Goal: Contribute content: Add original content to the website for others to see

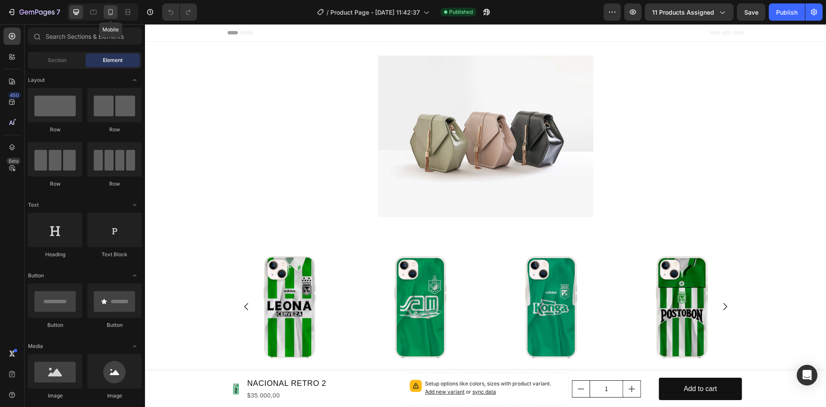
click at [105, 15] on div at bounding box center [111, 12] width 14 height 14
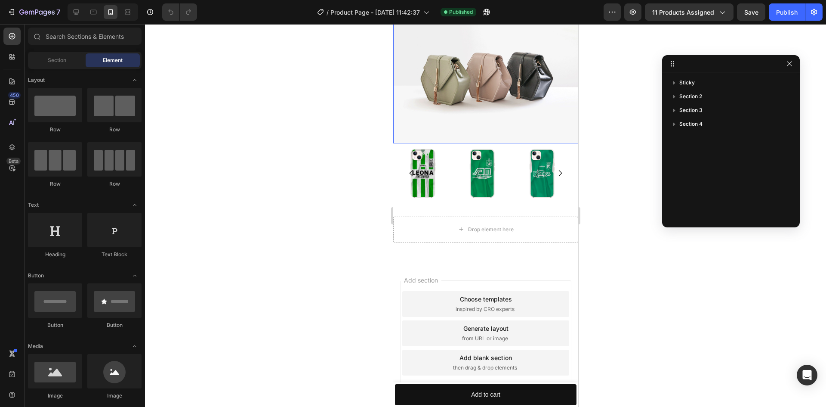
scroll to position [122, 0]
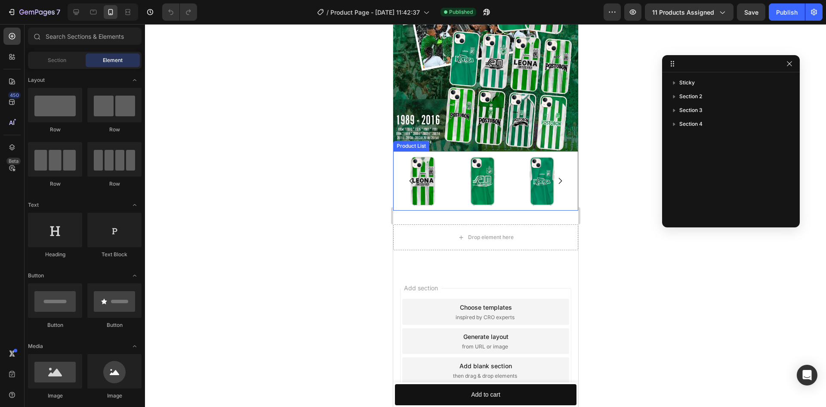
click at [418, 175] on button "Carousel Back Arrow" at bounding box center [411, 181] width 22 height 22
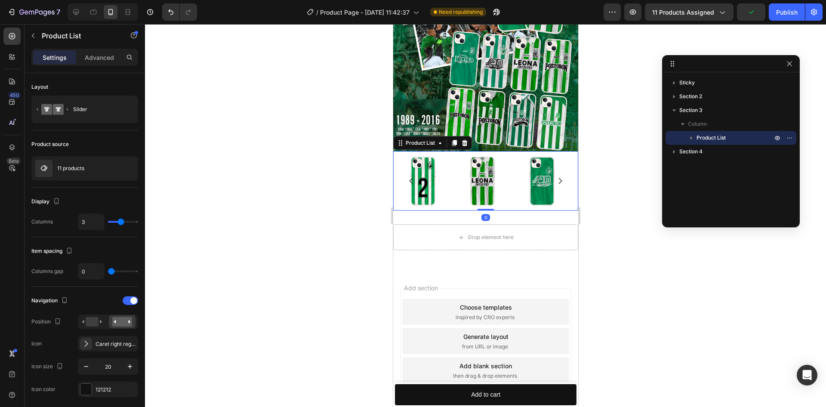
click at [312, 177] on div at bounding box center [485, 215] width 681 height 383
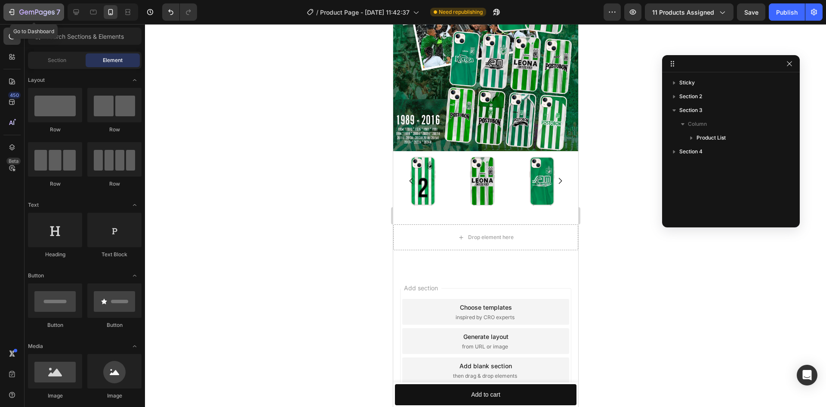
click at [51, 15] on icon "button" at bounding box center [36, 12] width 35 height 7
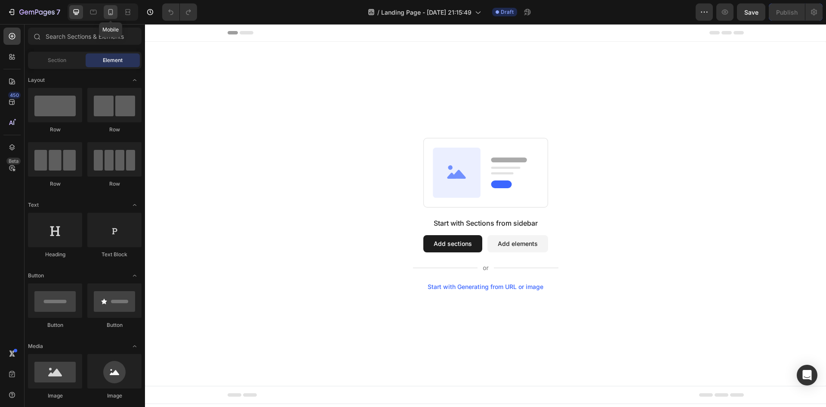
click at [114, 15] on icon at bounding box center [110, 12] width 9 height 9
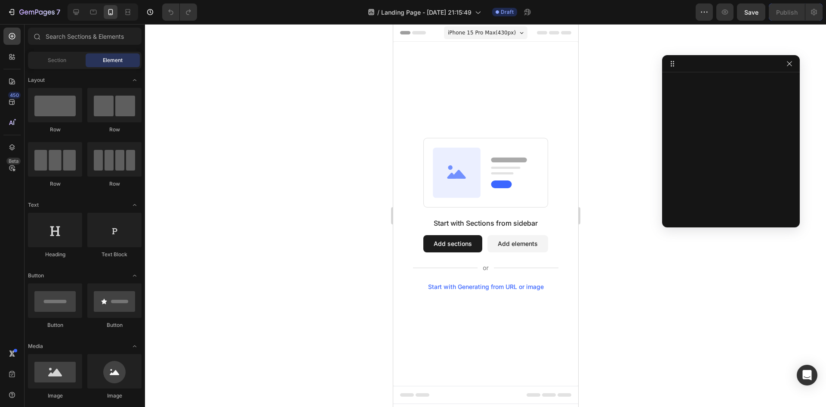
click at [441, 245] on button "Add sections" at bounding box center [452, 243] width 59 height 17
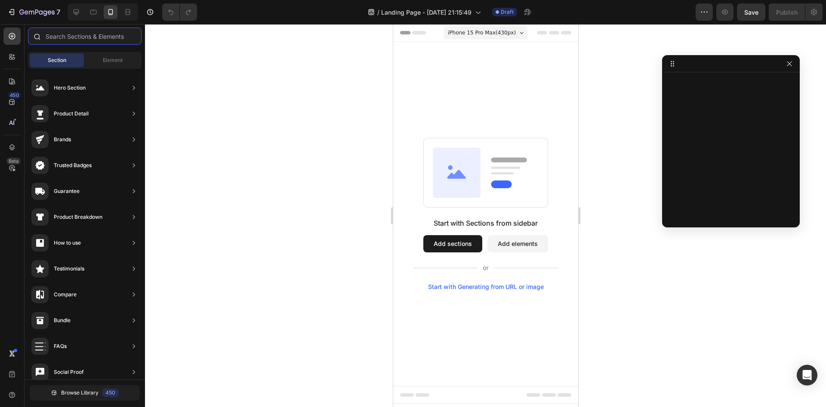
click at [88, 36] on input "text" at bounding box center [85, 36] width 114 height 17
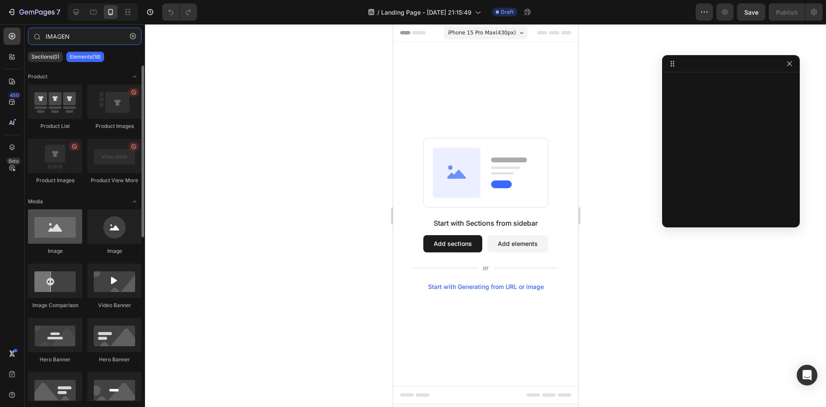
type input "IMAGEN"
click at [51, 233] on div at bounding box center [55, 226] width 54 height 34
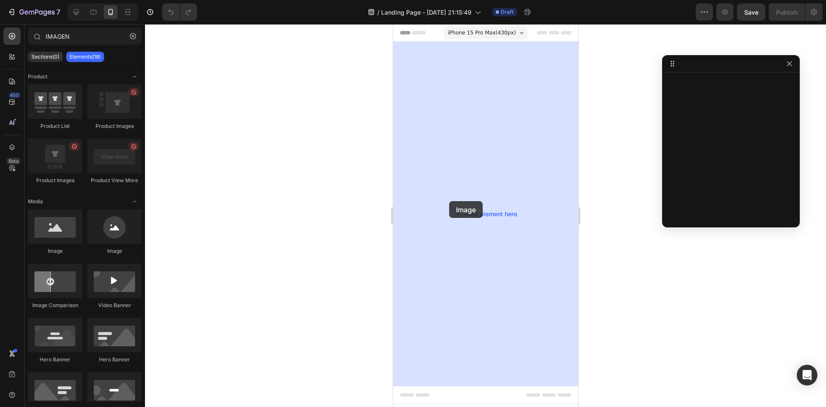
drag, startPoint x: 446, startPoint y: 256, endPoint x: 449, endPoint y: 201, distance: 54.8
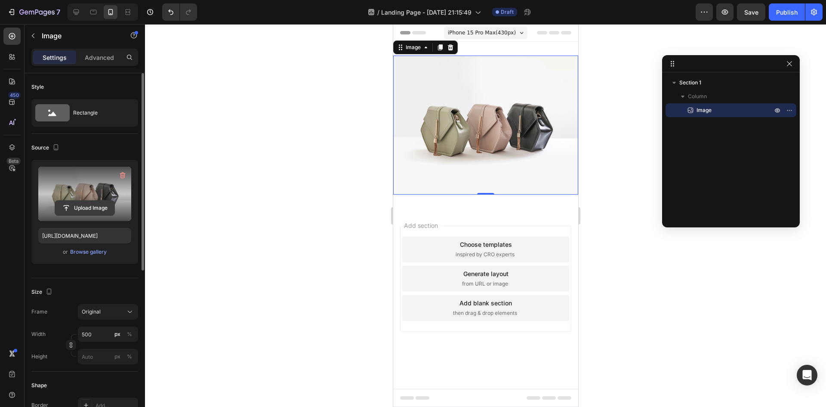
click at [82, 204] on input "file" at bounding box center [84, 208] width 59 height 15
click at [89, 201] on input "file" at bounding box center [84, 208] width 59 height 15
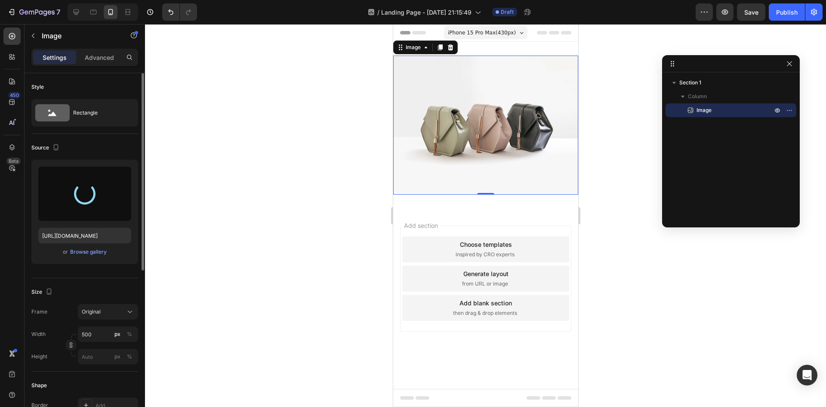
type input "[URL][DOMAIN_NAME]"
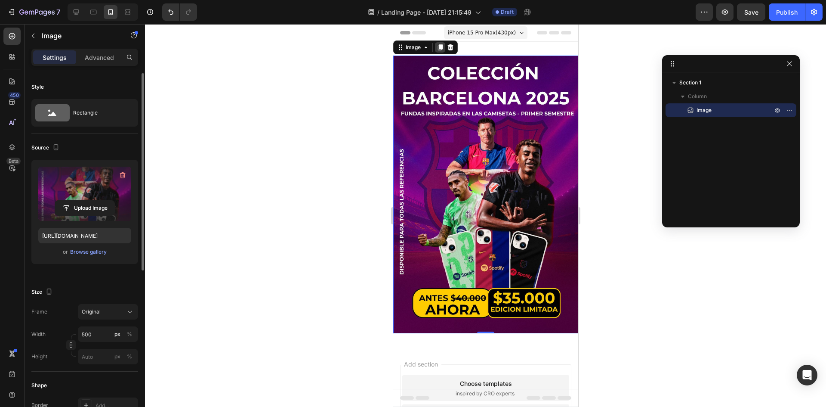
click at [440, 43] on div at bounding box center [440, 47] width 10 height 10
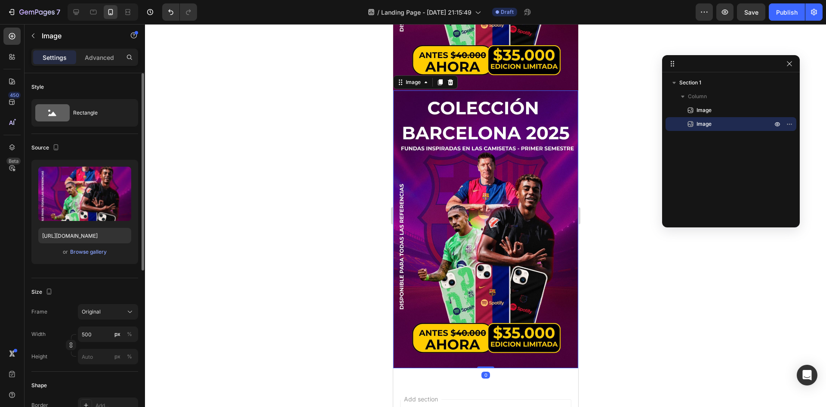
scroll to position [269, 0]
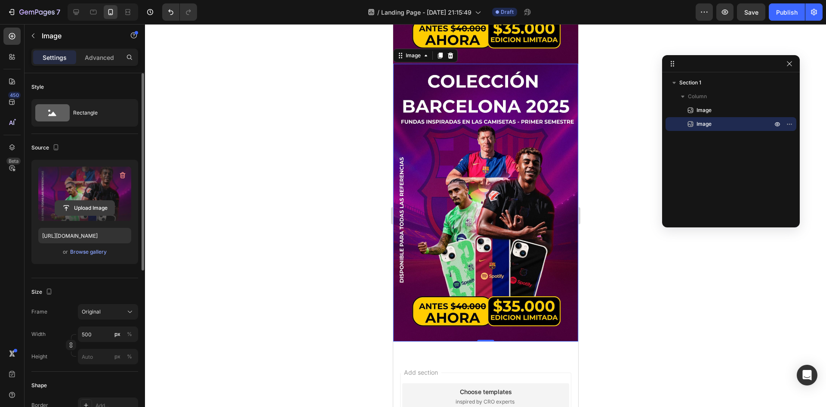
click at [83, 209] on input "file" at bounding box center [84, 208] width 59 height 15
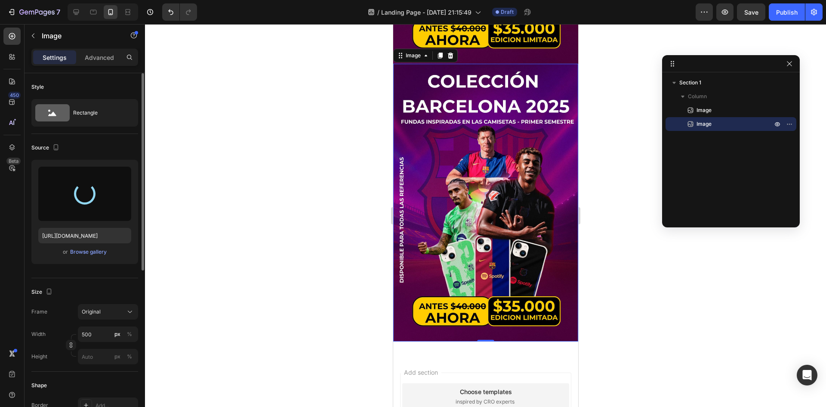
type input "[URL][DOMAIN_NAME]"
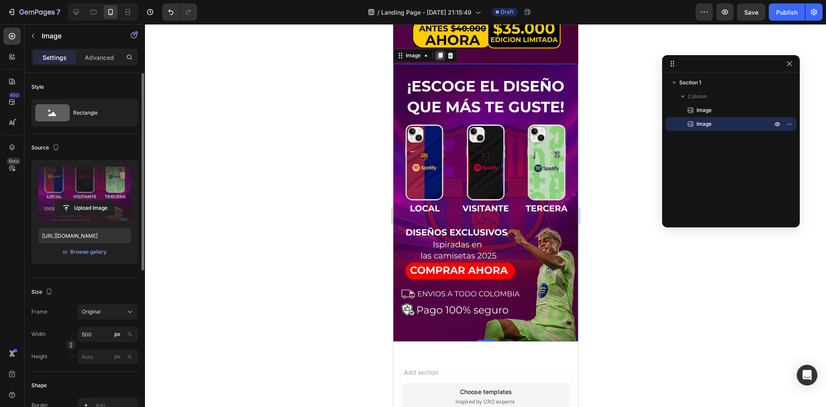
click at [443, 50] on div at bounding box center [440, 55] width 10 height 10
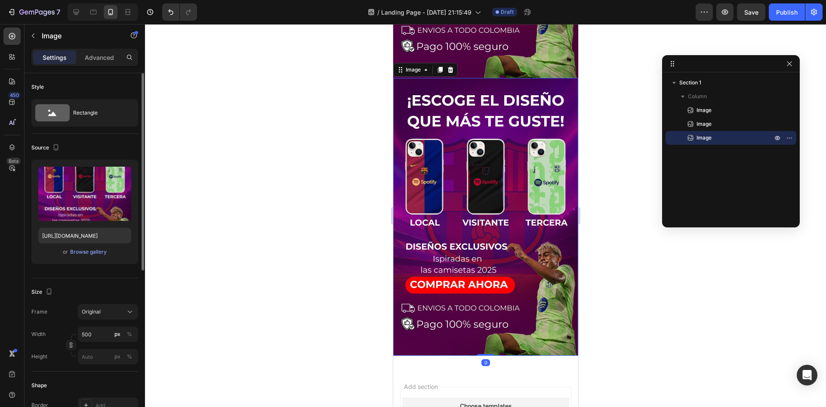
scroll to position [537, 0]
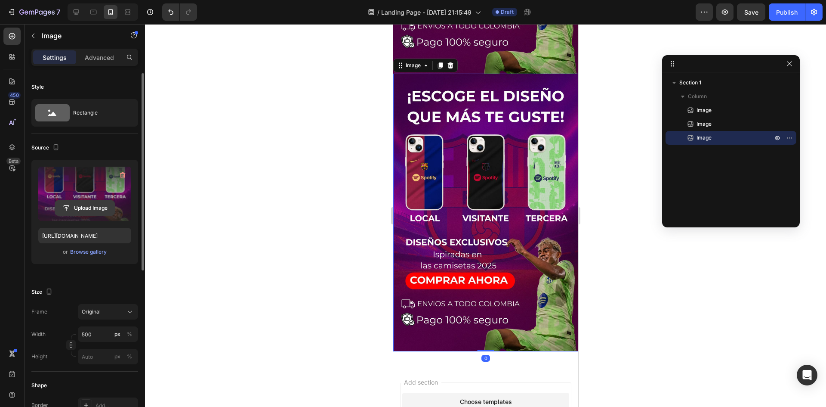
click at [91, 208] on input "file" at bounding box center [84, 208] width 59 height 15
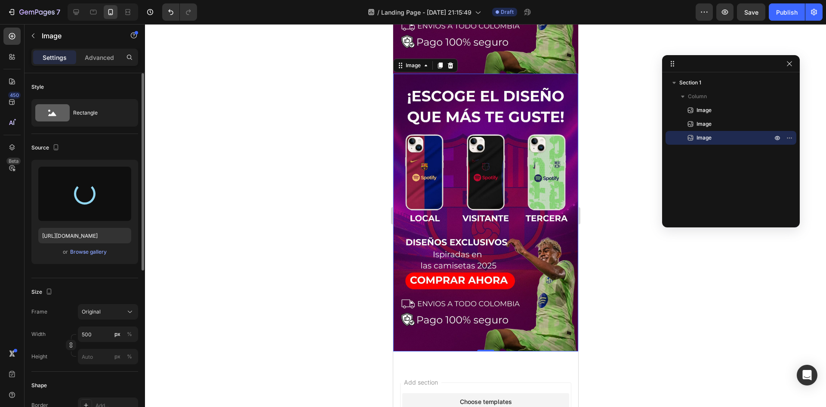
type input "[URL][DOMAIN_NAME]"
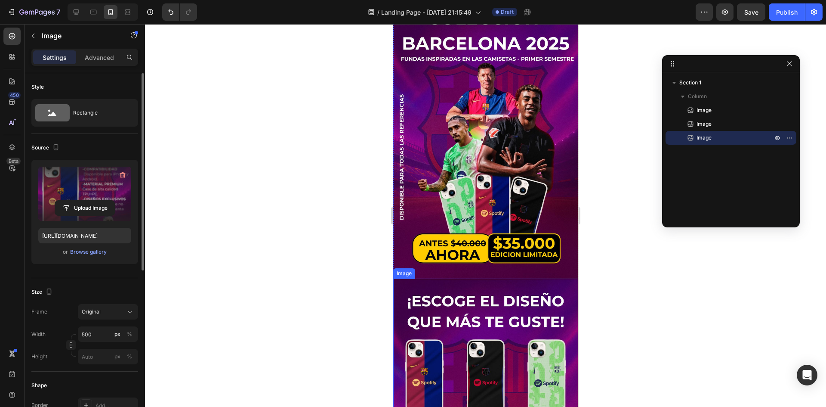
scroll to position [21, 0]
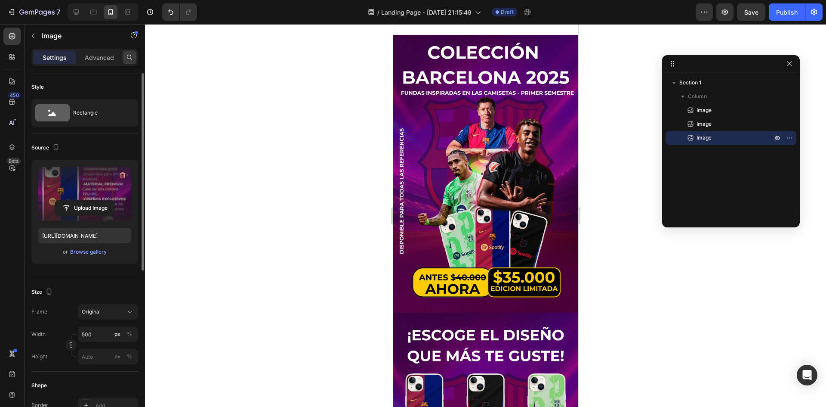
click at [129, 55] on icon at bounding box center [129, 57] width 5 height 5
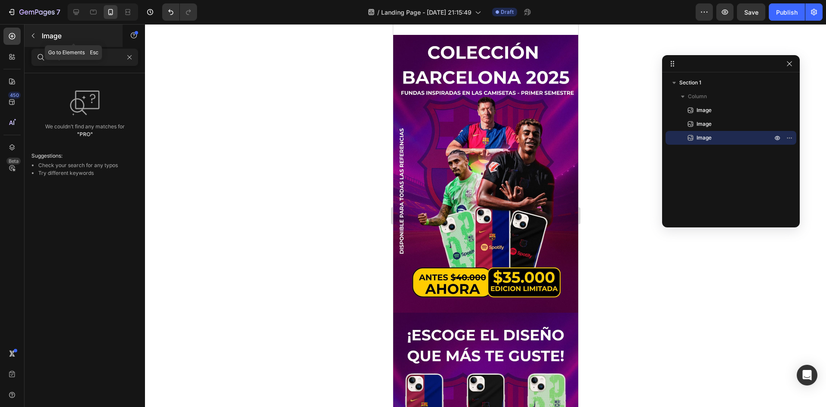
type input "PRO"
click at [33, 38] on icon "button" at bounding box center [33, 35] width 7 height 7
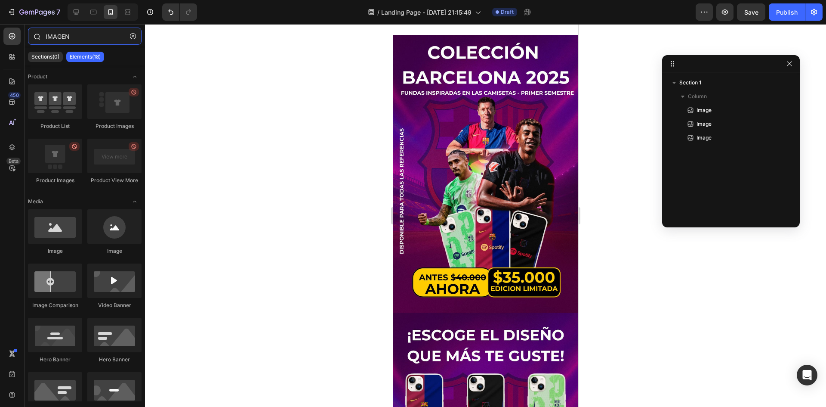
click at [84, 37] on input "IMAGEN" at bounding box center [85, 36] width 114 height 17
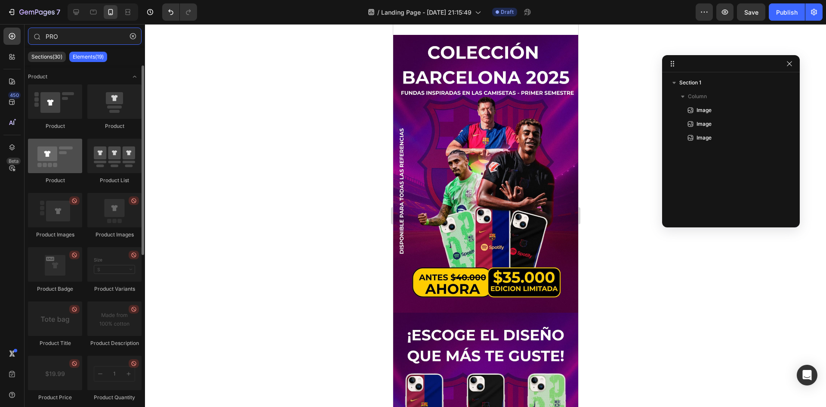
type input "PRO"
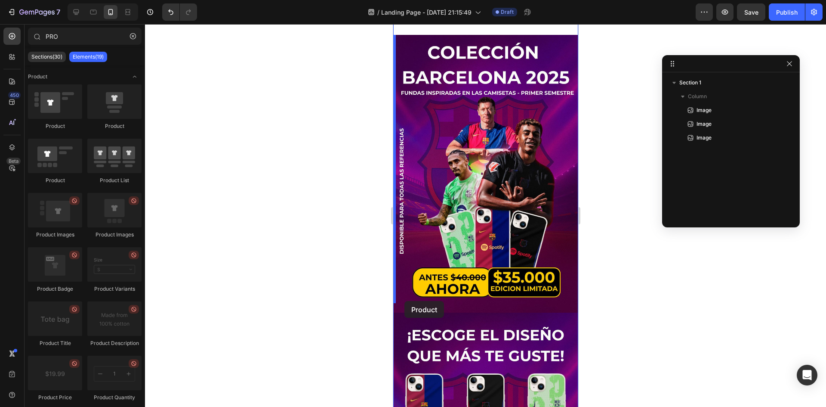
drag, startPoint x: 445, startPoint y: 187, endPoint x: 405, endPoint y: 301, distance: 120.9
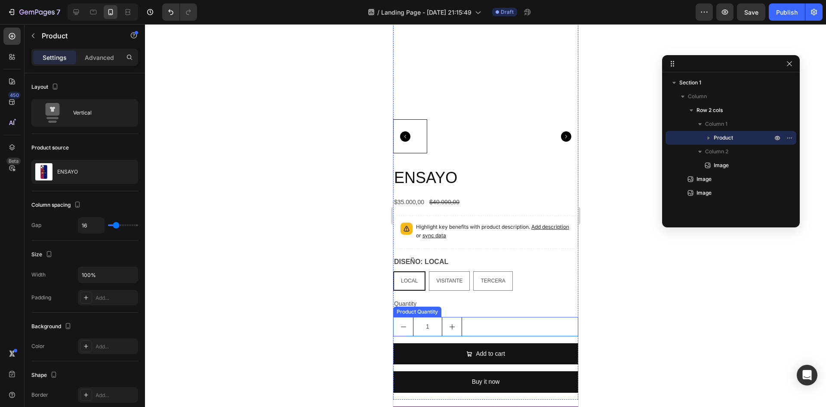
scroll to position [129, 0]
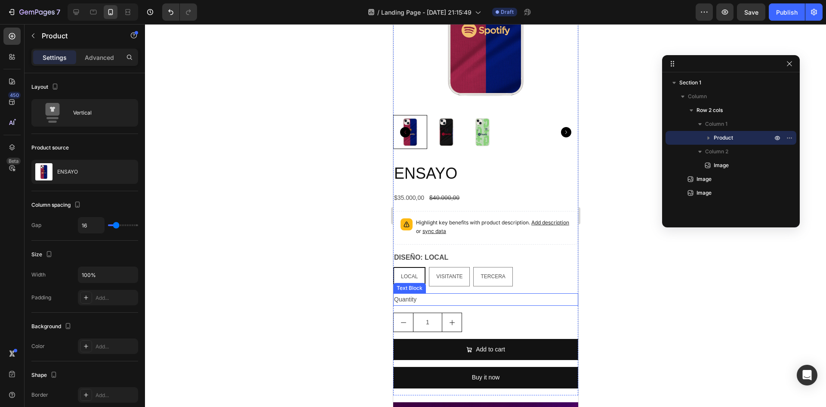
click at [556, 293] on div "Quantity" at bounding box center [485, 299] width 185 height 12
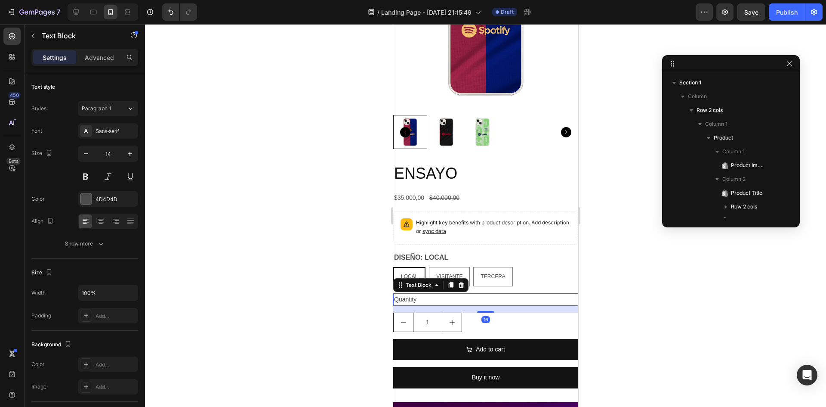
scroll to position [108, 0]
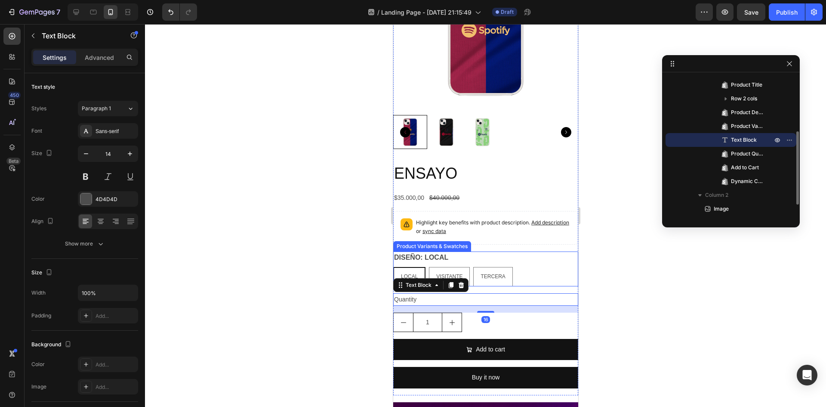
click at [563, 267] on div "LOCAL LOCAL LOCAL VISITANTE VISITANTE VISITANTE TERCERA TERCERA TERCERA" at bounding box center [485, 276] width 185 height 19
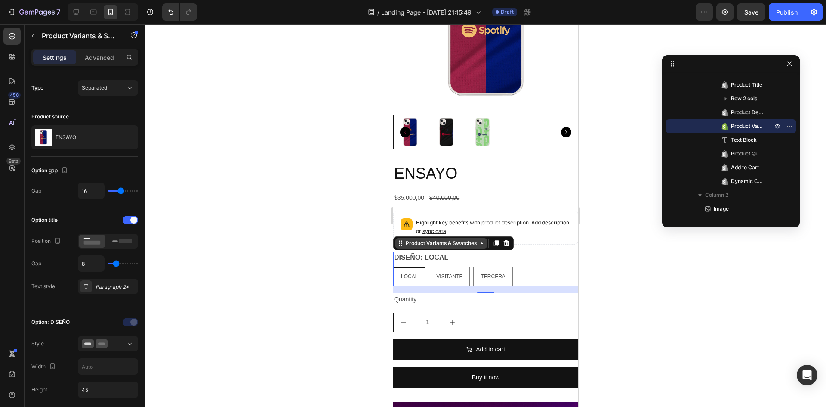
click at [476, 239] on div "Product Variants & Swatches" at bounding box center [441, 243] width 74 height 8
click at [476, 240] on div "Product Variants & Swatches" at bounding box center [441, 243] width 74 height 8
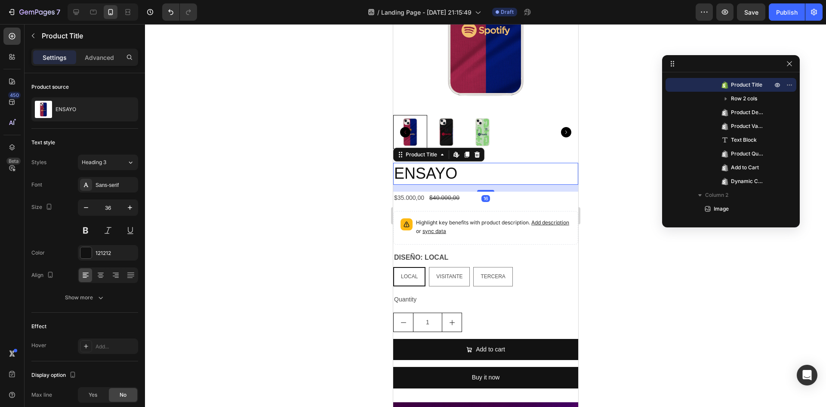
click at [537, 172] on h2 "ENSAYO" at bounding box center [485, 174] width 185 height 22
click at [480, 151] on icon at bounding box center [477, 154] width 7 height 7
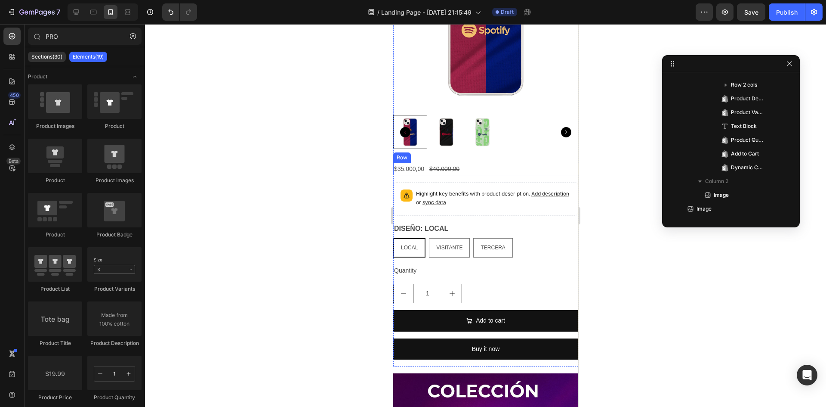
click at [513, 163] on div "$35.000,00 Product Price Product Price $40.000,00 Product Price Product Price R…" at bounding box center [485, 169] width 185 height 12
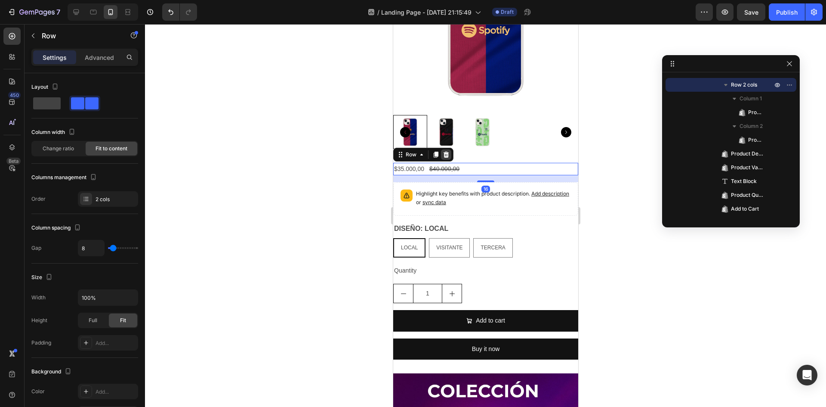
click at [445, 151] on icon at bounding box center [446, 154] width 7 height 7
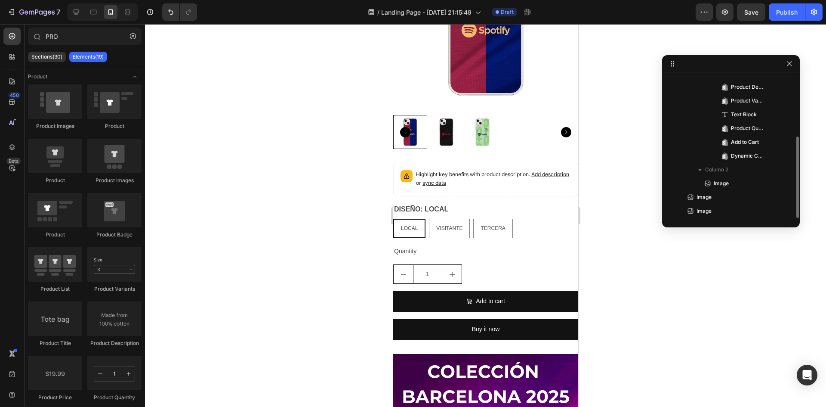
scroll to position [106, 0]
click at [507, 186] on div "Highlight key benefits with product description. Add description or sync data" at bounding box center [485, 180] width 185 height 34
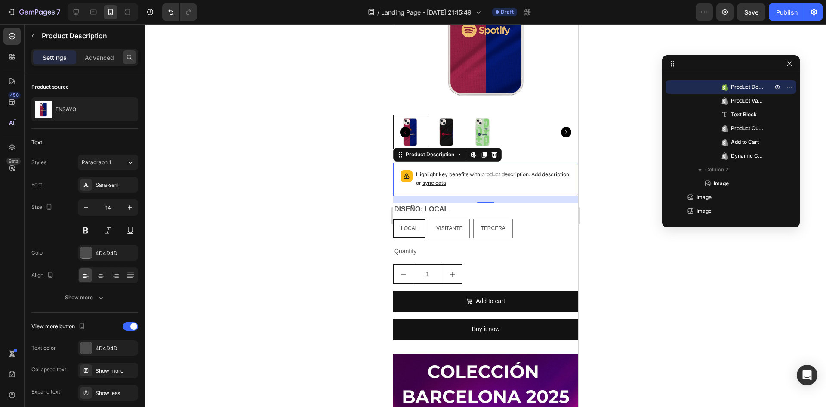
click at [126, 55] on icon at bounding box center [129, 57] width 7 height 7
click at [84, 61] on input "text" at bounding box center [84, 57] width 107 height 17
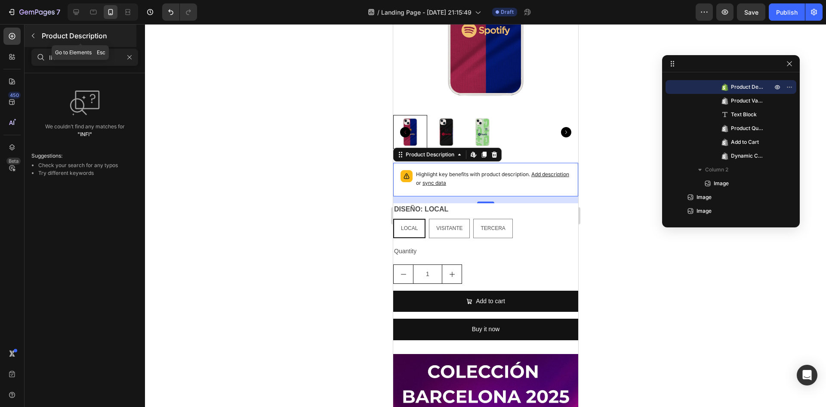
type input "INFI"
click at [31, 32] on icon "button" at bounding box center [33, 35] width 7 height 7
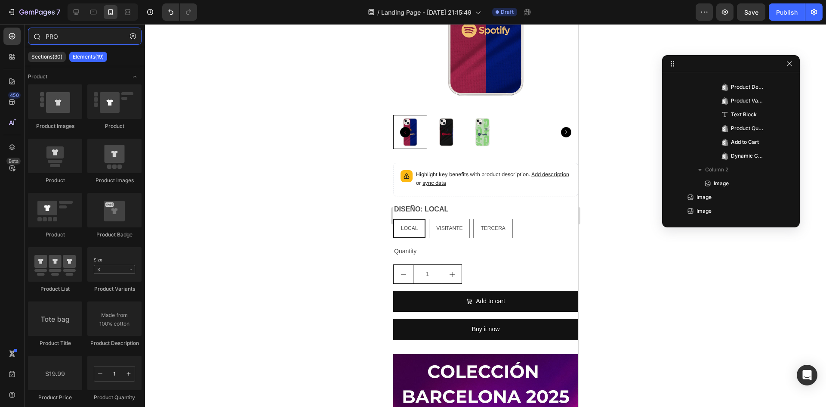
click at [74, 42] on input "PRO" at bounding box center [85, 36] width 114 height 17
click at [9, 58] on icon at bounding box center [12, 57] width 9 height 9
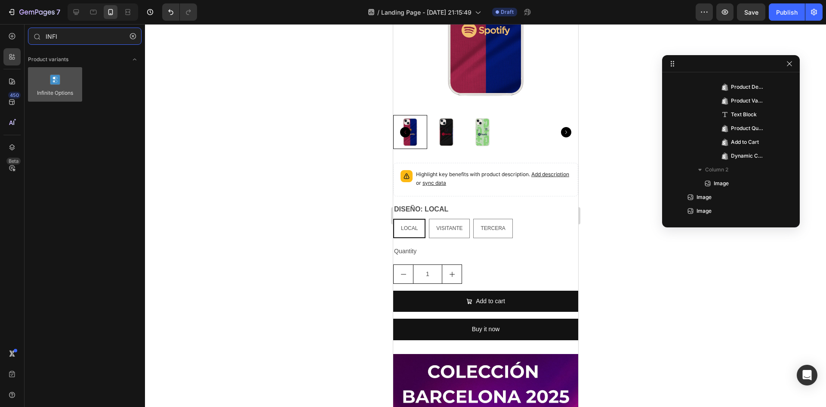
type input "INFI"
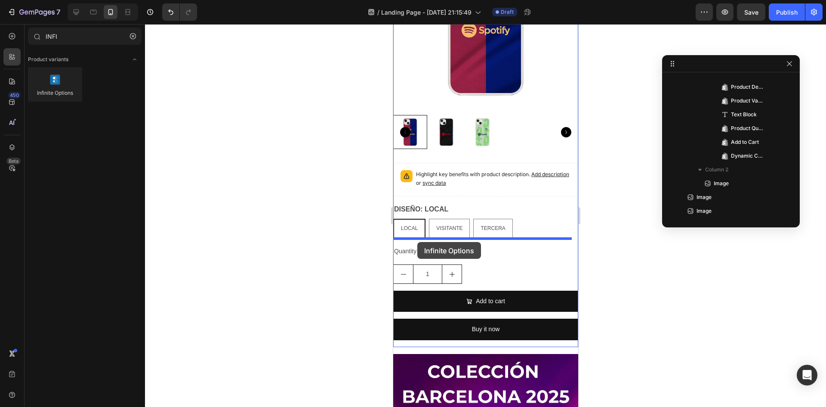
drag, startPoint x: 449, startPoint y: 104, endPoint x: 417, endPoint y: 242, distance: 141.3
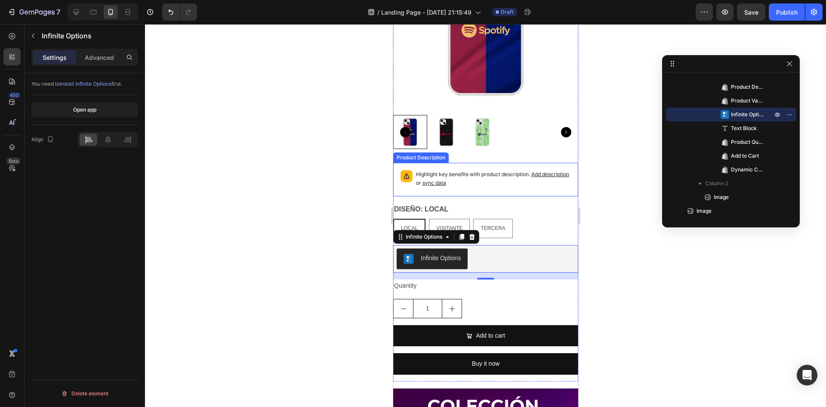
click at [538, 181] on div "Highlight key benefits with product description. Add description or sync data" at bounding box center [493, 179] width 155 height 19
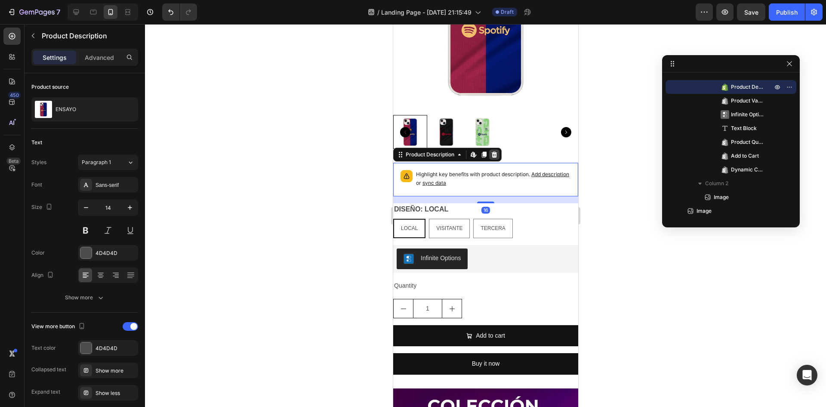
click at [495, 152] on icon at bounding box center [495, 155] width 6 height 6
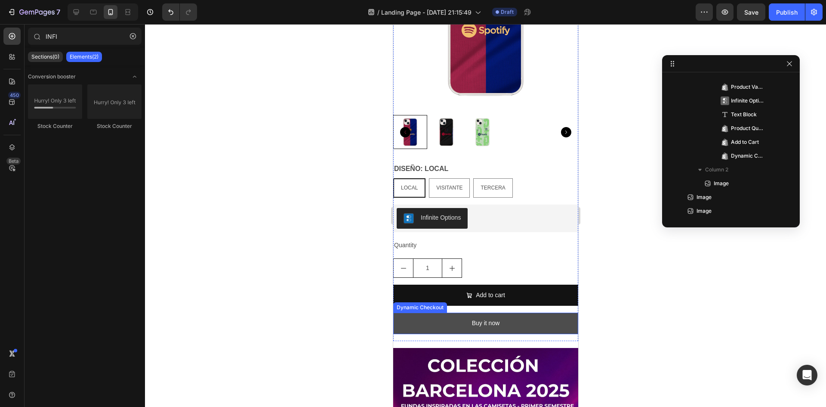
click at [486, 325] on button "Buy it now" at bounding box center [485, 323] width 185 height 21
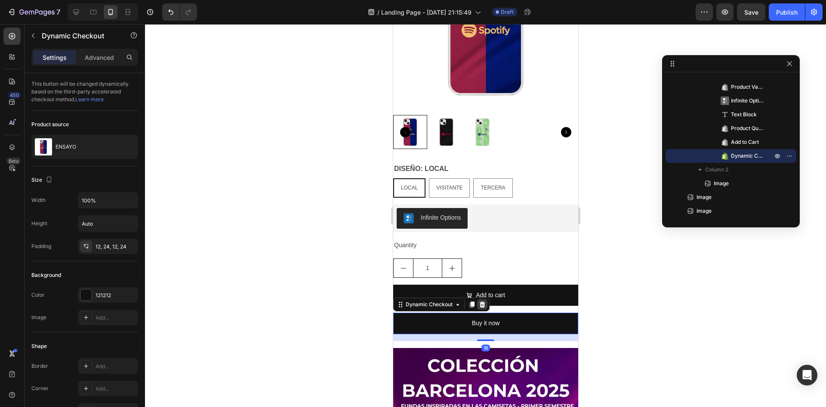
click at [480, 301] on icon at bounding box center [483, 304] width 6 height 6
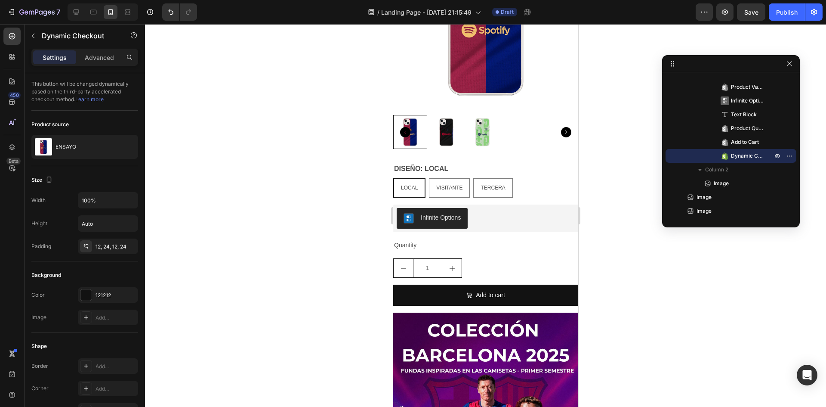
scroll to position [92, 0]
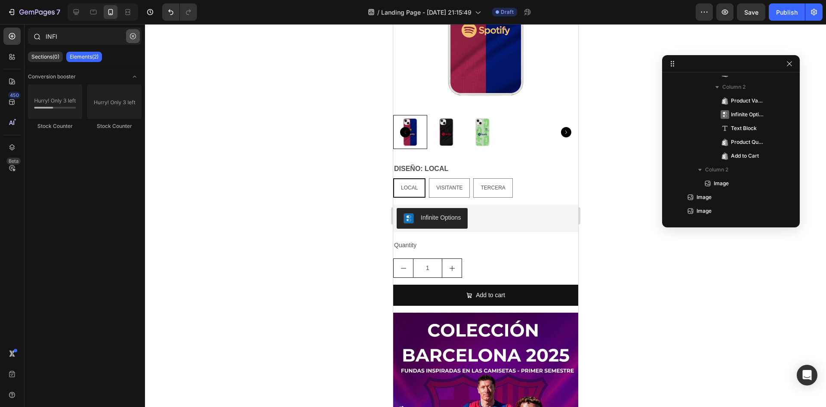
click at [132, 34] on icon "button" at bounding box center [133, 36] width 6 height 6
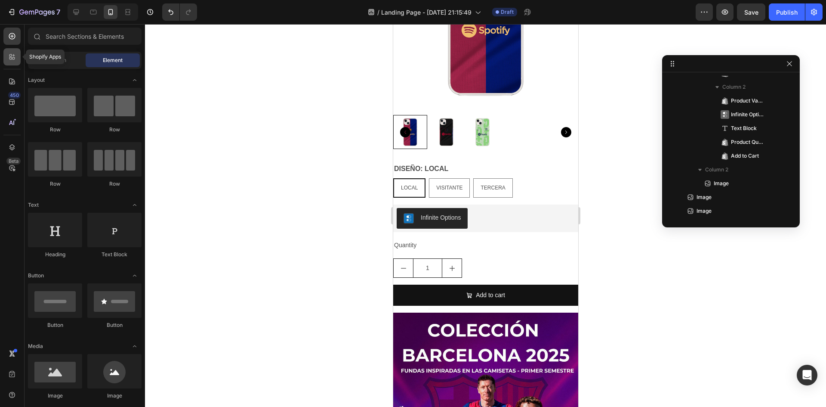
click at [10, 60] on icon at bounding box center [12, 57] width 9 height 9
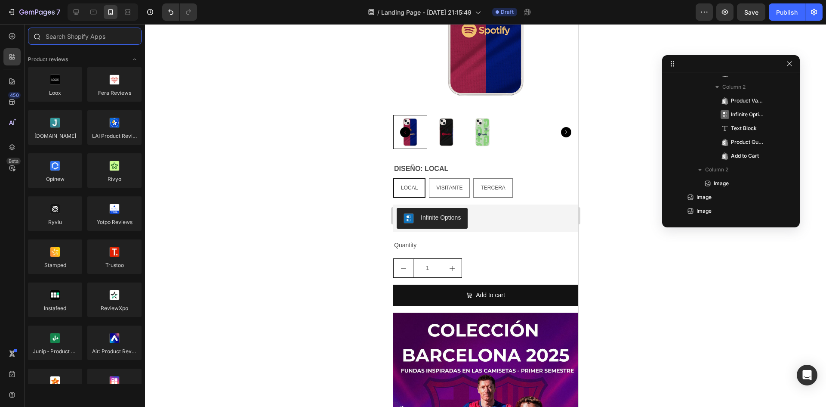
click at [69, 40] on input "text" at bounding box center [85, 36] width 114 height 17
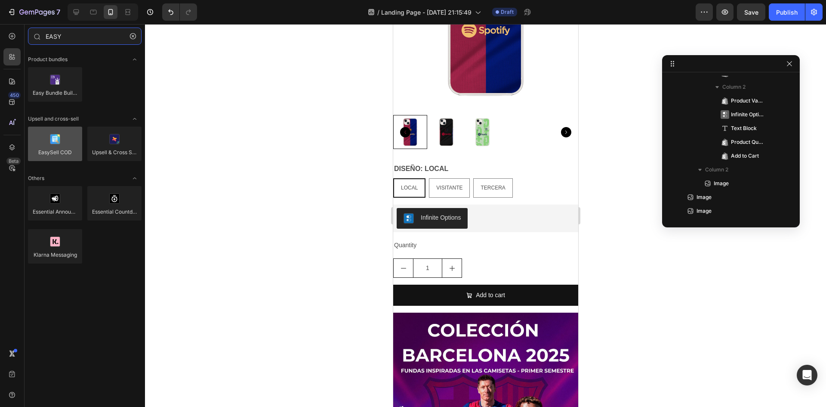
type input "EASY"
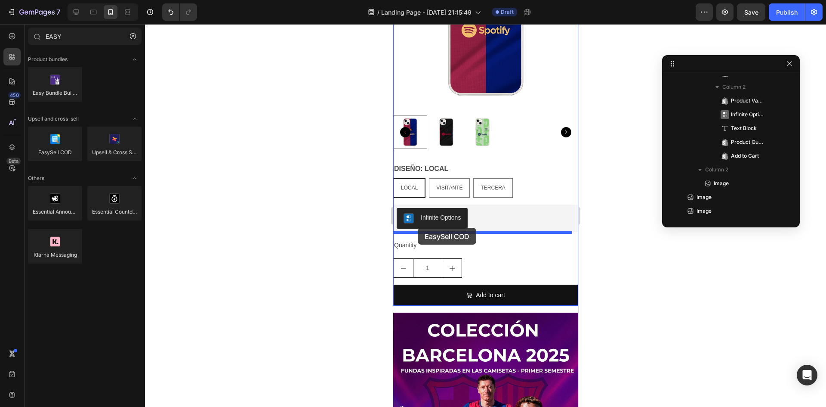
drag, startPoint x: 452, startPoint y: 175, endPoint x: 418, endPoint y: 228, distance: 63.2
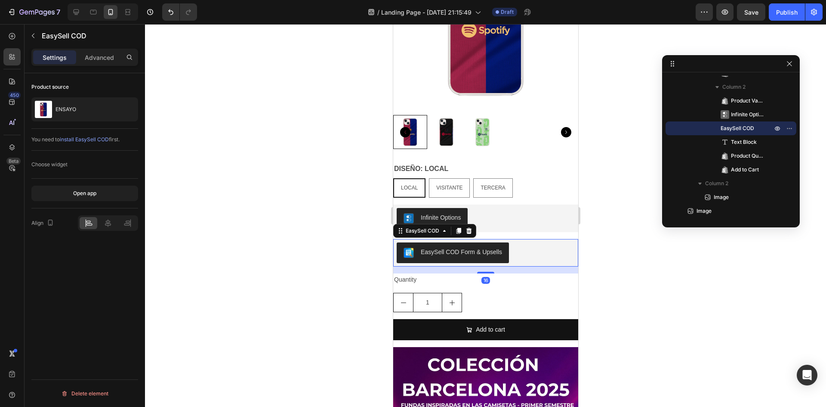
click at [371, 257] on div at bounding box center [485, 215] width 681 height 383
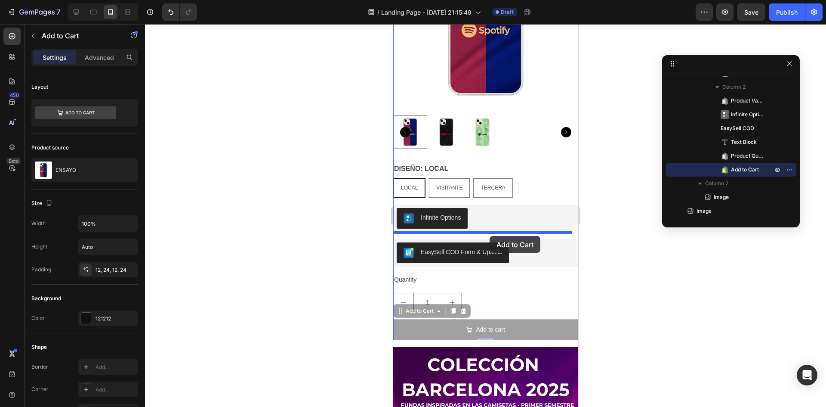
drag, startPoint x: 501, startPoint y: 328, endPoint x: 489, endPoint y: 236, distance: 93.2
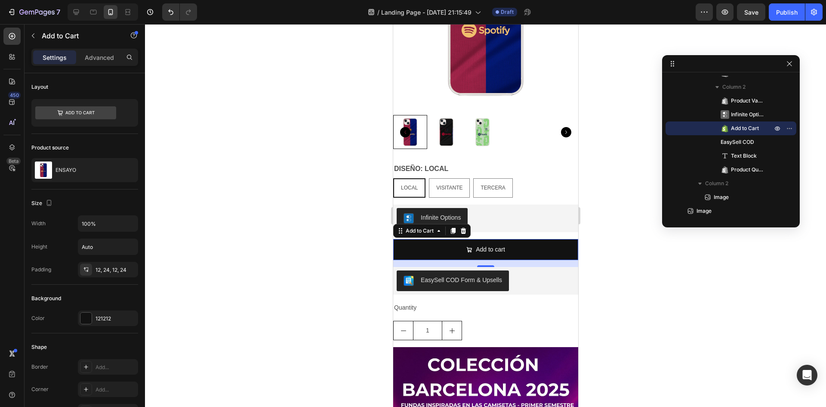
click at [360, 282] on div at bounding box center [485, 215] width 681 height 383
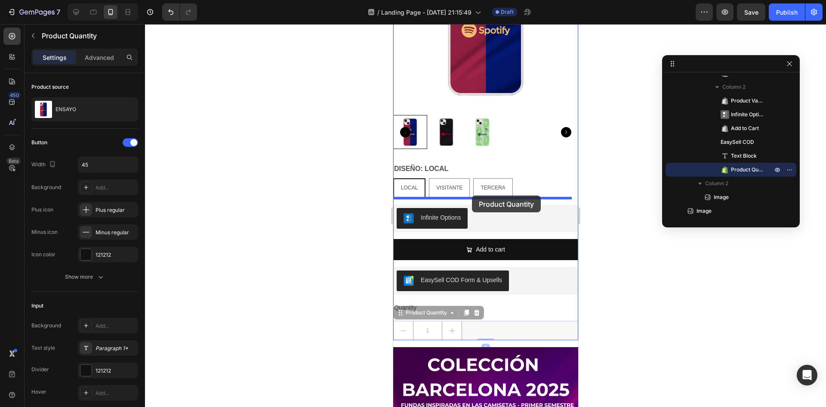
drag, startPoint x: 472, startPoint y: 328, endPoint x: 472, endPoint y: 195, distance: 133.0
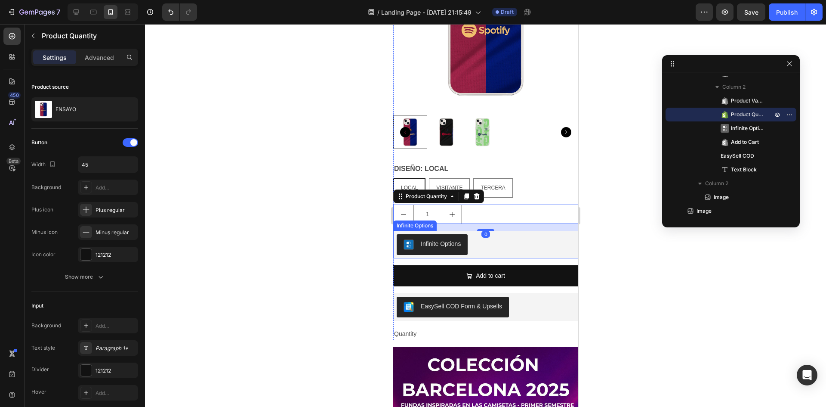
click at [350, 252] on div at bounding box center [485, 215] width 681 height 383
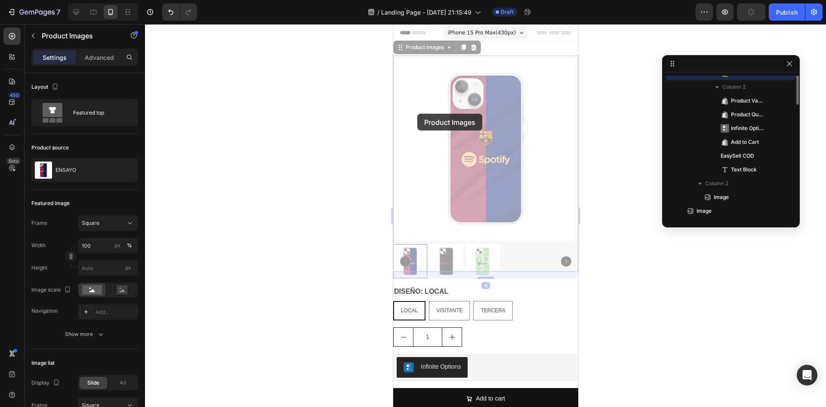
scroll to position [25, 0]
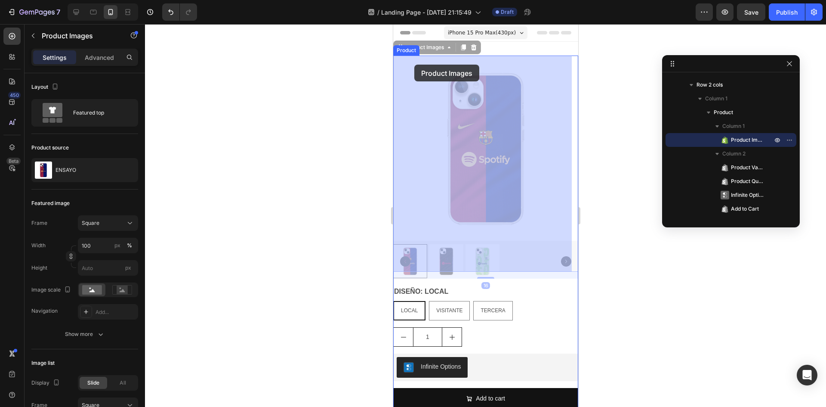
drag, startPoint x: 417, startPoint y: 52, endPoint x: 414, endPoint y: 65, distance: 13.2
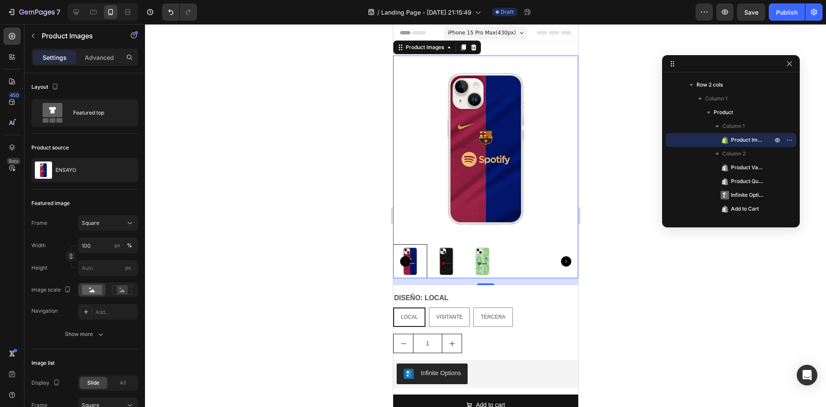
click at [359, 125] on div at bounding box center [485, 215] width 681 height 383
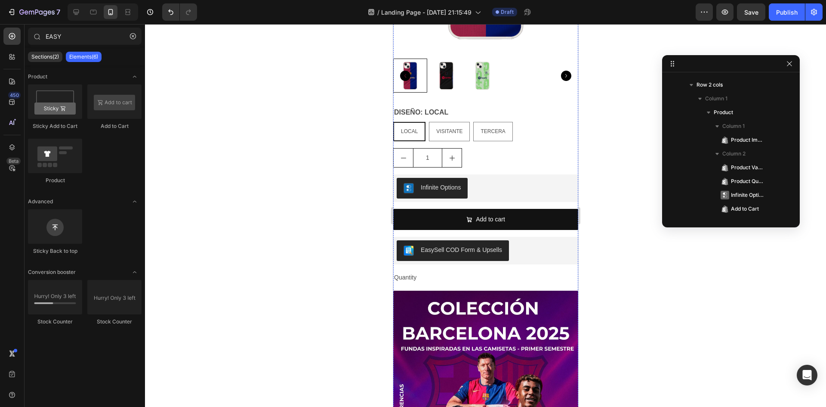
scroll to position [159, 0]
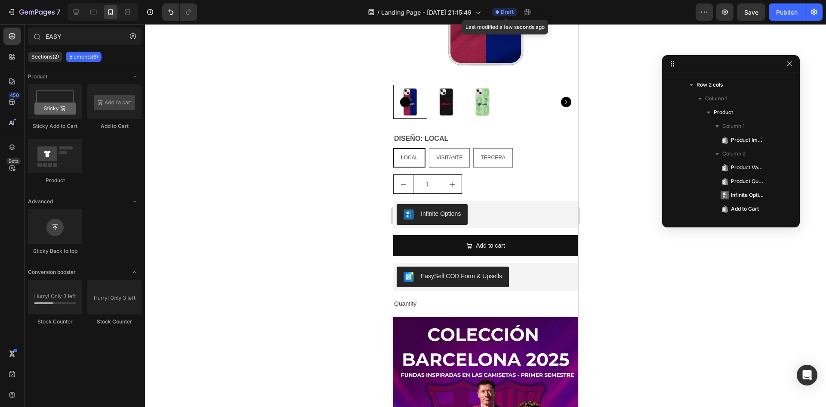
click at [506, 16] on div "Draft" at bounding box center [504, 12] width 25 height 9
click at [508, 12] on span "Draft" at bounding box center [507, 12] width 13 height 8
click at [727, 12] on icon "button" at bounding box center [725, 12] width 3 height 3
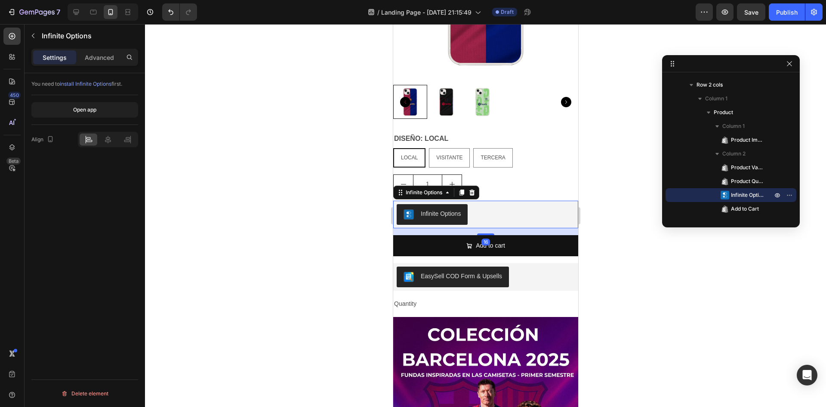
click at [477, 208] on div "Infinite Options" at bounding box center [485, 214] width 178 height 21
click at [447, 192] on icon at bounding box center [447, 193] width 3 height 2
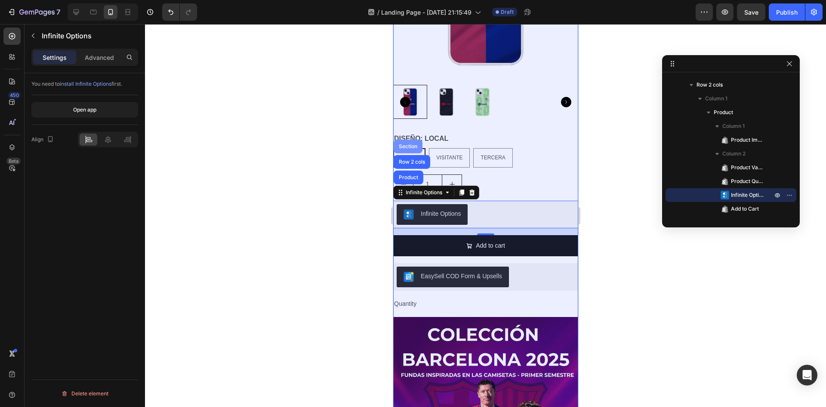
click at [402, 144] on div "Section" at bounding box center [408, 146] width 22 height 5
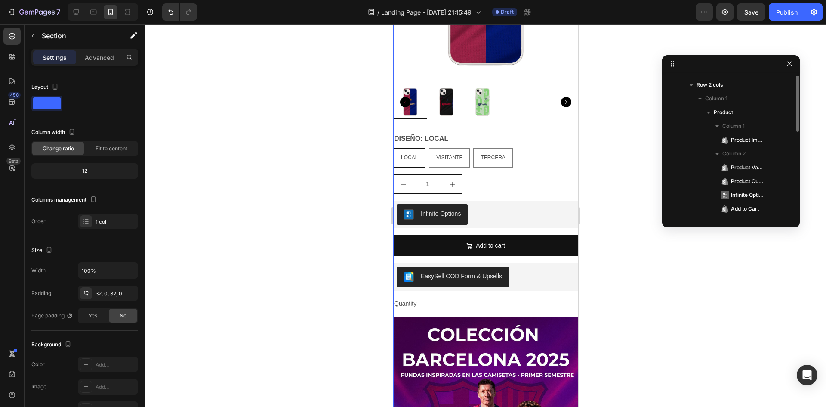
scroll to position [0, 0]
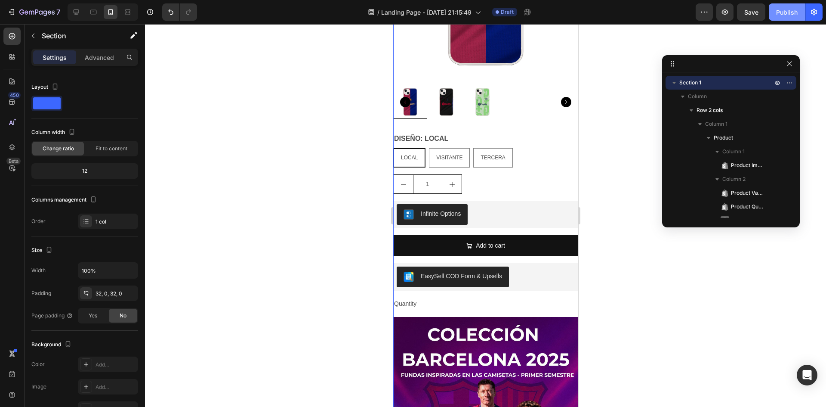
click at [789, 15] on div "Publish" at bounding box center [788, 12] width 22 height 9
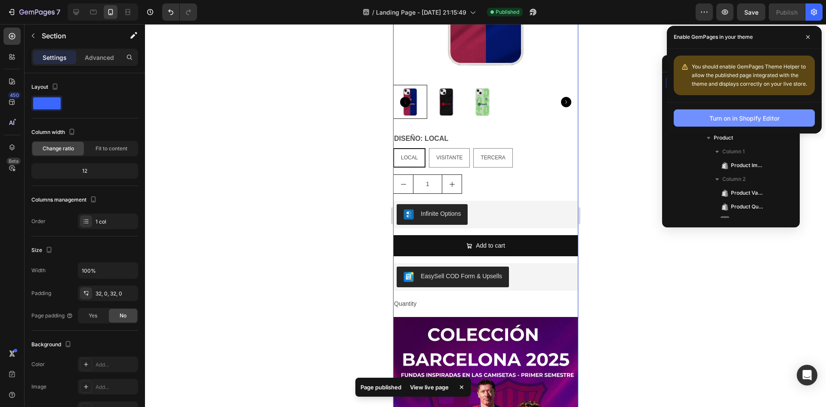
click at [777, 121] on div "Turn on in Shopify Editor" at bounding box center [745, 118] width 70 height 9
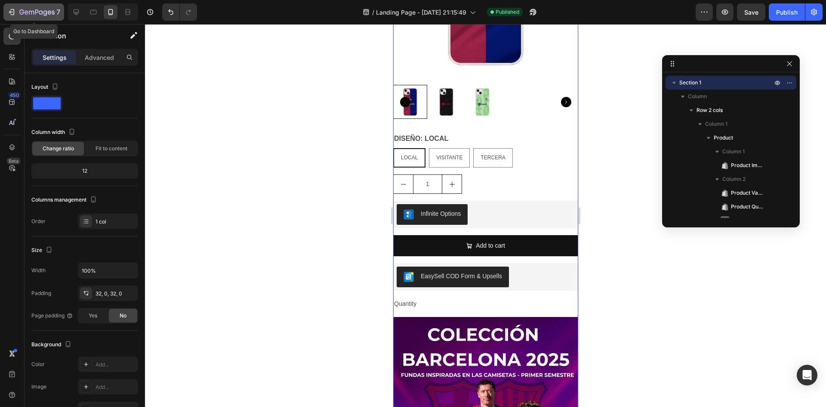
click at [43, 12] on icon "button" at bounding box center [45, 13] width 4 height 6
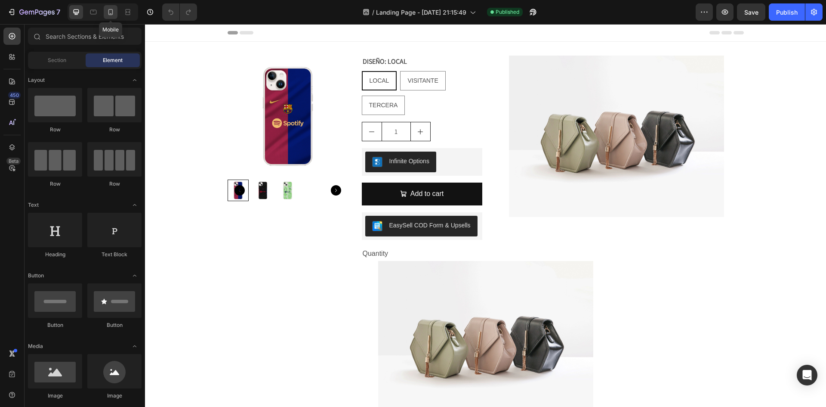
click at [104, 14] on div at bounding box center [111, 12] width 14 height 14
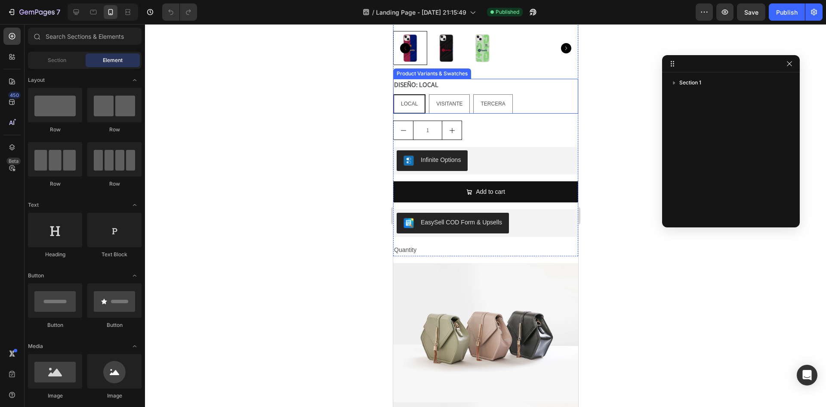
scroll to position [215, 0]
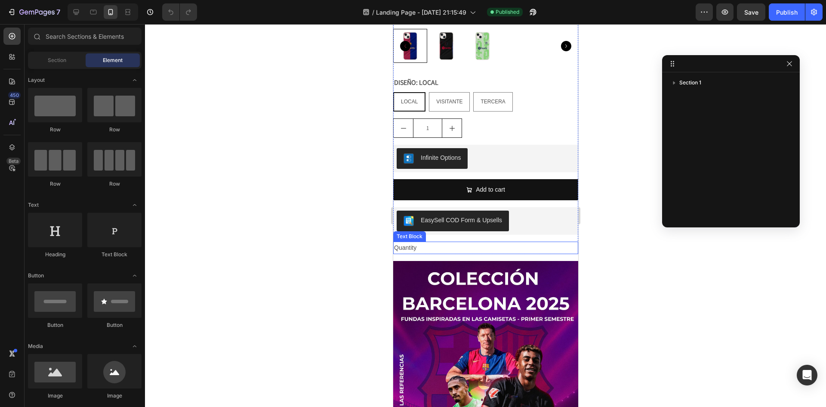
click at [466, 242] on div "Quantity" at bounding box center [485, 247] width 185 height 12
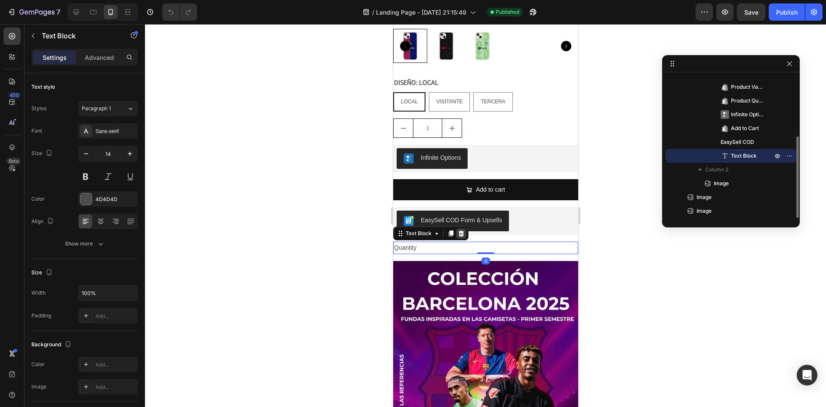
click at [461, 230] on icon at bounding box center [461, 233] width 6 height 6
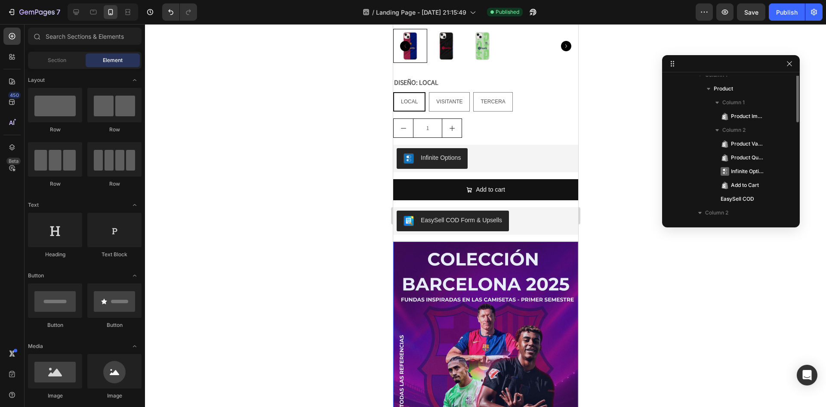
scroll to position [6, 0]
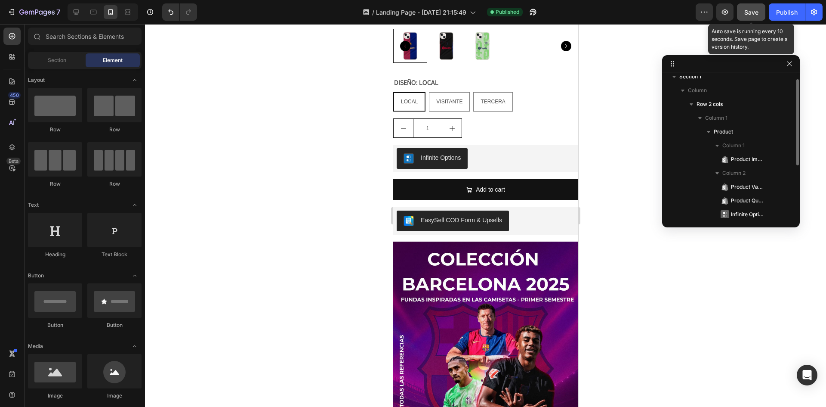
click at [753, 15] on span "Save" at bounding box center [752, 12] width 14 height 7
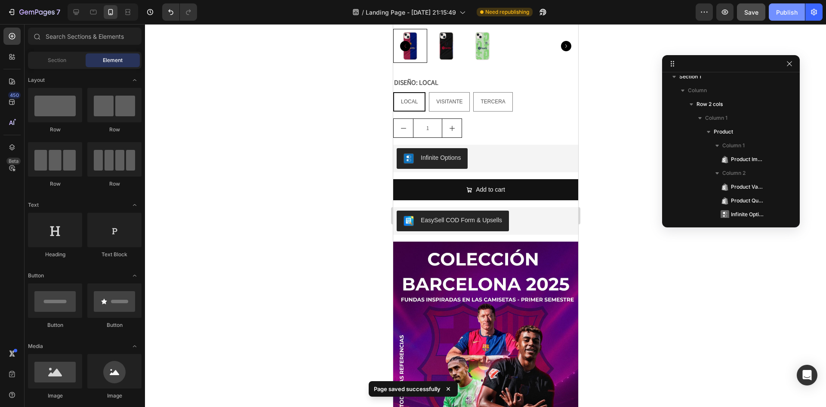
click at [792, 12] on div "Publish" at bounding box center [788, 12] width 22 height 9
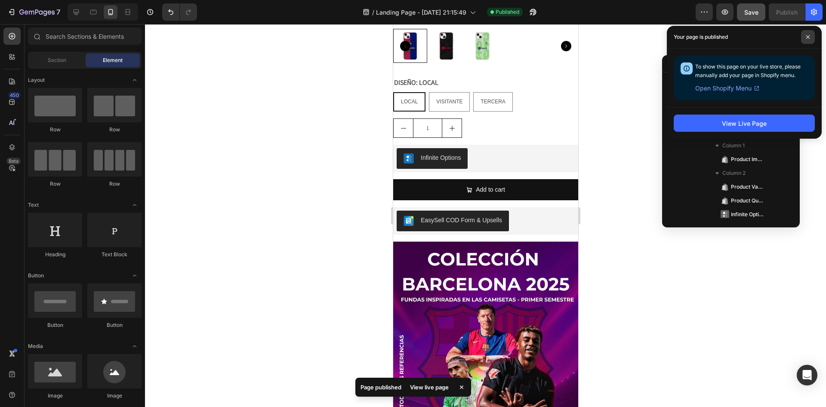
click at [812, 37] on span at bounding box center [809, 37] width 14 height 14
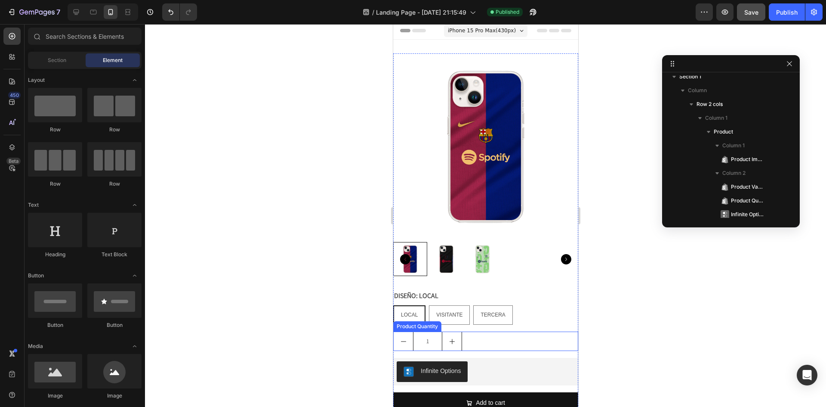
scroll to position [0, 0]
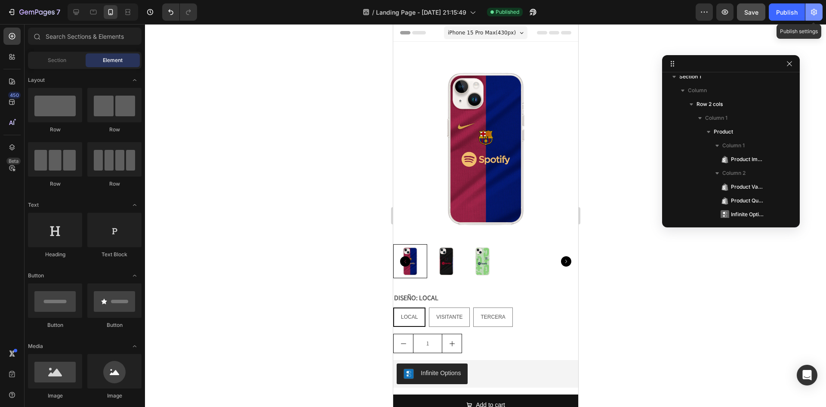
click at [814, 12] on icon "button" at bounding box center [815, 12] width 2 height 2
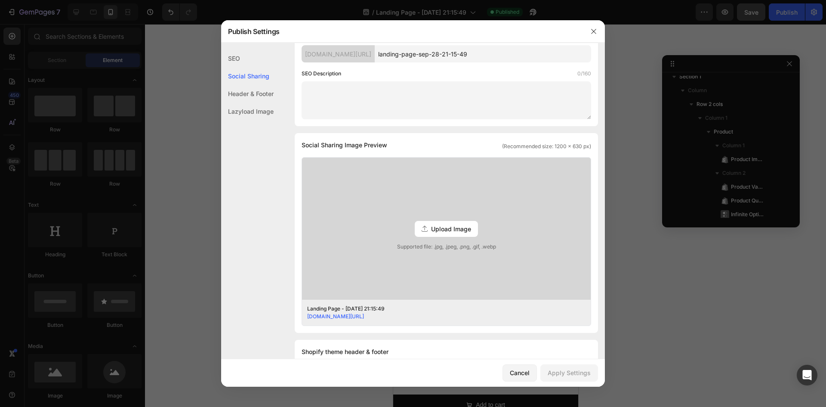
scroll to position [108, 0]
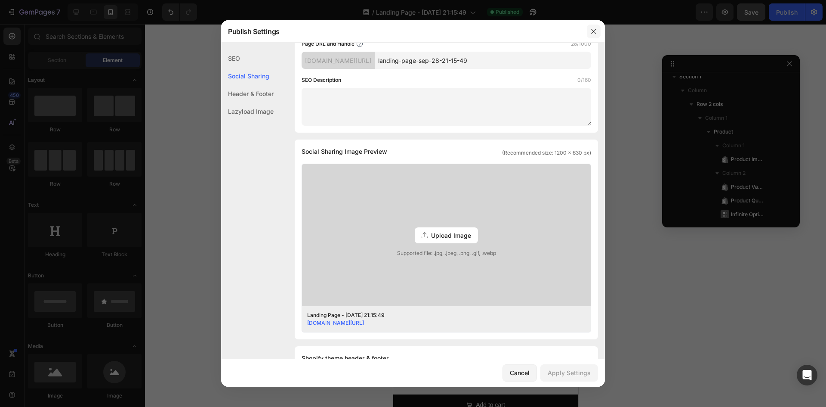
click at [588, 35] on button "button" at bounding box center [594, 32] width 14 height 14
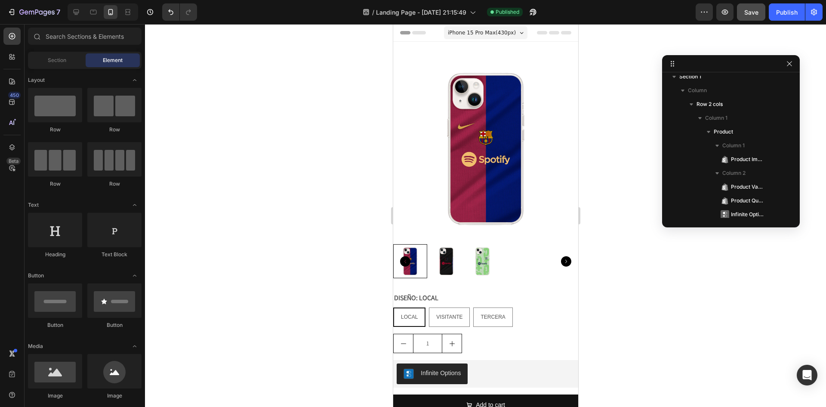
click at [411, 34] on span "Header" at bounding box center [418, 32] width 19 height 9
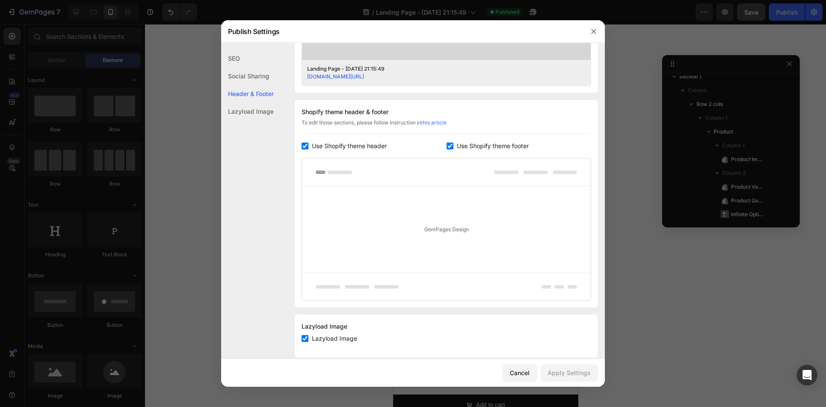
scroll to position [367, 0]
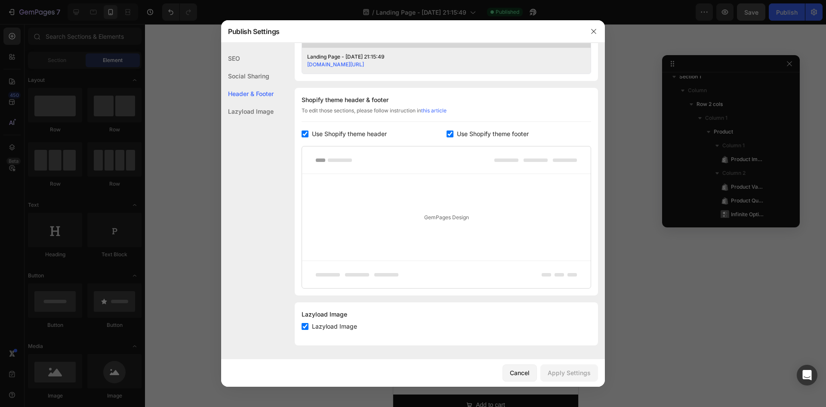
click at [303, 136] on input "checkbox" at bounding box center [305, 133] width 7 height 7
checkbox input "false"
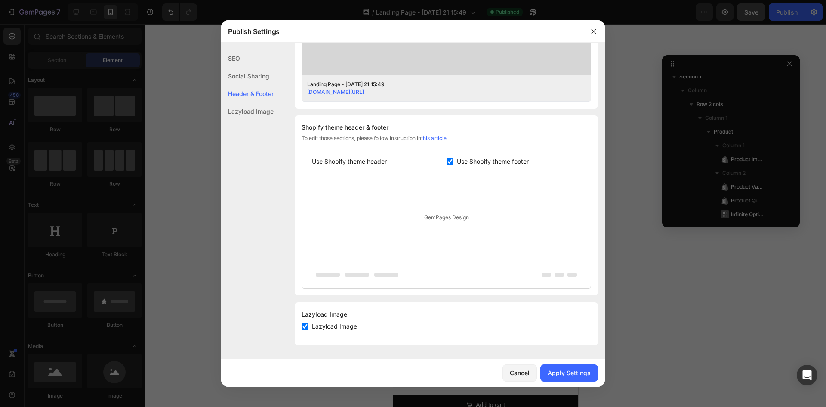
click at [448, 160] on input "checkbox" at bounding box center [450, 161] width 7 height 7
checkbox input "false"
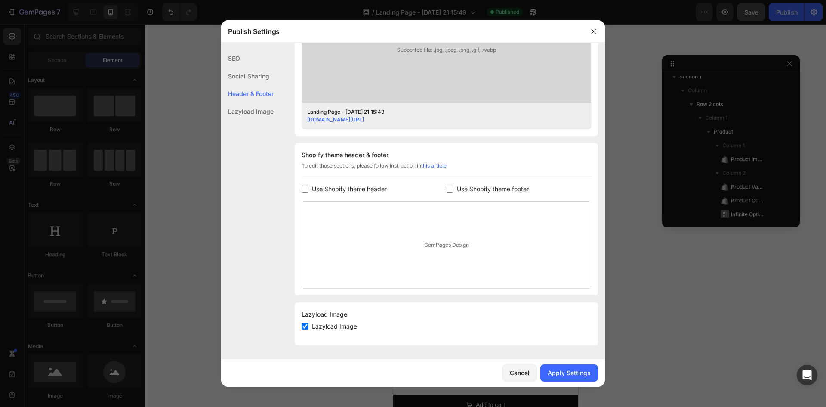
click at [306, 329] on input "checkbox" at bounding box center [305, 326] width 7 height 7
checkbox input "false"
click at [563, 371] on div "Apply Settings" at bounding box center [569, 372] width 43 height 9
click at [594, 33] on icon "button" at bounding box center [594, 31] width 7 height 7
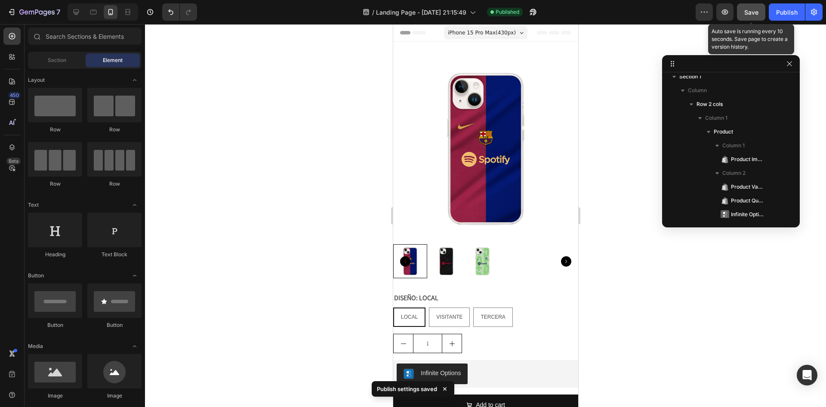
click at [752, 15] on span "Save" at bounding box center [752, 12] width 14 height 7
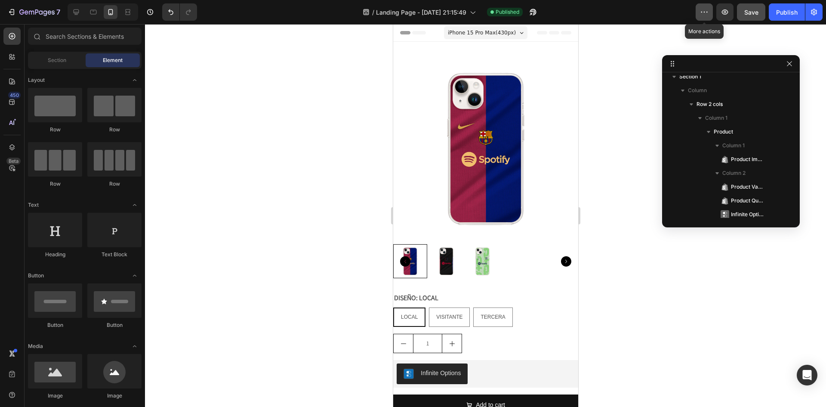
click at [712, 14] on button "button" at bounding box center [704, 11] width 17 height 17
click at [40, 15] on icon "button" at bounding box center [36, 12] width 35 height 7
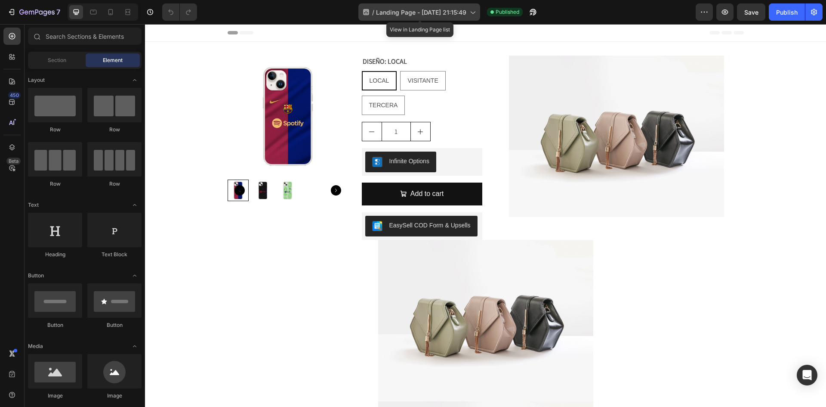
click at [469, 12] on icon at bounding box center [472, 12] width 9 height 9
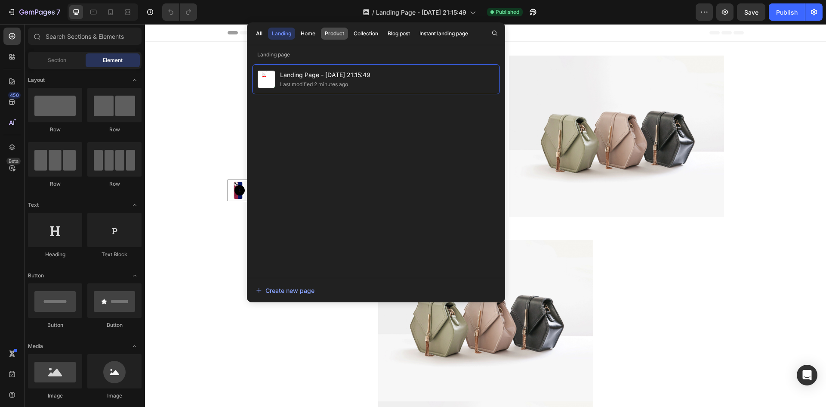
click at [336, 37] on div "Product" at bounding box center [334, 34] width 19 height 8
click at [286, 35] on div "Landing" at bounding box center [281, 34] width 19 height 8
click at [556, 42] on div "Product Images DISEÑO: LOCAL LOCAL LOCAL LOCAL VISITANTE VISITANTE VISITANTE TE…" at bounding box center [485, 309] width 681 height 535
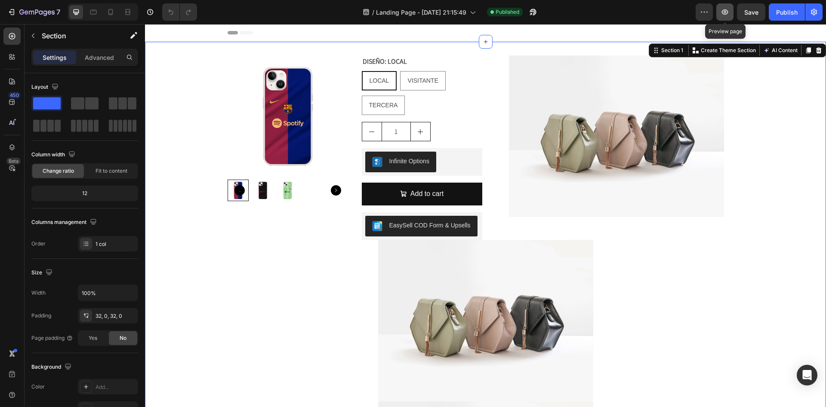
click at [724, 9] on icon "button" at bounding box center [725, 12] width 9 height 9
click at [47, 16] on div "7" at bounding box center [39, 12] width 41 height 10
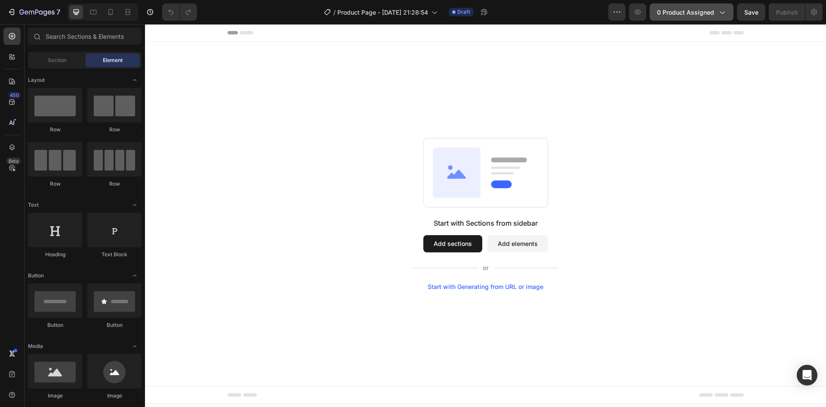
click at [712, 18] on button "0 product assigned" at bounding box center [692, 11] width 84 height 17
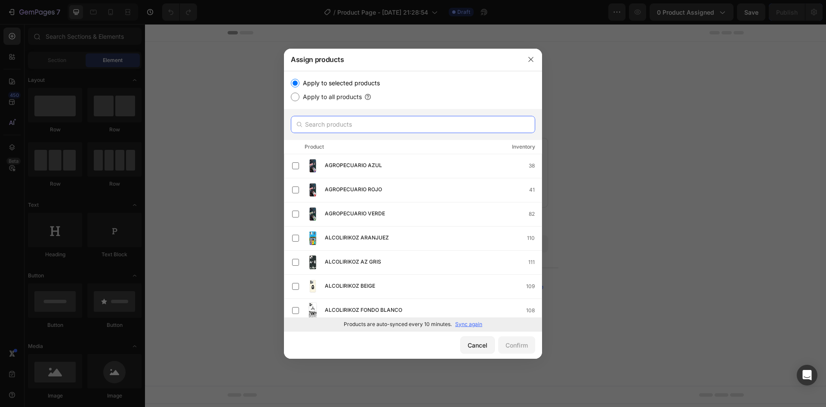
click at [362, 130] on input "text" at bounding box center [413, 124] width 245 height 17
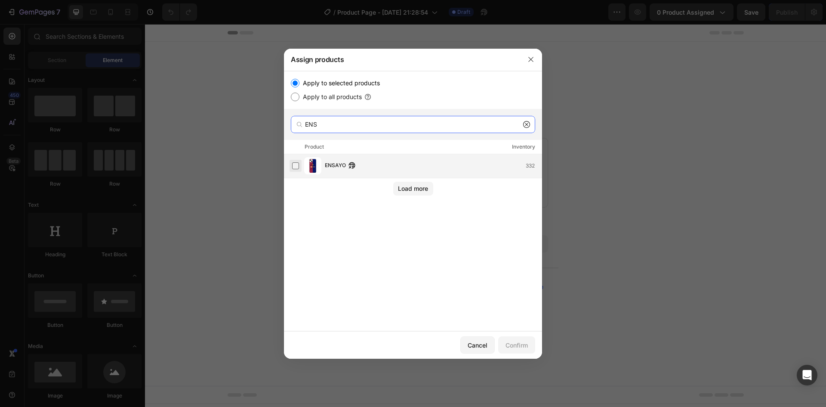
type input "ENS"
click at [295, 166] on label at bounding box center [295, 165] width 7 height 7
click at [522, 342] on div "Confirm" at bounding box center [517, 344] width 22 height 9
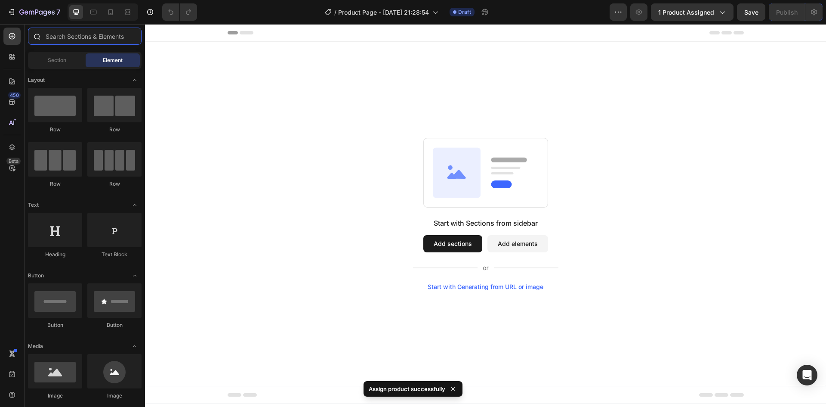
click at [102, 31] on input "text" at bounding box center [85, 36] width 114 height 17
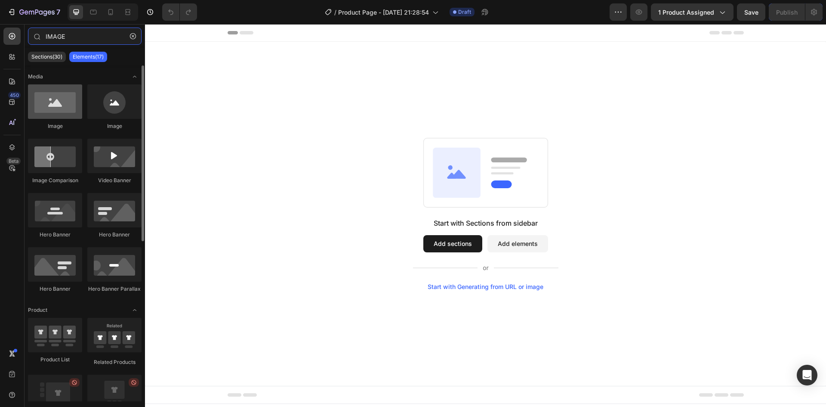
type input "IMAGE"
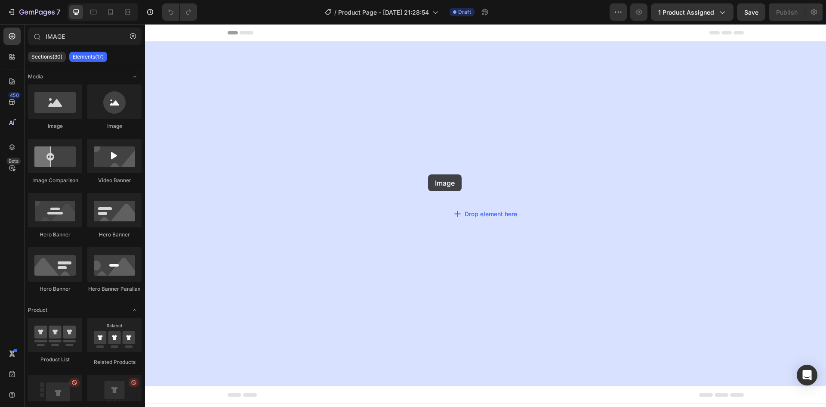
drag, startPoint x: 200, startPoint y: 133, endPoint x: 428, endPoint y: 174, distance: 231.9
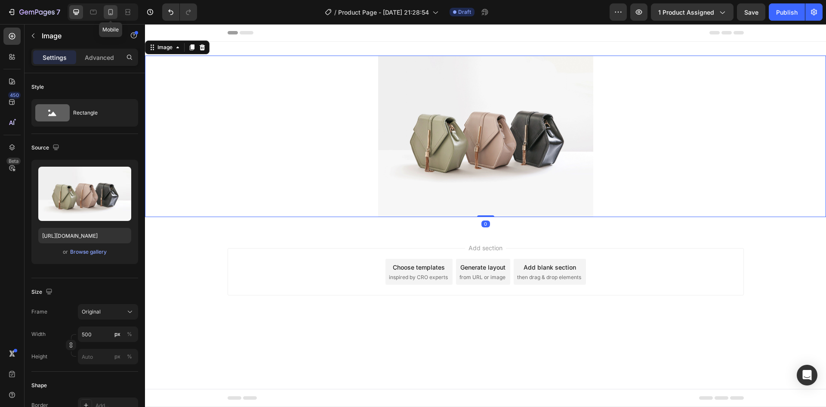
click at [114, 15] on icon at bounding box center [110, 12] width 9 height 9
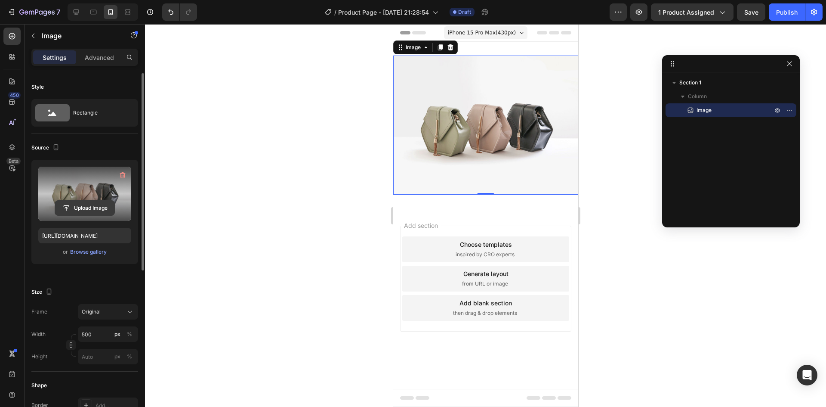
click at [84, 212] on input "file" at bounding box center [84, 208] width 59 height 15
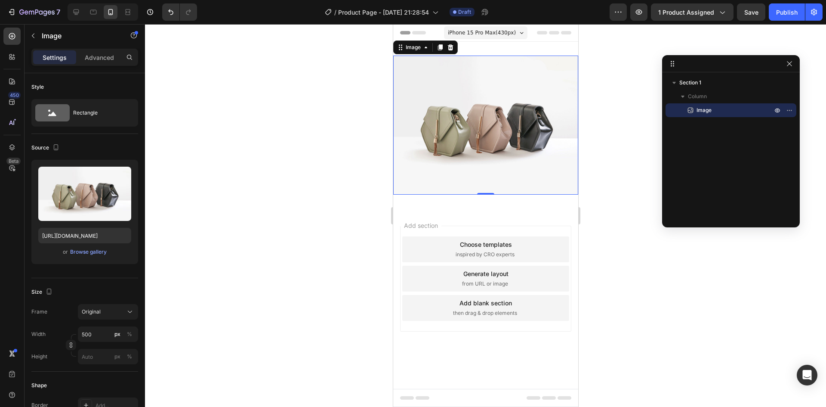
type input "[URL][DOMAIN_NAME]"
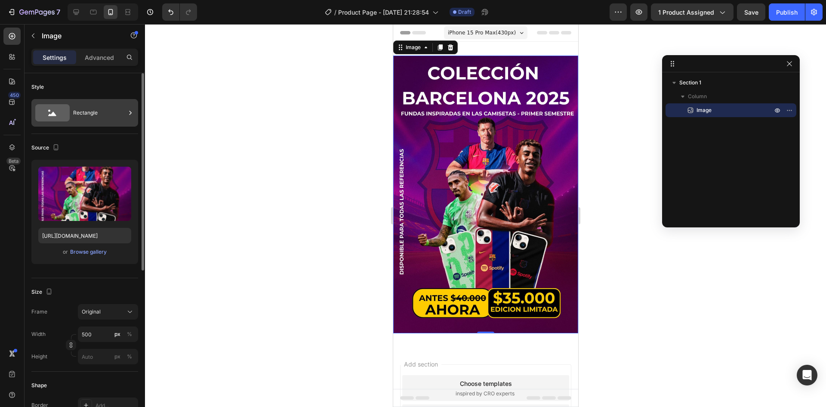
click at [114, 114] on div "Rectangle" at bounding box center [99, 113] width 53 height 20
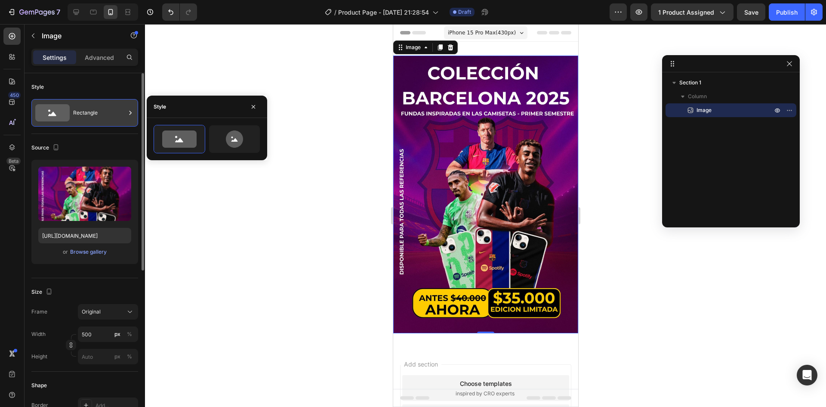
click at [114, 114] on div "Rectangle" at bounding box center [99, 113] width 53 height 20
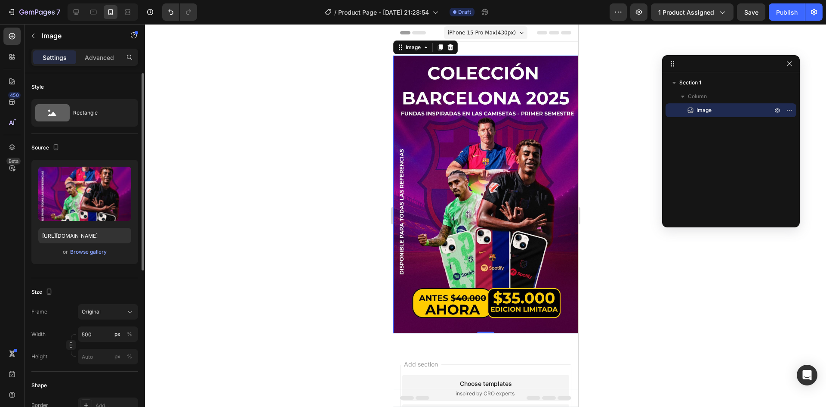
click at [125, 86] on div "Style" at bounding box center [84, 87] width 107 height 14
click at [441, 50] on icon at bounding box center [440, 47] width 5 height 6
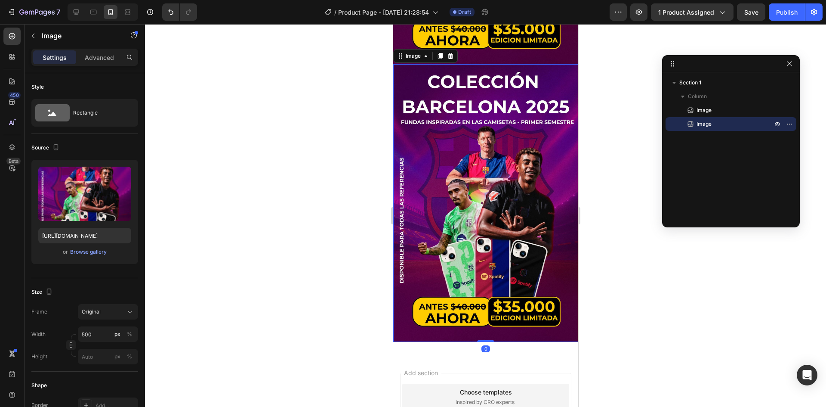
scroll to position [269, 0]
click at [441, 50] on div at bounding box center [440, 55] width 10 height 10
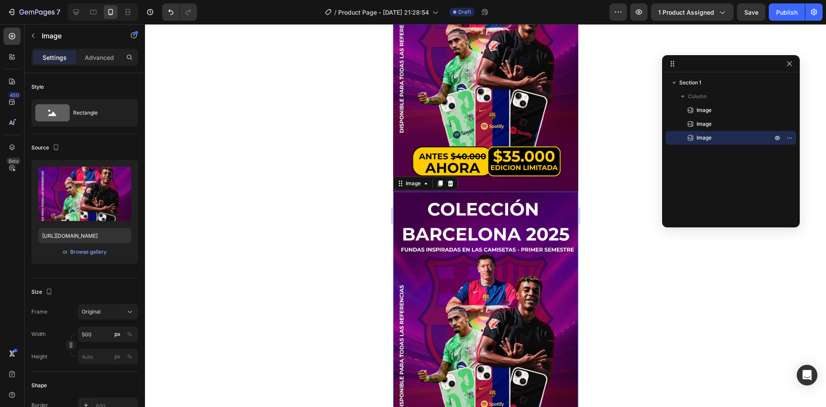
scroll to position [408, 0]
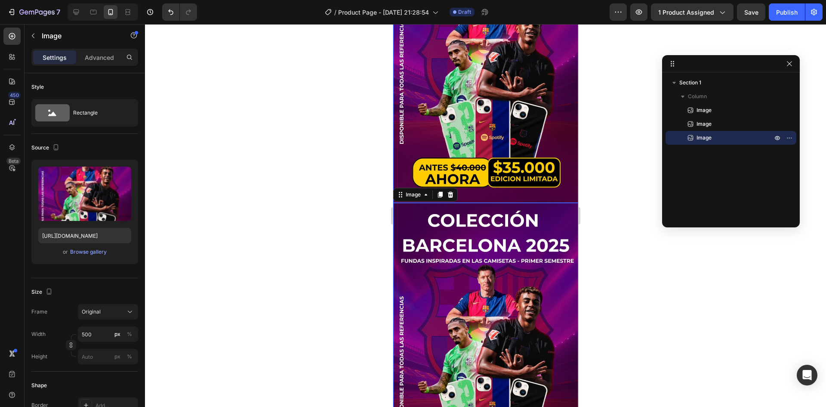
click at [495, 127] on img at bounding box center [485, 64] width 185 height 278
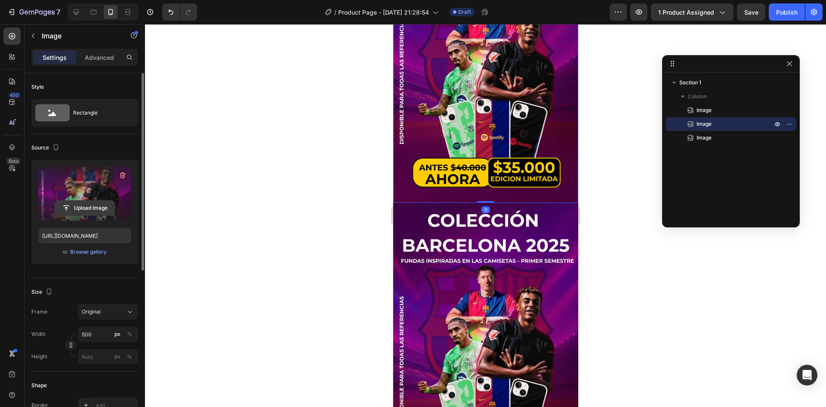
click at [90, 207] on input "file" at bounding box center [84, 208] width 59 height 15
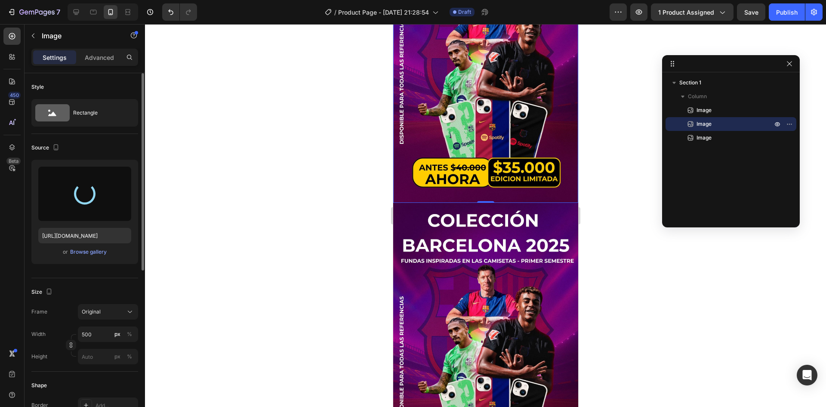
type input "[URL][DOMAIN_NAME]"
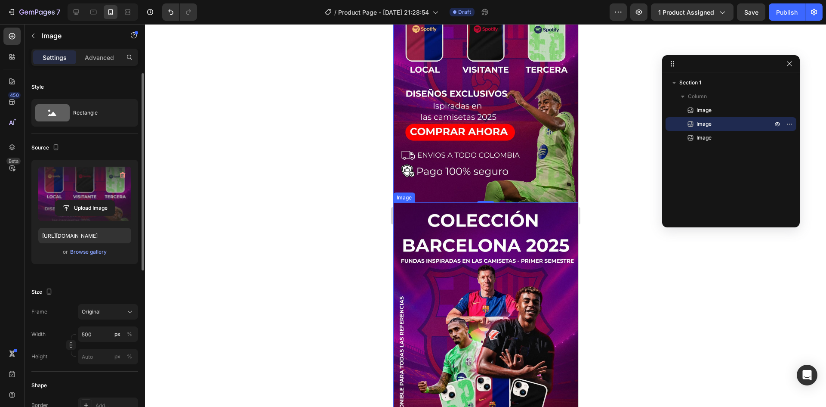
click at [432, 262] on img at bounding box center [485, 342] width 185 height 278
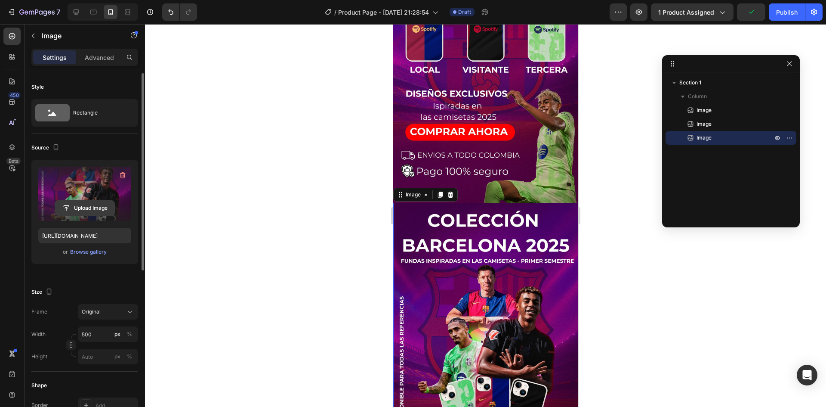
click at [85, 204] on input "file" at bounding box center [84, 208] width 59 height 15
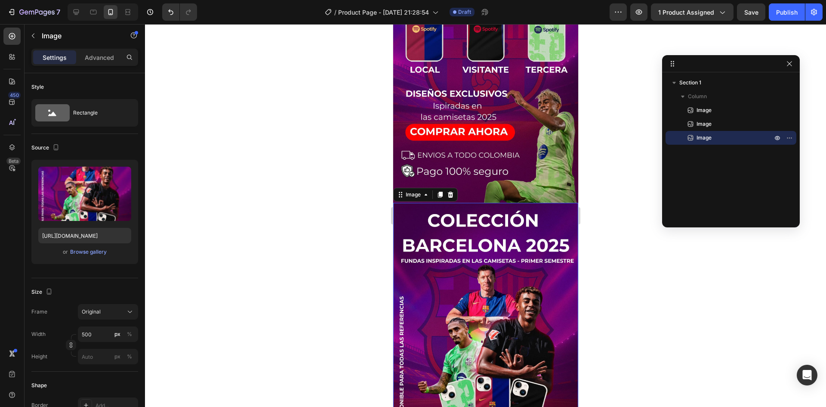
type input "[URL][DOMAIN_NAME]"
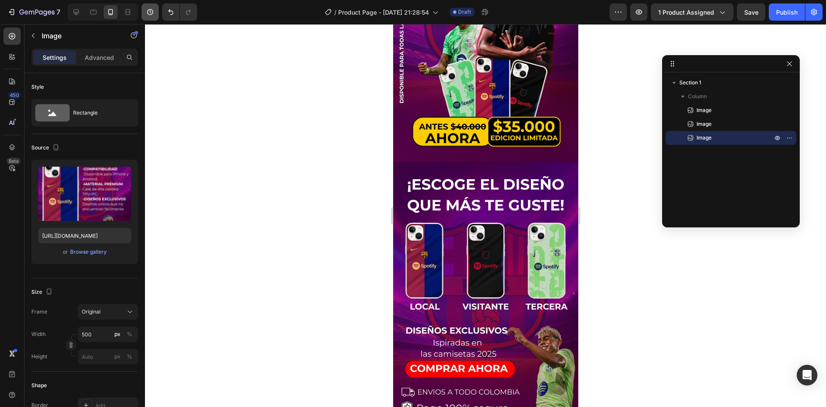
scroll to position [107, 0]
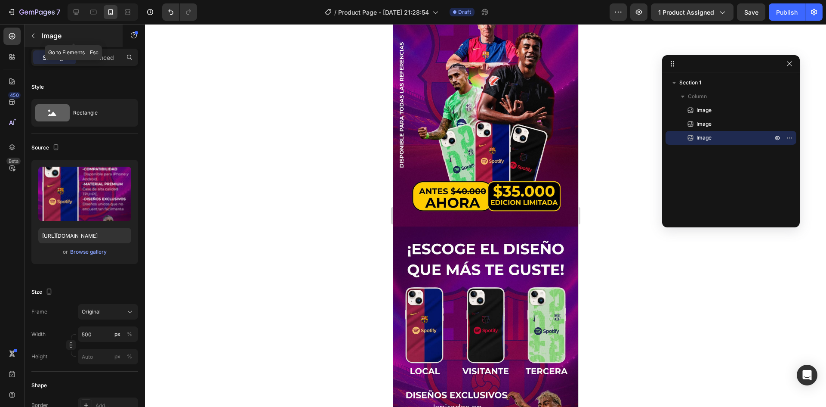
click at [34, 39] on button "button" at bounding box center [33, 36] width 14 height 14
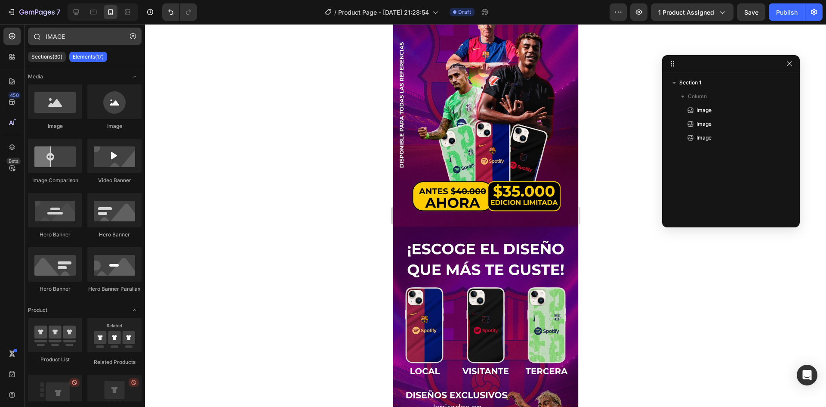
drag, startPoint x: 136, startPoint y: 36, endPoint x: 92, endPoint y: 43, distance: 44.0
click at [133, 36] on icon "button" at bounding box center [133, 36] width 6 height 6
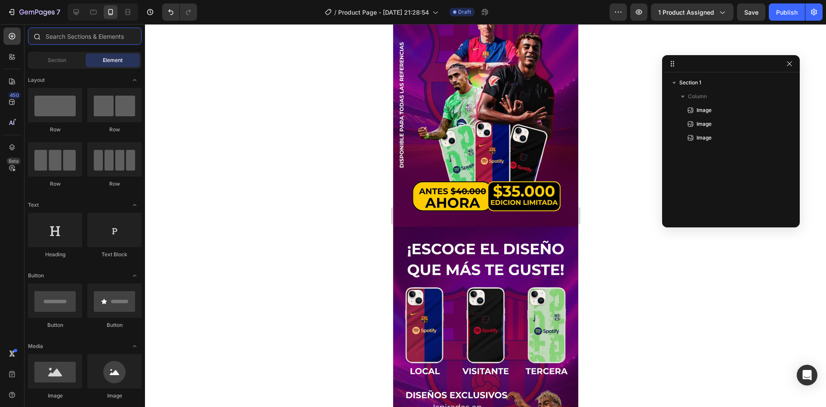
click at [89, 39] on input "text" at bounding box center [85, 36] width 114 height 17
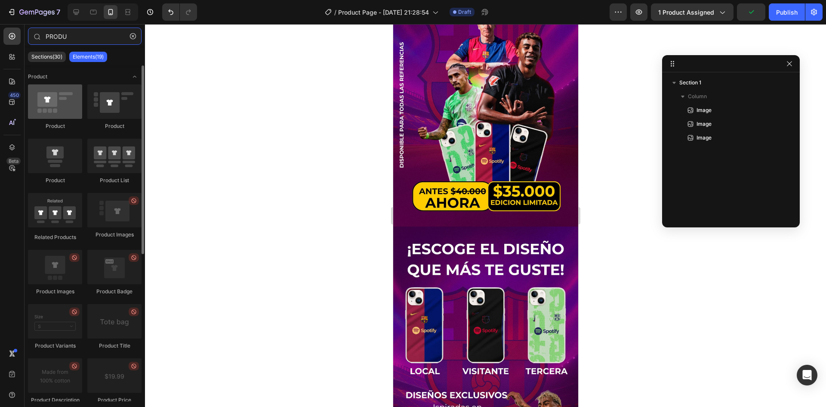
type input "PRODU"
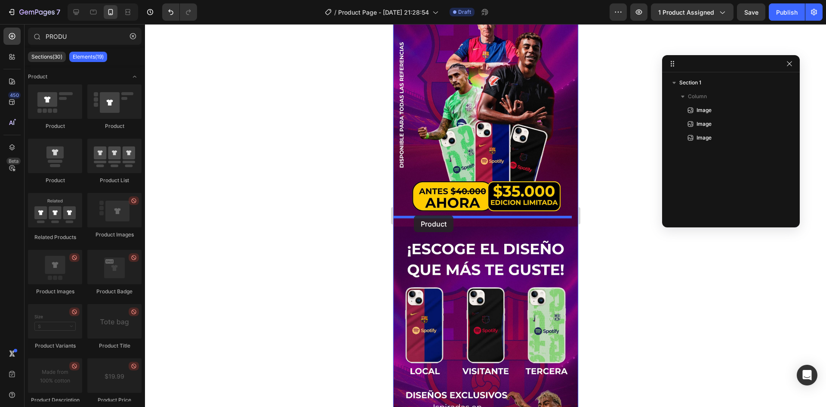
drag, startPoint x: 455, startPoint y: 134, endPoint x: 414, endPoint y: 215, distance: 91.4
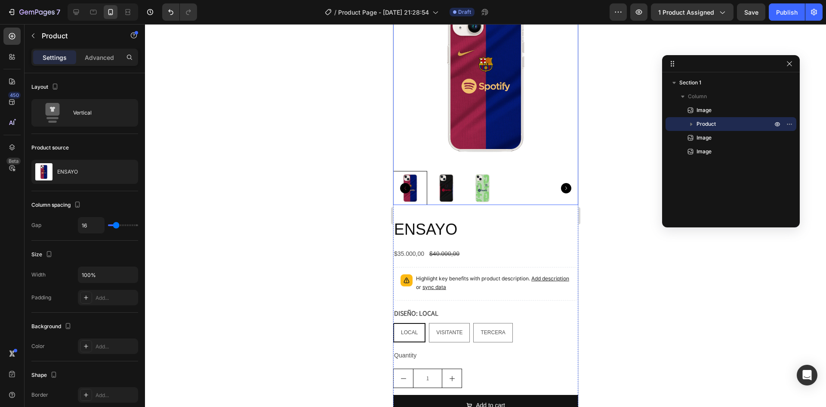
scroll to position [365, 0]
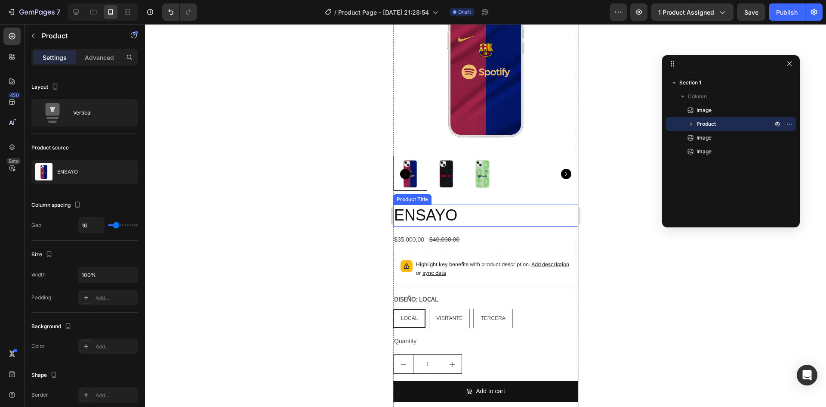
click at [501, 204] on h2 "ENSAYO" at bounding box center [485, 215] width 185 height 22
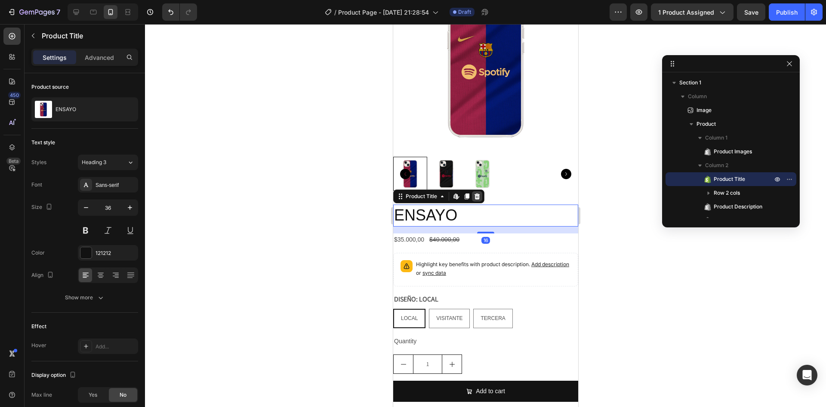
click at [480, 191] on div at bounding box center [477, 196] width 10 height 10
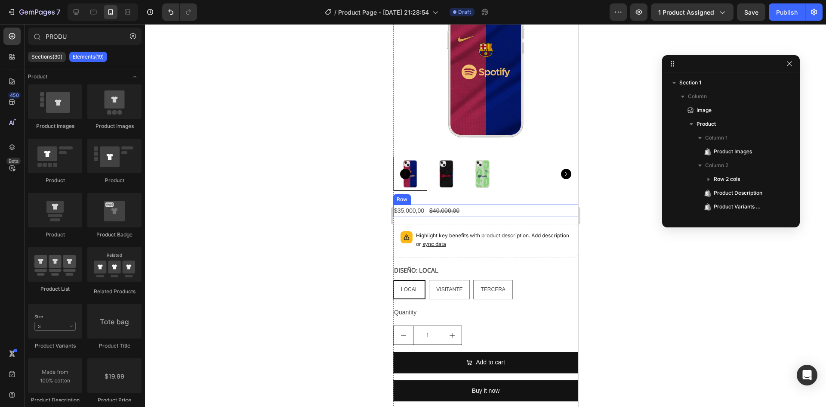
click at [498, 204] on div "$35.000,00 Product Price Product Price $40.000,00 Product Price Product Price R…" at bounding box center [485, 210] width 185 height 12
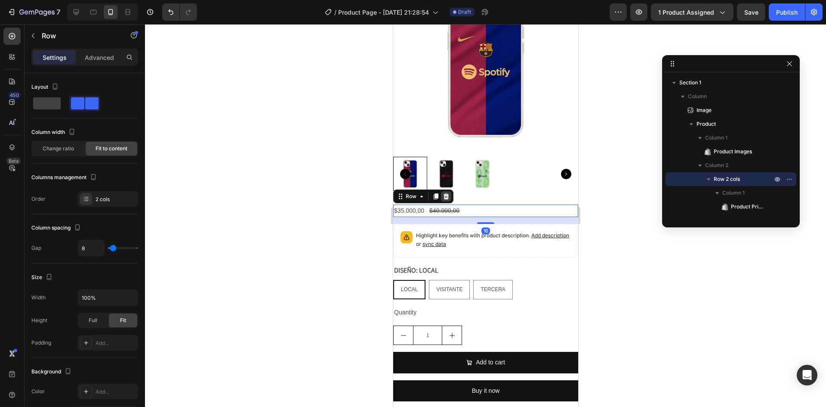
click at [448, 193] on icon at bounding box center [446, 196] width 6 height 6
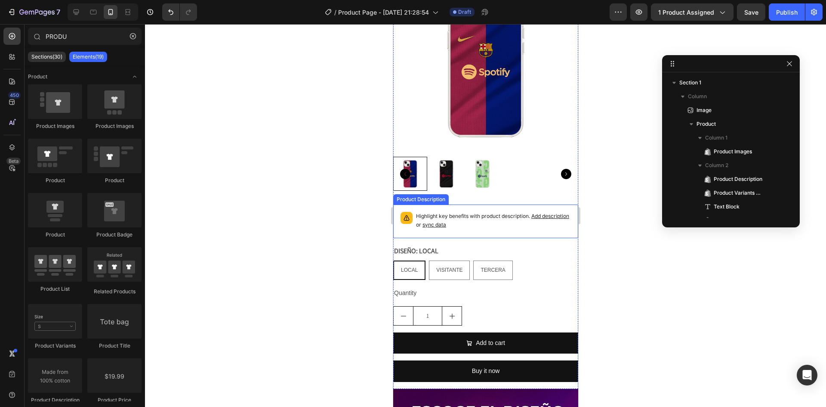
click at [501, 212] on p "Highlight key benefits with product description. Add description or sync data" at bounding box center [493, 220] width 155 height 17
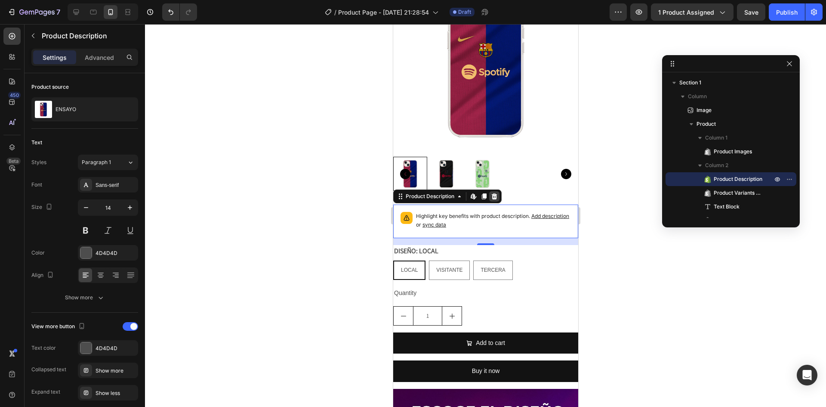
click at [494, 193] on icon at bounding box center [495, 196] width 6 height 6
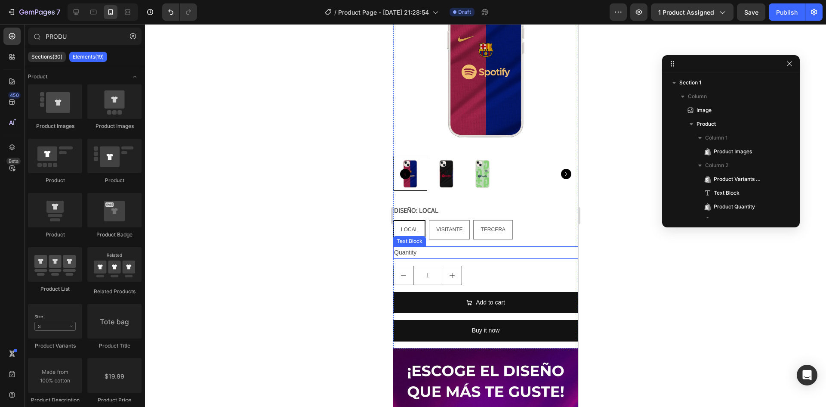
click at [444, 246] on div "Quantity" at bounding box center [485, 252] width 185 height 12
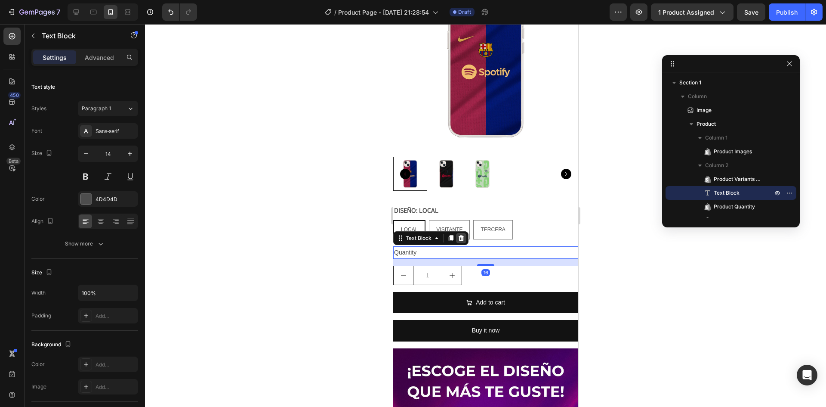
click at [459, 235] on icon at bounding box center [461, 238] width 6 height 6
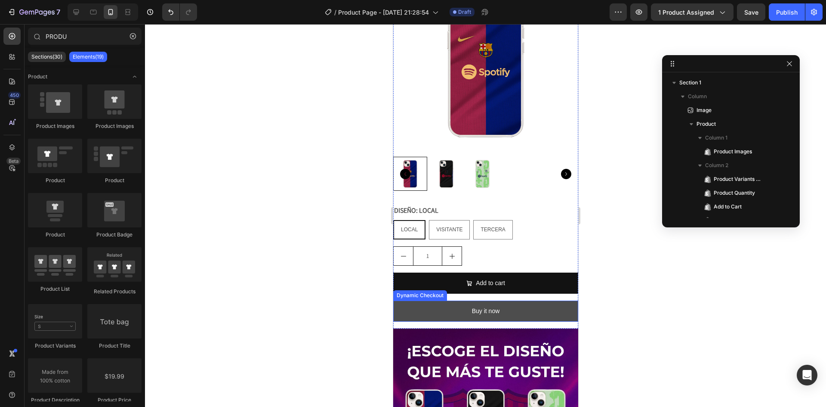
click at [526, 300] on button "Buy it now" at bounding box center [485, 310] width 185 height 21
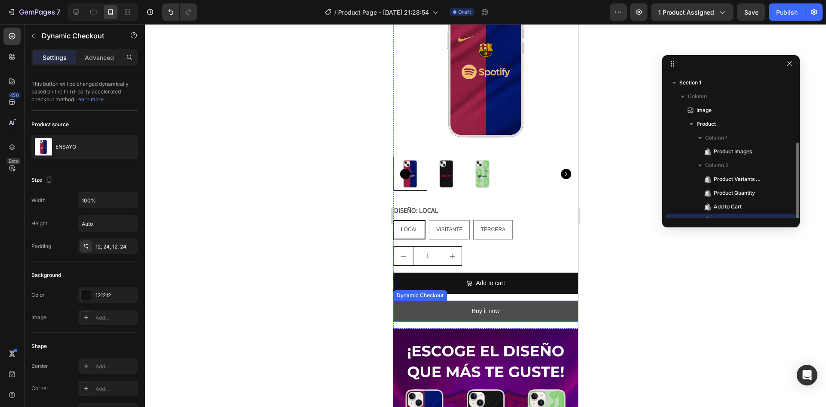
scroll to position [37, 0]
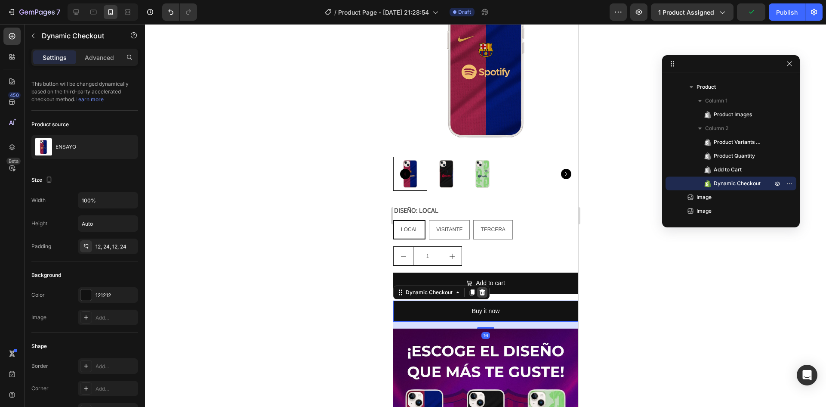
click at [483, 289] on icon at bounding box center [483, 292] width 6 height 6
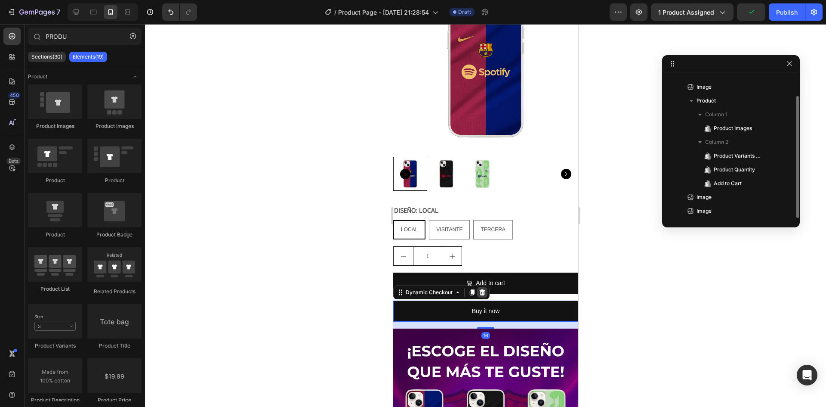
scroll to position [23, 0]
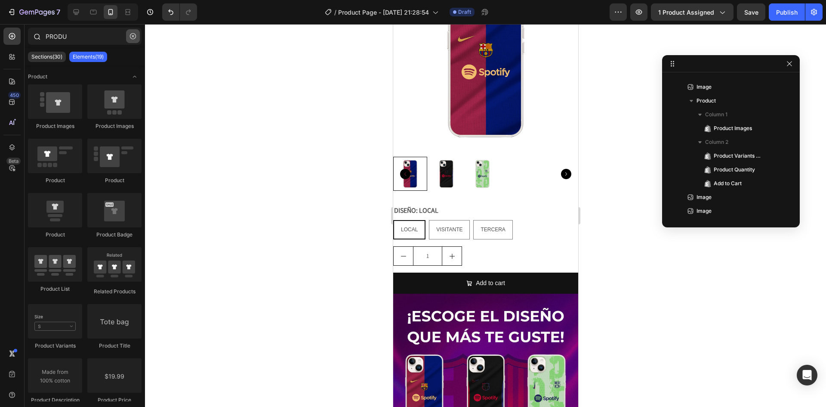
click at [133, 37] on icon "button" at bounding box center [133, 36] width 6 height 6
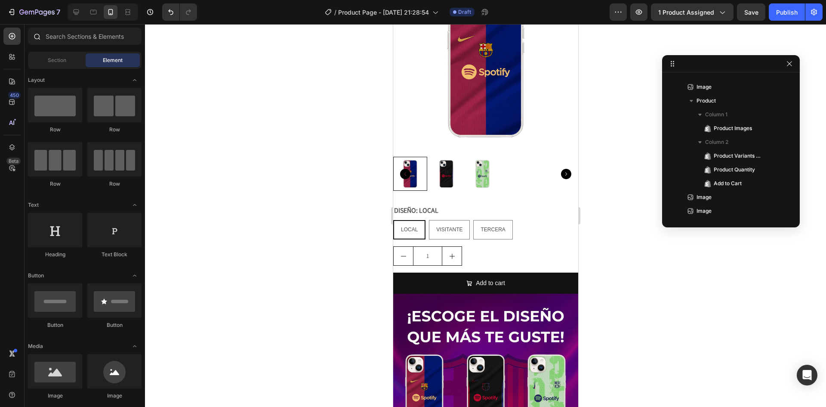
click at [66, 45] on div at bounding box center [85, 38] width 121 height 21
click at [12, 59] on icon at bounding box center [13, 58] width 3 height 3
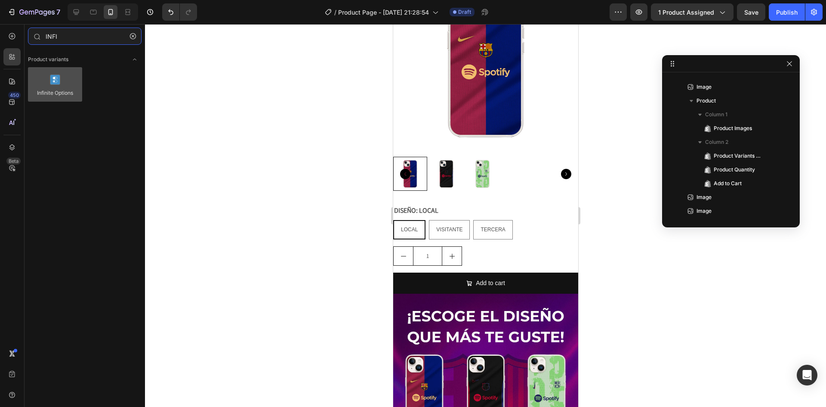
type input "INFI"
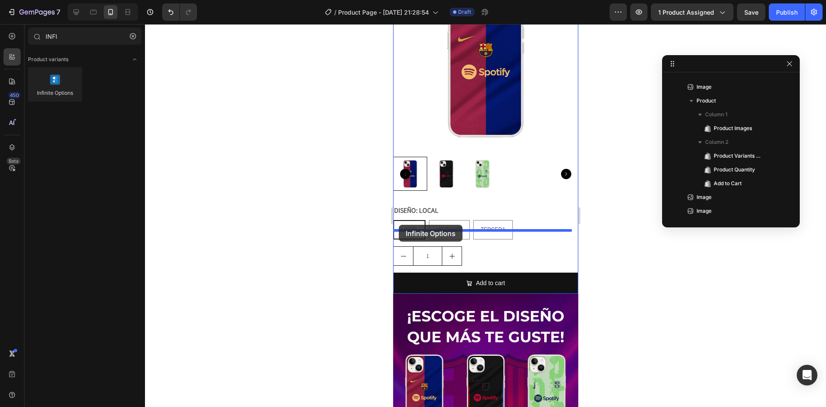
drag, startPoint x: 443, startPoint y: 115, endPoint x: 399, endPoint y: 225, distance: 118.1
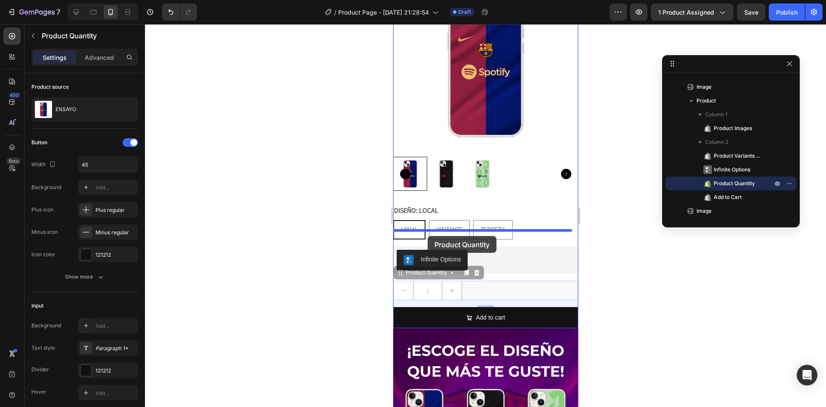
drag, startPoint x: 428, startPoint y: 261, endPoint x: 427, endPoint y: 236, distance: 25.4
click at [427, 236] on div "iPhone 15 Pro Max ( 430 px) iPhone 13 Mini iPhone 13 Pro iPhone 11 Pro Max iPho…" at bounding box center [485, 369] width 185 height 1421
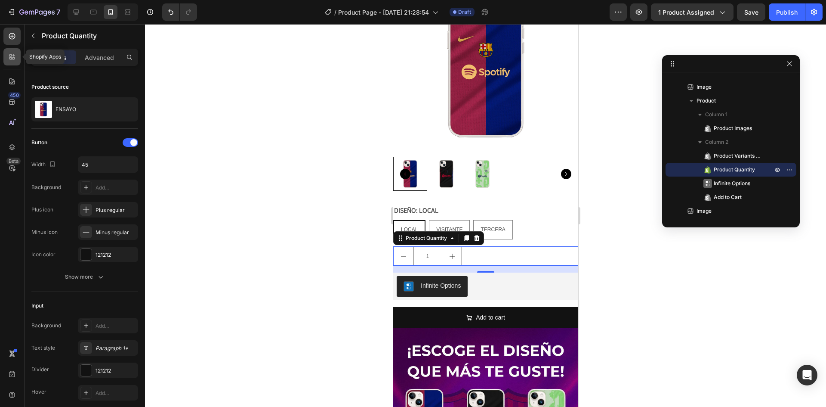
click at [6, 53] on div at bounding box center [11, 56] width 17 height 17
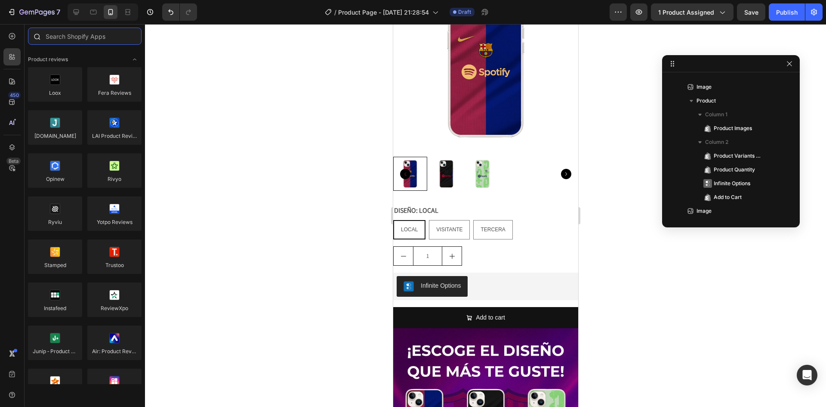
click at [98, 32] on input "text" at bounding box center [85, 36] width 114 height 17
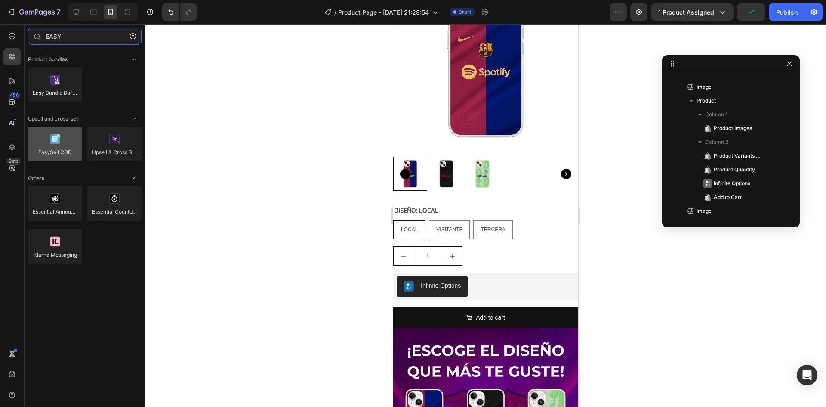
type input "EASY"
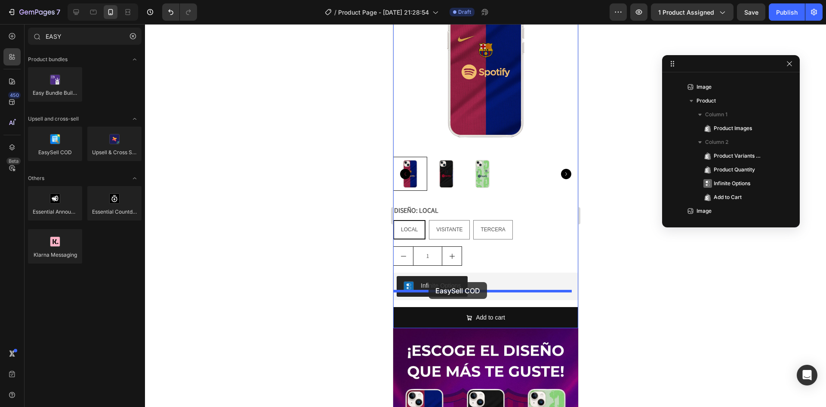
drag, startPoint x: 448, startPoint y: 176, endPoint x: 428, endPoint y: 282, distance: 108.1
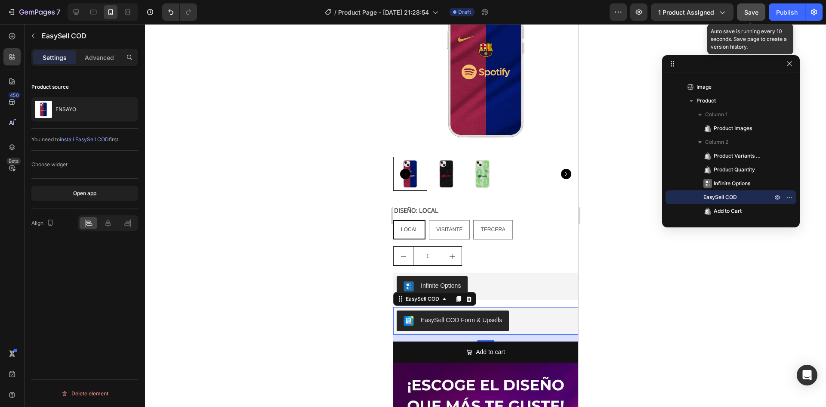
click at [756, 14] on span "Save" at bounding box center [752, 12] width 14 height 7
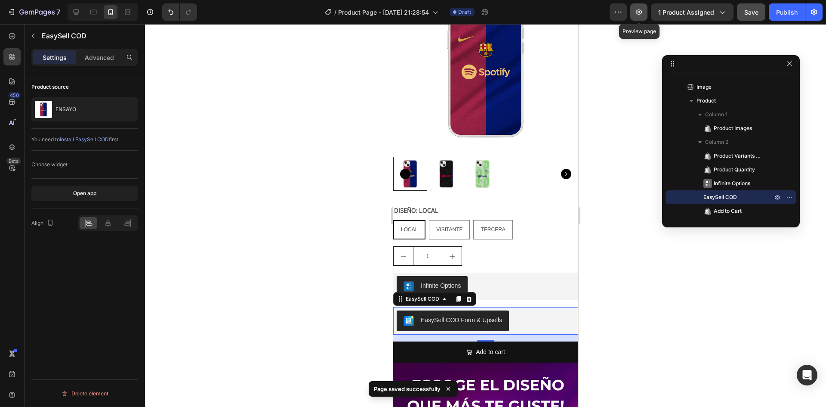
click at [644, 12] on icon "button" at bounding box center [639, 12] width 9 height 9
click at [80, 12] on icon at bounding box center [76, 12] width 9 height 9
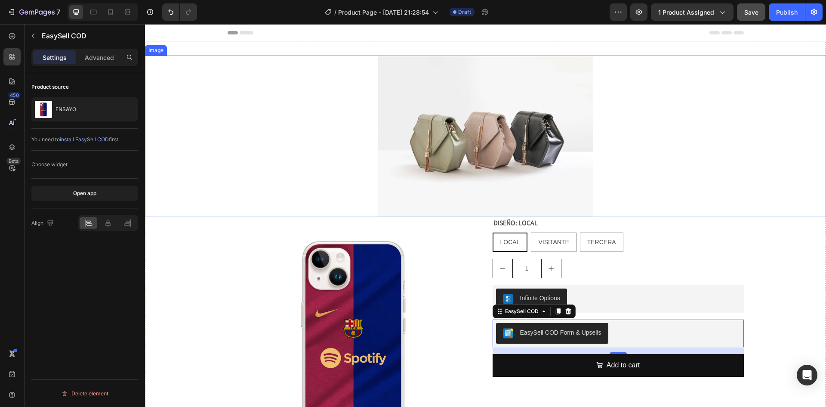
click at [422, 148] on img at bounding box center [485, 136] width 215 height 161
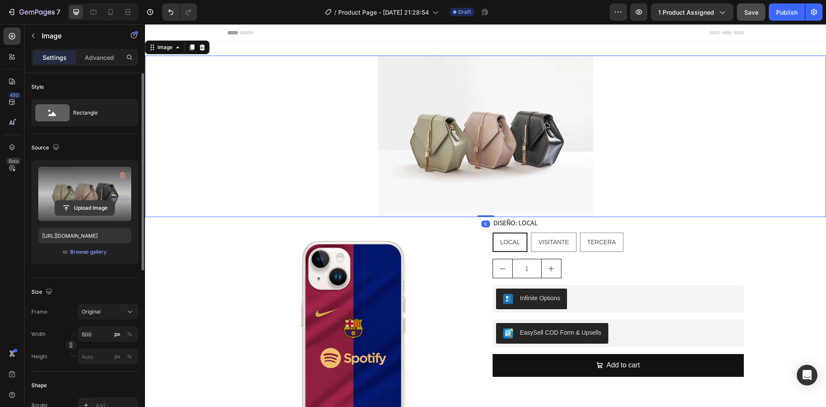
click at [77, 208] on input "file" at bounding box center [84, 208] width 59 height 15
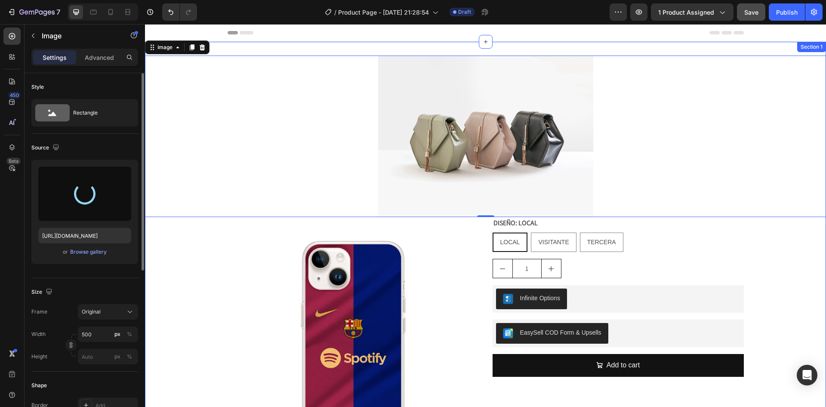
type input "[URL][DOMAIN_NAME]"
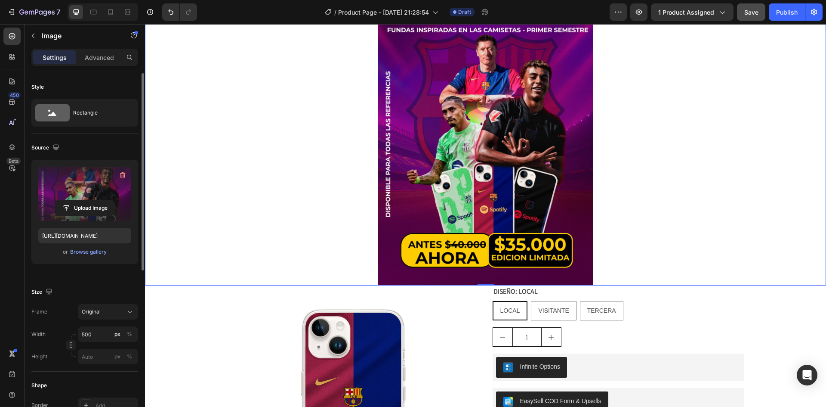
scroll to position [43, 0]
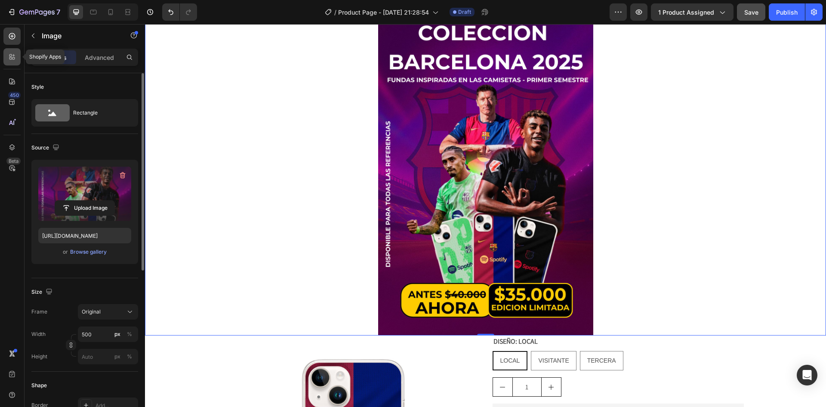
click at [10, 52] on div at bounding box center [11, 56] width 17 height 17
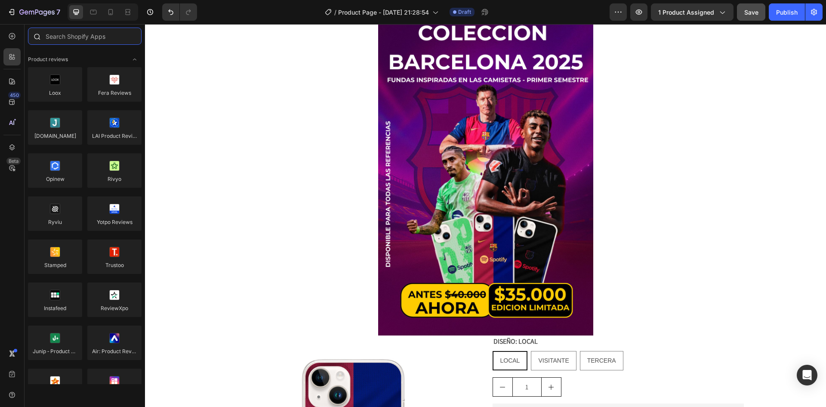
click at [88, 38] on input "text" at bounding box center [85, 36] width 114 height 17
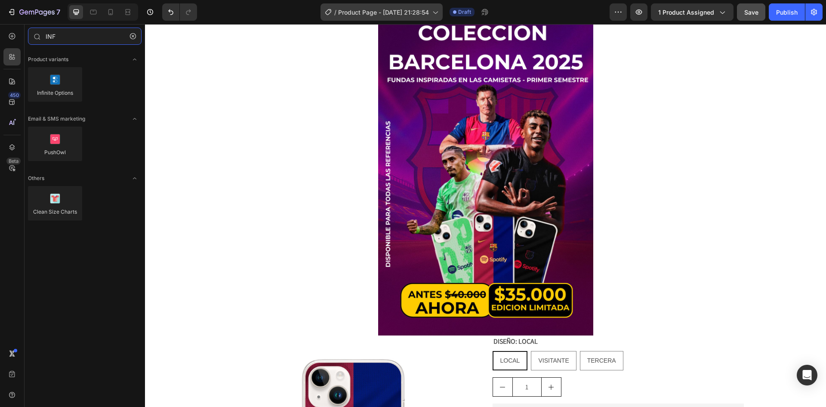
type input "INF"
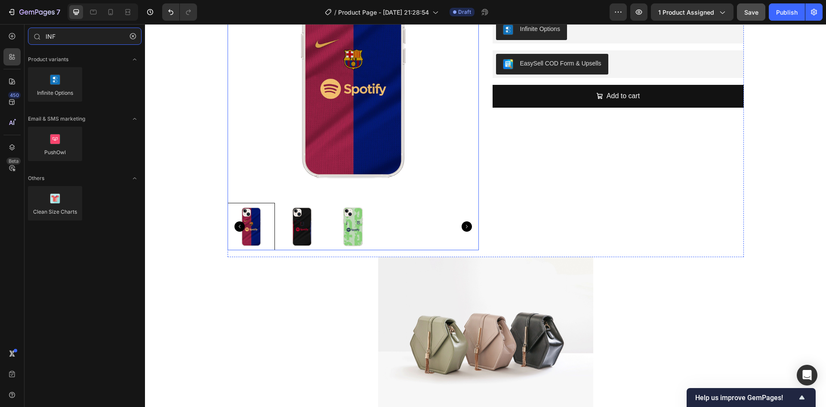
scroll to position [474, 0]
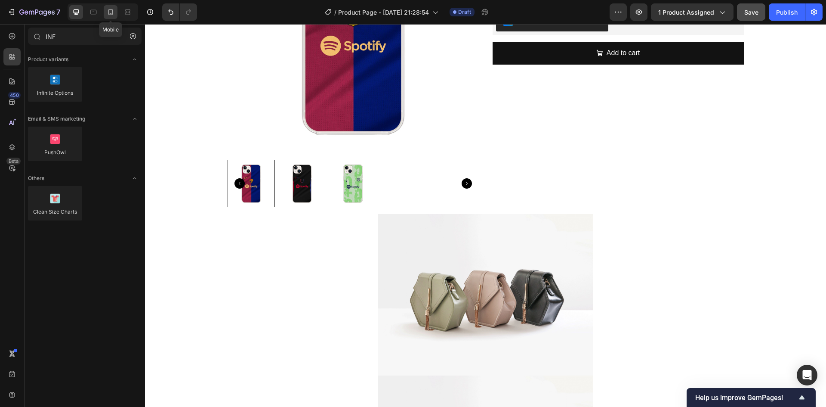
click at [108, 15] on icon at bounding box center [110, 12] width 9 height 9
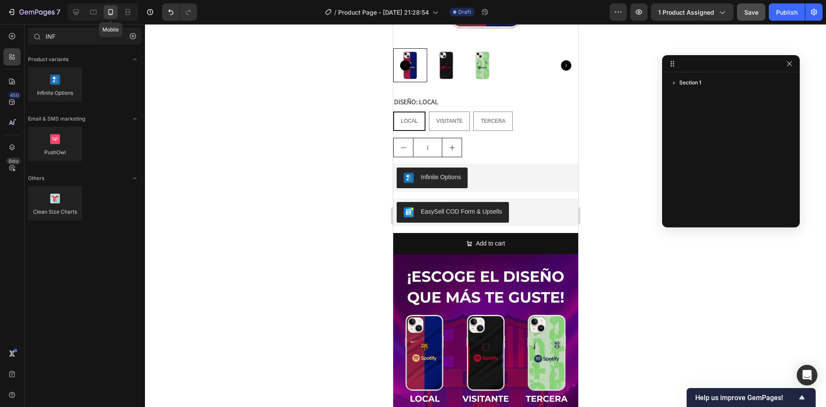
scroll to position [431, 0]
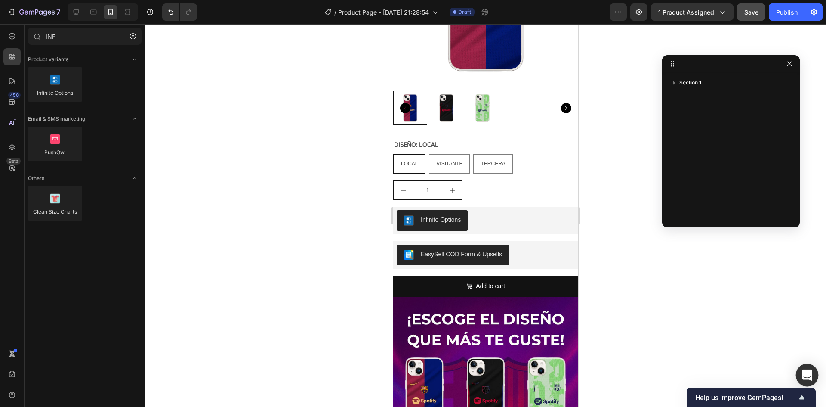
click at [806, 374] on icon "Open Intercom Messenger" at bounding box center [807, 374] width 10 height 11
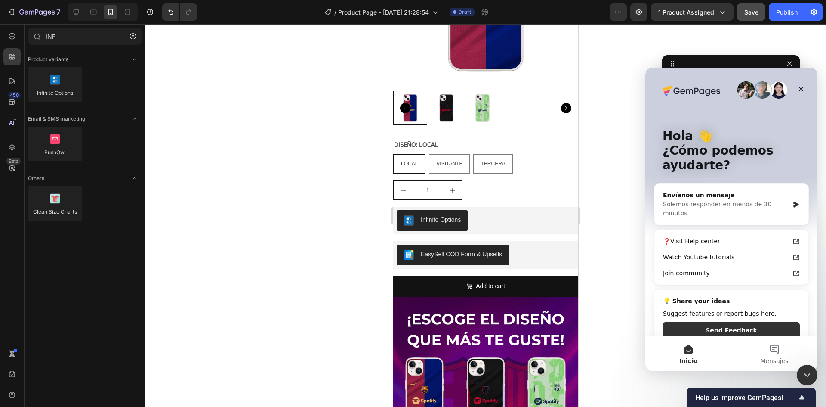
scroll to position [0, 0]
click at [793, 201] on icon "Intercom Messenger" at bounding box center [796, 204] width 7 height 7
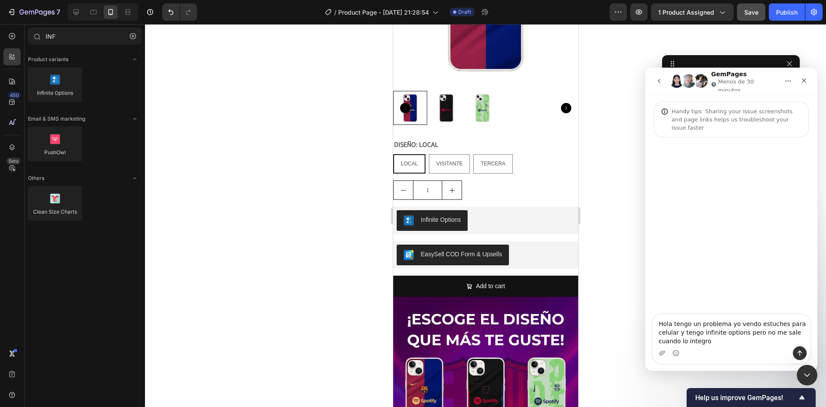
type textarea "Hola tengo un problema yo vendo estuches para celular y tengo infinite options …"
click at [795, 353] on button "Enviar un mensaje…" at bounding box center [800, 353] width 14 height 14
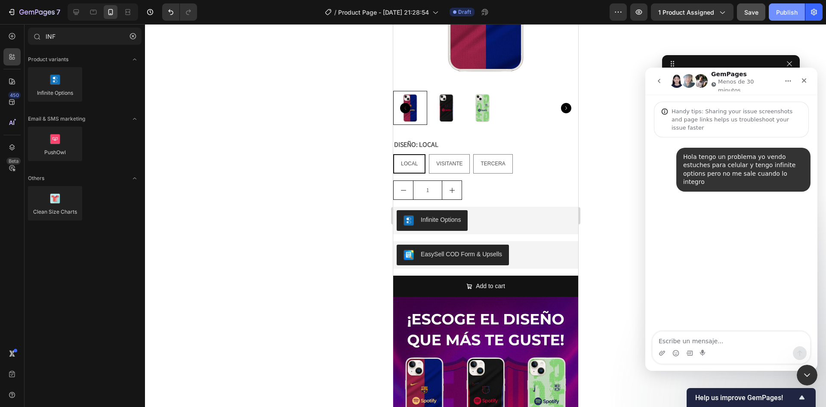
click at [793, 19] on button "Publish" at bounding box center [787, 11] width 36 height 17
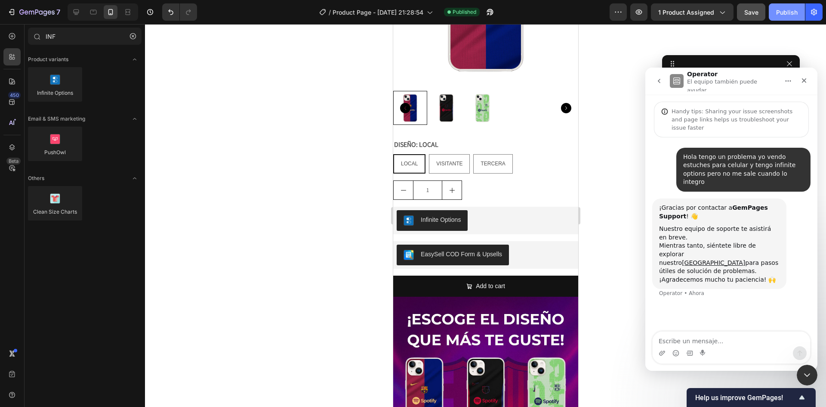
click at [793, 17] on button "Publish" at bounding box center [787, 11] width 36 height 17
click at [809, 82] on div "Cerrar" at bounding box center [804, 80] width 15 height 15
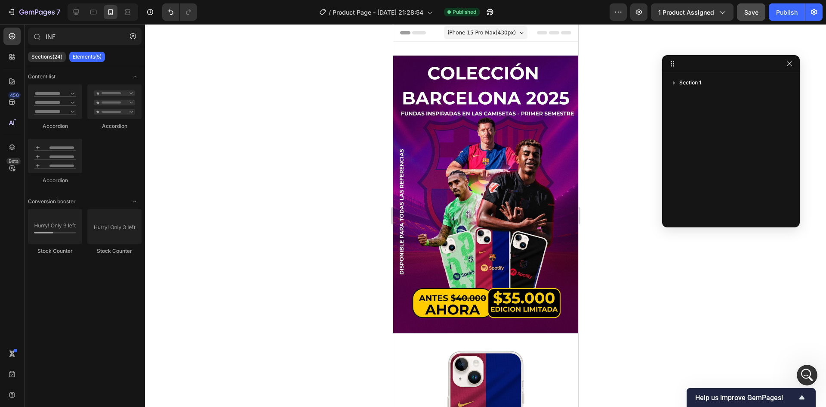
click at [425, 34] on span "Header" at bounding box center [418, 32] width 19 height 9
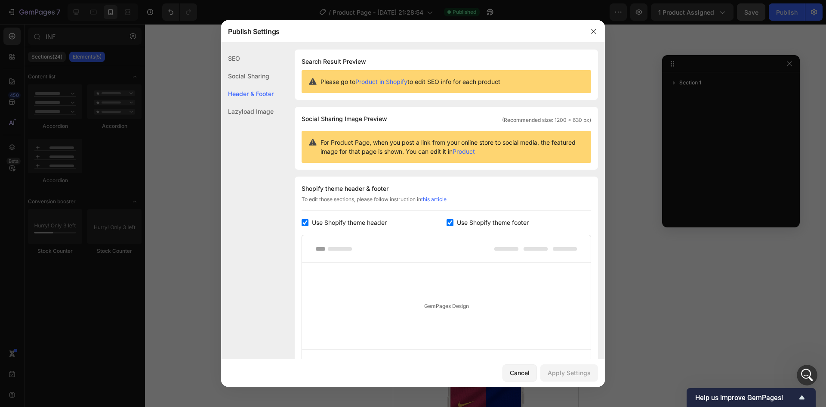
scroll to position [89, 0]
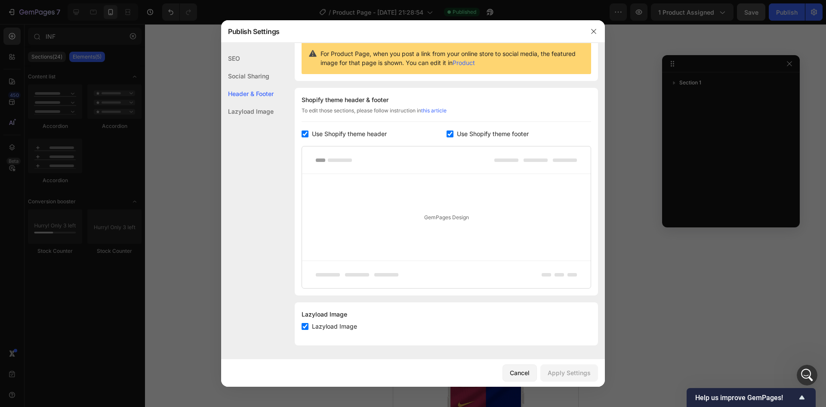
click at [303, 135] on input "checkbox" at bounding box center [305, 133] width 7 height 7
checkbox input "false"
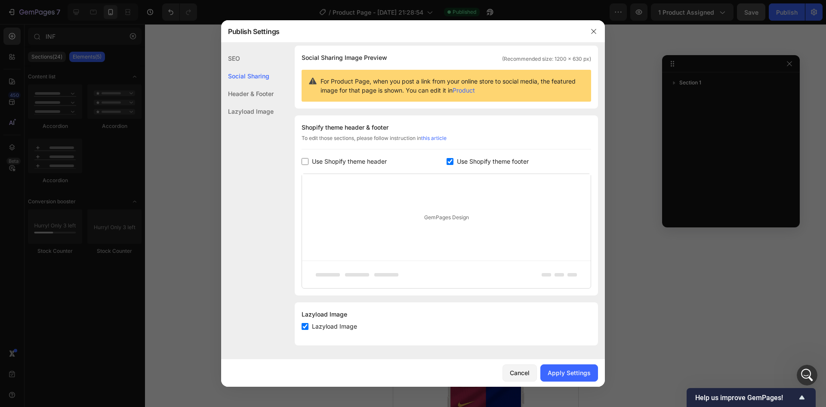
click at [449, 158] on input "checkbox" at bounding box center [450, 161] width 7 height 7
checkbox input "false"
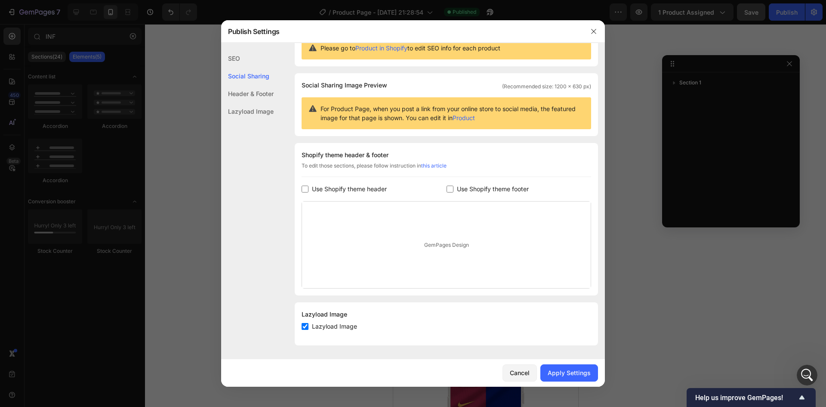
scroll to position [34, 0]
click at [309, 328] on label "Lazyload Image" at bounding box center [333, 326] width 49 height 10
checkbox input "false"
click at [552, 370] on div "Apply Settings" at bounding box center [569, 372] width 43 height 9
click at [654, 341] on div at bounding box center [413, 203] width 826 height 407
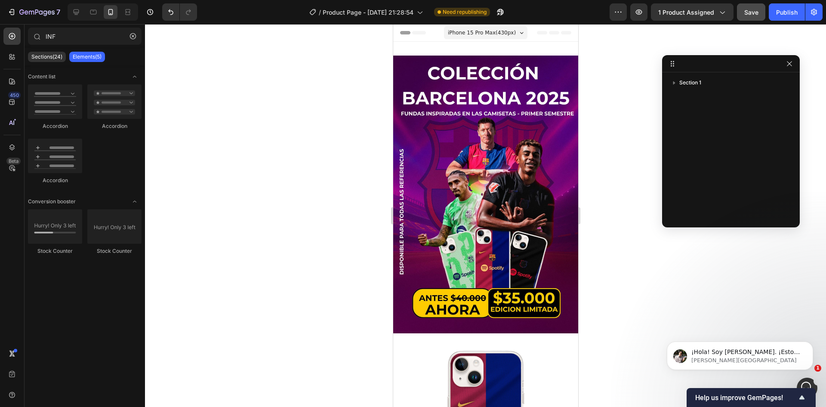
scroll to position [123, 0]
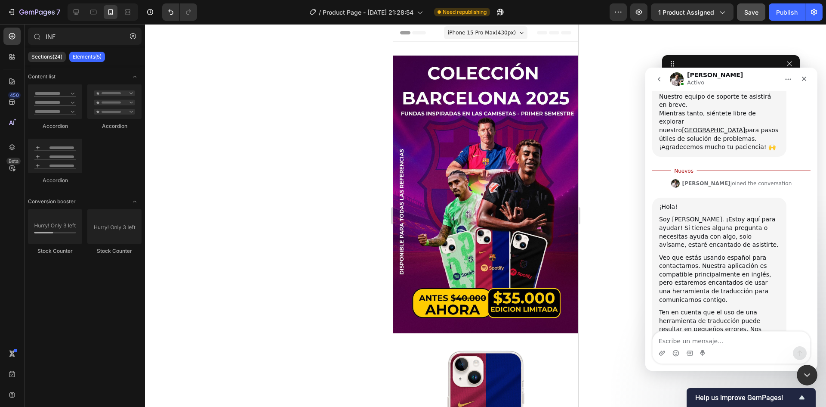
scroll to position [137, 0]
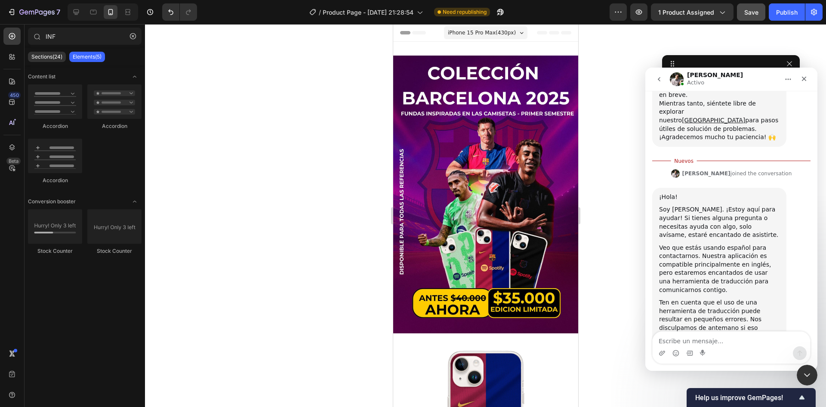
click at [708, 345] on textarea "Escribe un mensaje..." at bounding box center [732, 338] width 158 height 15
type textarea "ya solucione gracias"
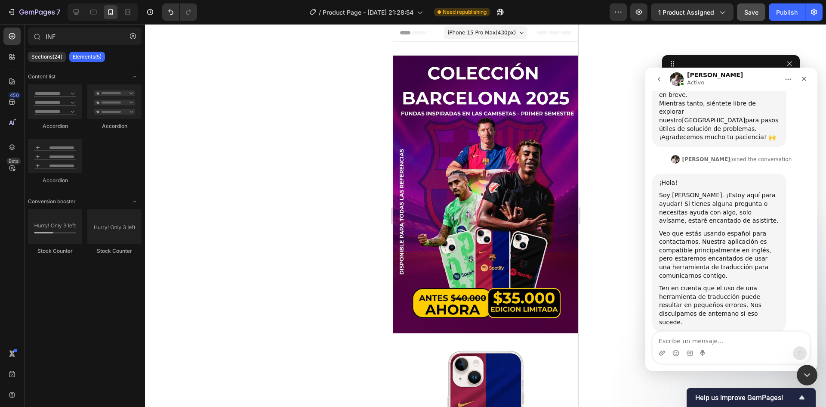
scroll to position [149, 0]
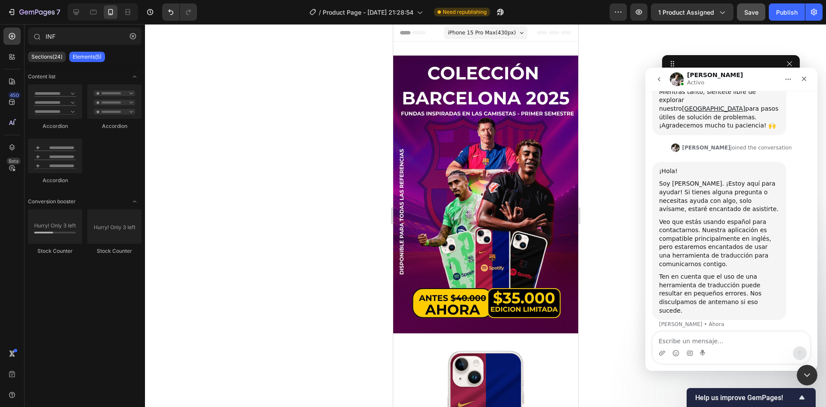
click at [612, 233] on div at bounding box center [485, 215] width 681 height 383
click at [511, 102] on img at bounding box center [485, 195] width 185 height 278
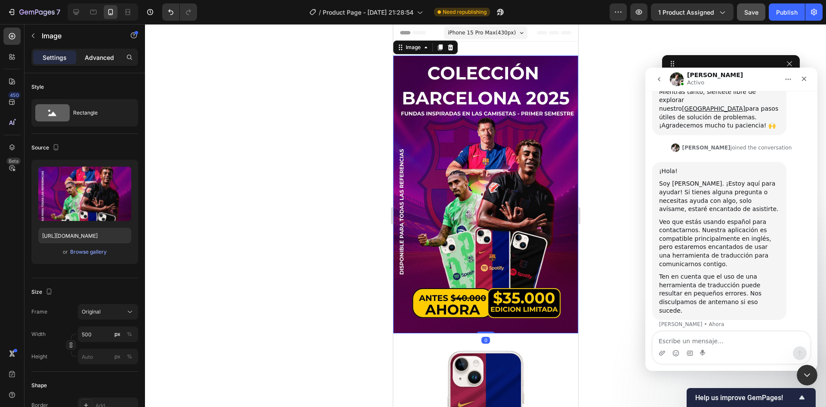
click at [96, 53] on p "Advanced" at bounding box center [99, 57] width 29 height 9
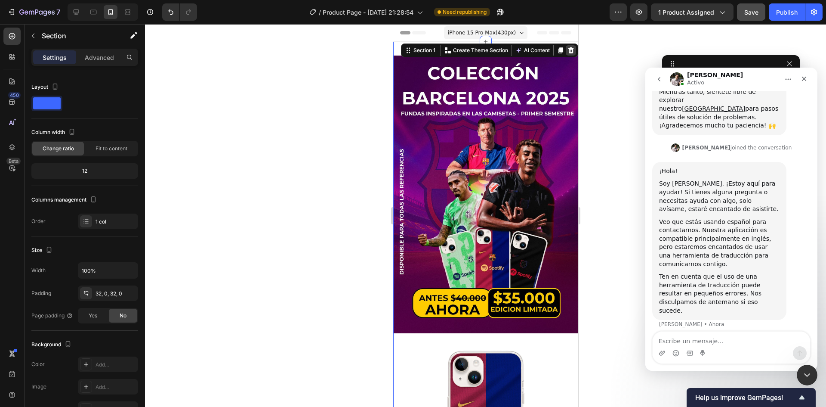
click at [568, 51] on icon at bounding box center [571, 50] width 6 height 6
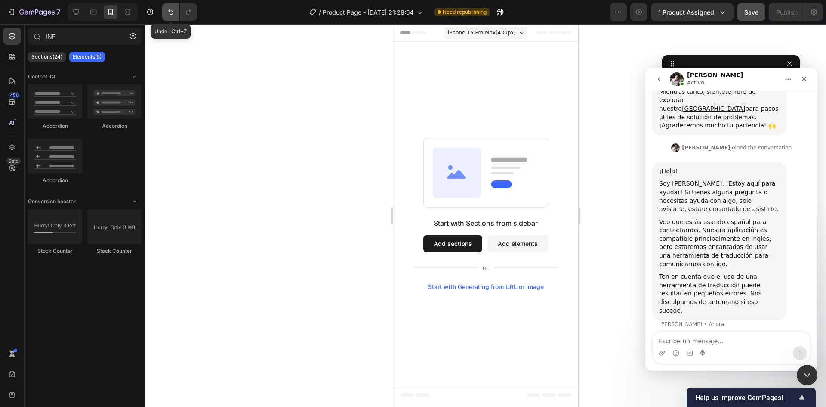
click at [176, 14] on button "Undo/Redo" at bounding box center [170, 11] width 17 height 17
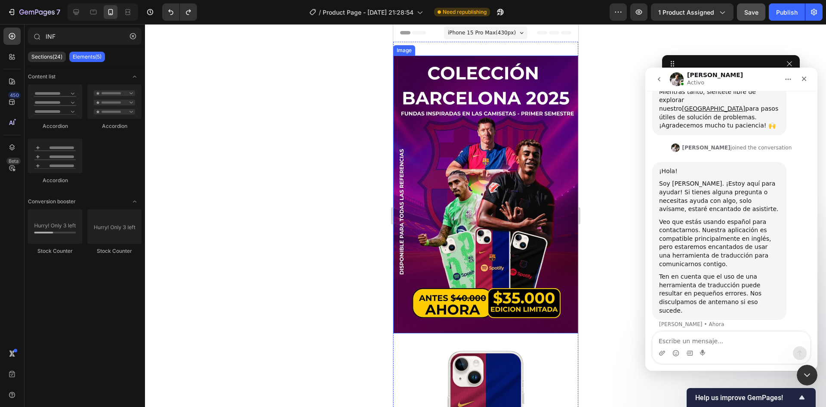
click at [412, 67] on img at bounding box center [485, 195] width 185 height 278
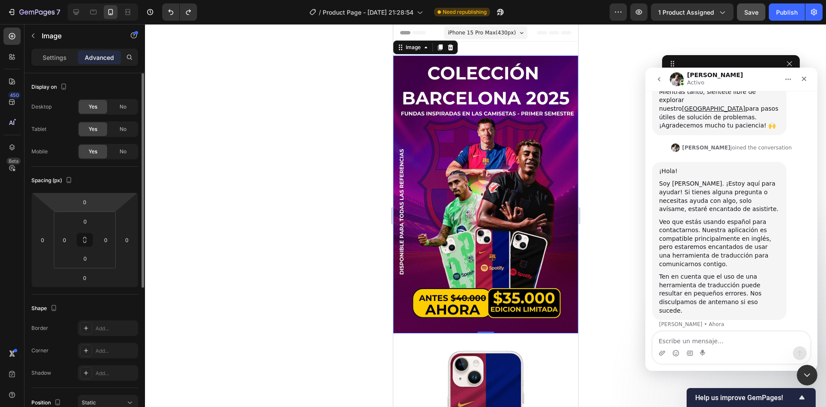
click at [100, 0] on html "7 / Product Page - [DATE] 21:28:54 Need republishing Preview 1 product assigned…" at bounding box center [413, 0] width 826 height 0
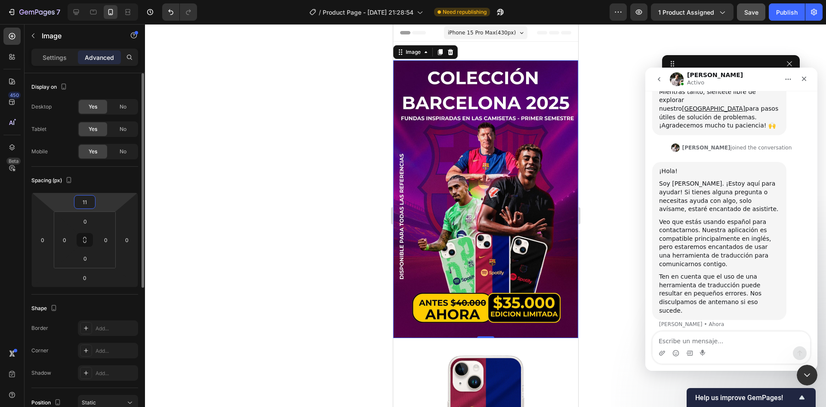
type input "1"
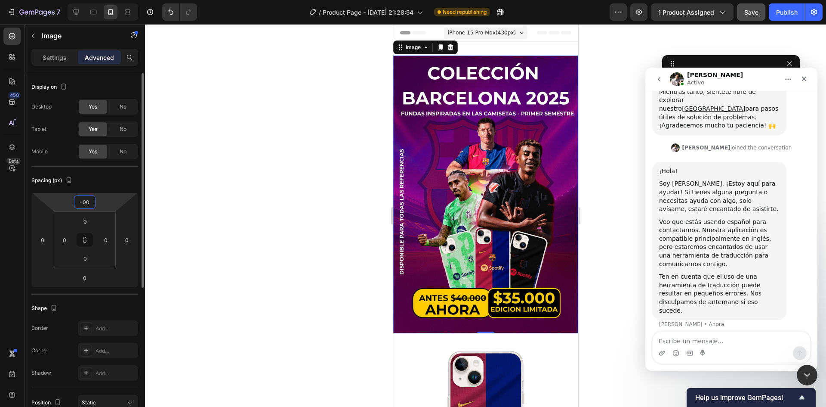
type input "-0"
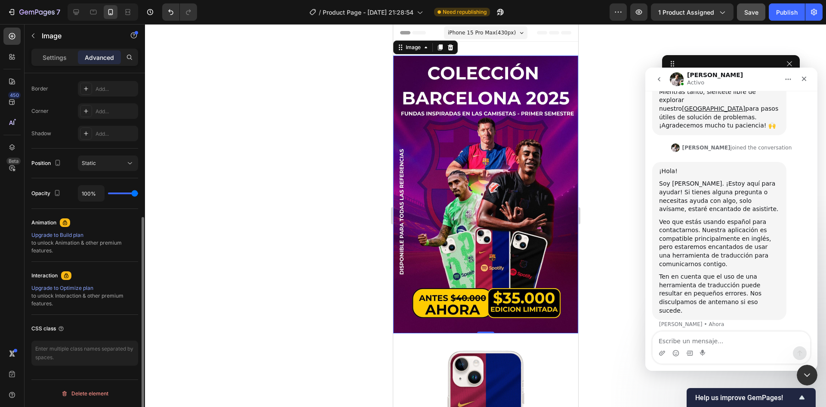
scroll to position [239, 0]
click at [52, 61] on p "Settings" at bounding box center [55, 57] width 24 height 9
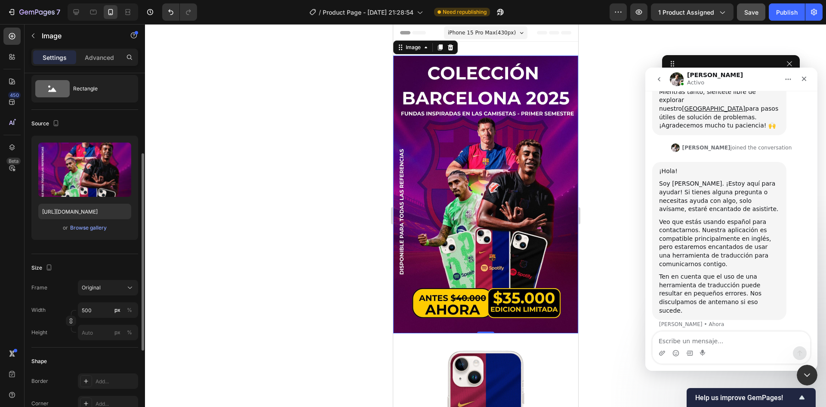
scroll to position [0, 0]
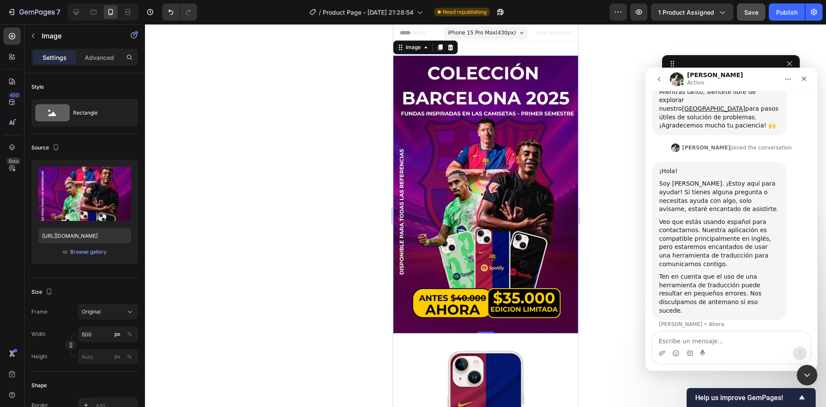
click at [482, 169] on img at bounding box center [485, 195] width 185 height 278
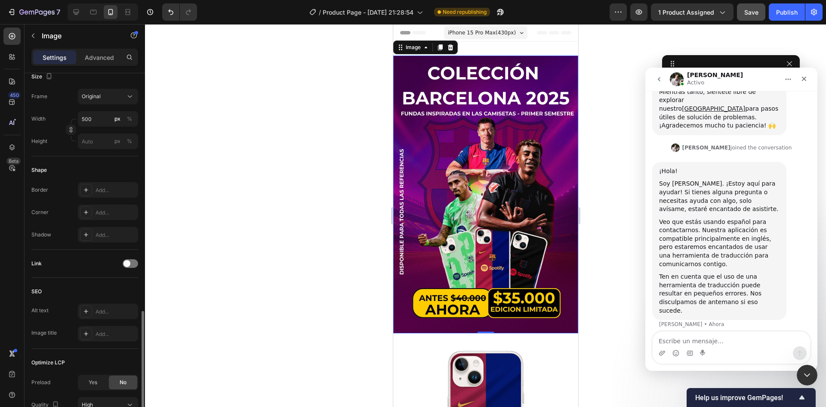
scroll to position [292, 0]
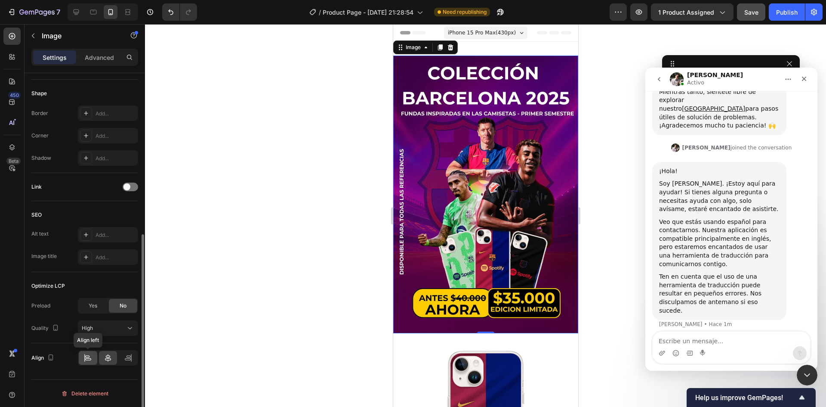
click at [84, 356] on icon at bounding box center [88, 357] width 9 height 9
click at [105, 359] on icon at bounding box center [108, 358] width 6 height 8
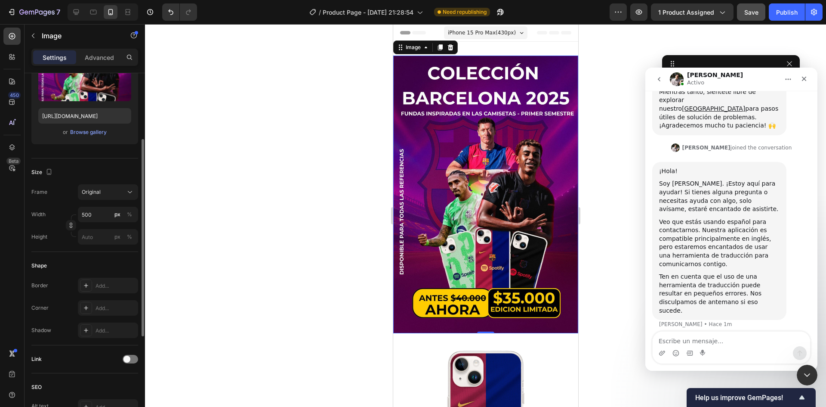
scroll to position [77, 0]
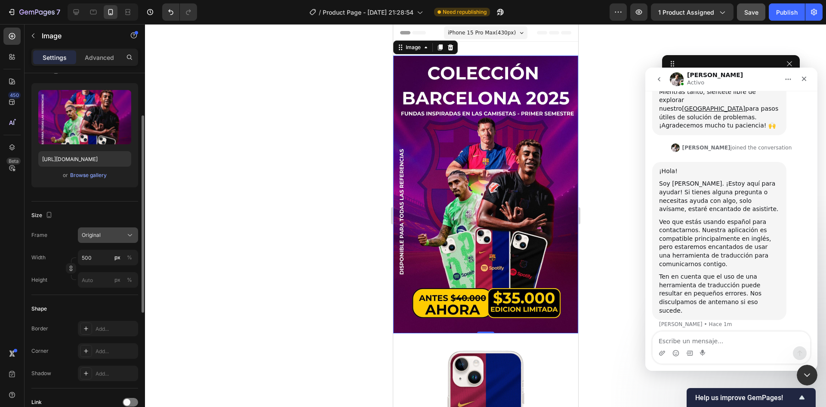
click at [103, 237] on div "Original" at bounding box center [103, 235] width 42 height 8
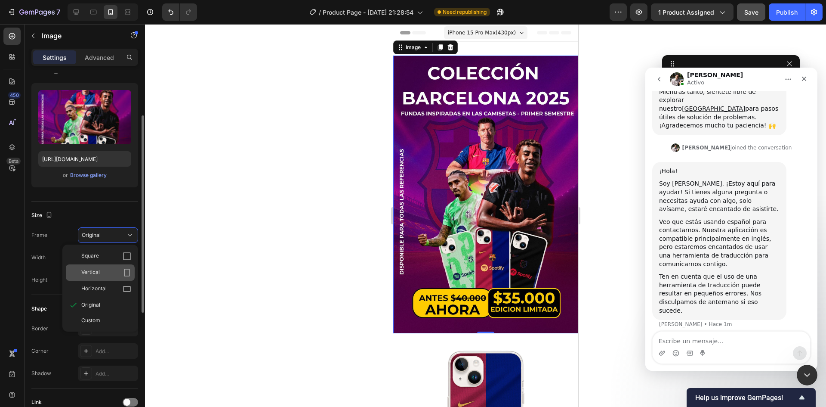
click at [112, 272] on div "Vertical" at bounding box center [106, 272] width 50 height 9
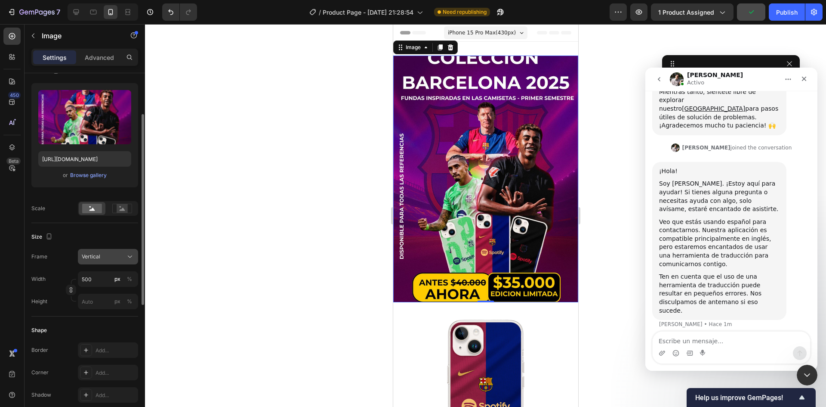
click at [113, 257] on div "Vertical" at bounding box center [103, 257] width 42 height 8
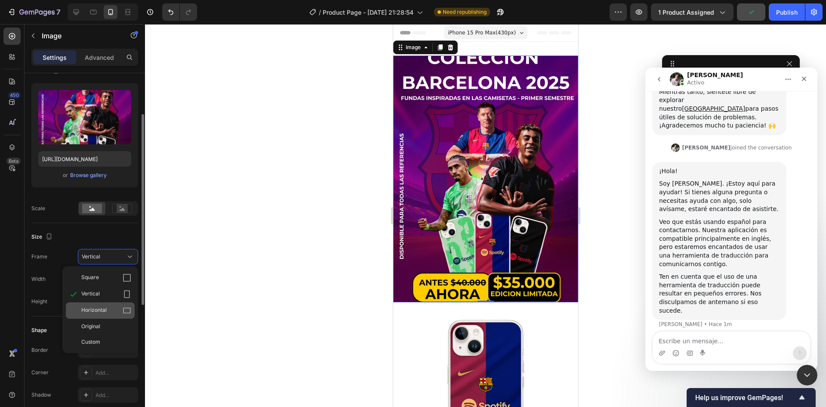
click at [103, 312] on span "Horizontal" at bounding box center [93, 310] width 25 height 9
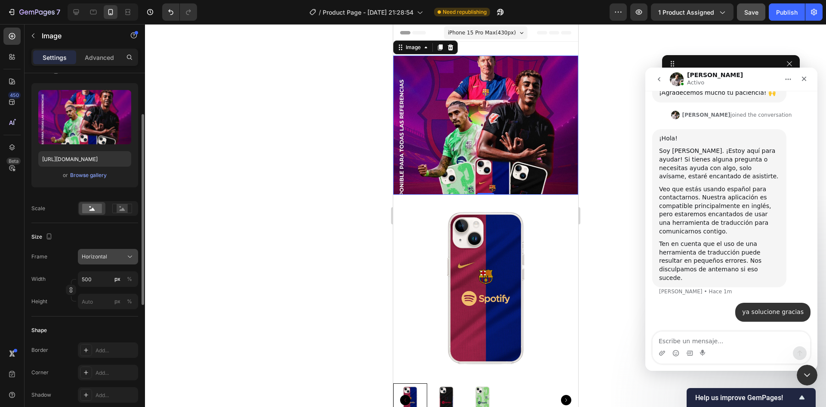
scroll to position [182, 0]
click at [113, 258] on div "Horizontal" at bounding box center [103, 257] width 42 height 8
click at [101, 326] on div "Original" at bounding box center [106, 326] width 50 height 8
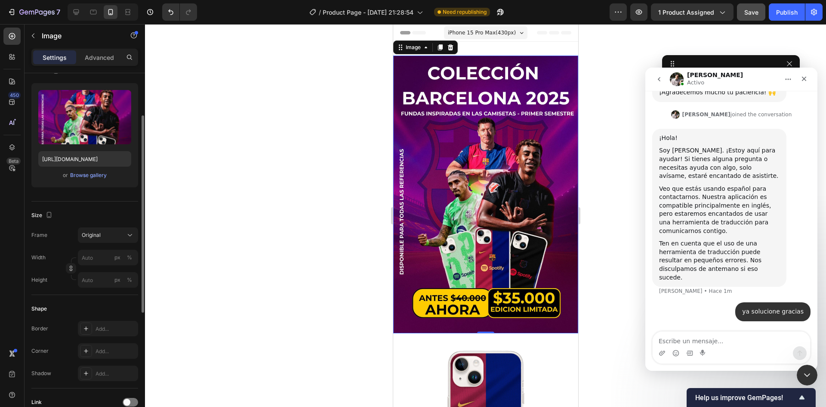
scroll to position [0, 0]
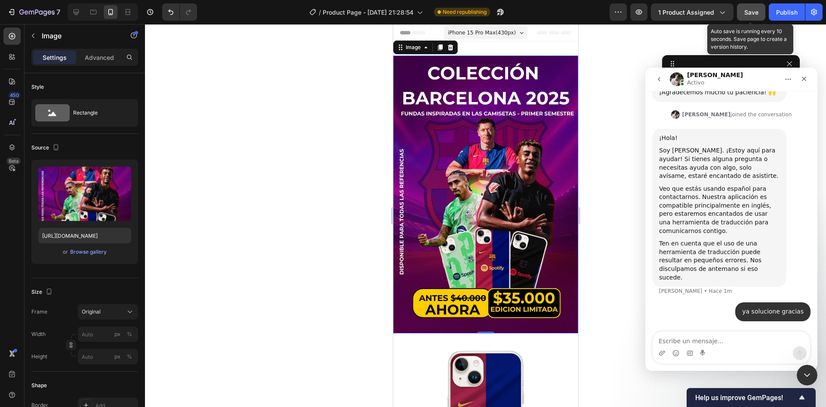
click at [746, 15] on span "Save" at bounding box center [752, 12] width 14 height 7
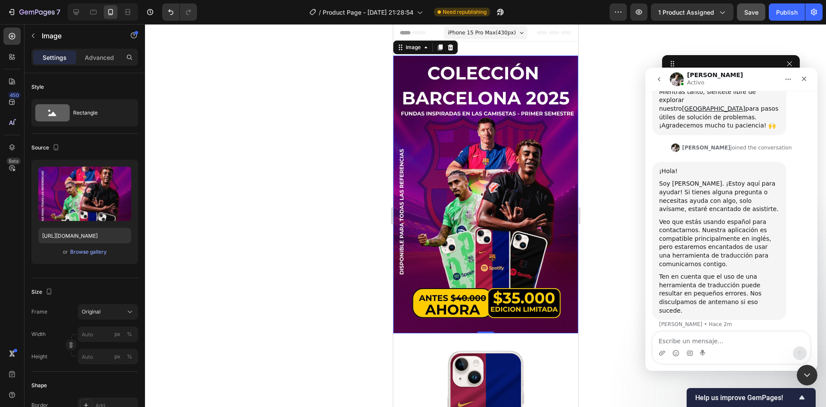
scroll to position [182, 0]
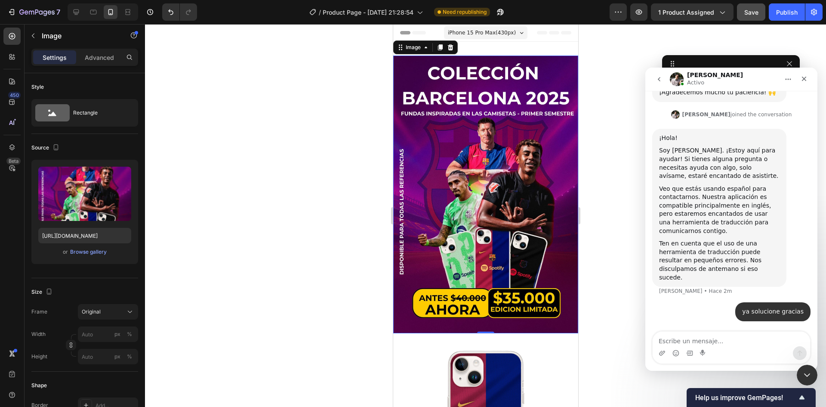
click at [638, 225] on div at bounding box center [485, 215] width 681 height 383
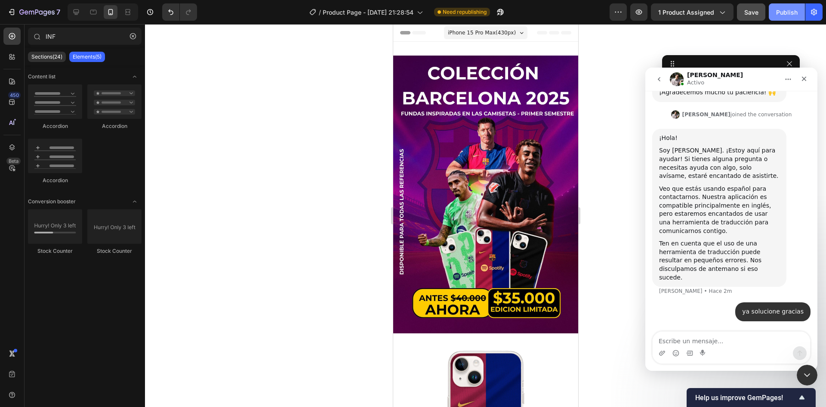
click at [794, 18] on button "Publish" at bounding box center [787, 11] width 36 height 17
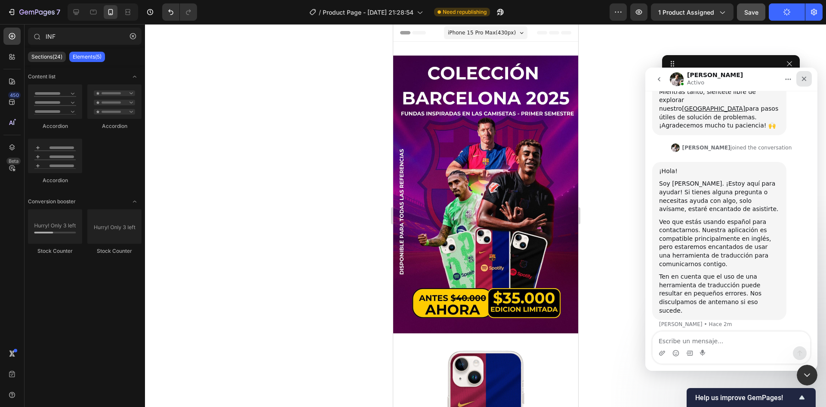
click at [805, 78] on icon "Cerrar" at bounding box center [804, 79] width 5 height 5
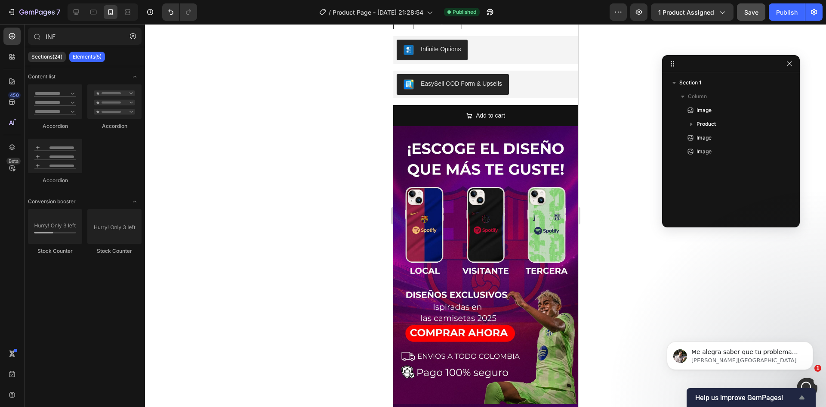
scroll to position [603, 0]
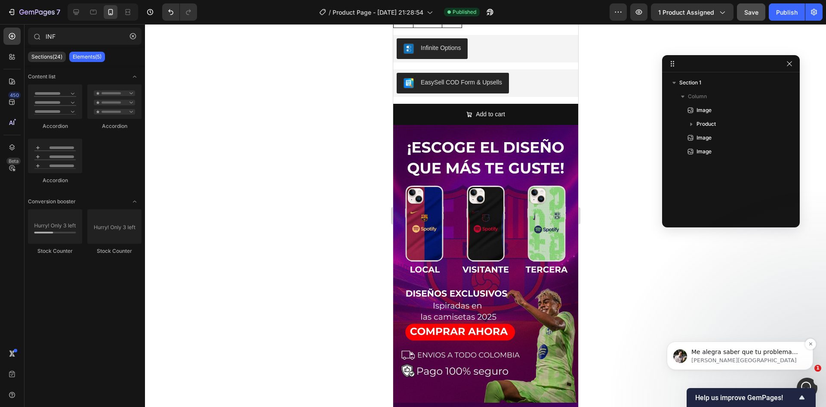
click at [753, 360] on p "[PERSON_NAME][GEOGRAPHIC_DATA]" at bounding box center [747, 360] width 111 height 8
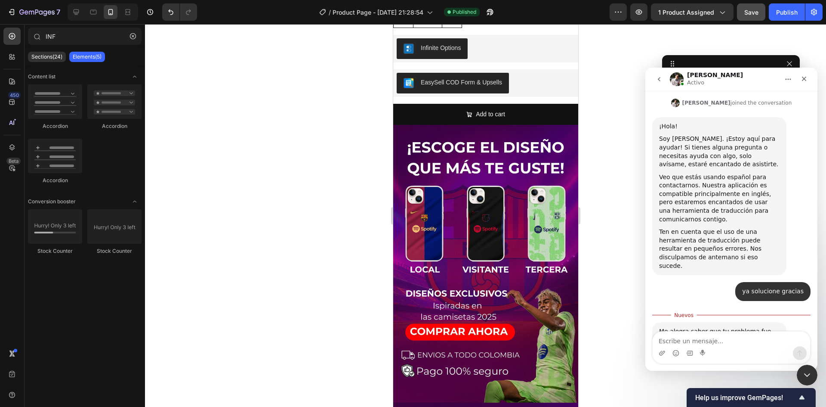
scroll to position [231, 0]
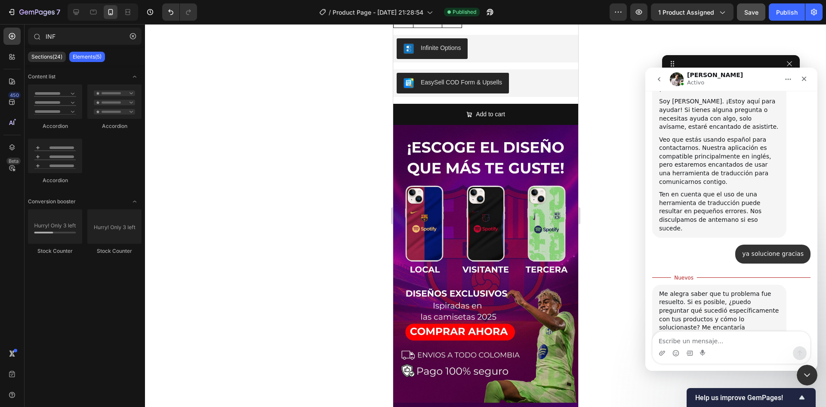
click at [632, 296] on div at bounding box center [485, 215] width 681 height 383
click at [808, 83] on div "Cerrar" at bounding box center [804, 78] width 15 height 15
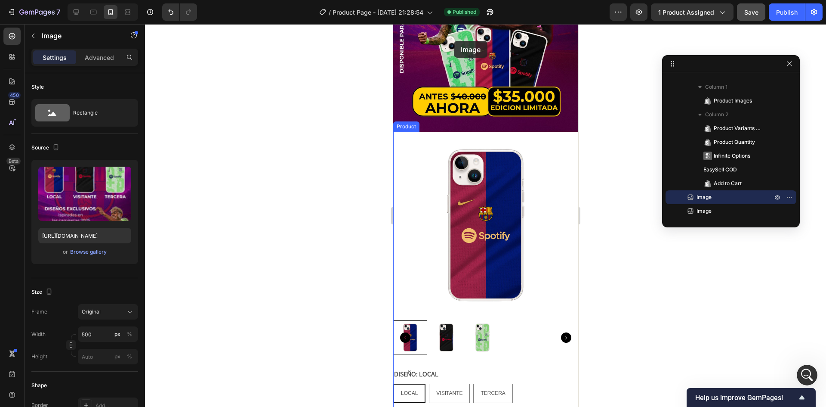
scroll to position [178, 0]
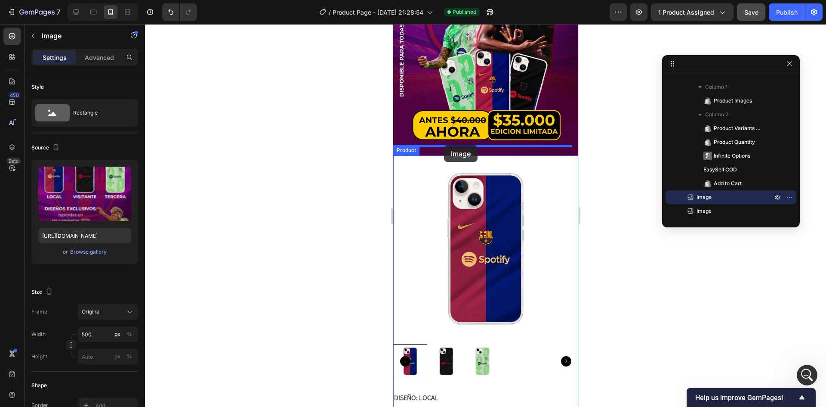
drag, startPoint x: 454, startPoint y: 198, endPoint x: 444, endPoint y: 145, distance: 54.3
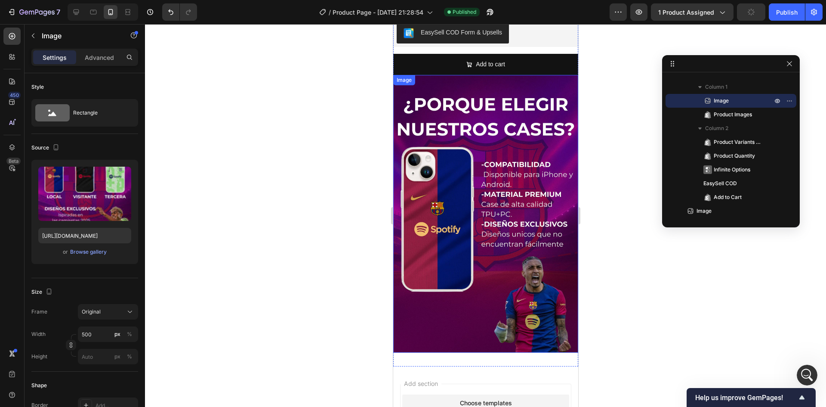
scroll to position [1023, 0]
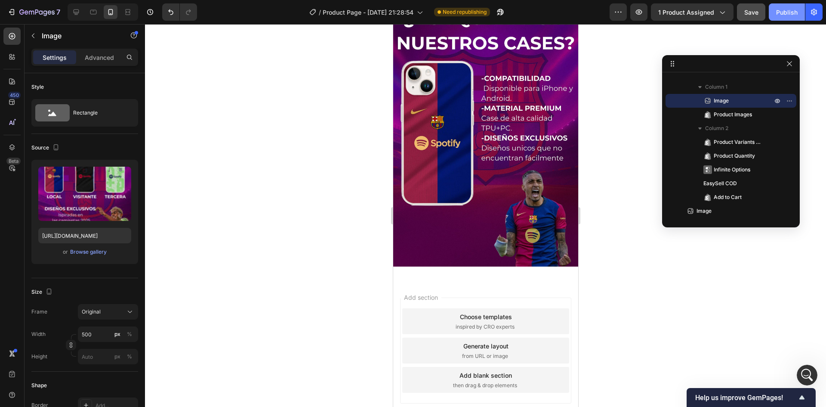
click at [775, 13] on button "Publish" at bounding box center [787, 11] width 36 height 17
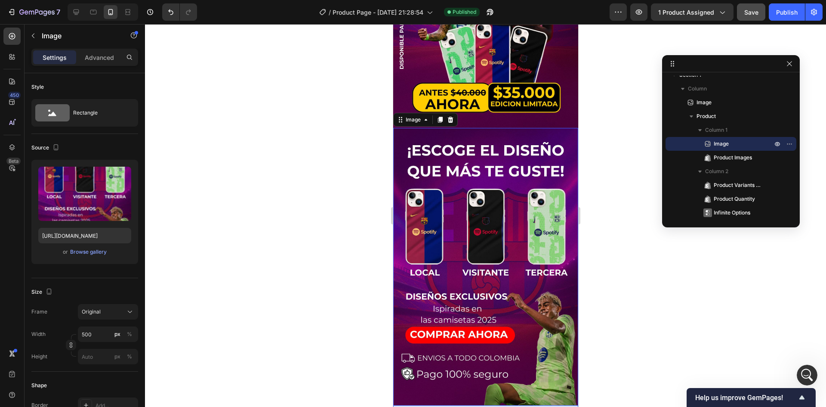
scroll to position [248, 0]
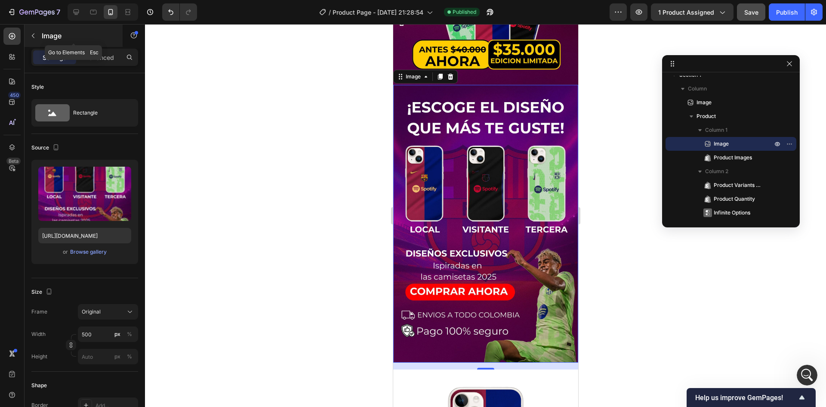
click at [36, 34] on icon "button" at bounding box center [33, 35] width 7 height 7
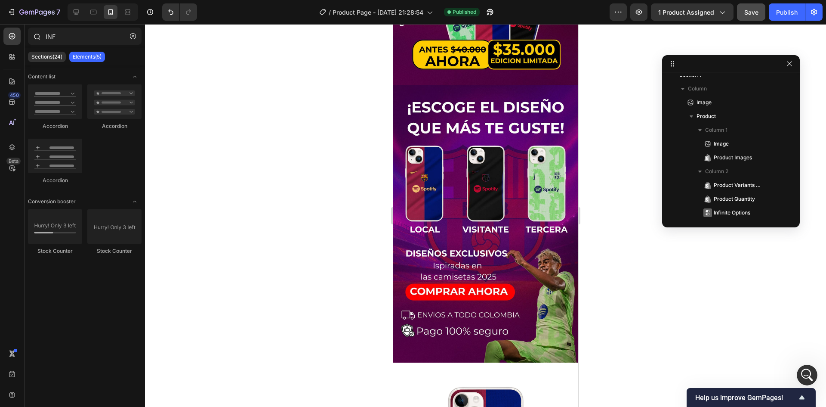
click at [41, 37] on div at bounding box center [36, 36] width 17 height 17
click at [132, 36] on icon "button" at bounding box center [133, 36] width 6 height 6
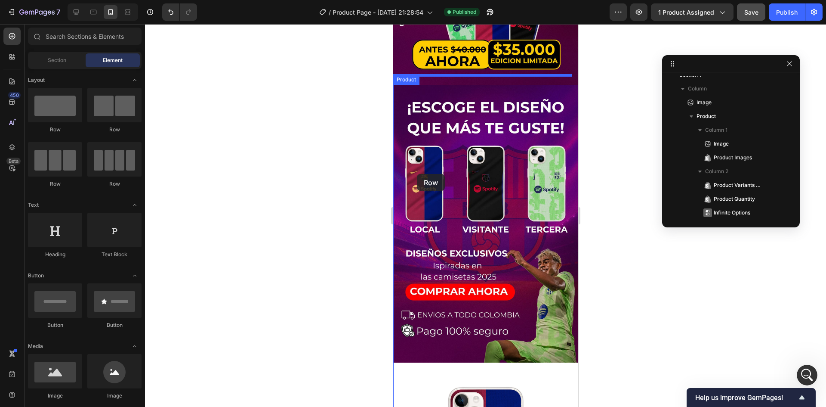
drag, startPoint x: 437, startPoint y: 141, endPoint x: 417, endPoint y: 174, distance: 38.8
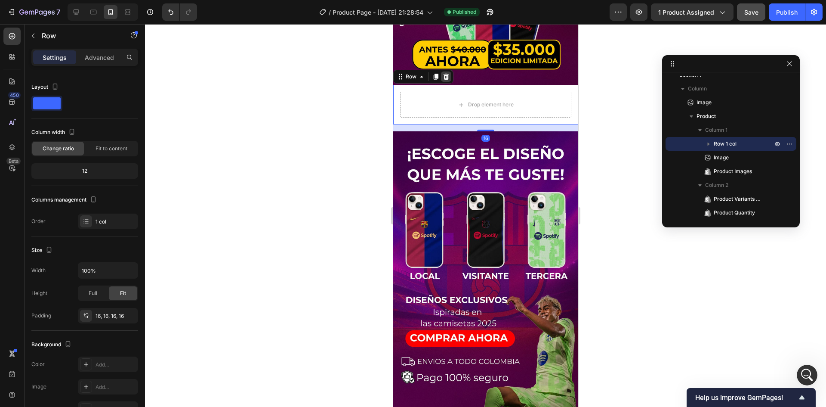
click at [446, 74] on icon at bounding box center [446, 77] width 6 height 6
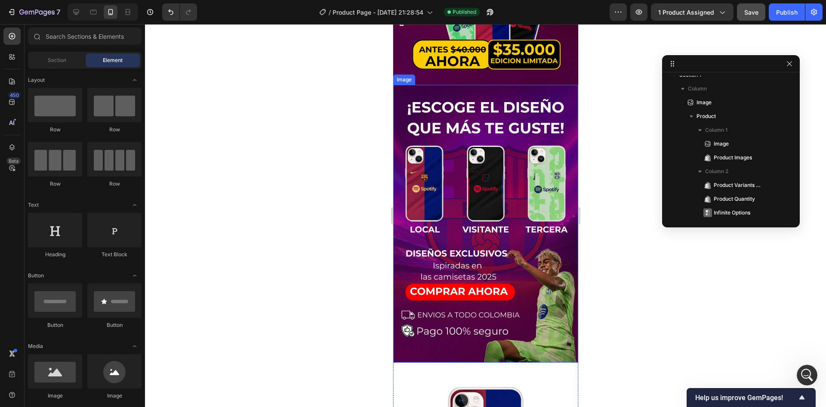
click at [347, 136] on div at bounding box center [485, 215] width 681 height 383
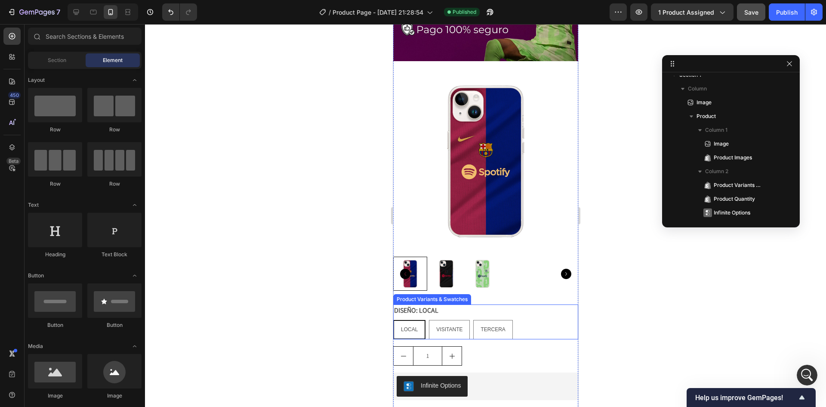
scroll to position [507, 0]
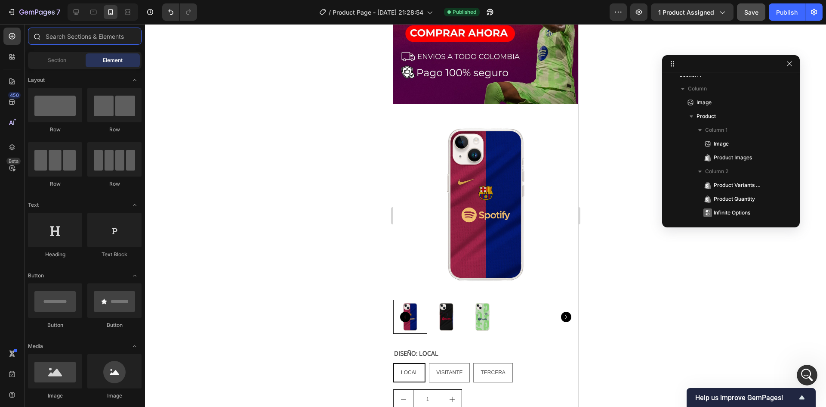
click at [77, 37] on input "text" at bounding box center [85, 36] width 114 height 17
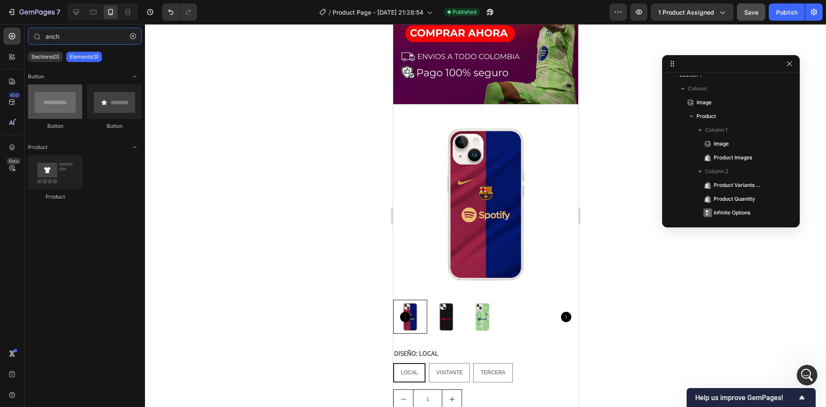
type input "anch"
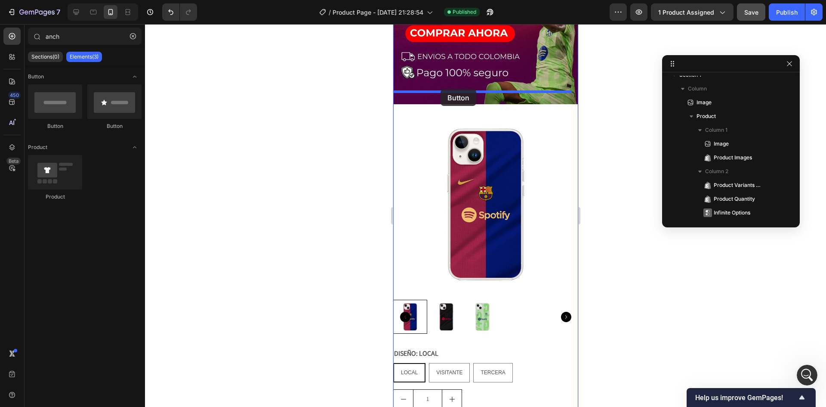
drag, startPoint x: 439, startPoint y: 128, endPoint x: 440, endPoint y: 89, distance: 38.8
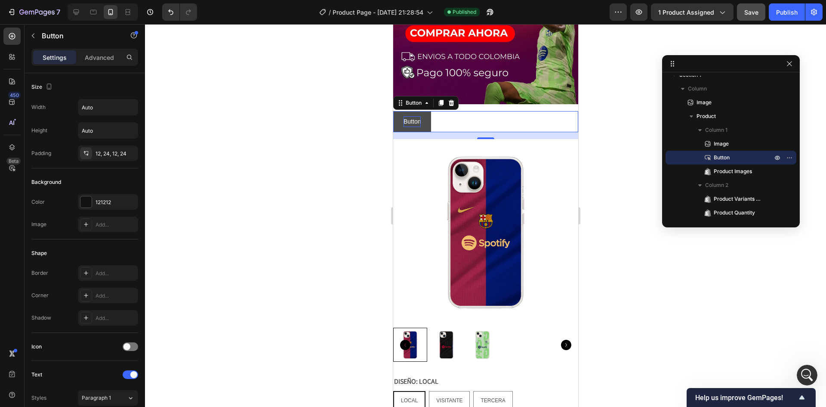
click at [416, 116] on p "Button" at bounding box center [411, 121] width 17 height 11
click at [426, 111] on button "Button" at bounding box center [412, 121] width 38 height 21
click at [415, 99] on div "Button" at bounding box center [413, 103] width 19 height 8
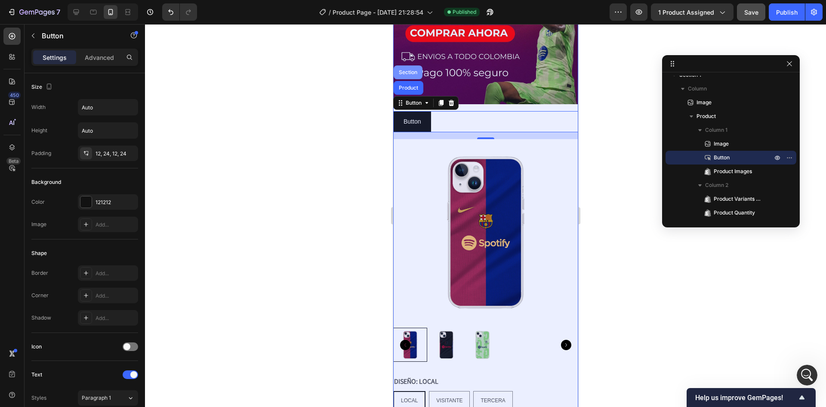
click at [411, 70] on div "Section" at bounding box center [408, 72] width 22 height 5
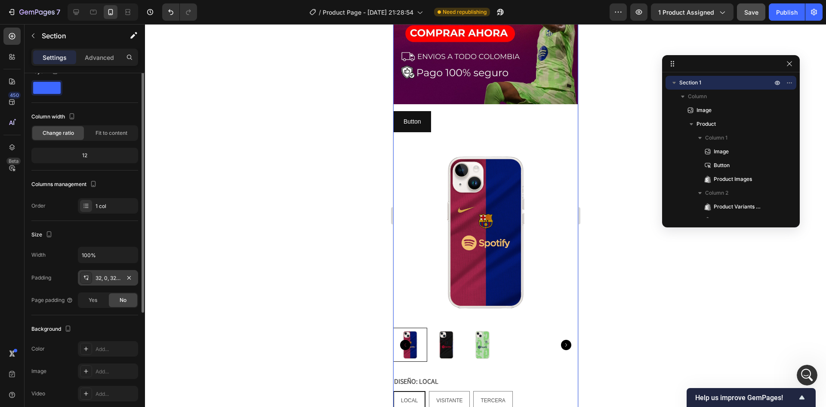
scroll to position [0, 0]
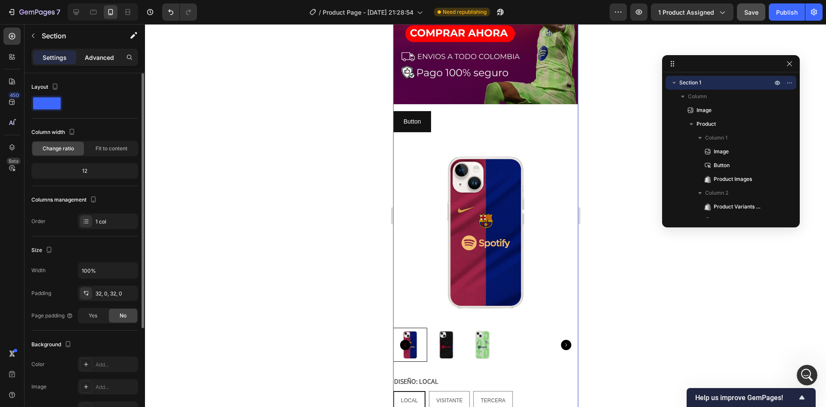
click at [102, 62] on div "Advanced" at bounding box center [99, 57] width 43 height 14
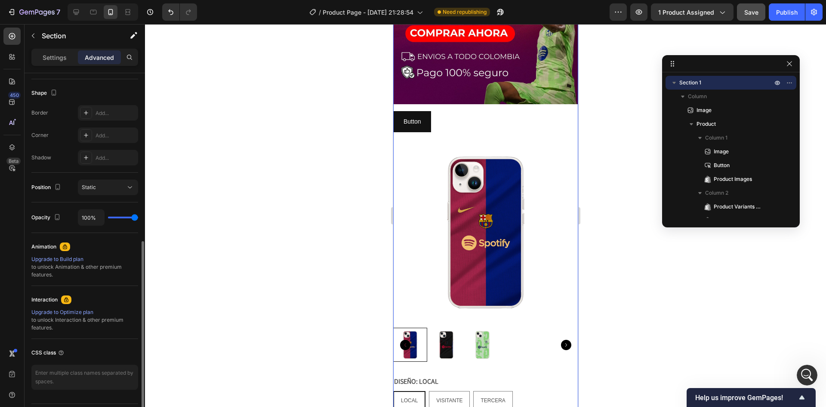
scroll to position [239, 0]
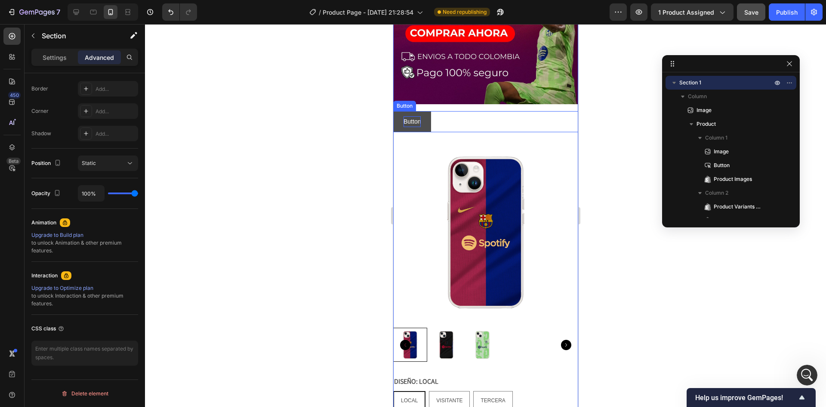
click at [415, 116] on p "Button" at bounding box center [411, 121] width 17 height 11
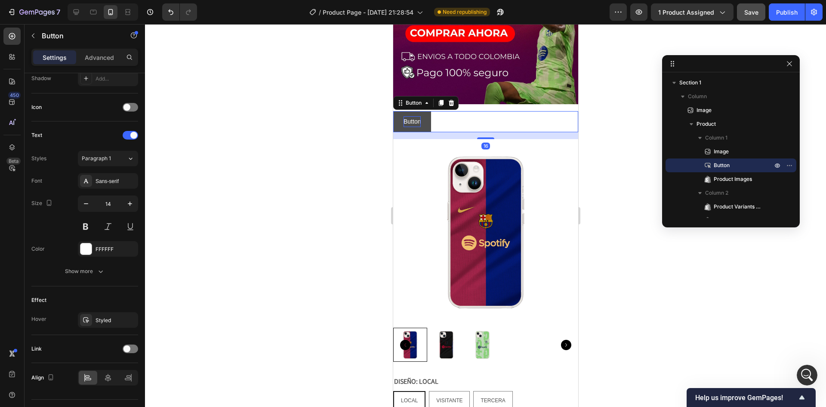
scroll to position [0, 0]
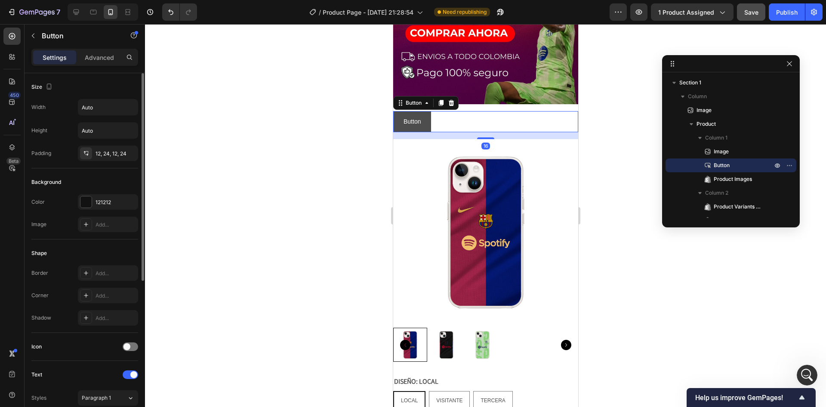
click at [424, 111] on button "Button" at bounding box center [412, 121] width 38 height 21
click at [712, 165] on p "Button" at bounding box center [734, 165] width 60 height 9
click at [790, 164] on icon "button" at bounding box center [789, 165] width 7 height 7
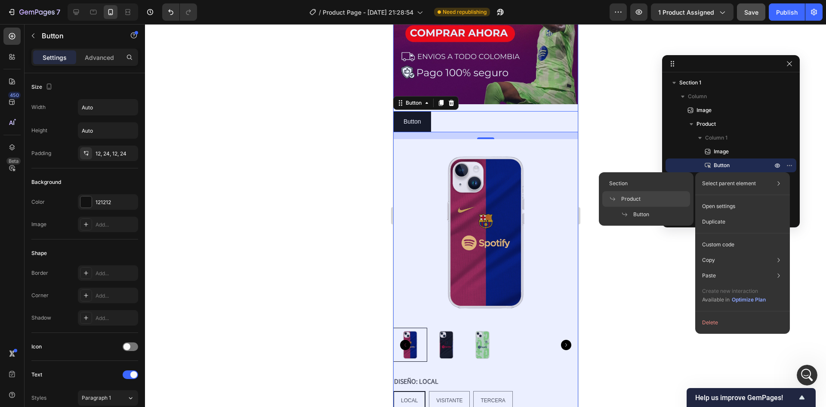
click at [638, 199] on span "Product" at bounding box center [631, 199] width 19 height 8
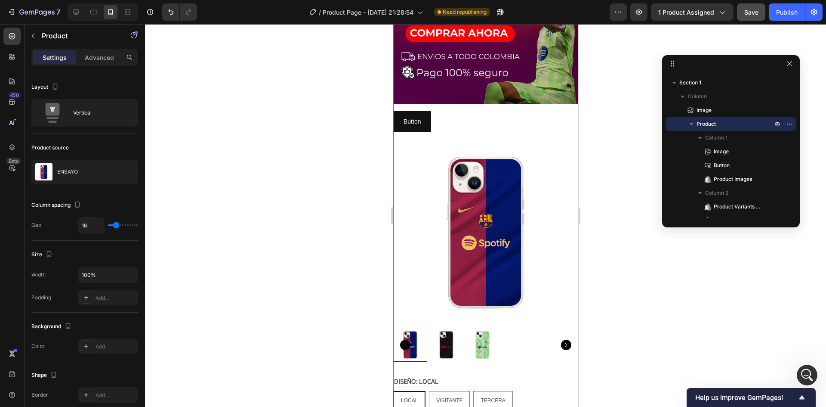
click at [644, 199] on div at bounding box center [485, 215] width 681 height 383
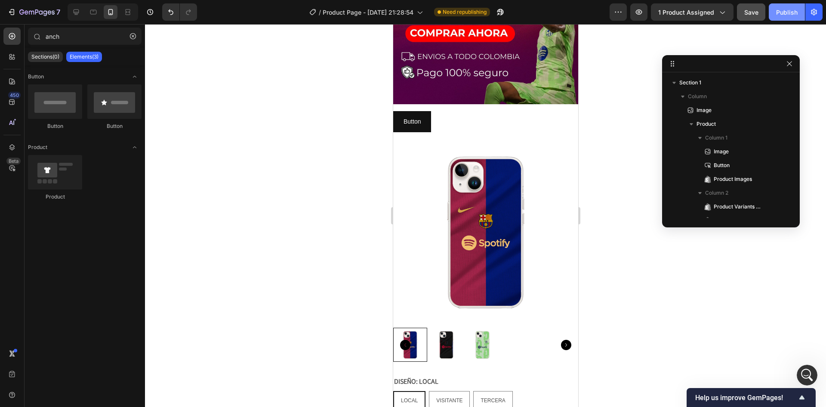
click at [798, 15] on div "Publish" at bounding box center [788, 12] width 22 height 9
click at [418, 116] on p "Button" at bounding box center [411, 121] width 17 height 11
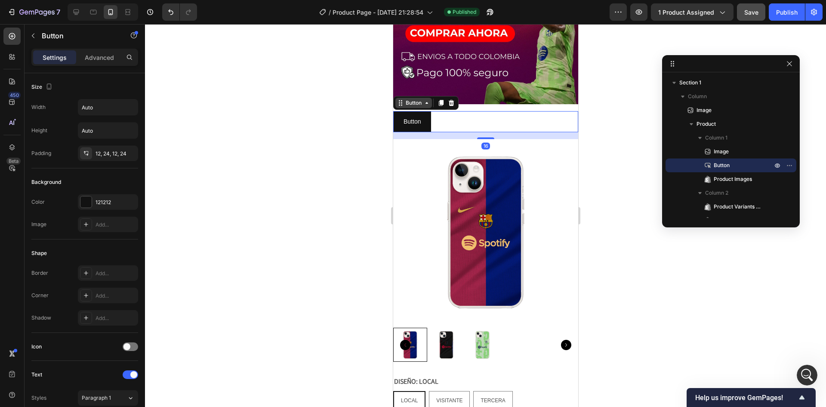
click at [419, 99] on div "Button" at bounding box center [413, 103] width 19 height 8
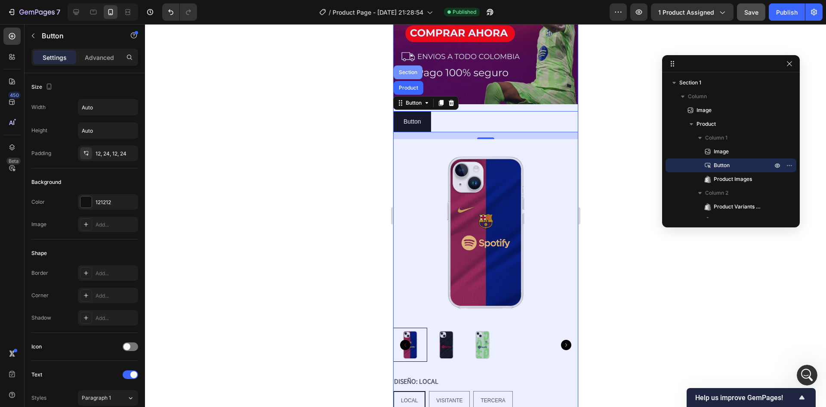
click at [414, 70] on div "Section" at bounding box center [408, 72] width 22 height 5
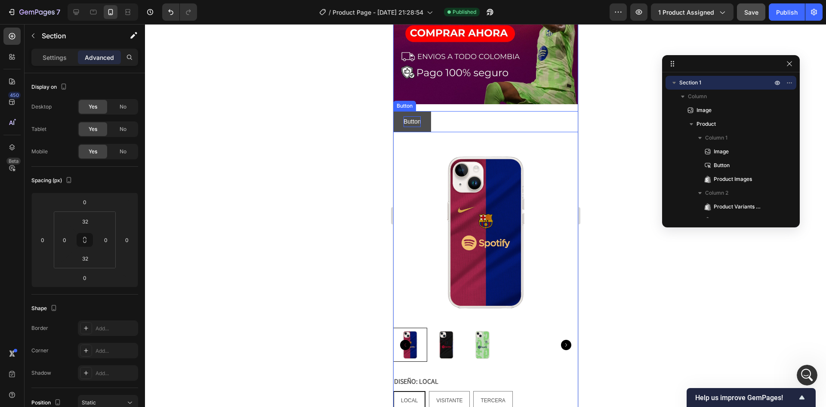
click at [409, 116] on p "Button" at bounding box center [411, 121] width 17 height 11
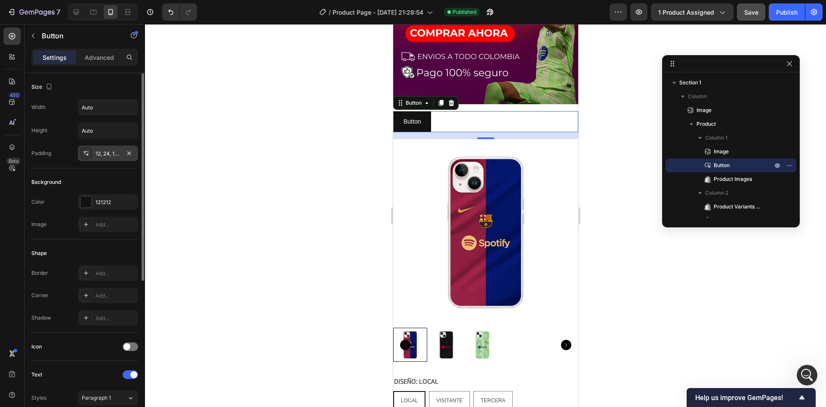
click at [99, 155] on div "12, 24, 12, 24" at bounding box center [108, 154] width 25 height 8
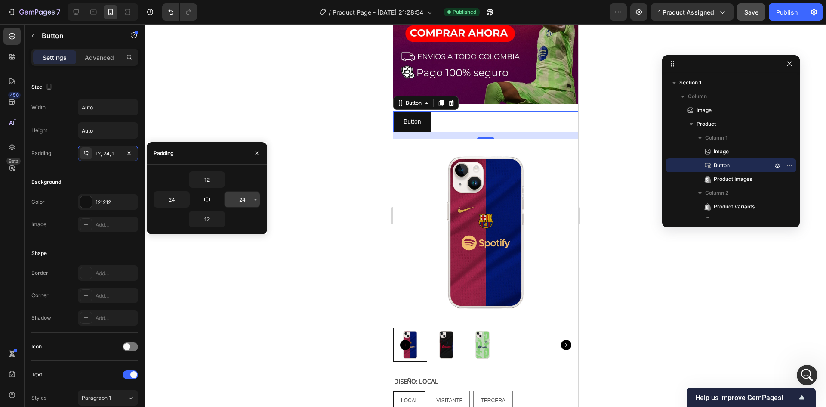
click at [239, 198] on input "24" at bounding box center [242, 199] width 35 height 15
click at [183, 199] on icon "button" at bounding box center [185, 199] width 7 height 7
type input "222"
click at [179, 199] on input "24" at bounding box center [171, 199] width 35 height 15
click at [183, 200] on icon "button" at bounding box center [185, 199] width 7 height 7
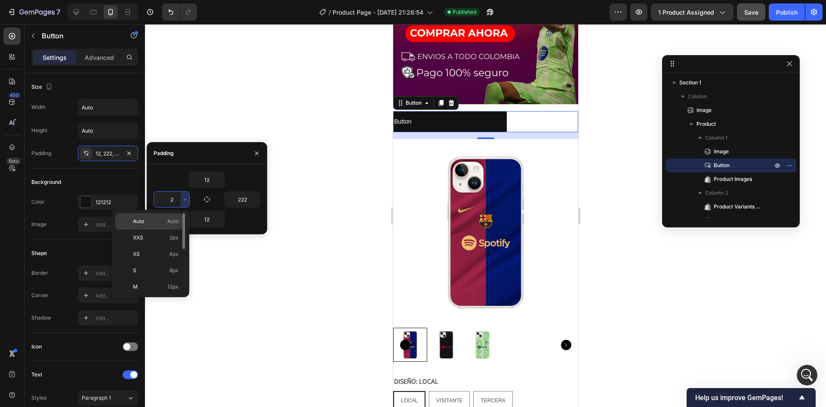
click at [174, 222] on span "Auto" at bounding box center [172, 221] width 11 height 8
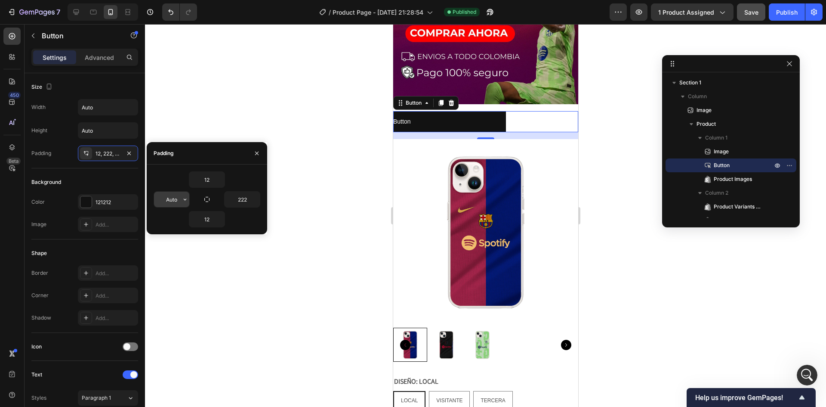
click at [169, 194] on input "Auto" at bounding box center [171, 199] width 35 height 15
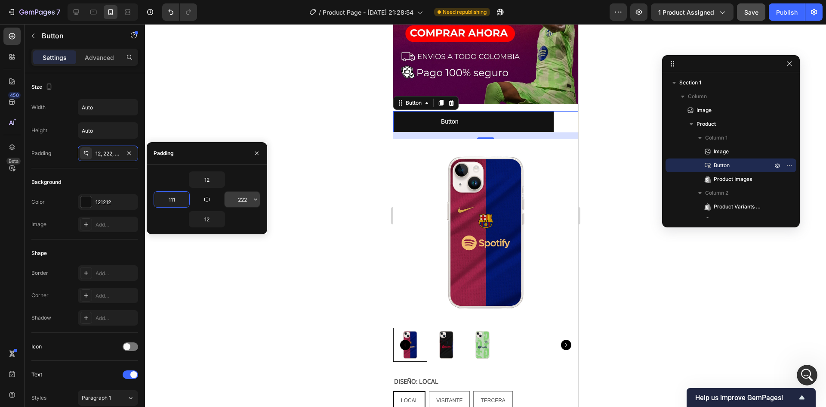
type input "111"
click at [245, 198] on input "222" at bounding box center [242, 199] width 35 height 15
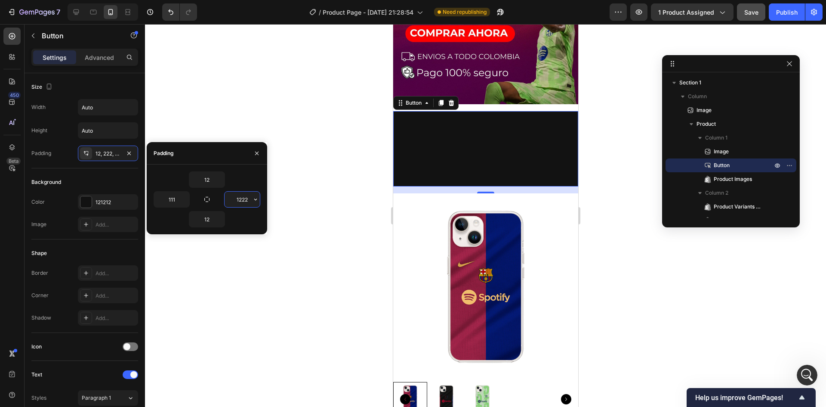
type input "122"
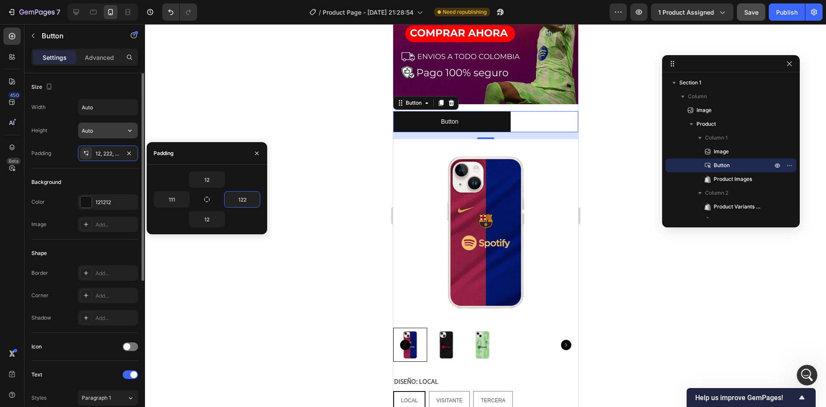
click at [119, 131] on input "Auto" at bounding box center [107, 130] width 59 height 15
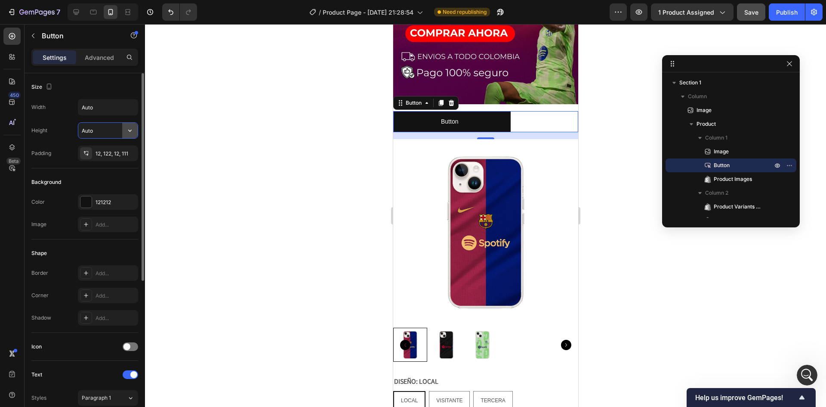
click at [134, 132] on button "button" at bounding box center [129, 130] width 15 height 15
click at [97, 227] on div "Add..." at bounding box center [116, 225] width 40 height 8
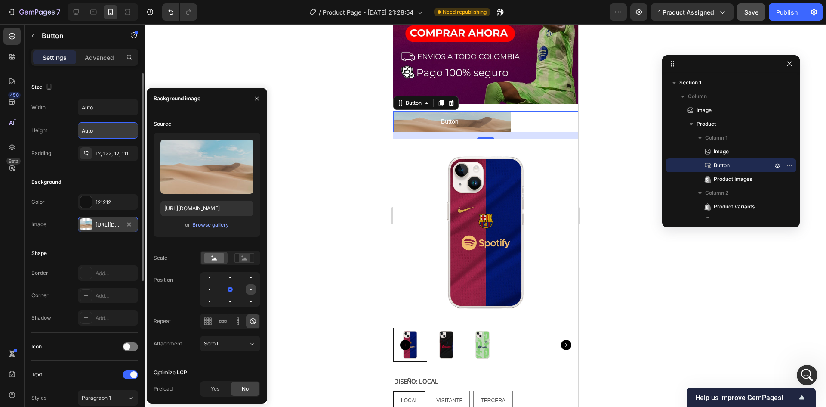
click at [250, 288] on div at bounding box center [251, 289] width 10 height 10
click at [248, 298] on div at bounding box center [251, 301] width 10 height 10
click at [233, 289] on div at bounding box center [230, 289] width 10 height 10
click at [260, 100] on icon "button" at bounding box center [257, 98] width 7 height 7
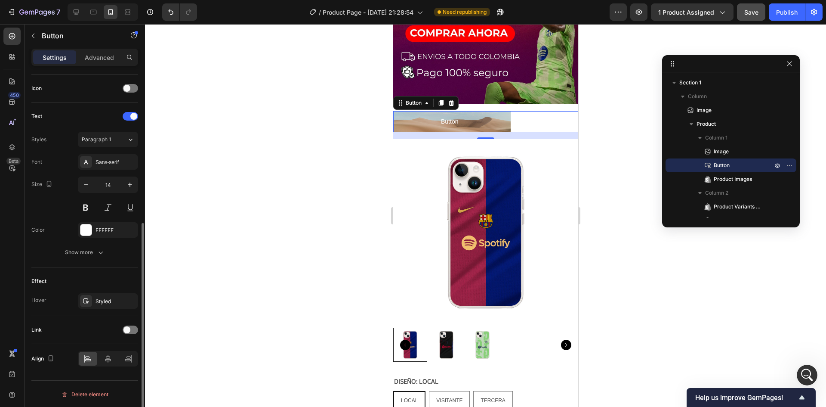
scroll to position [259, 0]
click at [131, 325] on div at bounding box center [130, 329] width 15 height 9
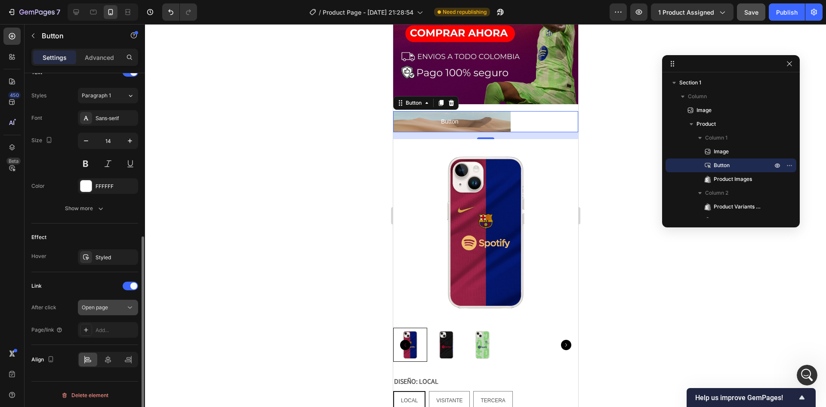
click at [116, 309] on div "Open page" at bounding box center [104, 307] width 44 height 8
click at [43, 334] on div "Page/link" at bounding box center [46, 328] width 31 height 14
click at [105, 359] on icon at bounding box center [108, 357] width 9 height 9
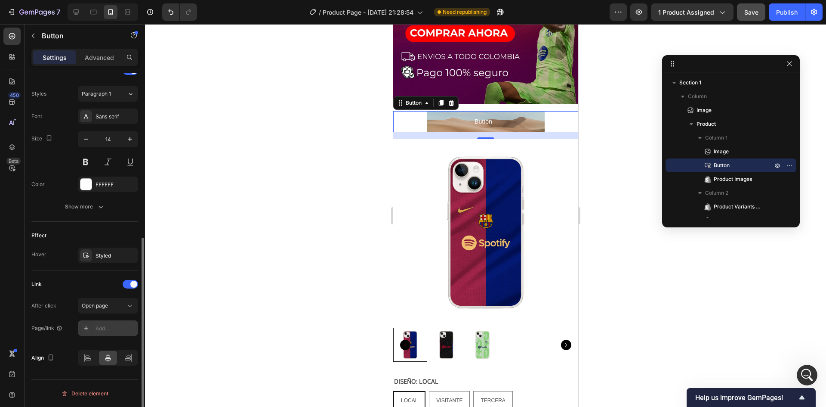
click at [101, 331] on div "Add..." at bounding box center [116, 329] width 40 height 8
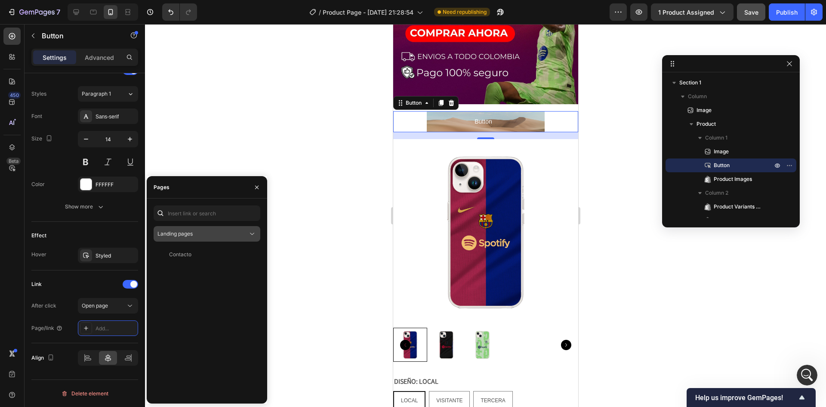
click at [210, 237] on div "Landing pages" at bounding box center [203, 234] width 90 height 8
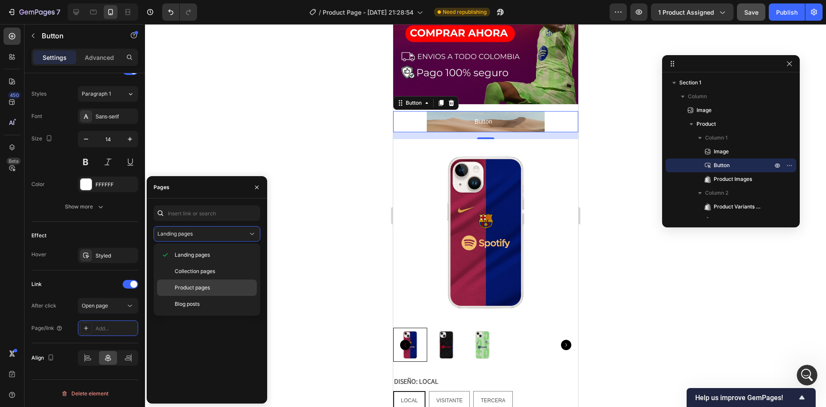
click at [222, 289] on p "Product pages" at bounding box center [214, 288] width 78 height 8
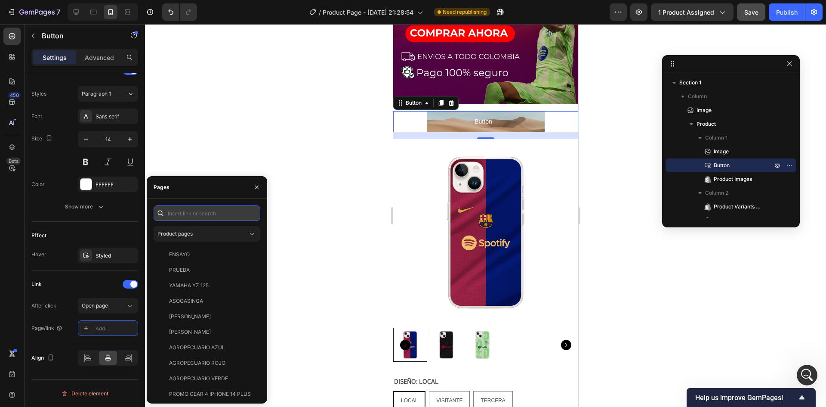
click at [198, 214] on input "text" at bounding box center [207, 212] width 107 height 15
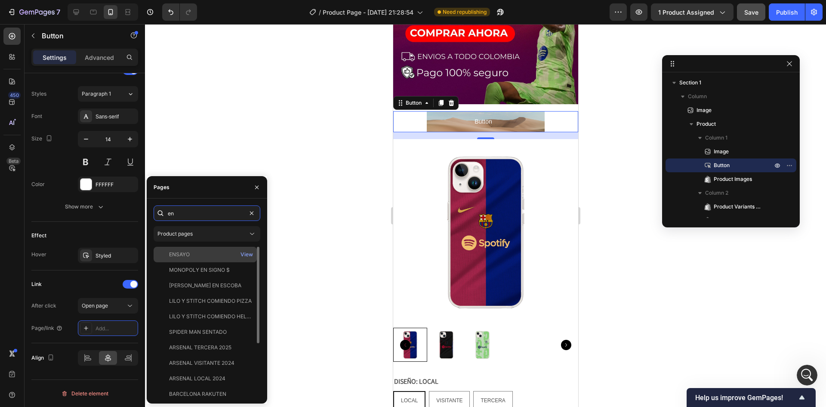
type input "en"
click at [194, 255] on div "ENSAYO" at bounding box center [205, 255] width 96 height 8
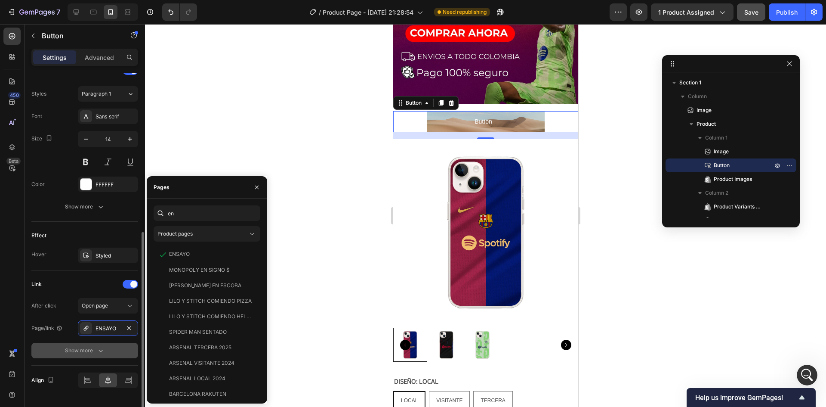
click at [116, 353] on button "Show more" at bounding box center [84, 350] width 107 height 15
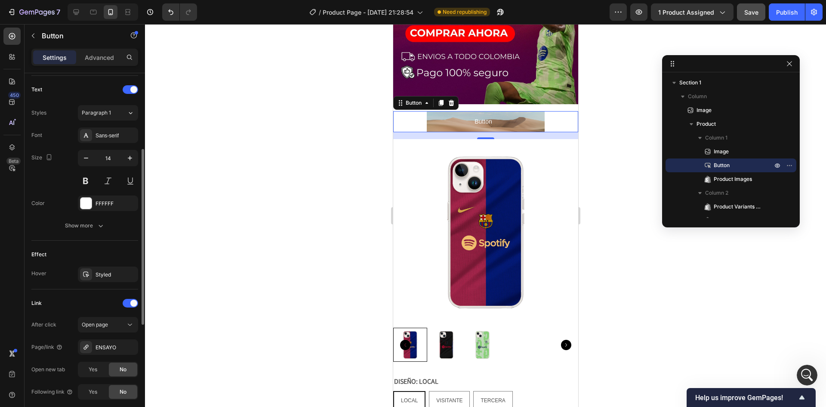
scroll to position [199, 0]
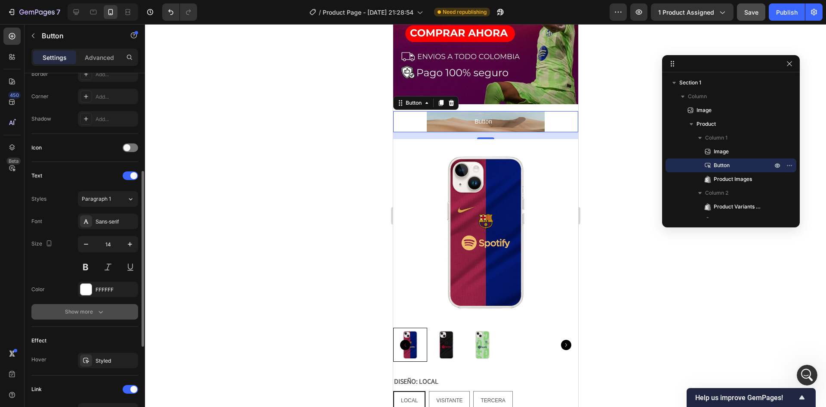
click at [102, 313] on icon "button" at bounding box center [100, 311] width 9 height 9
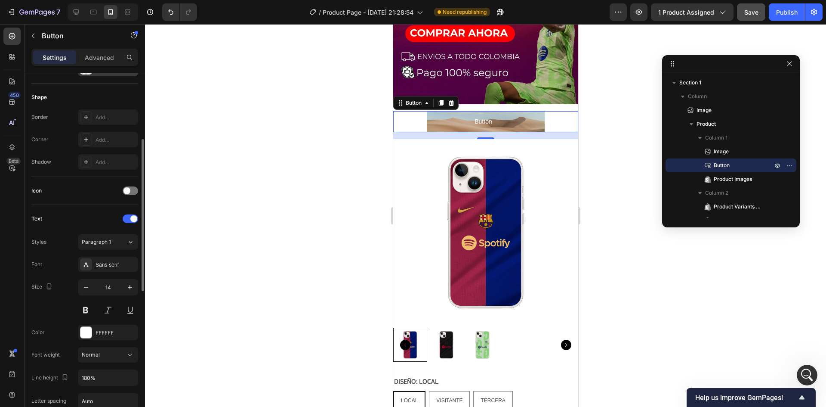
scroll to position [113, 0]
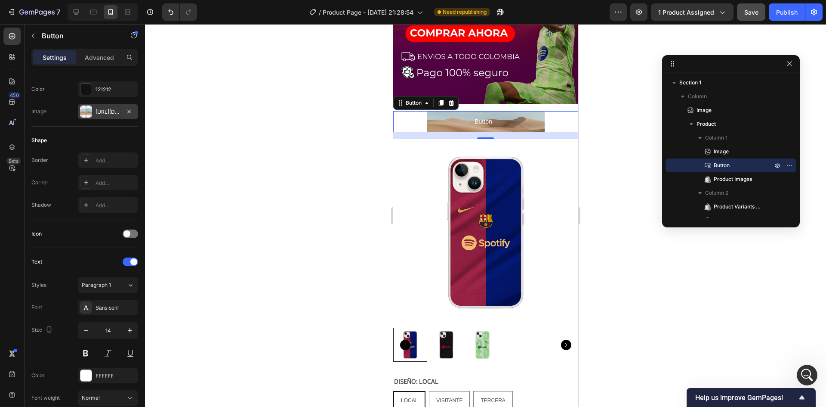
click at [86, 114] on div at bounding box center [86, 111] width 12 height 12
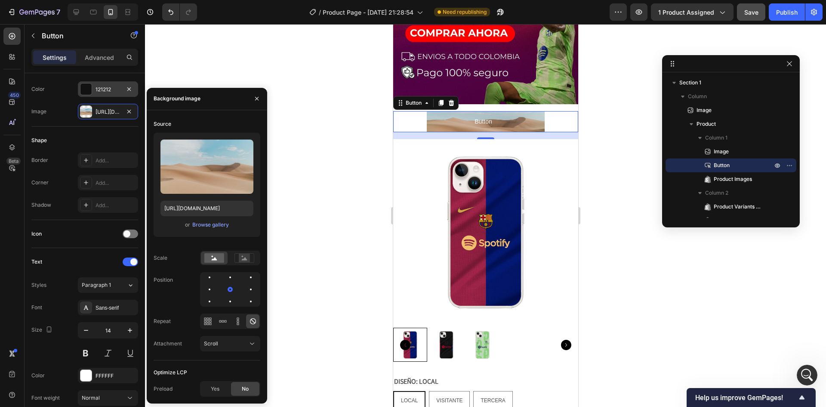
click at [87, 91] on div at bounding box center [85, 89] width 11 height 11
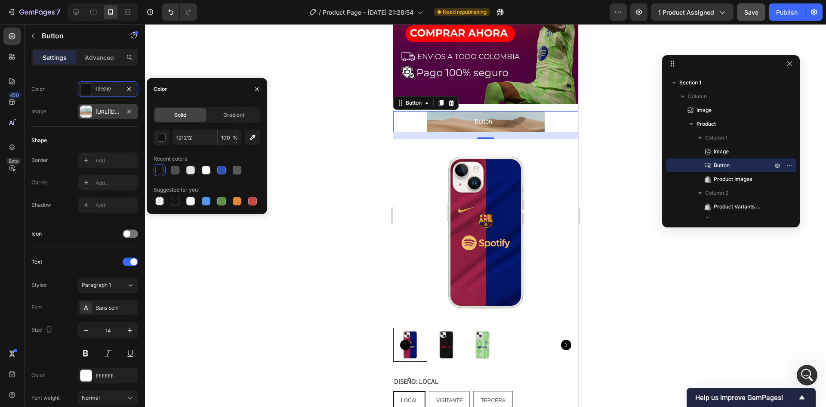
click at [87, 111] on div at bounding box center [86, 111] width 12 height 12
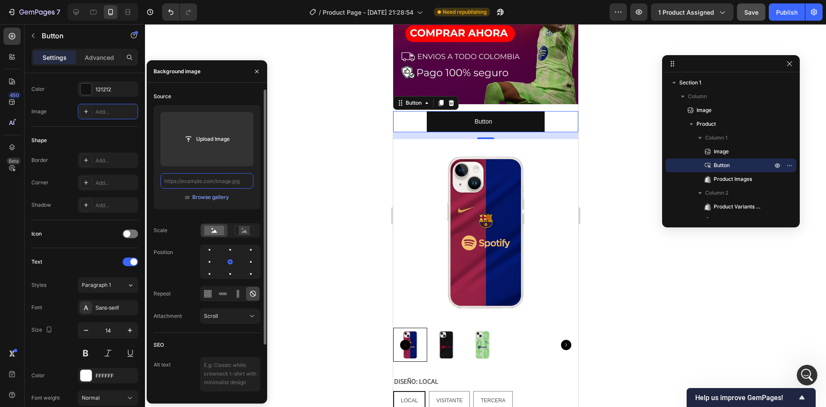
scroll to position [0, 0]
click at [257, 72] on icon "button" at bounding box center [257, 71] width 7 height 7
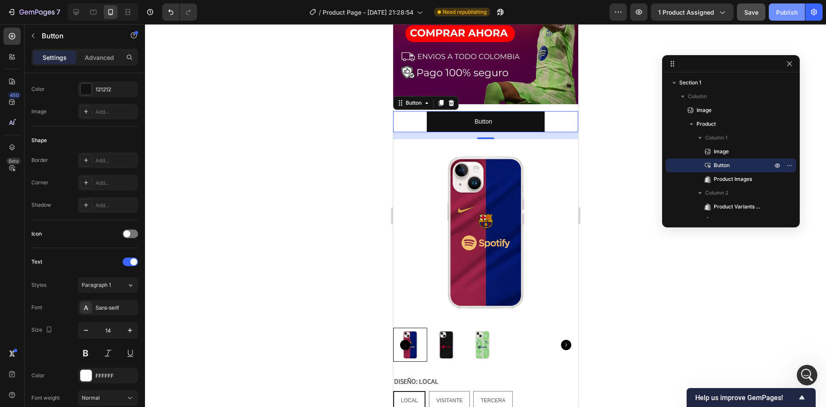
click at [796, 14] on div "Publish" at bounding box center [788, 12] width 22 height 9
click at [451, 100] on icon at bounding box center [452, 103] width 6 height 6
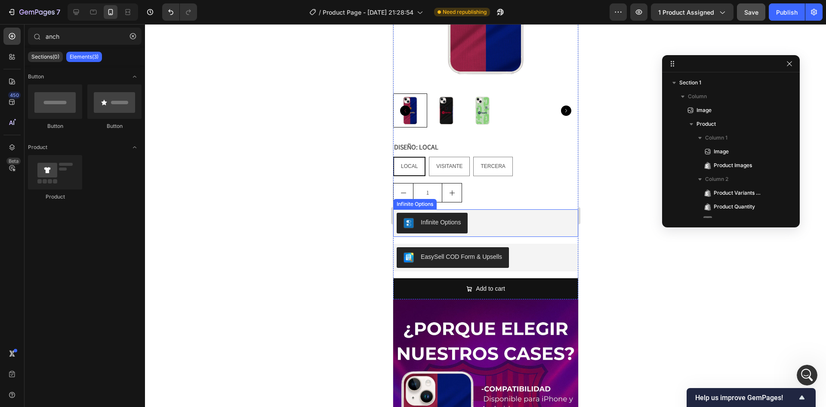
scroll to position [722, 0]
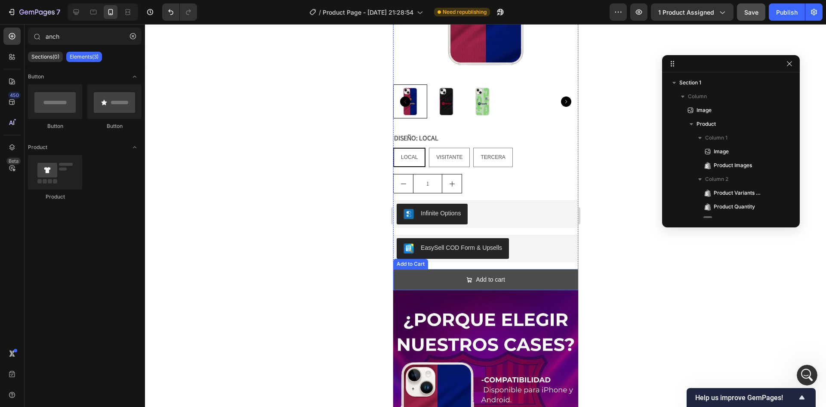
click at [522, 269] on button "Add to cart" at bounding box center [485, 279] width 185 height 21
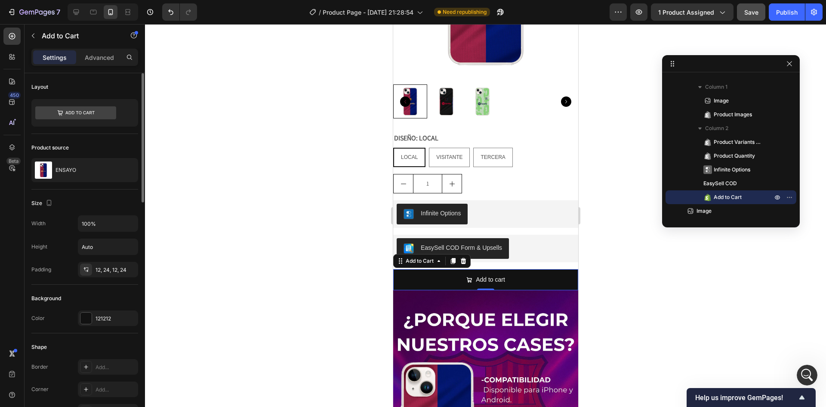
scroll to position [43, 0]
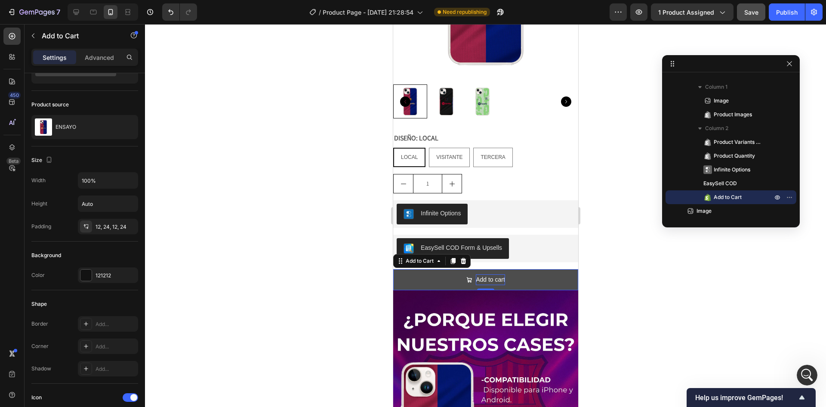
click at [493, 274] on div "Add to cart" at bounding box center [490, 279] width 29 height 11
drag, startPoint x: 501, startPoint y: 254, endPoint x: 472, endPoint y: 256, distance: 28.5
click at [476, 274] on p "Add to cart" at bounding box center [490, 279] width 29 height 11
click at [393, 269] on button "Agregar" at bounding box center [485, 279] width 185 height 21
click at [393, 269] on button "Agregar al" at bounding box center [485, 279] width 185 height 21
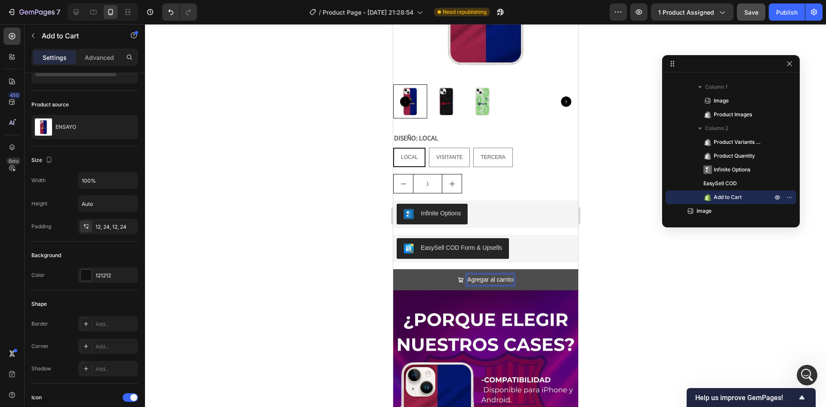
click at [393, 269] on button "Agregar al carrito" at bounding box center [485, 279] width 185 height 21
click at [290, 283] on div at bounding box center [485, 215] width 681 height 383
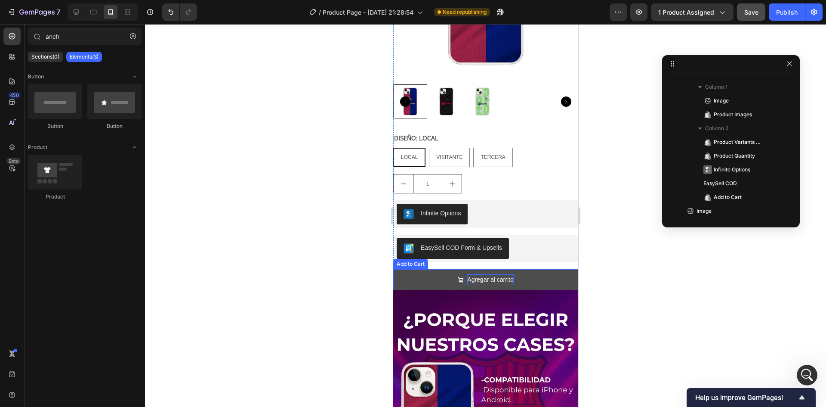
click at [415, 269] on button "Agregar al carrito" at bounding box center [485, 279] width 185 height 21
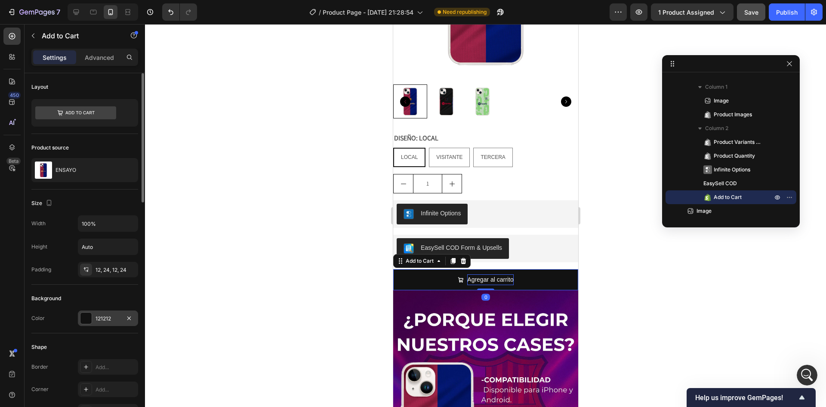
click at [86, 322] on div at bounding box center [85, 318] width 11 height 11
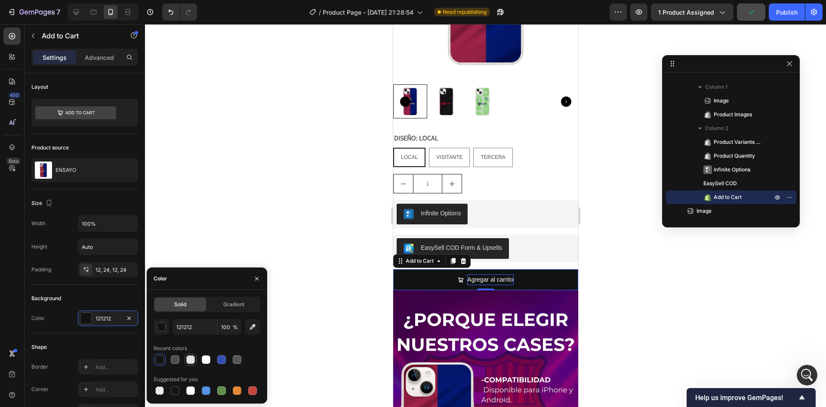
click at [190, 362] on div at bounding box center [190, 359] width 9 height 9
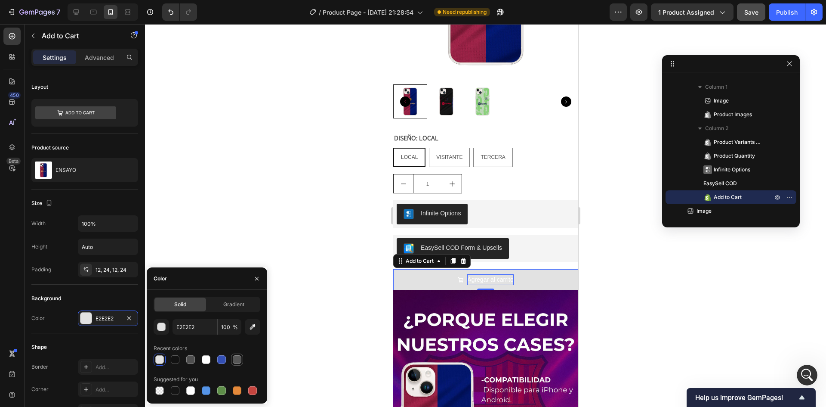
click at [232, 360] on div at bounding box center [237, 359] width 10 height 10
type input "575757"
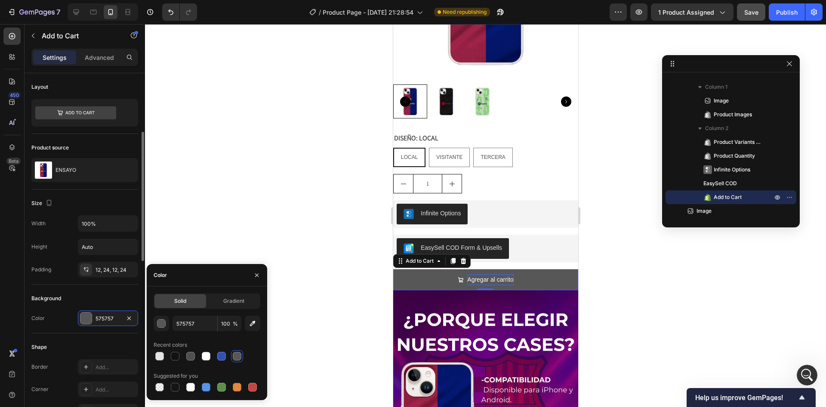
scroll to position [86, 0]
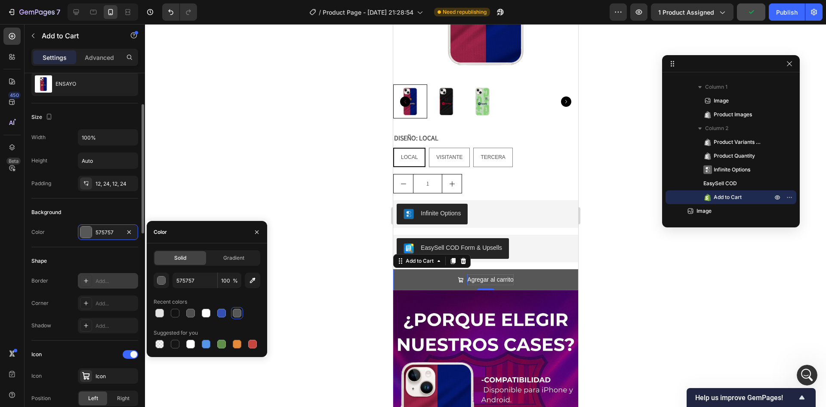
click at [87, 282] on icon at bounding box center [86, 280] width 7 height 7
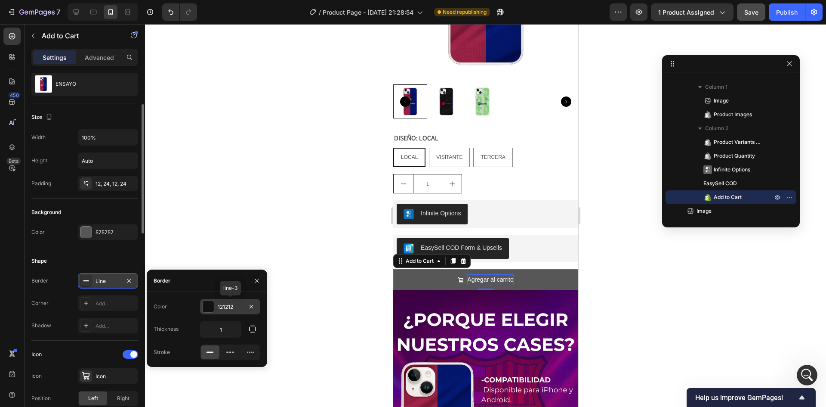
click at [209, 308] on div at bounding box center [208, 306] width 11 height 11
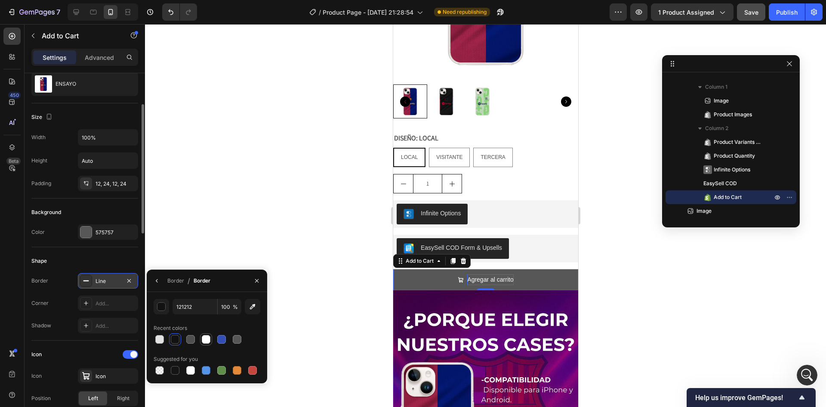
click at [203, 338] on div at bounding box center [206, 339] width 9 height 9
click at [247, 368] on div at bounding box center [253, 370] width 12 height 12
type input "C5453F"
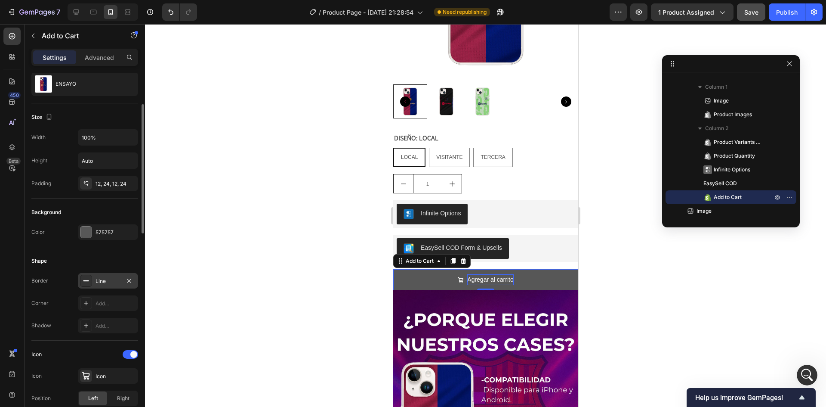
click at [309, 323] on div at bounding box center [485, 215] width 681 height 383
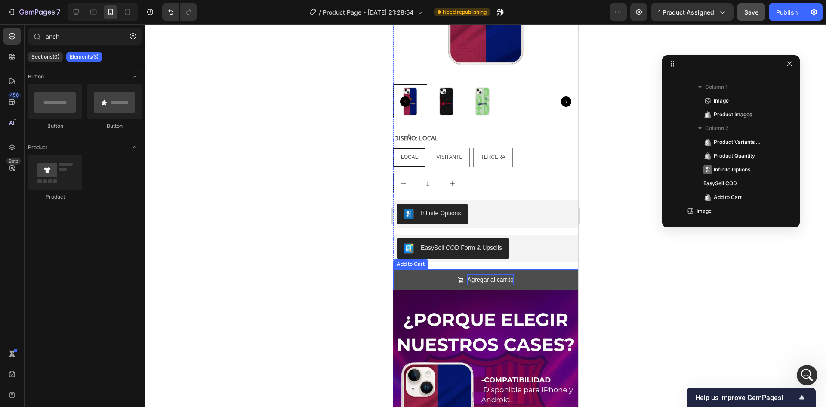
click at [436, 269] on button "Agregar al carrito" at bounding box center [485, 279] width 185 height 21
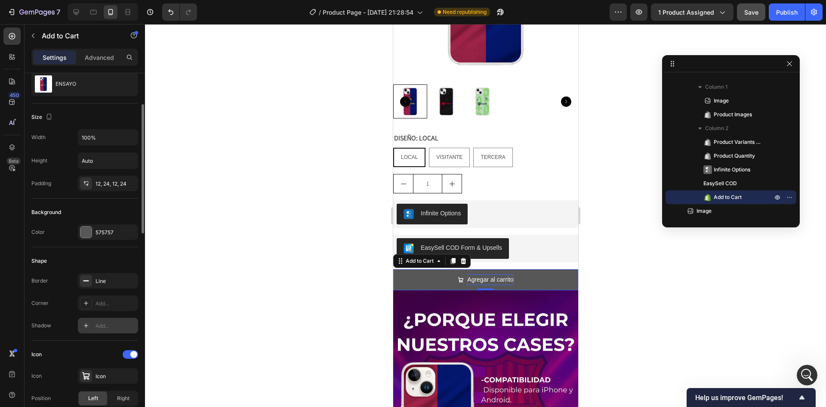
click at [96, 326] on div "Add..." at bounding box center [116, 326] width 40 height 8
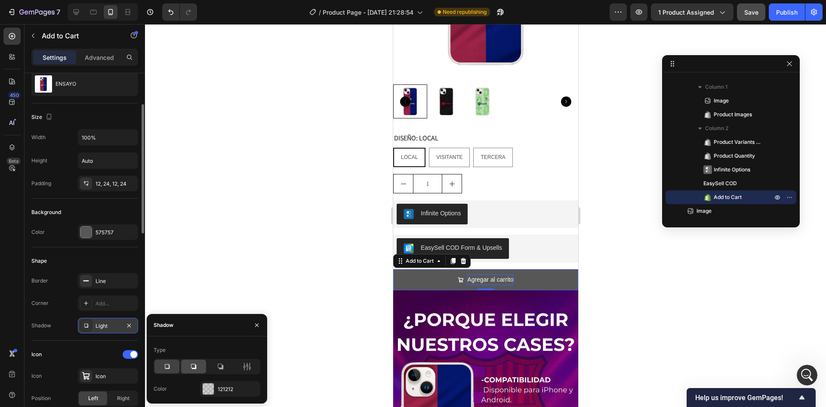
click at [194, 368] on icon at bounding box center [193, 366] width 5 height 5
click at [217, 366] on icon at bounding box center [220, 366] width 9 height 9
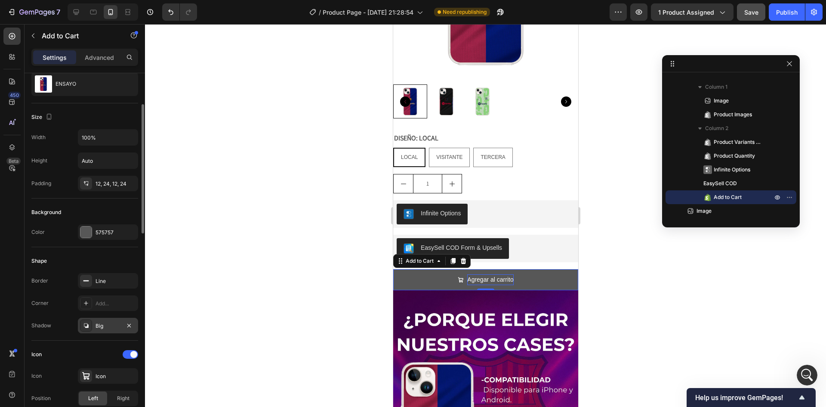
click at [207, 291] on div at bounding box center [485, 215] width 681 height 383
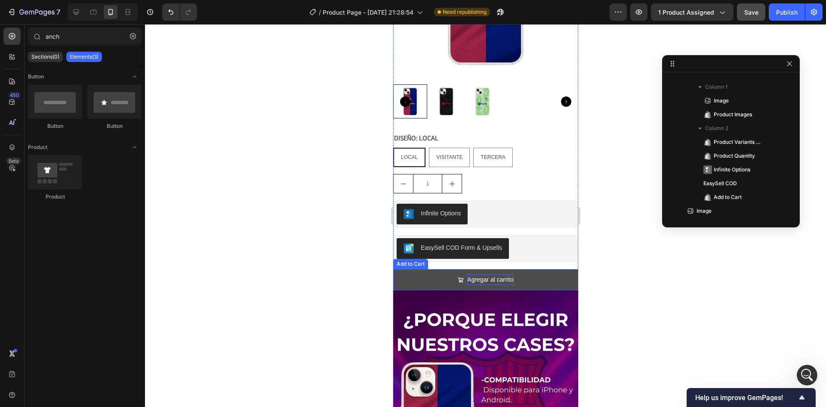
click at [424, 269] on button "Agregar al carrito" at bounding box center [485, 279] width 185 height 21
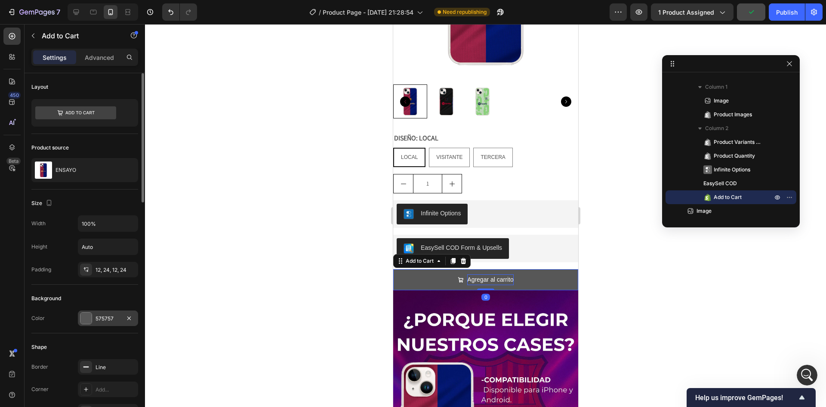
click at [95, 323] on div "575757" at bounding box center [108, 317] width 60 height 15
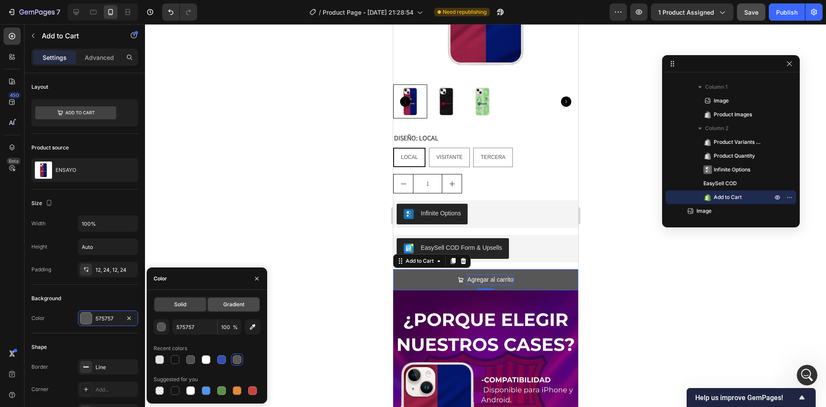
click at [233, 306] on span "Gradient" at bounding box center [233, 304] width 21 height 8
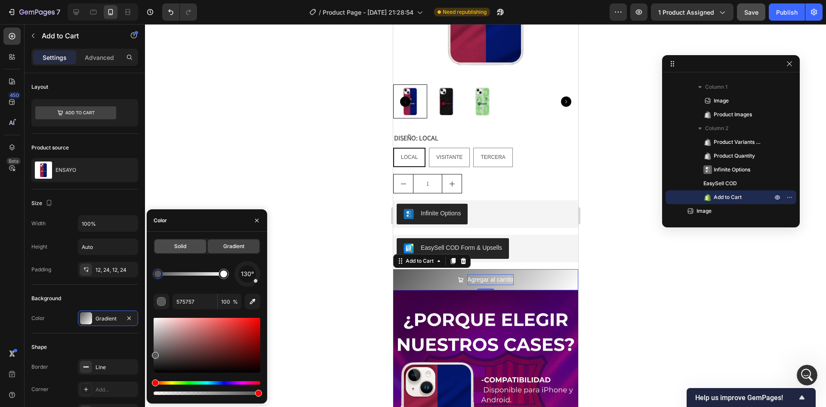
click at [180, 242] on span "Solid" at bounding box center [180, 246] width 12 height 8
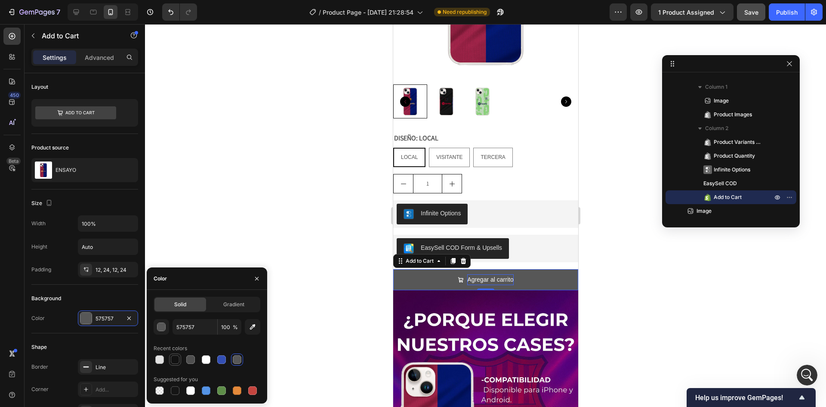
click at [176, 362] on div at bounding box center [175, 359] width 9 height 9
type input "121212"
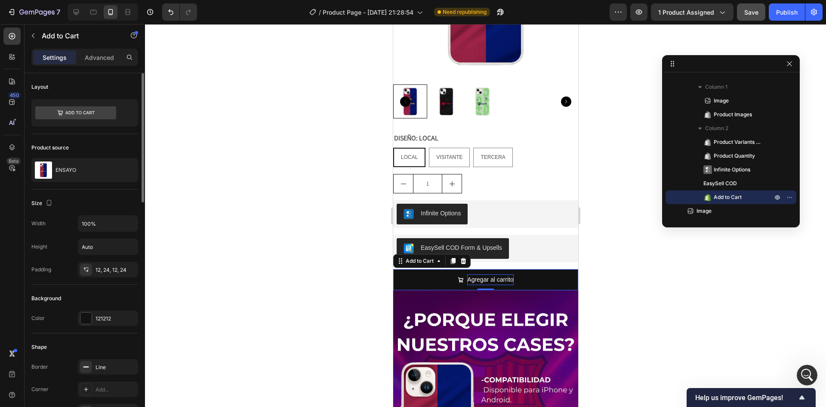
click at [127, 290] on div "Background Color 121212" at bounding box center [84, 309] width 107 height 49
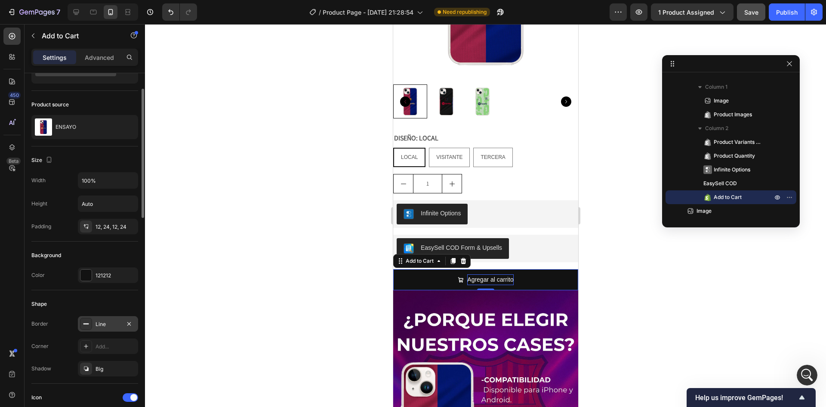
click at [87, 325] on icon at bounding box center [86, 323] width 7 height 7
click at [114, 300] on div "Shape" at bounding box center [84, 304] width 107 height 14
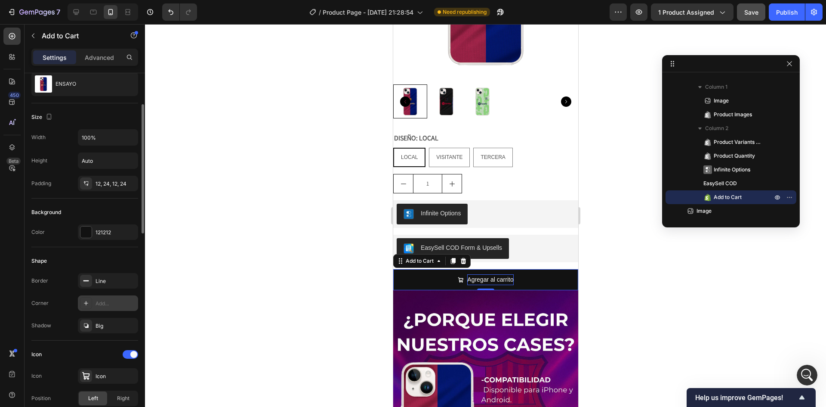
click at [105, 301] on div "Add..." at bounding box center [116, 304] width 40 height 8
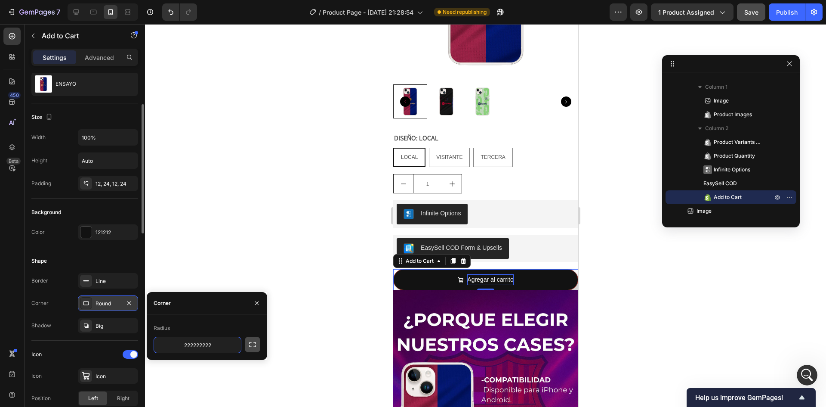
click at [253, 346] on icon "button" at bounding box center [252, 344] width 9 height 9
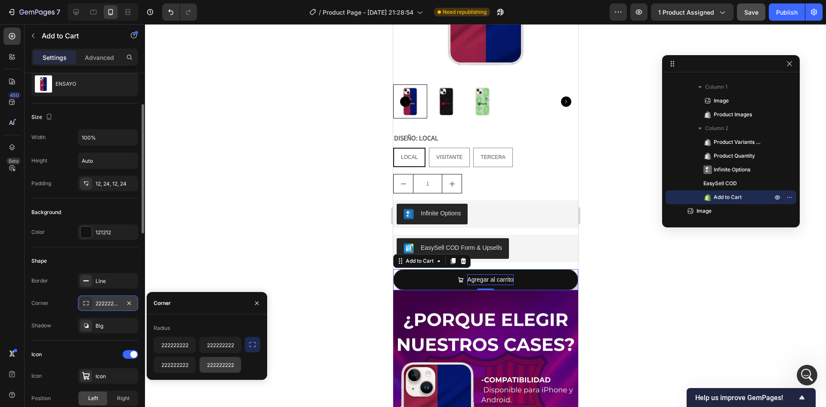
click at [222, 364] on input "222222222" at bounding box center [220, 364] width 41 height 15
click at [210, 344] on input "222222222" at bounding box center [220, 344] width 41 height 15
click at [130, 303] on icon "button" at bounding box center [129, 303] width 7 height 7
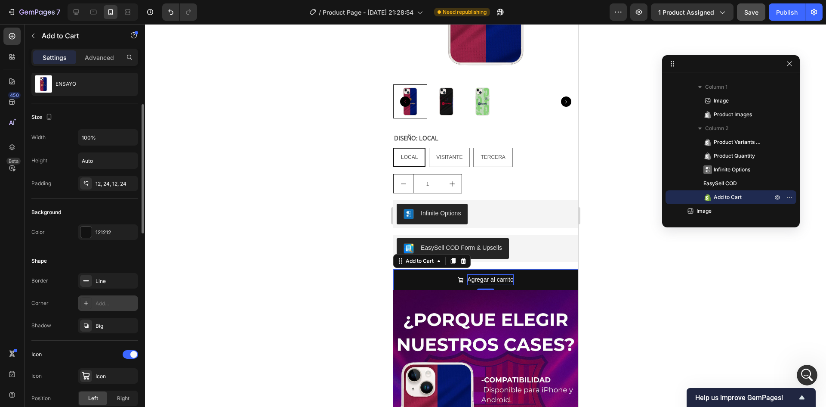
click at [108, 303] on div "Add..." at bounding box center [116, 304] width 40 height 8
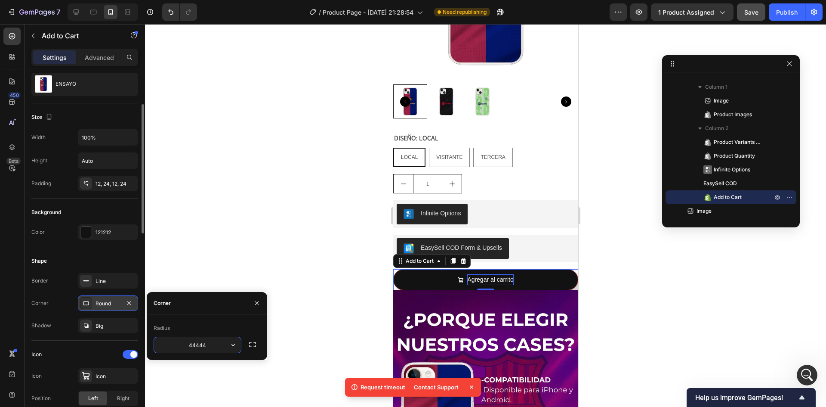
type input "444444"
click at [117, 262] on div "Shape" at bounding box center [84, 261] width 107 height 14
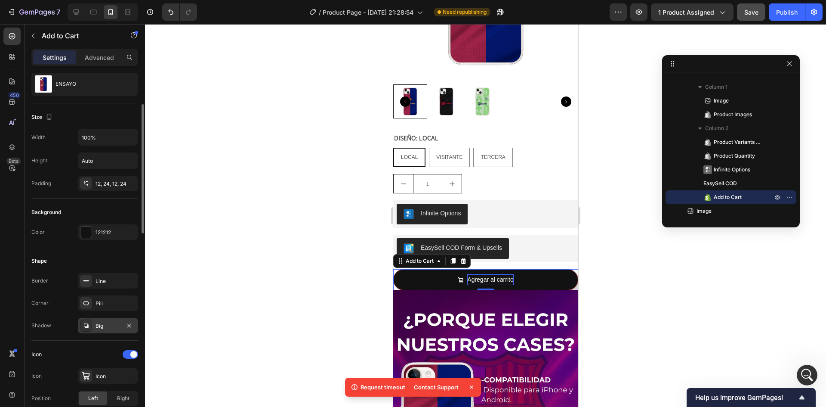
click at [109, 328] on div "Big" at bounding box center [108, 326] width 25 height 8
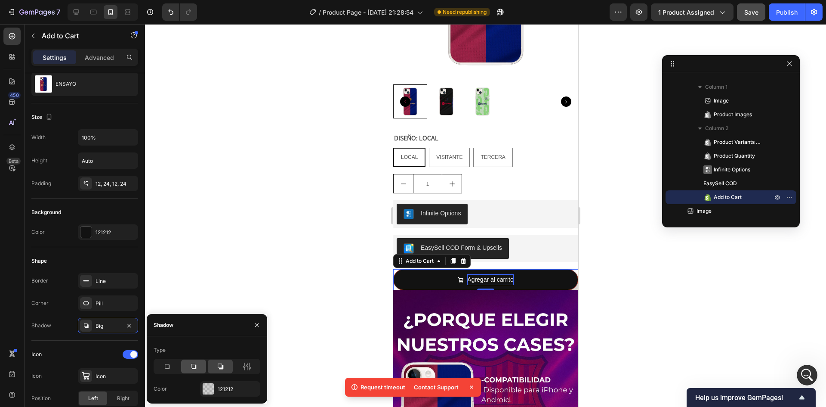
click at [192, 369] on icon at bounding box center [193, 366] width 9 height 9
click at [103, 264] on div "Shape" at bounding box center [84, 261] width 107 height 14
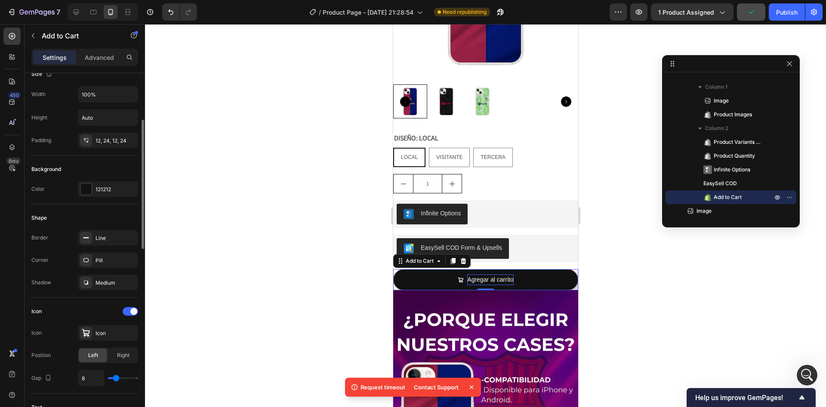
scroll to position [215, 0]
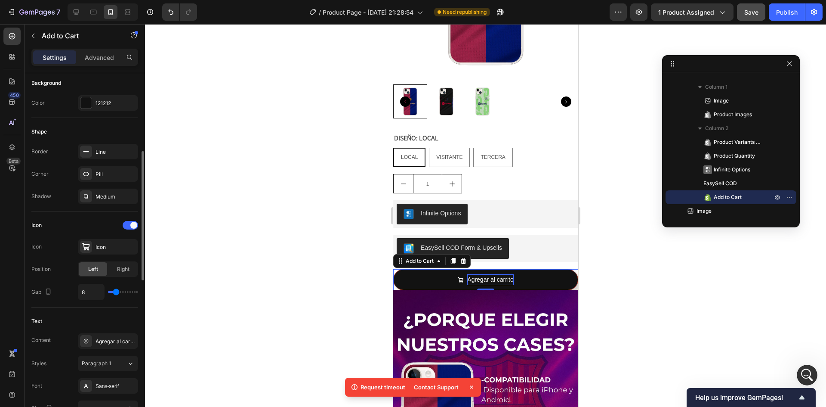
type input "7"
type input "10"
type input "11"
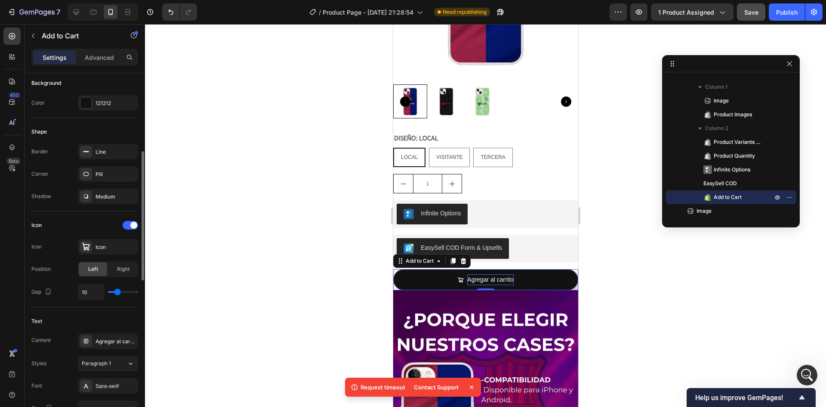
type input "11"
type input "13"
type input "14"
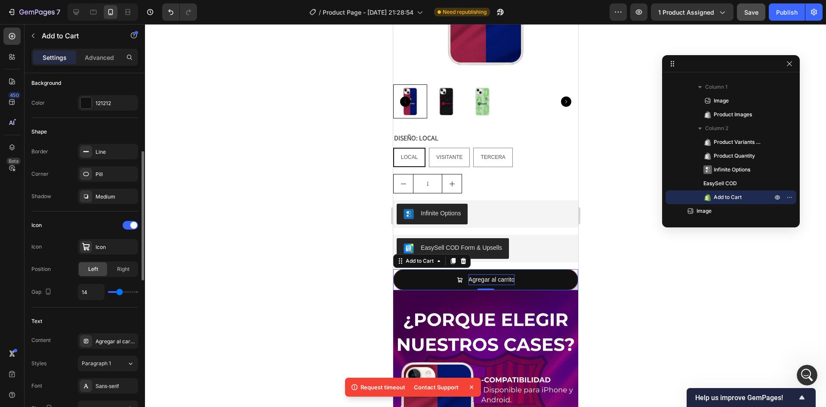
click at [120, 293] on input "range" at bounding box center [123, 292] width 30 height 2
type input "11"
type input "10"
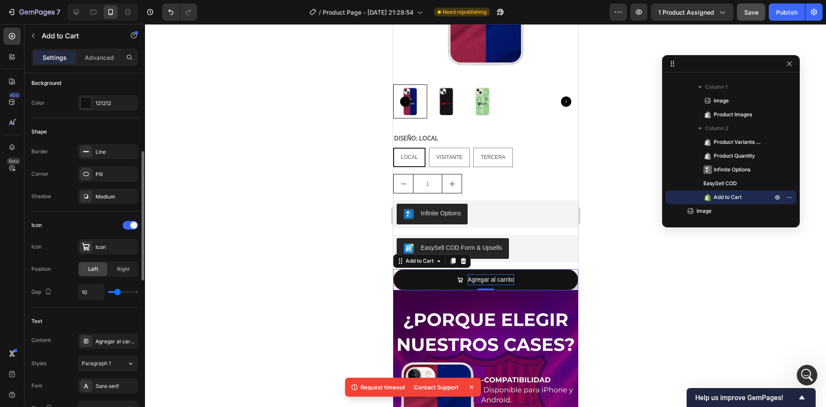
click at [118, 293] on input "range" at bounding box center [123, 292] width 30 height 2
click at [51, 291] on icon "button" at bounding box center [48, 291] width 9 height 9
click at [60, 280] on div "Icon Icon Icon Position Left Right Gap 10" at bounding box center [84, 259] width 107 height 82
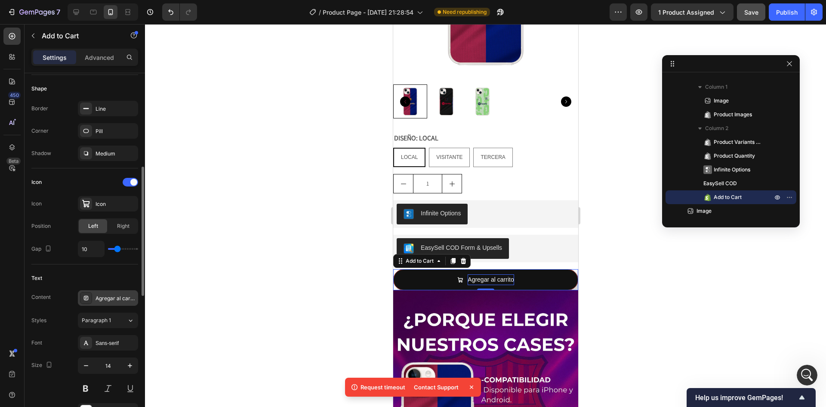
click at [104, 301] on div "Agregar al carrito" at bounding box center [116, 298] width 40 height 8
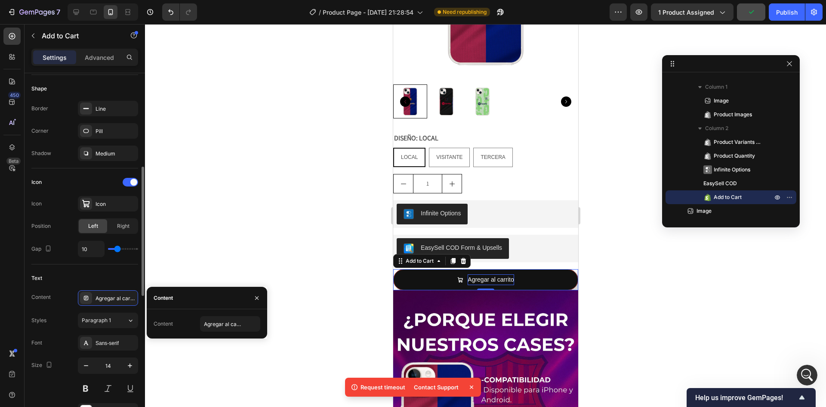
click at [68, 301] on div "Content Agregar al carrito" at bounding box center [84, 297] width 107 height 15
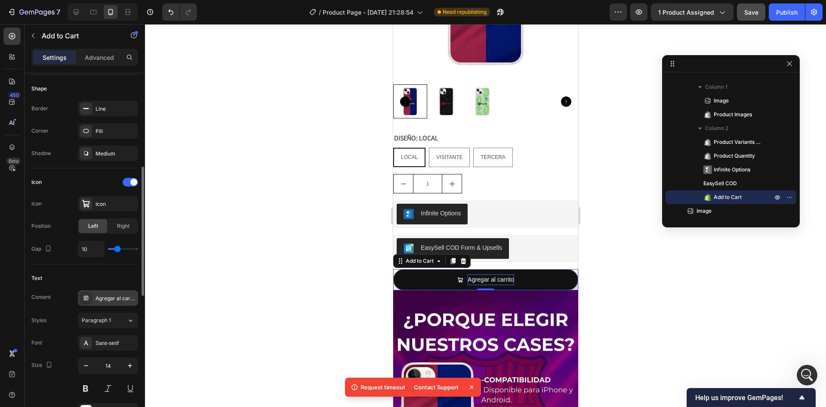
click at [108, 300] on div "Agregar al carrito" at bounding box center [116, 298] width 40 height 8
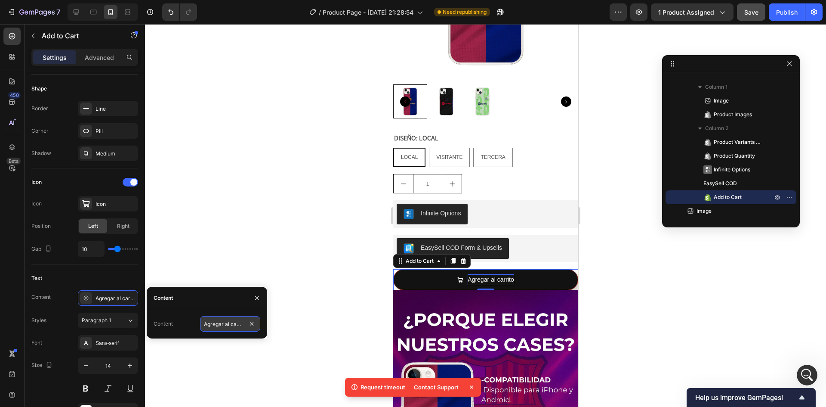
click at [225, 324] on input "Agregar al carrito" at bounding box center [230, 323] width 60 height 15
click at [91, 279] on div "Text" at bounding box center [84, 278] width 107 height 14
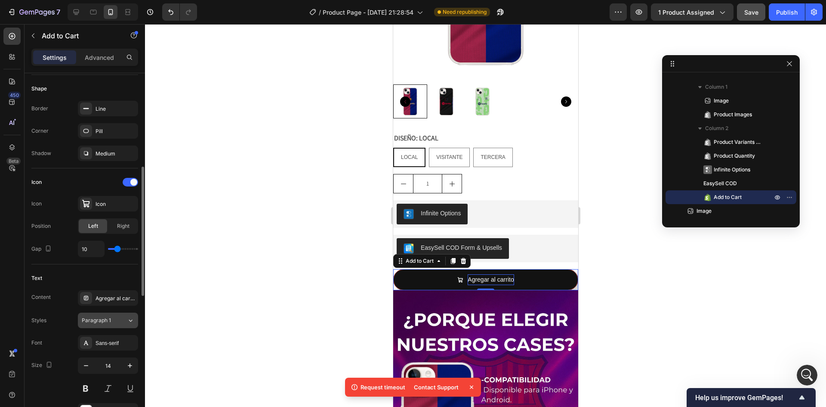
click at [112, 320] on div "Paragraph 1" at bounding box center [99, 320] width 35 height 8
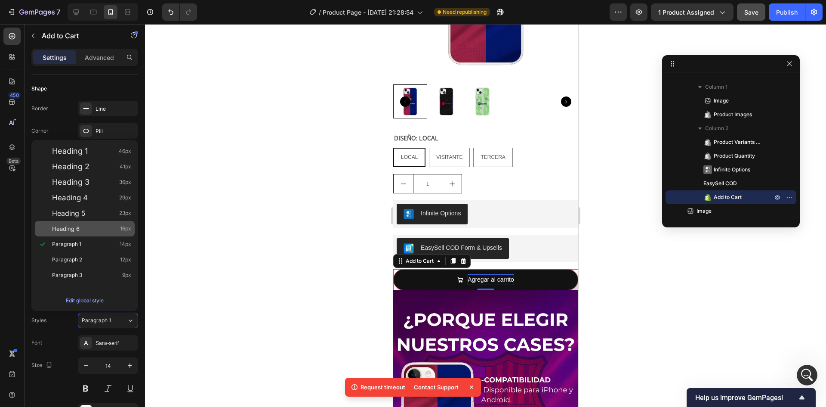
click at [81, 232] on div "Heading 6 16px" at bounding box center [91, 228] width 79 height 9
type input "16"
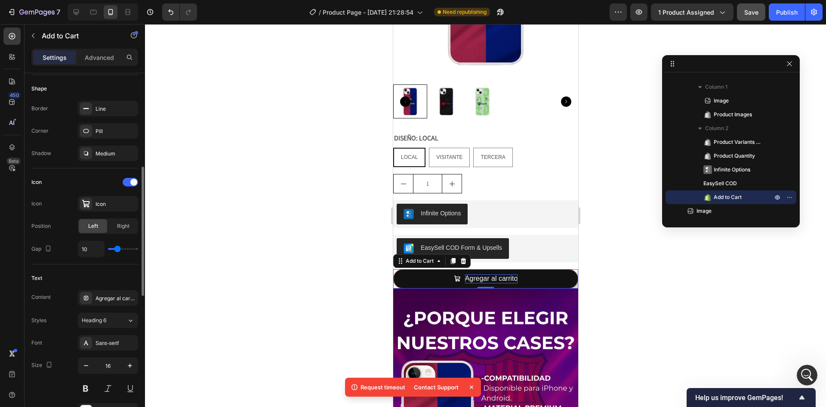
scroll to position [301, 0]
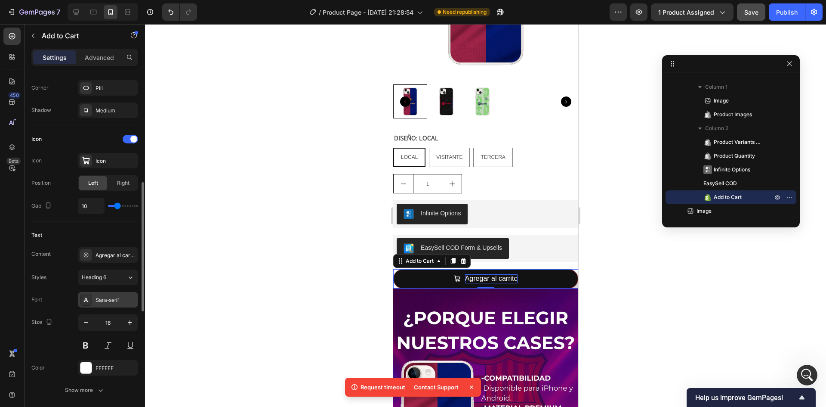
click at [107, 298] on div "Sans-serif" at bounding box center [116, 300] width 40 height 8
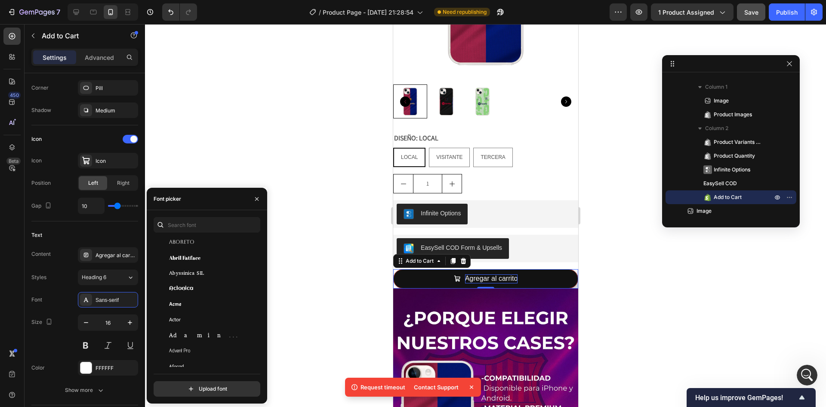
scroll to position [172, 0]
click at [189, 223] on input "text" at bounding box center [207, 224] width 107 height 15
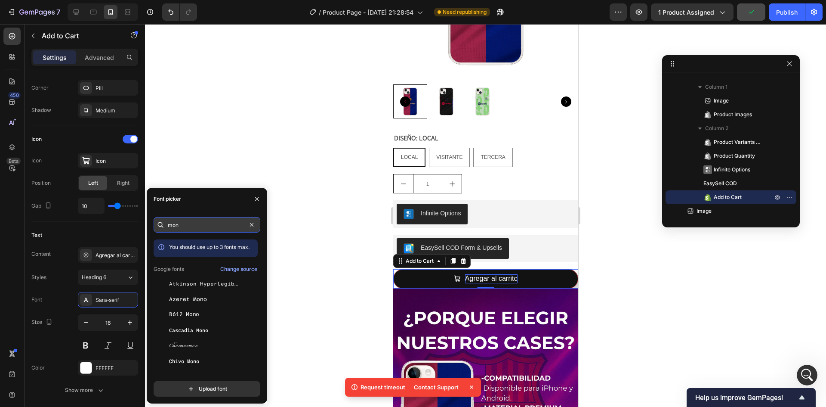
type input "mons"
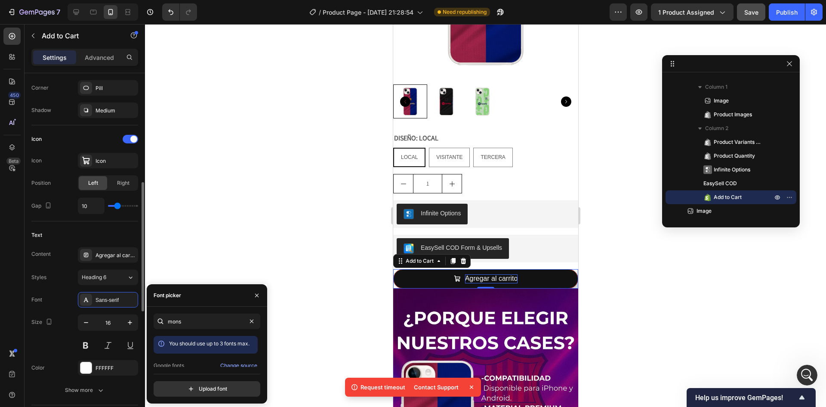
click at [75, 237] on div "Text" at bounding box center [84, 235] width 107 height 14
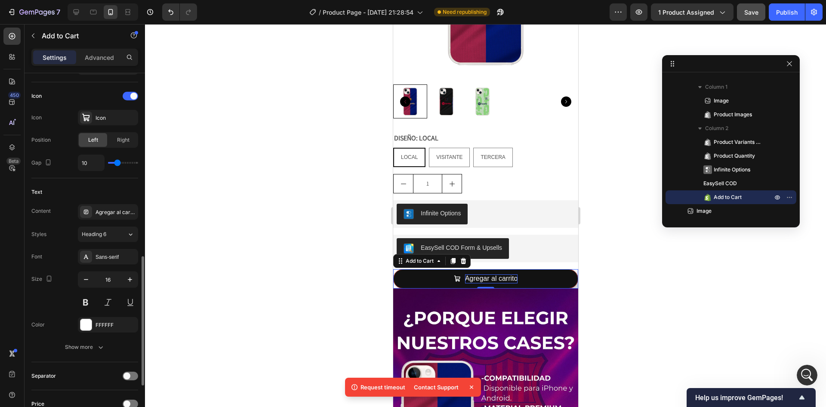
scroll to position [387, 0]
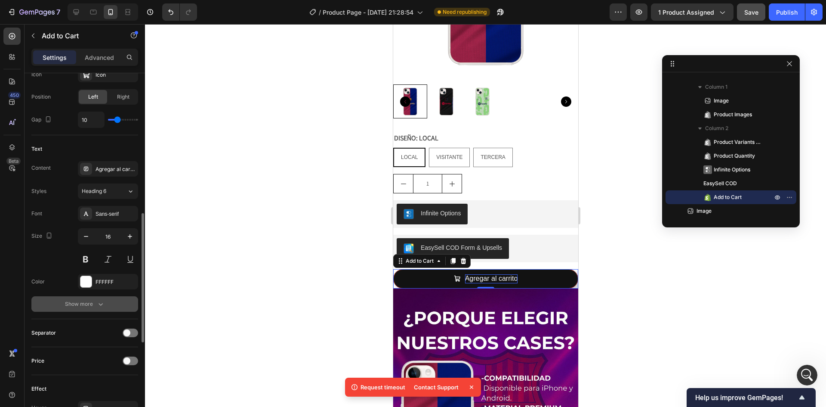
click at [90, 299] on button "Show more" at bounding box center [84, 303] width 107 height 15
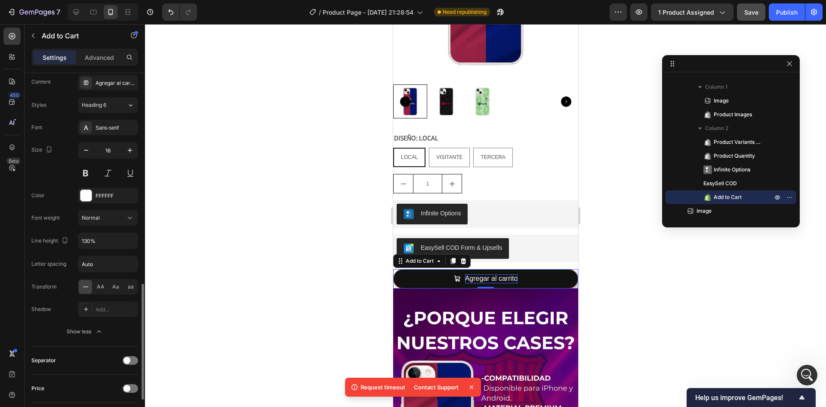
scroll to position [517, 0]
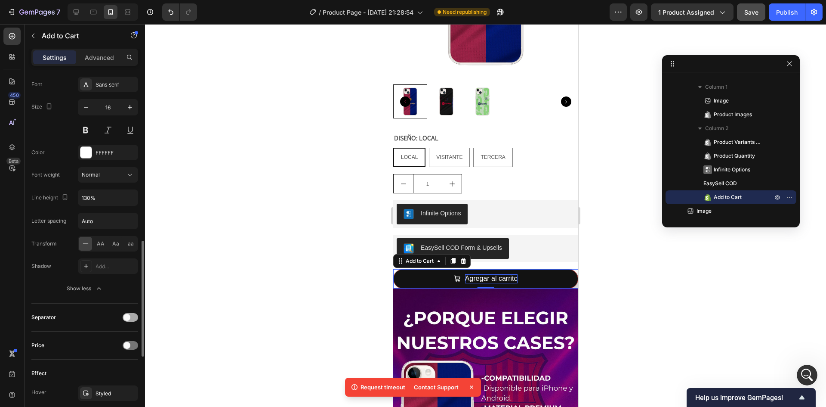
click at [129, 318] on span at bounding box center [127, 317] width 7 height 7
click at [129, 318] on div at bounding box center [130, 317] width 15 height 9
click at [129, 318] on span at bounding box center [127, 317] width 7 height 7
click at [129, 318] on div at bounding box center [130, 317] width 15 height 9
click at [130, 343] on div at bounding box center [130, 345] width 15 height 9
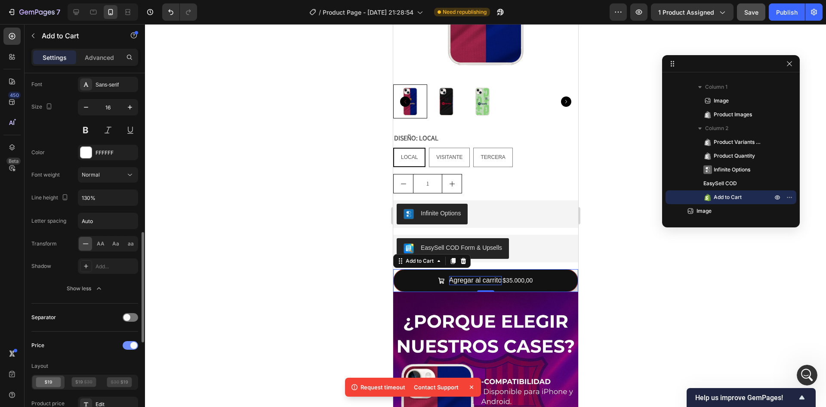
click at [130, 343] on div at bounding box center [130, 345] width 15 height 9
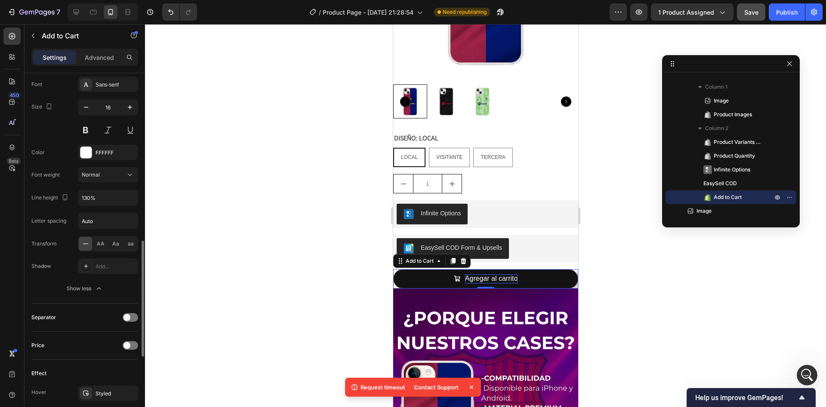
scroll to position [560, 0]
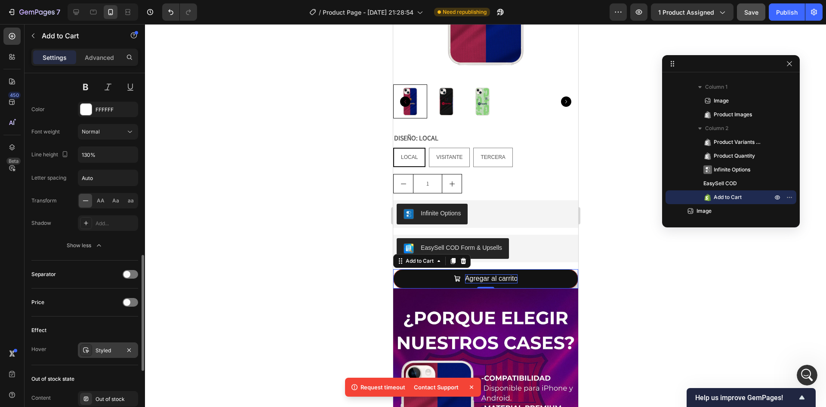
click at [92, 351] on div "Styled" at bounding box center [108, 349] width 60 height 15
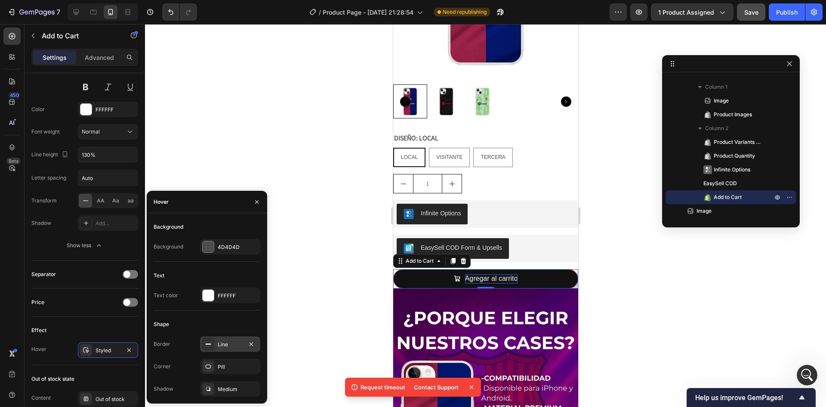
click at [207, 342] on icon at bounding box center [208, 343] width 7 height 7
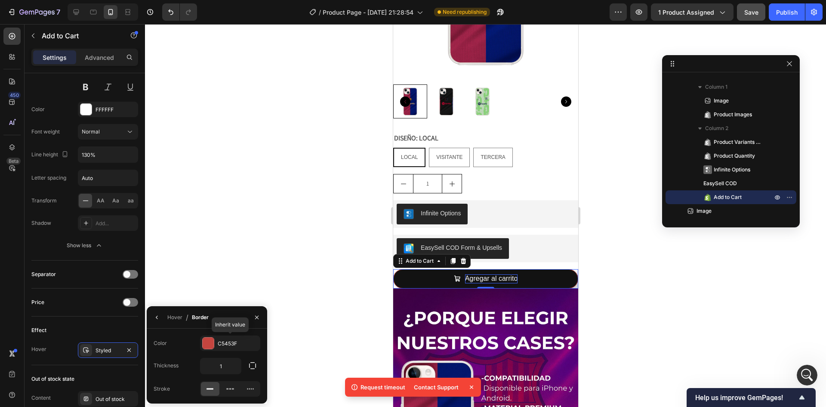
click at [207, 342] on div at bounding box center [208, 342] width 11 height 11
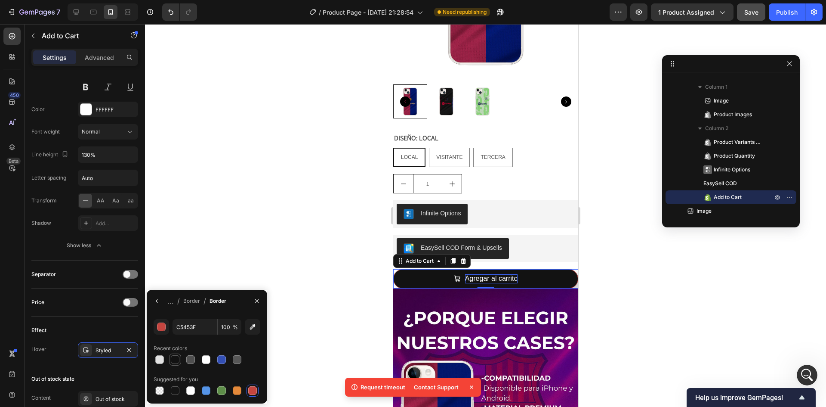
click at [178, 362] on div at bounding box center [175, 359] width 9 height 9
type input "121212"
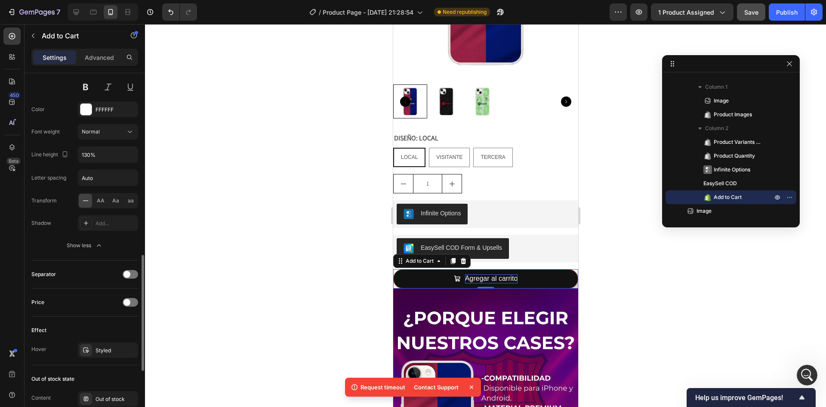
click at [125, 323] on div "Effect Hover Styled" at bounding box center [84, 340] width 107 height 49
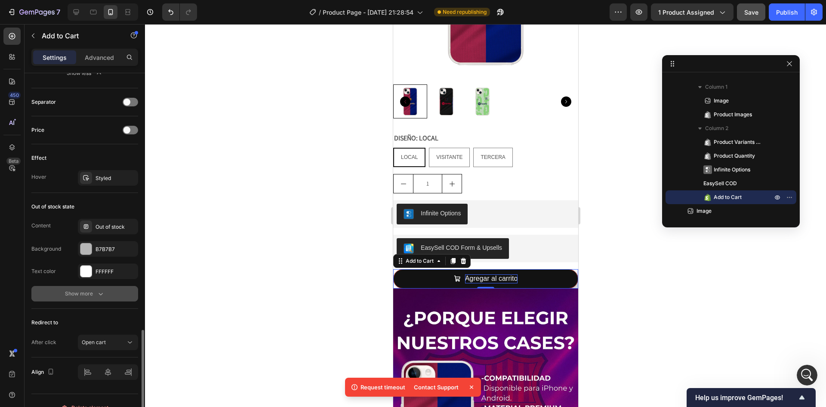
scroll to position [746, 0]
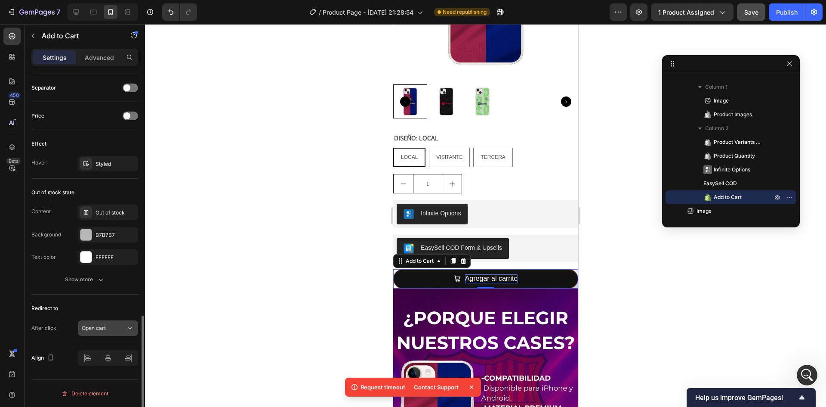
click at [133, 330] on icon at bounding box center [130, 328] width 9 height 9
click at [45, 329] on div "After click" at bounding box center [43, 328] width 25 height 8
click at [338, 263] on div at bounding box center [485, 215] width 681 height 383
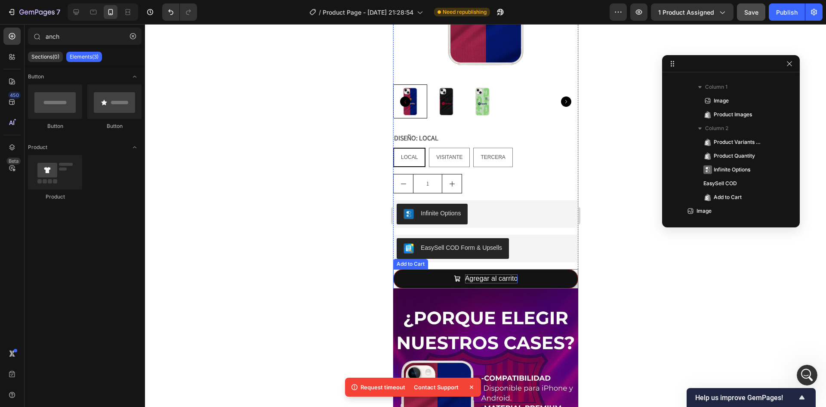
click at [569, 269] on div "Agregar al carrito Add to Cart" at bounding box center [485, 278] width 185 height 19
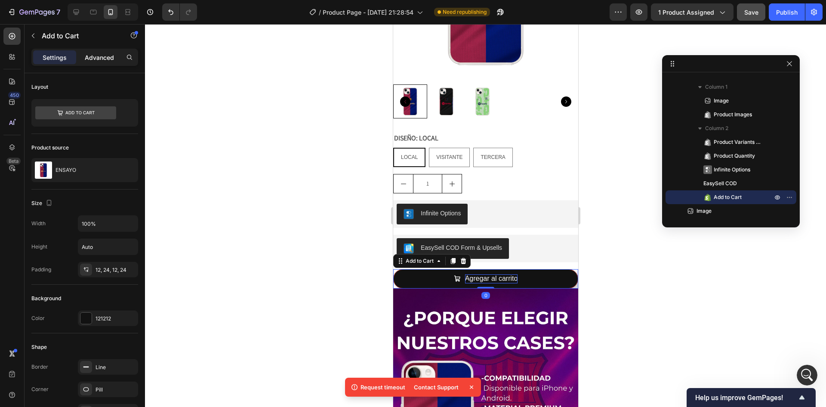
click at [102, 59] on p "Advanced" at bounding box center [99, 57] width 29 height 9
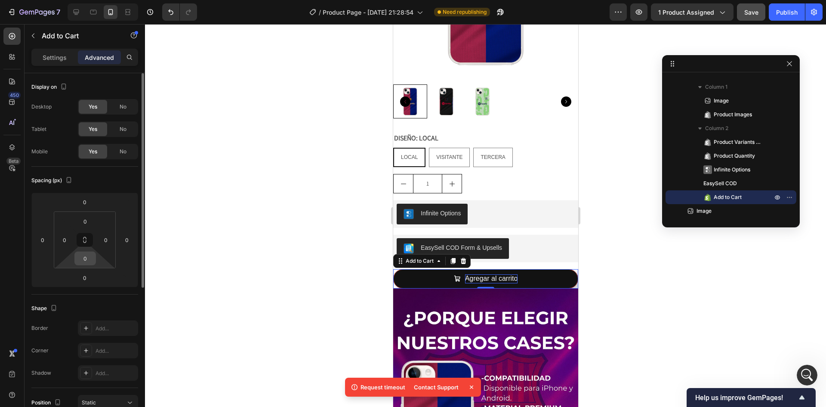
click at [89, 263] on input "0" at bounding box center [85, 258] width 17 height 13
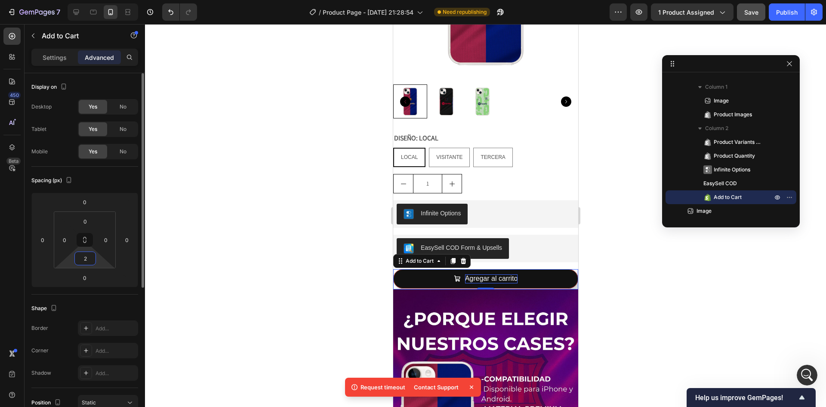
type input "22"
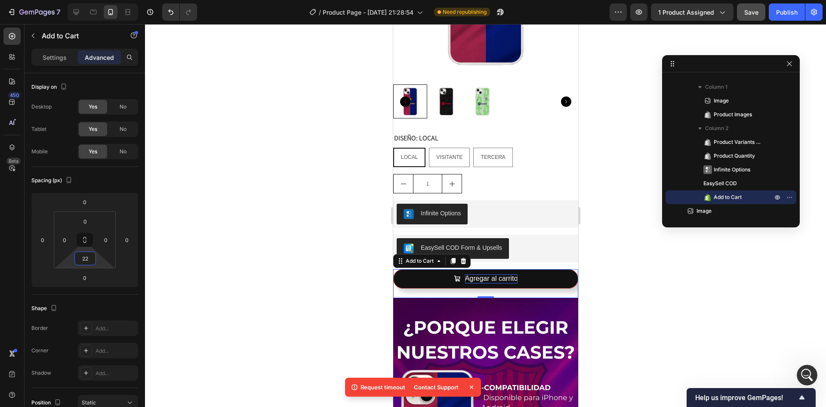
click at [235, 292] on div at bounding box center [485, 215] width 681 height 383
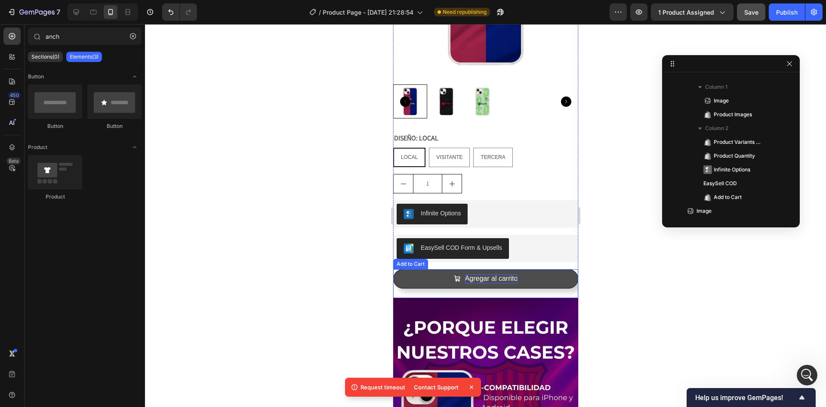
click at [409, 269] on button "Agregar al carrito" at bounding box center [485, 278] width 185 height 19
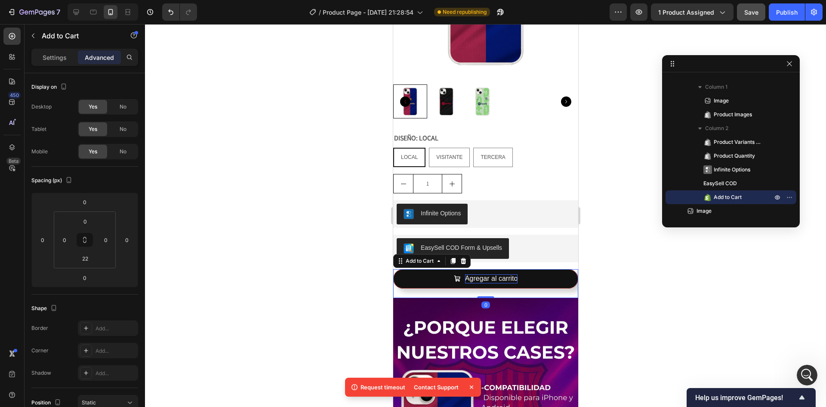
click at [255, 289] on div at bounding box center [485, 215] width 681 height 383
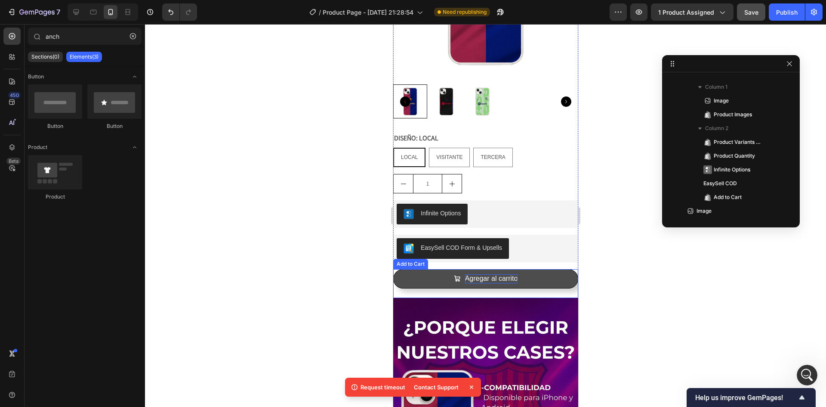
click at [417, 269] on button "Agregar al carrito" at bounding box center [485, 278] width 185 height 19
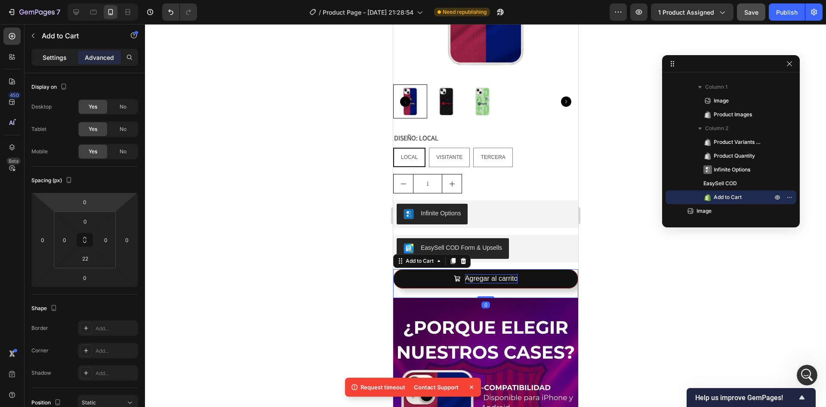
click at [55, 62] on p "Settings" at bounding box center [55, 57] width 24 height 9
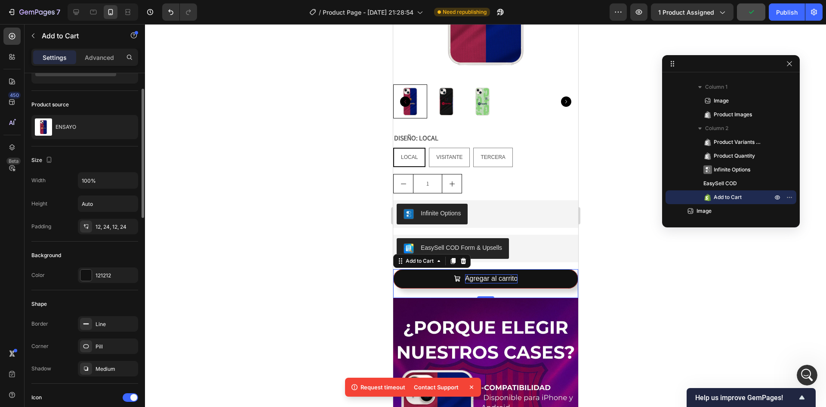
scroll to position [86, 0]
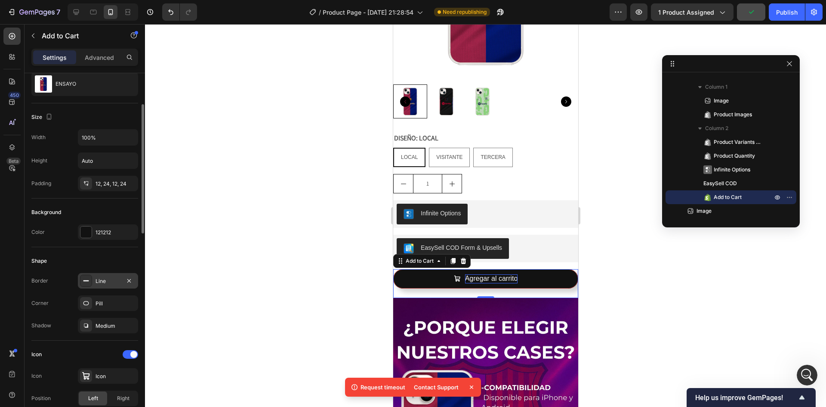
click at [97, 277] on div "Line" at bounding box center [108, 281] width 25 height 8
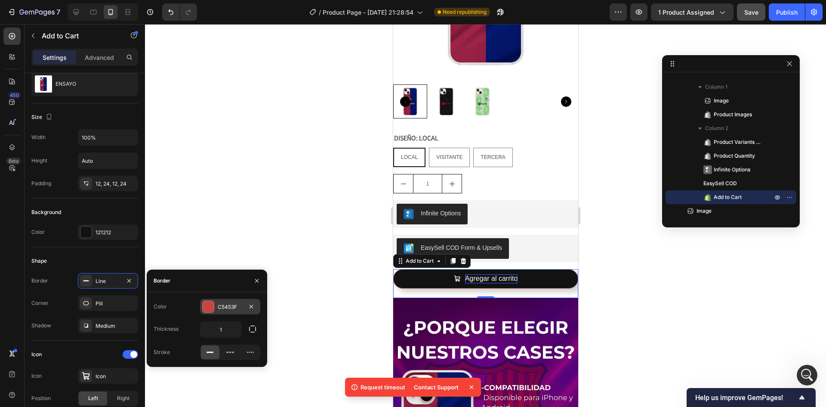
click at [210, 307] on div at bounding box center [208, 306] width 11 height 11
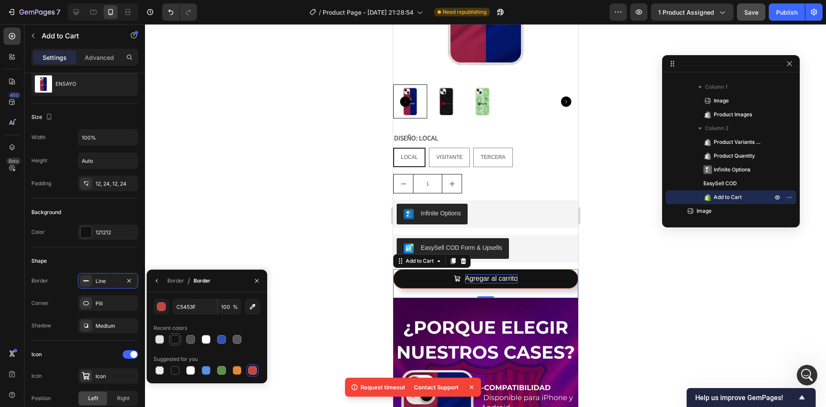
click at [174, 340] on div at bounding box center [175, 339] width 9 height 9
type input "121212"
click at [103, 262] on div "Shape" at bounding box center [84, 261] width 107 height 14
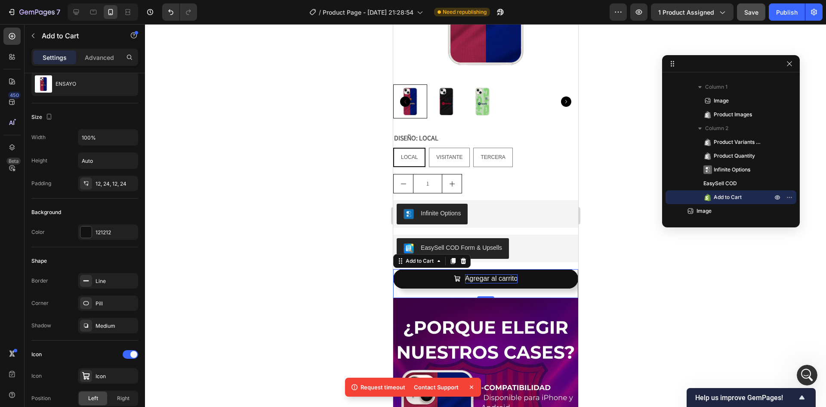
click at [319, 252] on div at bounding box center [485, 215] width 681 height 383
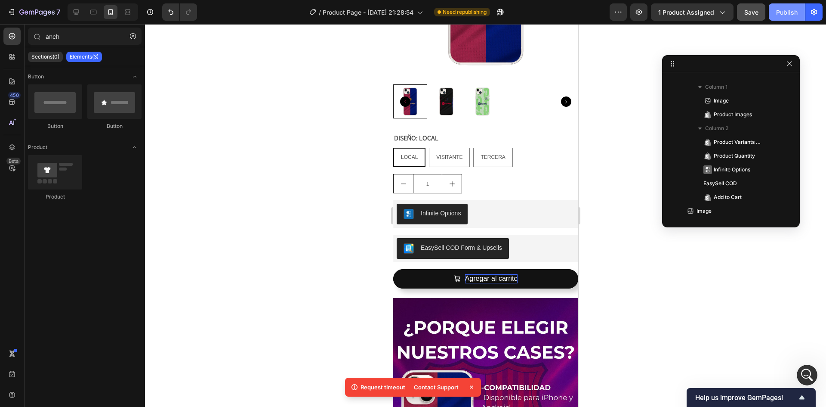
click at [783, 16] on div "Publish" at bounding box center [788, 12] width 22 height 9
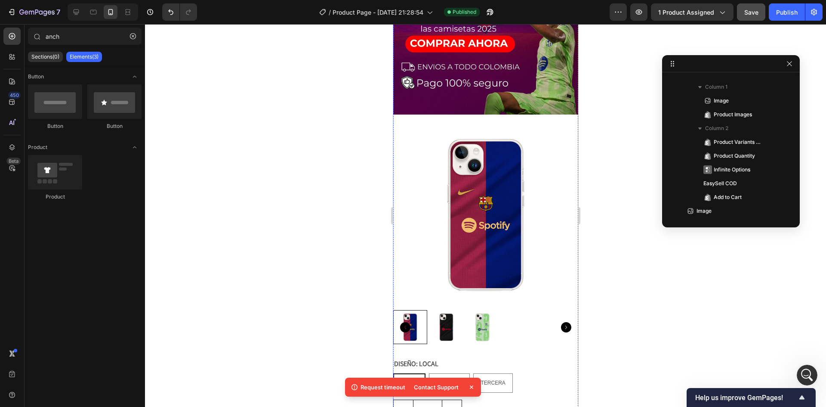
scroll to position [560, 0]
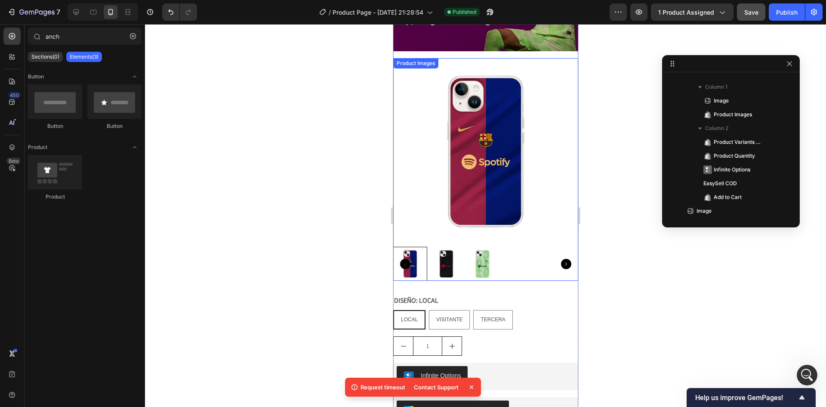
click at [542, 145] on img at bounding box center [485, 150] width 185 height 185
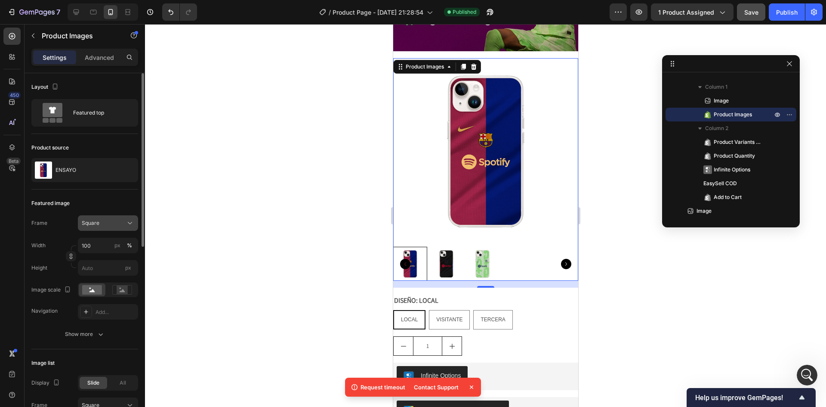
click at [130, 226] on icon at bounding box center [130, 223] width 9 height 9
click at [132, 261] on div "Vertical" at bounding box center [100, 260] width 69 height 16
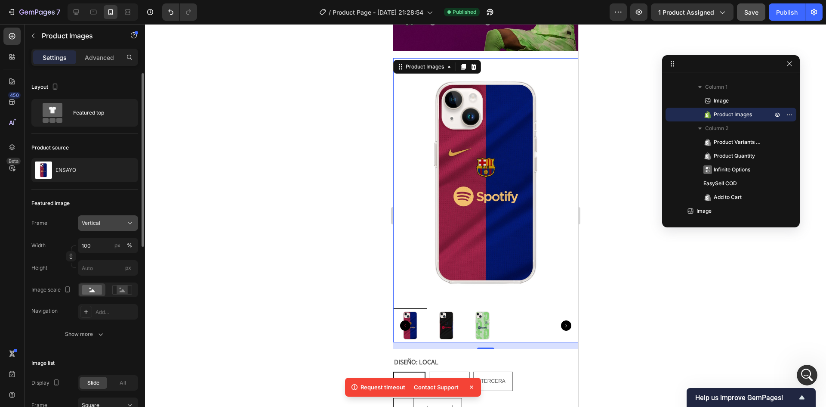
click at [121, 220] on div "Vertical" at bounding box center [103, 223] width 42 height 8
click at [132, 242] on div "Square" at bounding box center [100, 244] width 69 height 16
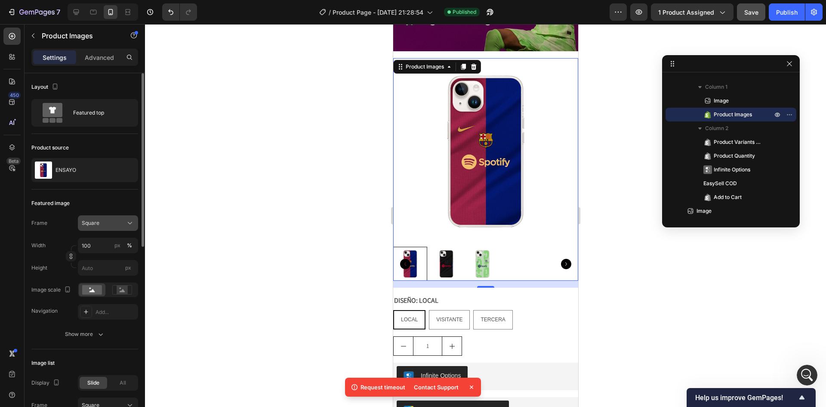
click at [129, 223] on icon at bounding box center [130, 223] width 4 height 2
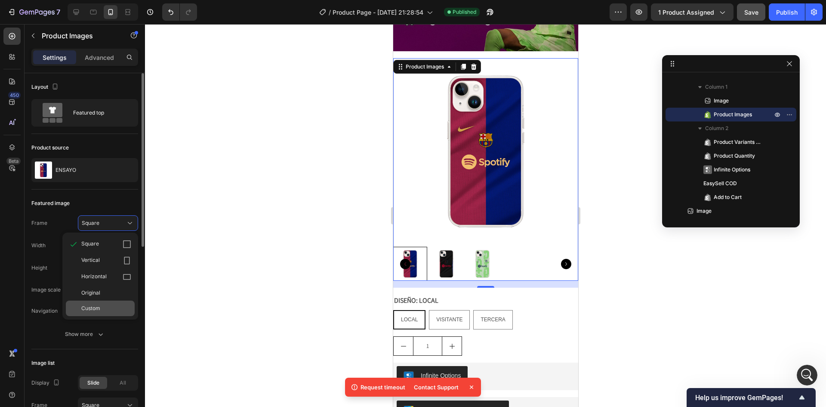
click at [114, 308] on div "Custom" at bounding box center [106, 308] width 50 height 8
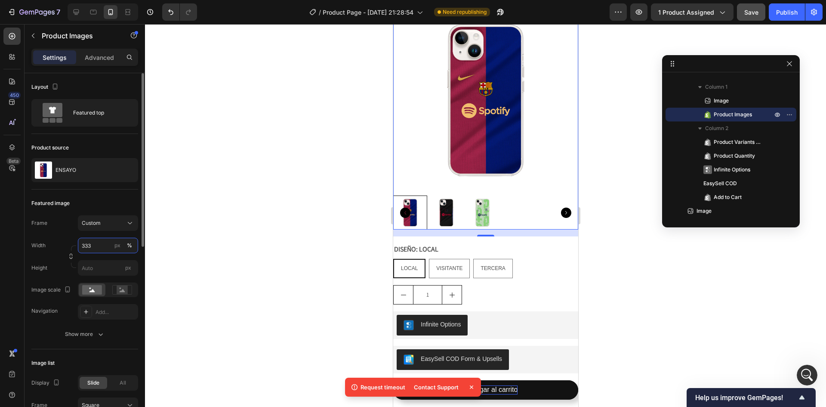
scroll to position [646, 0]
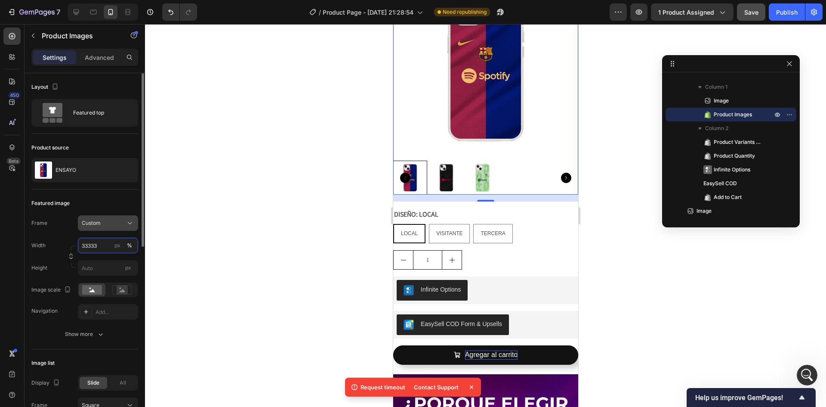
type input "33333"
click at [121, 222] on div "Custom" at bounding box center [103, 223] width 42 height 8
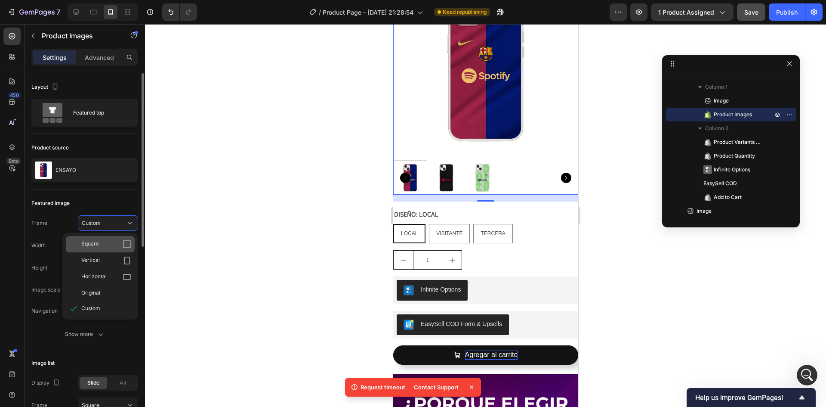
click at [126, 241] on icon at bounding box center [127, 244] width 9 height 9
click at [286, 226] on div at bounding box center [485, 215] width 681 height 383
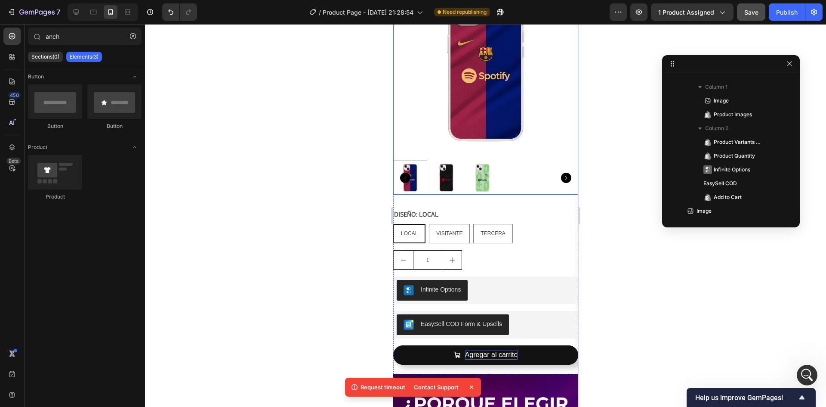
click at [424, 103] on img at bounding box center [485, 64] width 185 height 185
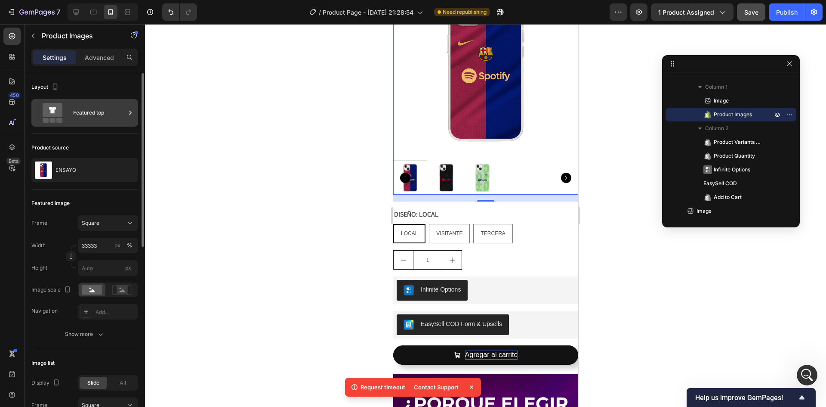
click at [105, 118] on div "Featured top" at bounding box center [99, 113] width 53 height 20
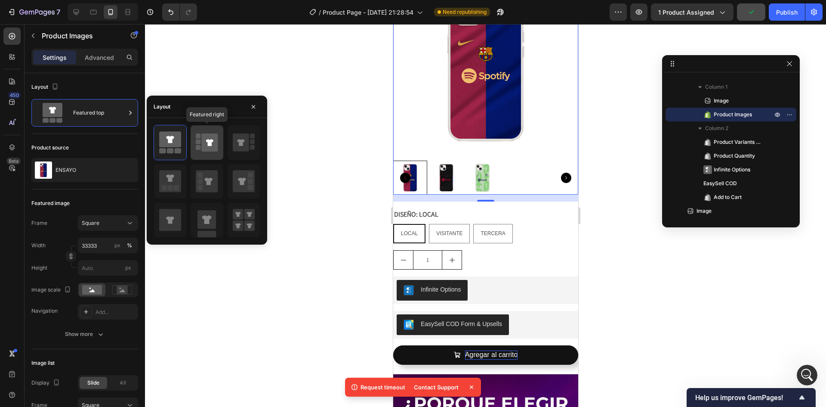
click at [210, 147] on icon at bounding box center [210, 142] width 16 height 18
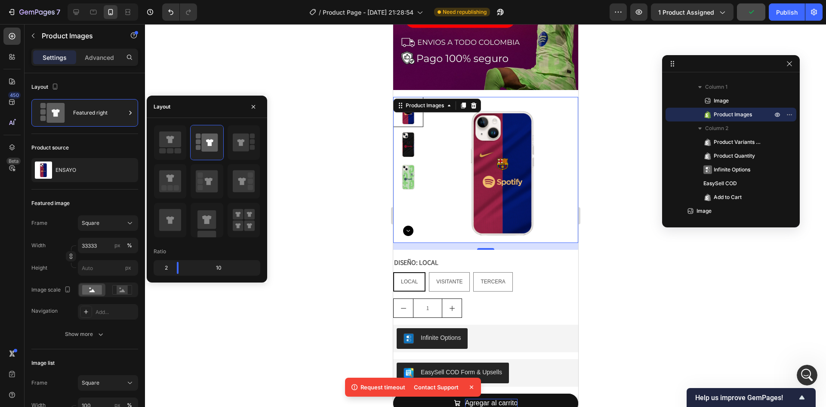
scroll to position [517, 0]
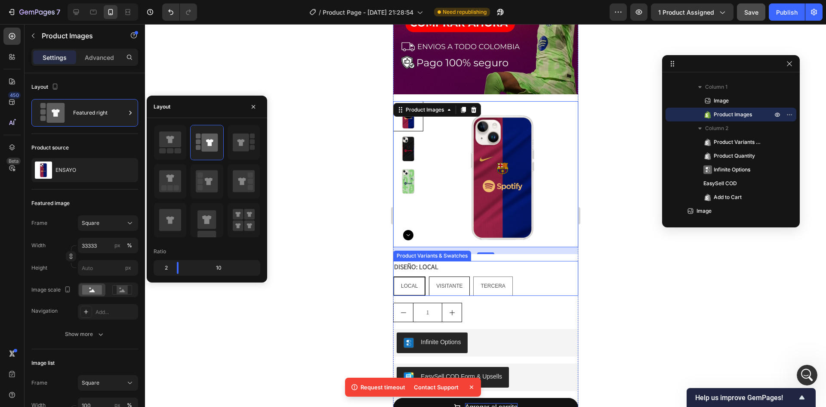
click at [458, 283] on span "VISITANTE" at bounding box center [449, 286] width 26 height 6
click at [429, 276] on input "VISITANTE VISITANTE VISITANTE" at bounding box center [428, 276] width 0 height 0
radio input "true"
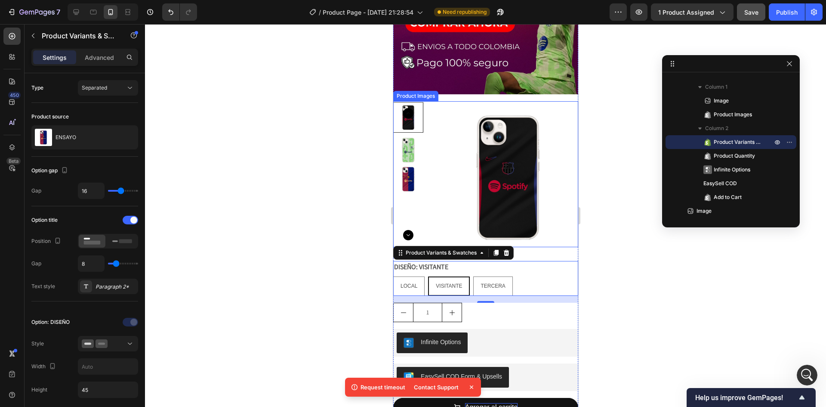
click at [460, 185] on img at bounding box center [508, 177] width 152 height 152
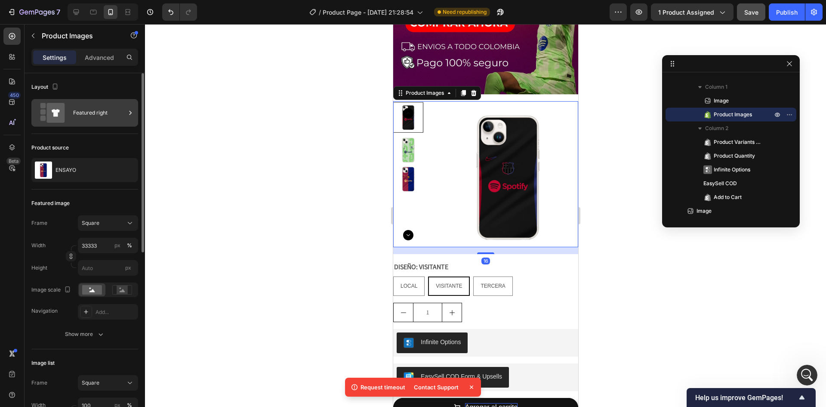
click at [93, 114] on div "Featured right" at bounding box center [99, 113] width 53 height 20
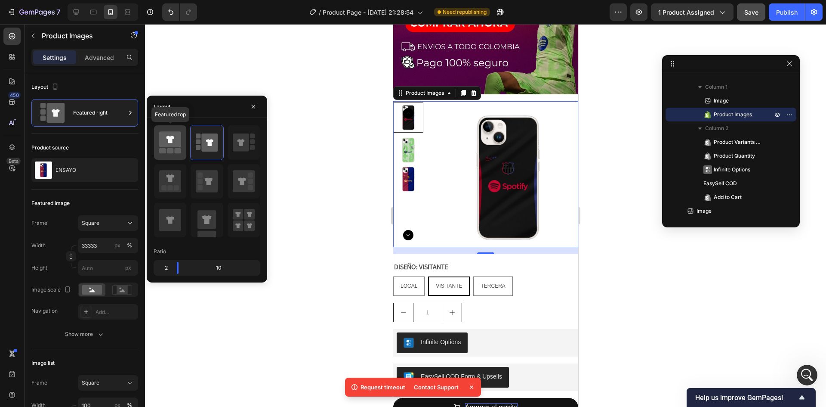
click at [175, 147] on icon at bounding box center [170, 139] width 22 height 16
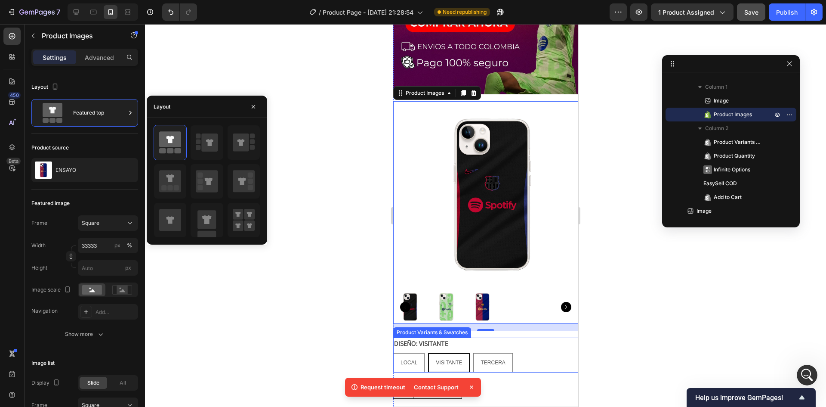
click at [539, 353] on div "LOCAL LOCAL LOCAL VISITANTE VISITANTE VISITANTE TERCERA TERCERA TERCERA" at bounding box center [485, 362] width 185 height 19
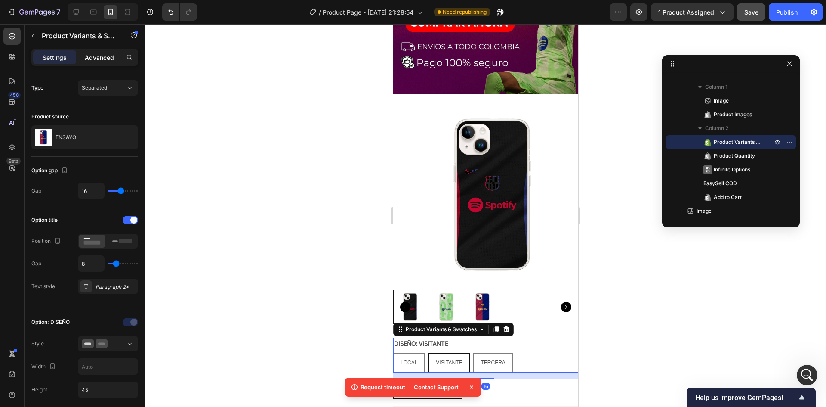
click at [96, 61] on p "Advanced" at bounding box center [99, 57] width 29 height 9
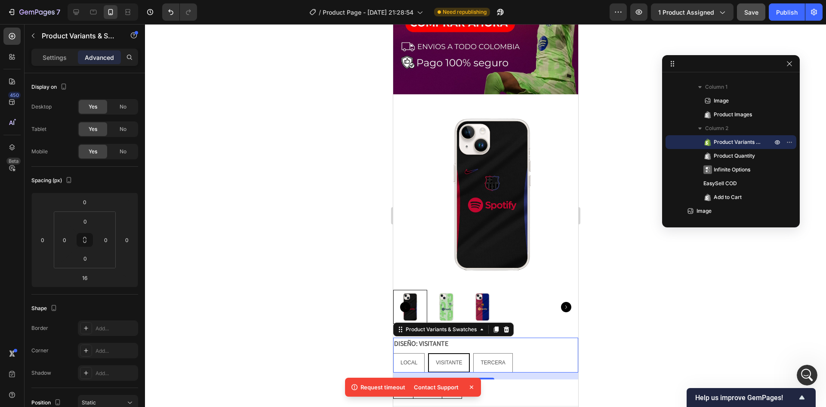
click at [303, 303] on div at bounding box center [485, 215] width 681 height 383
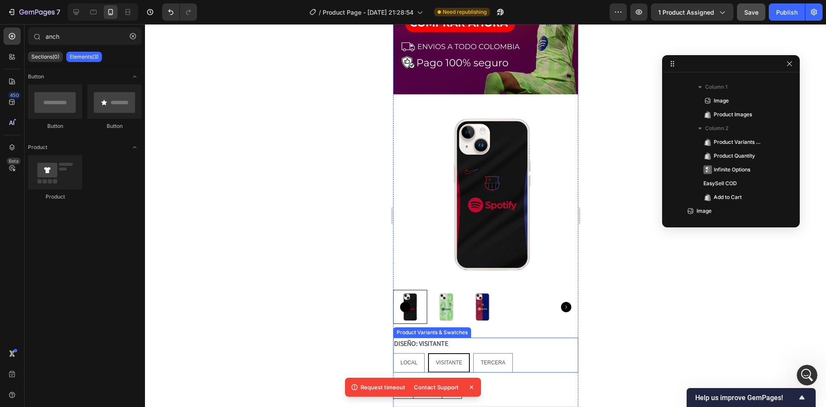
click at [431, 337] on legend "DISEÑO: VISITANTE" at bounding box center [421, 343] width 56 height 12
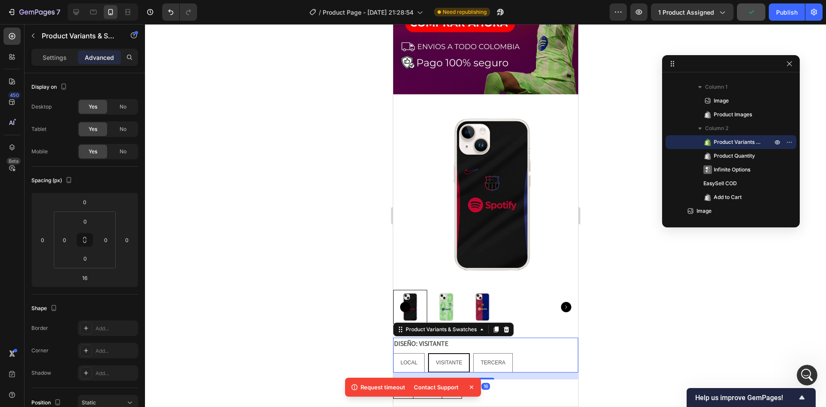
click at [431, 337] on legend "DISEÑO: VISITANTE" at bounding box center [421, 343] width 56 height 12
click at [60, 63] on div "Settings" at bounding box center [54, 57] width 43 height 14
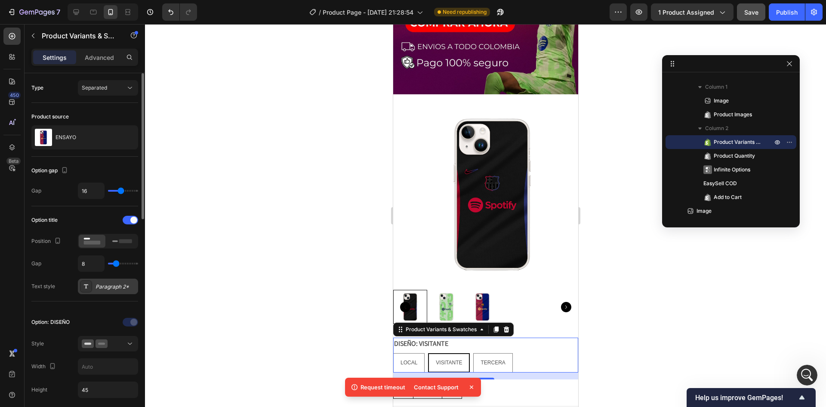
click at [118, 286] on div "Paragraph 2*" at bounding box center [116, 287] width 40 height 8
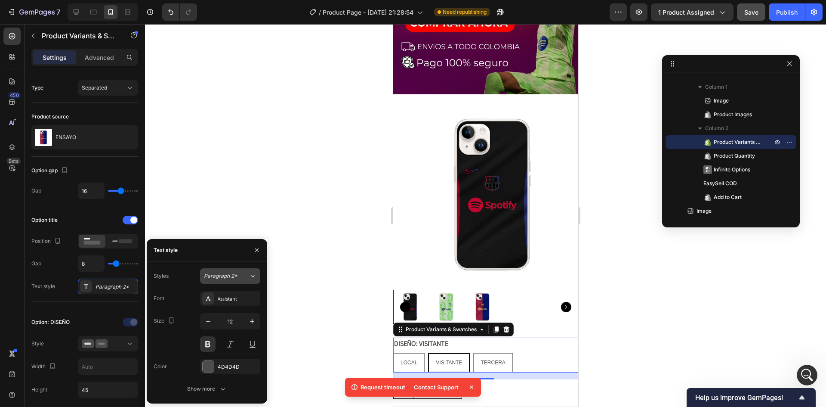
click at [232, 280] on button "Paragraph 2*" at bounding box center [230, 275] width 60 height 15
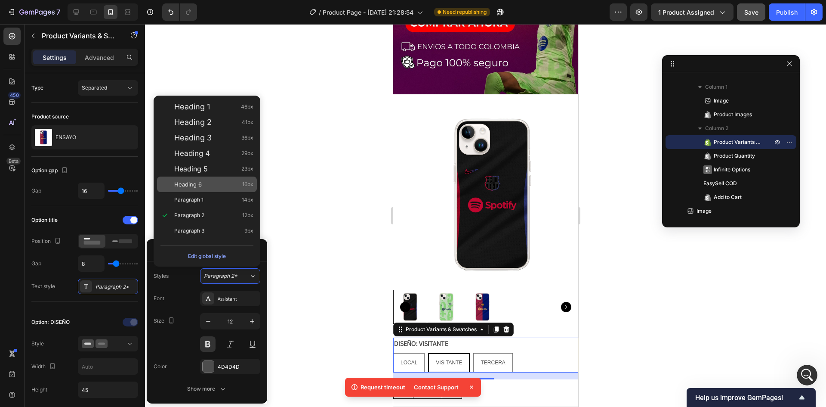
click at [189, 182] on span "Heading 6" at bounding box center [188, 184] width 28 height 9
type input "16"
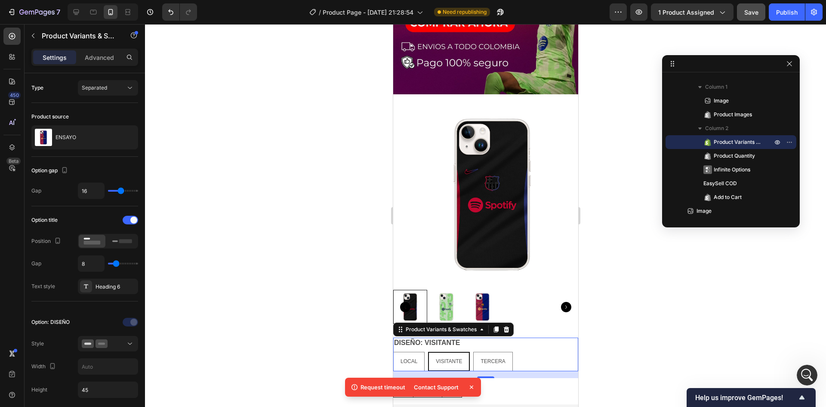
click at [275, 196] on div at bounding box center [485, 215] width 681 height 383
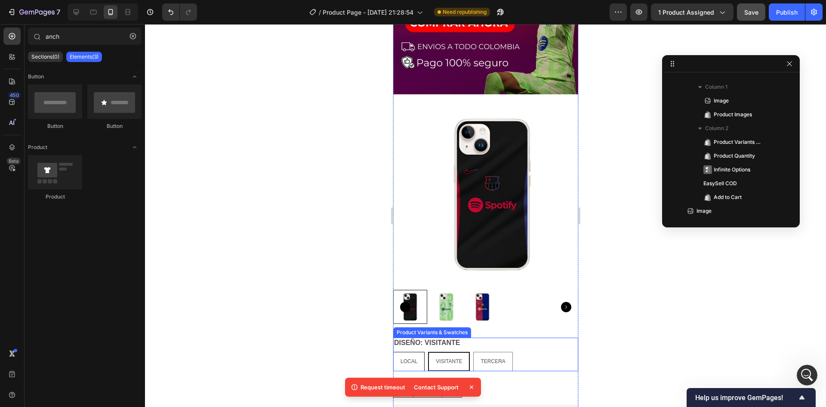
click at [410, 358] on span "LOCAL" at bounding box center [408, 361] width 17 height 6
click at [393, 351] on input "LOCAL LOCAL LOCAL" at bounding box center [393, 351] width 0 height 0
radio input "true"
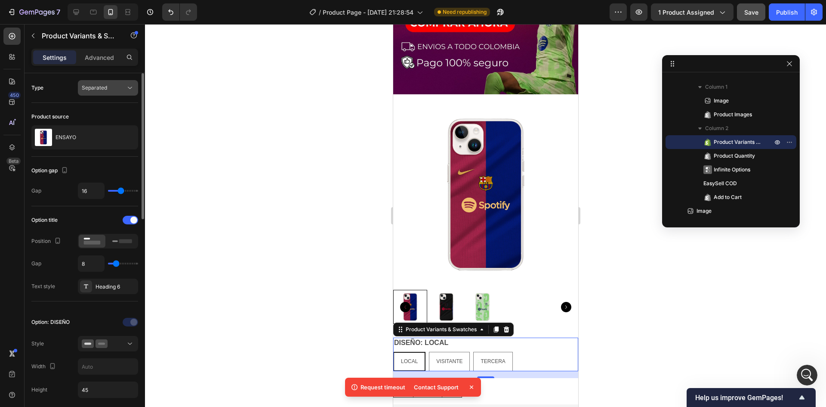
click at [108, 93] on button "Separated" at bounding box center [108, 87] width 60 height 15
click at [117, 288] on div "Heading 6" at bounding box center [116, 287] width 40 height 8
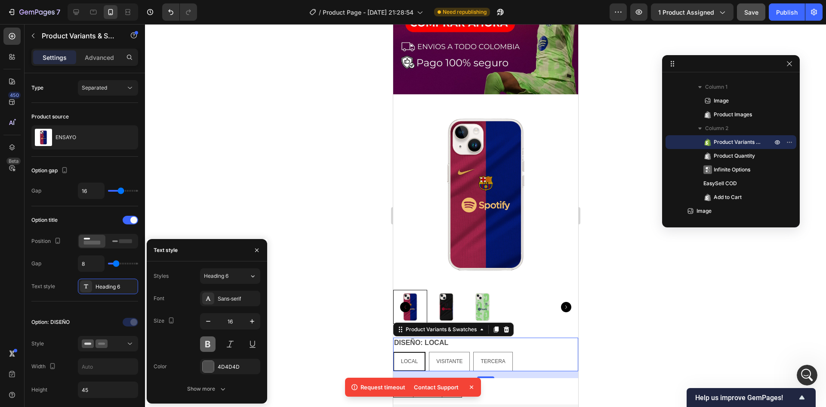
click at [207, 345] on button at bounding box center [207, 343] width 15 height 15
click at [411, 358] on span "LOCAL" at bounding box center [409, 361] width 17 height 6
click at [393, 351] on input "LOCAL LOCAL LOCAL" at bounding box center [393, 351] width 0 height 0
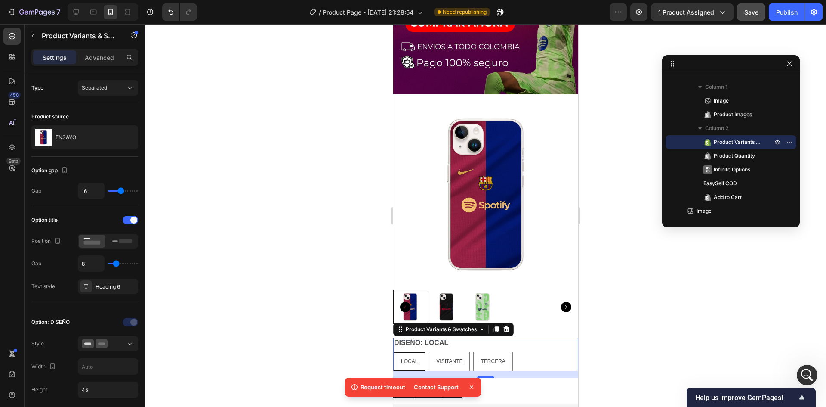
click at [412, 358] on span "LOCAL" at bounding box center [409, 361] width 17 height 6
click at [393, 351] on input "LOCAL LOCAL LOCAL" at bounding box center [393, 351] width 0 height 0
click at [412, 358] on span "LOCAL" at bounding box center [409, 361] width 17 height 6
click at [393, 351] on input "LOCAL LOCAL LOCAL" at bounding box center [393, 351] width 0 height 0
click at [462, 353] on div "VISITANTE" at bounding box center [449, 361] width 40 height 16
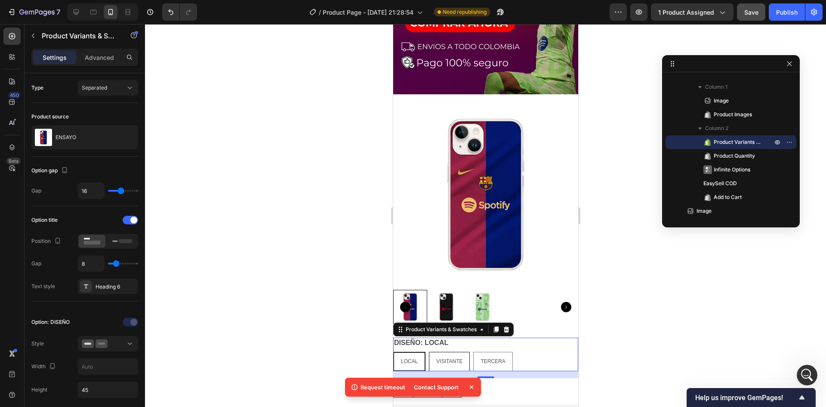
click at [429, 351] on input "VISITANTE VISITANTE VISITANTE" at bounding box center [428, 351] width 0 height 0
radio input "true"
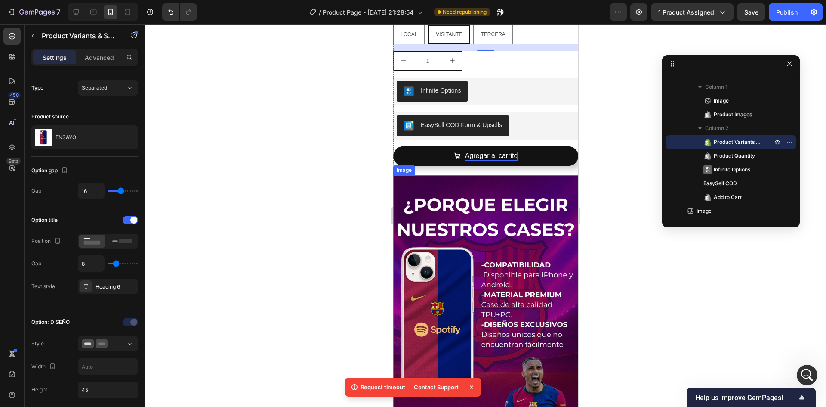
scroll to position [990, 0]
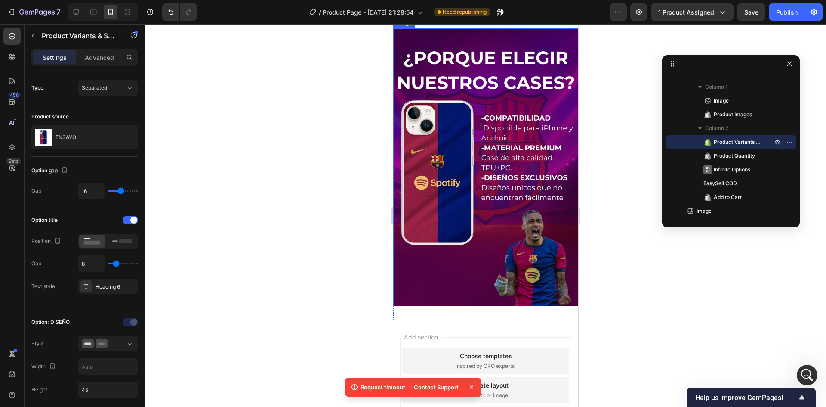
click at [476, 210] on img at bounding box center [485, 167] width 185 height 278
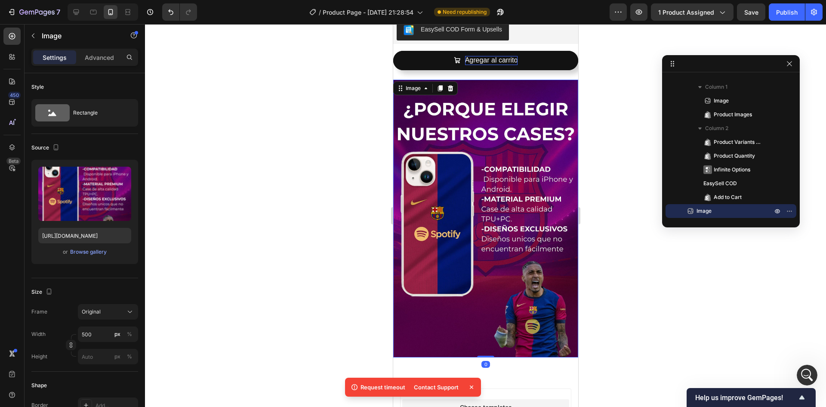
scroll to position [861, 0]
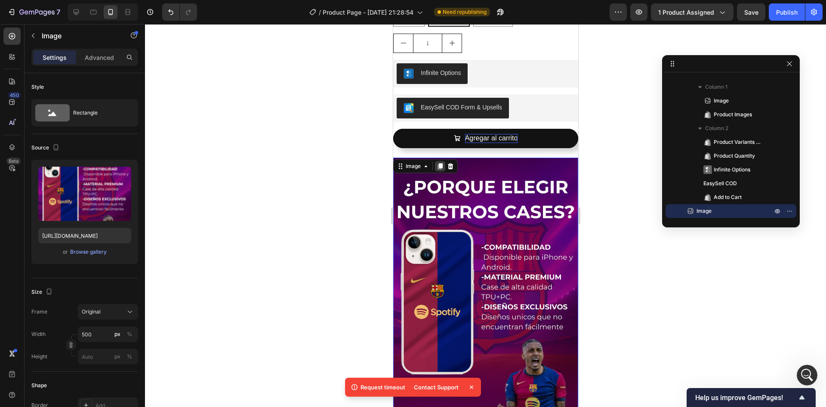
click at [441, 163] on icon at bounding box center [440, 166] width 5 height 6
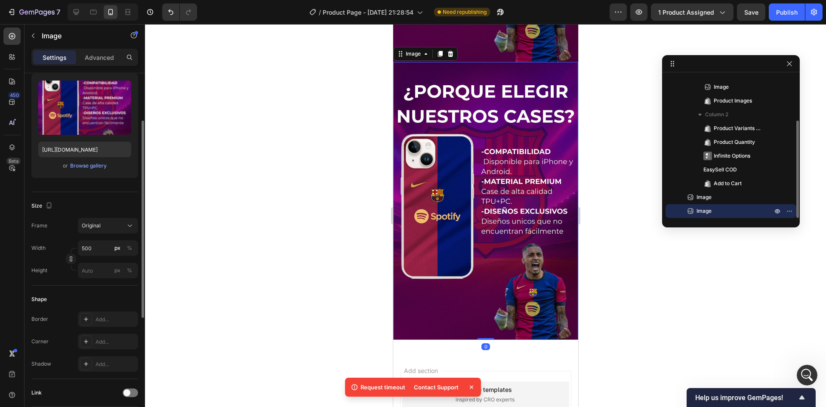
scroll to position [1249, 0]
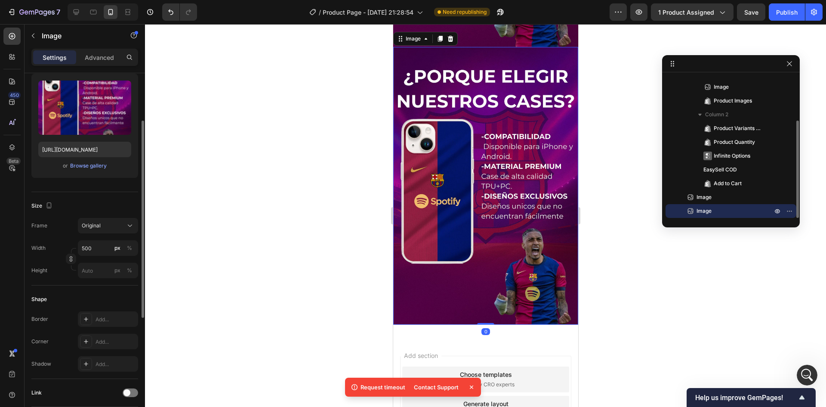
click at [479, 212] on img at bounding box center [485, 186] width 185 height 278
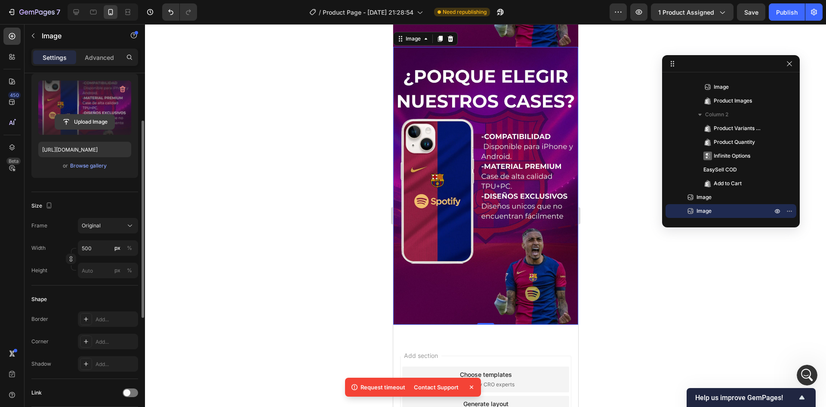
click at [85, 123] on input "file" at bounding box center [84, 122] width 59 height 15
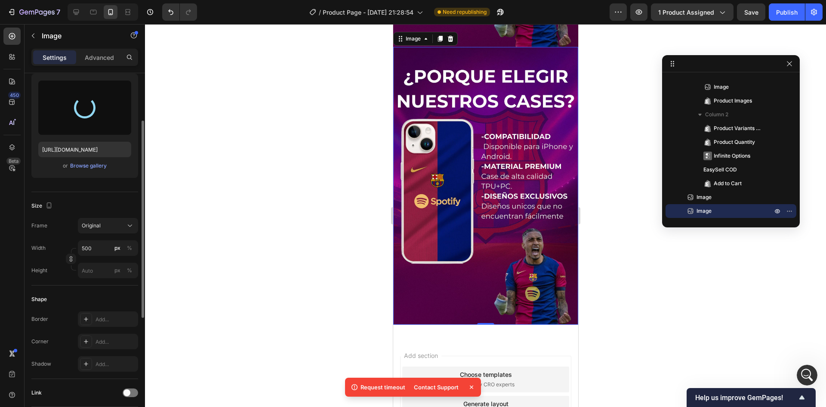
type input "[URL][DOMAIN_NAME]"
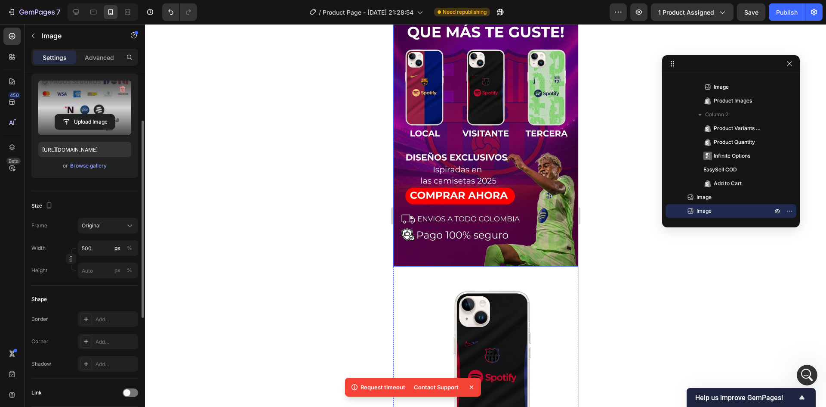
scroll to position [215, 0]
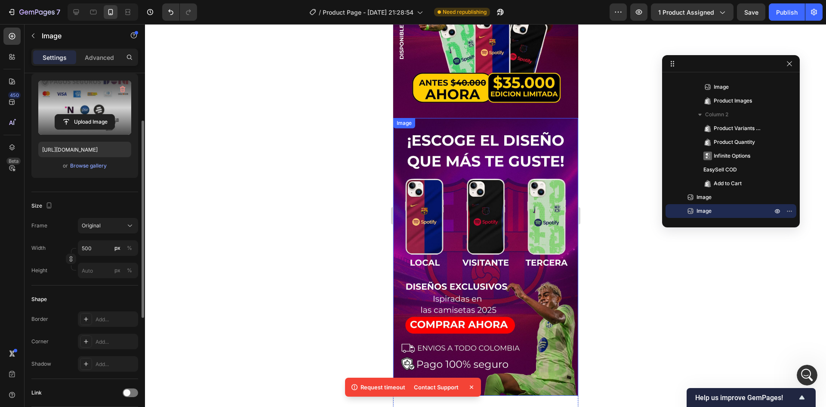
click at [488, 200] on img at bounding box center [485, 257] width 185 height 278
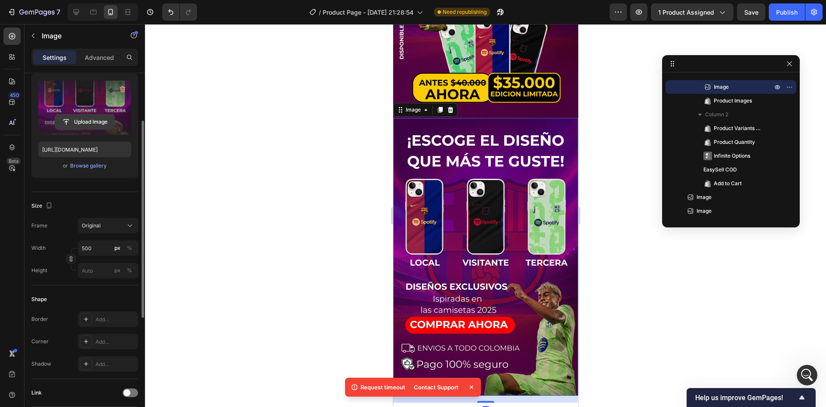
click at [82, 121] on input "file" at bounding box center [84, 122] width 59 height 15
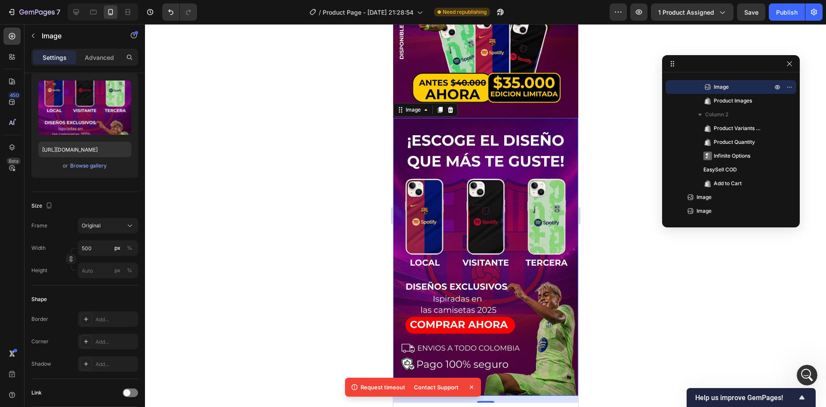
click at [476, 210] on img at bounding box center [485, 257] width 185 height 278
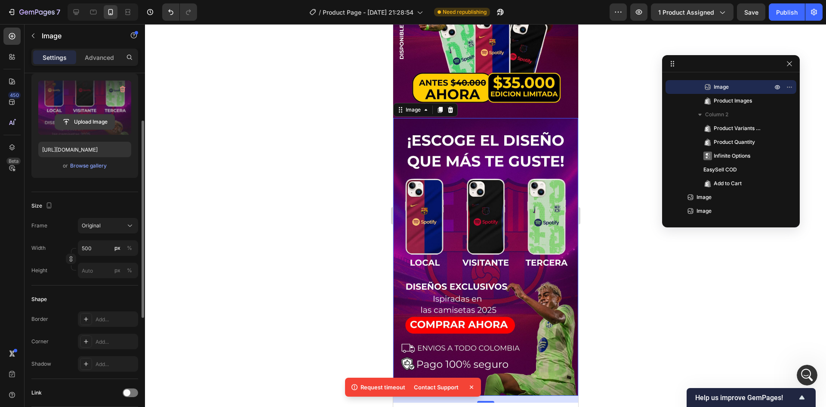
click at [83, 119] on input "file" at bounding box center [84, 122] width 59 height 15
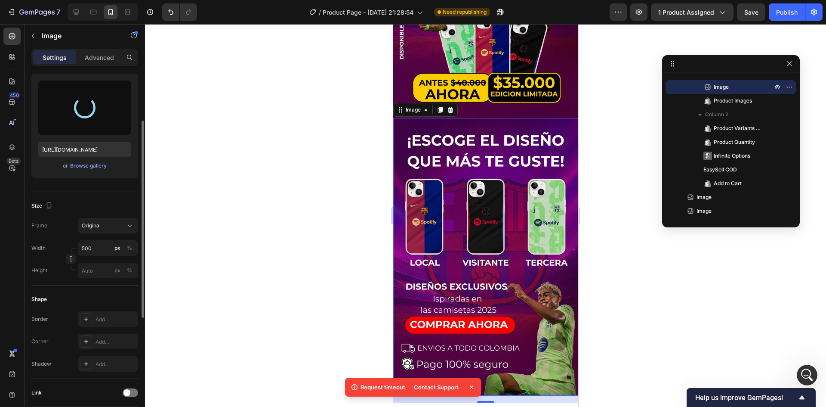
type input "[URL][DOMAIN_NAME]"
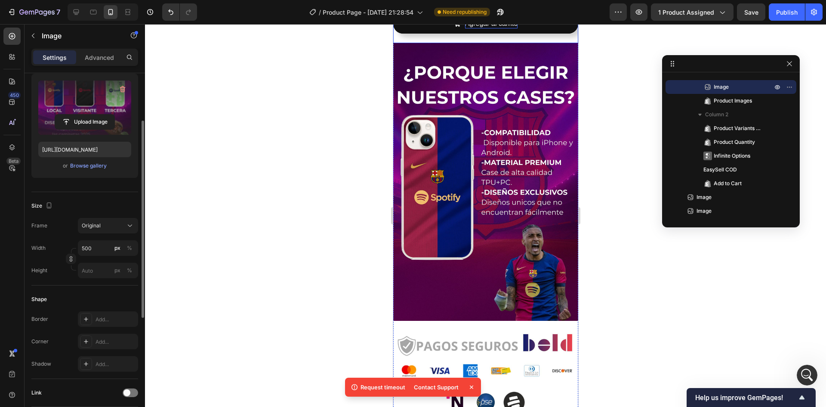
scroll to position [990, 0]
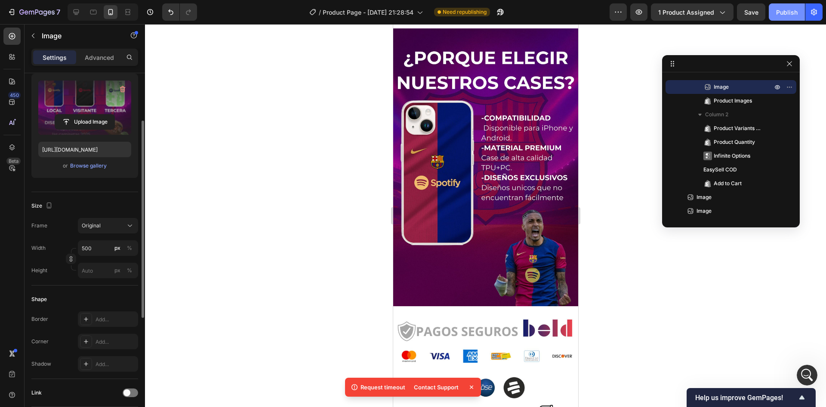
click at [785, 7] on button "Publish" at bounding box center [787, 11] width 36 height 17
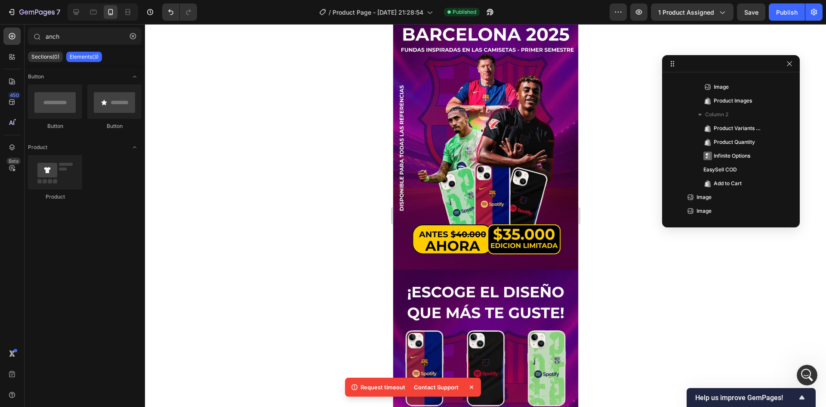
scroll to position [0, 0]
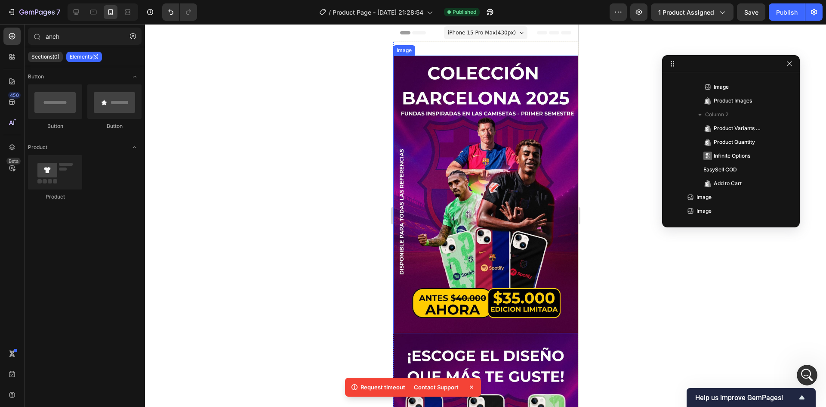
click at [477, 67] on img at bounding box center [485, 195] width 185 height 278
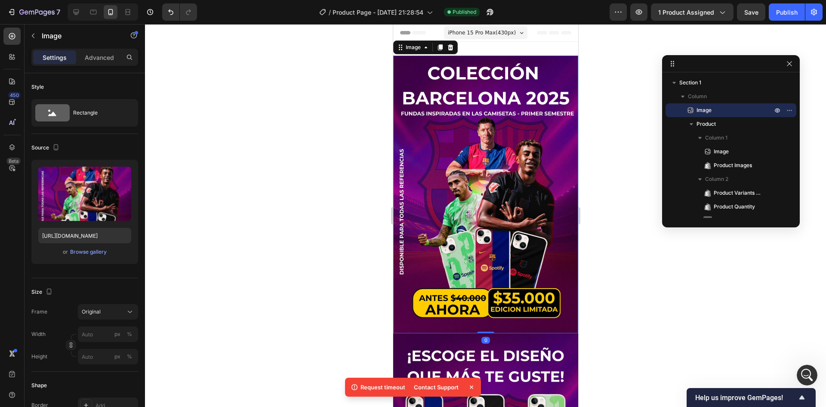
drag, startPoint x: 484, startPoint y: 322, endPoint x: 490, endPoint y: 316, distance: 8.5
click at [490, 316] on div "Image 0" at bounding box center [485, 195] width 185 height 278
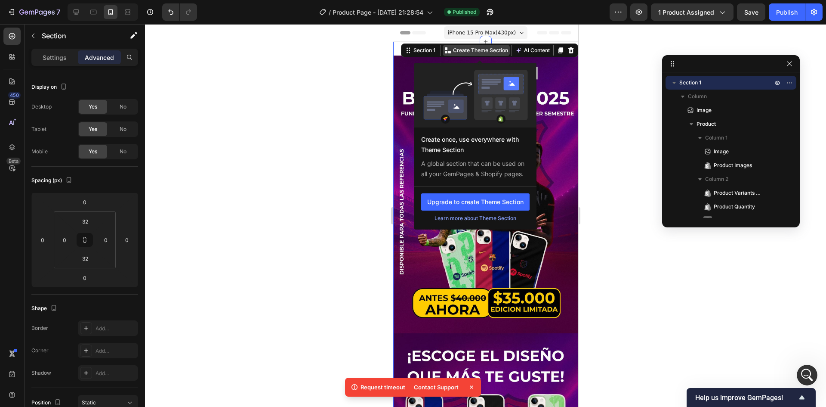
scroll to position [264, 0]
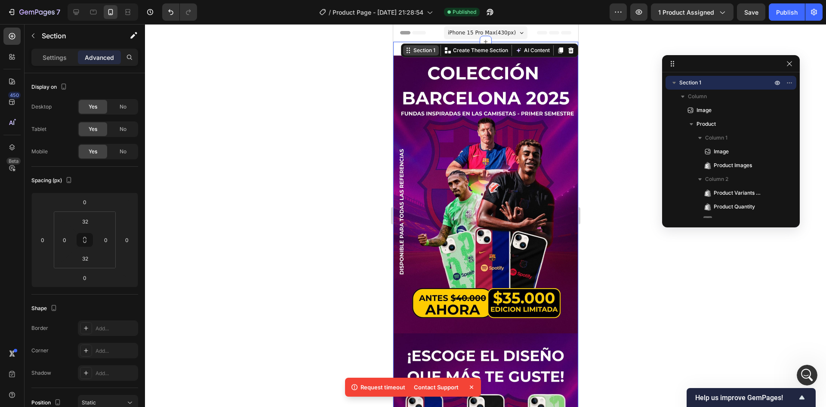
click at [419, 51] on div "Section 1" at bounding box center [424, 50] width 25 height 8
click at [538, 71] on img at bounding box center [485, 195] width 185 height 278
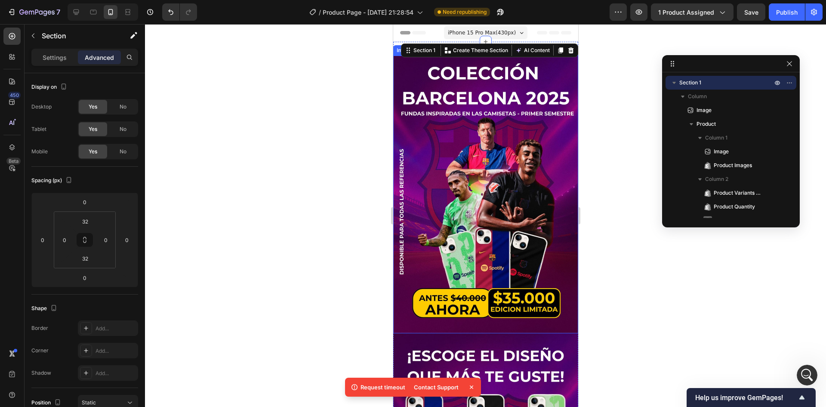
click at [497, 91] on img at bounding box center [485, 195] width 185 height 278
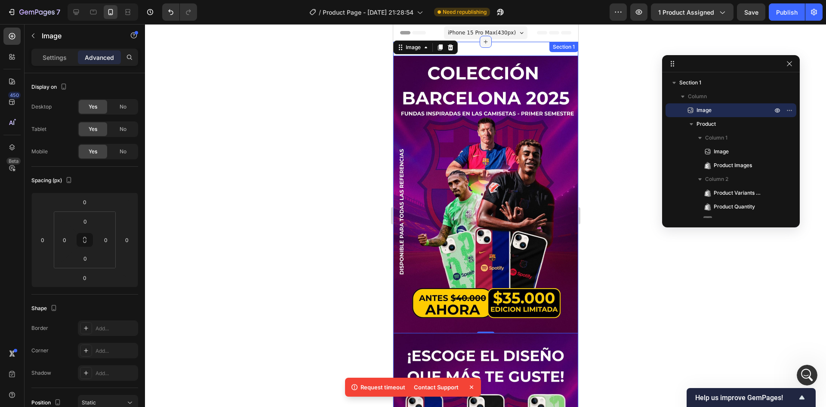
click at [484, 43] on icon at bounding box center [485, 41] width 7 height 7
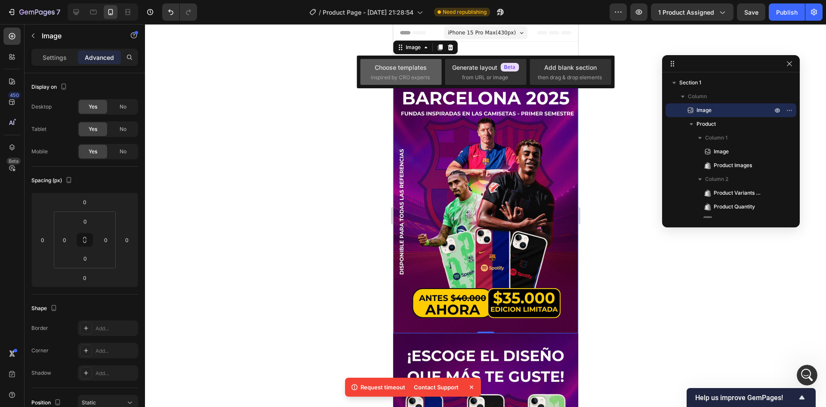
scroll to position [231, 0]
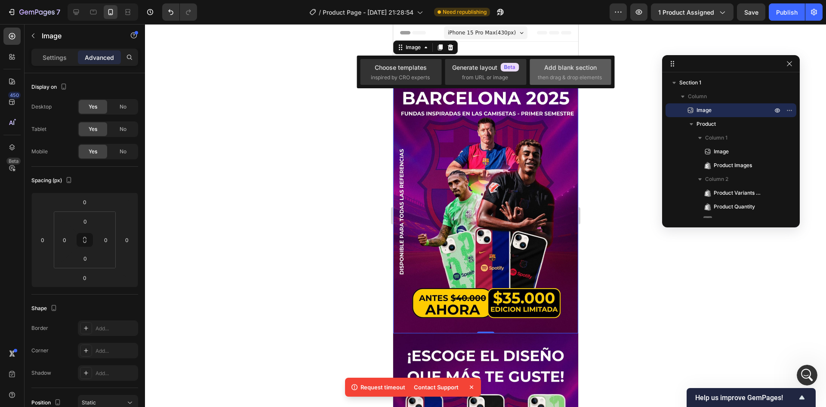
click at [570, 74] on span "then drag & drop elements" at bounding box center [570, 78] width 64 height 8
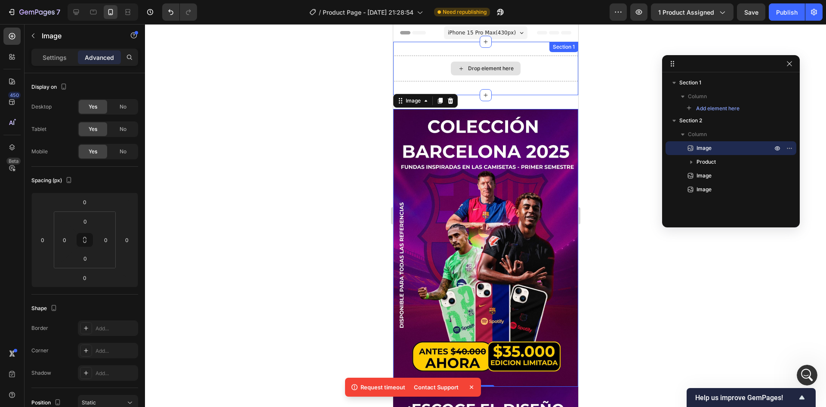
click at [548, 68] on div "Drop element here" at bounding box center [485, 69] width 185 height 26
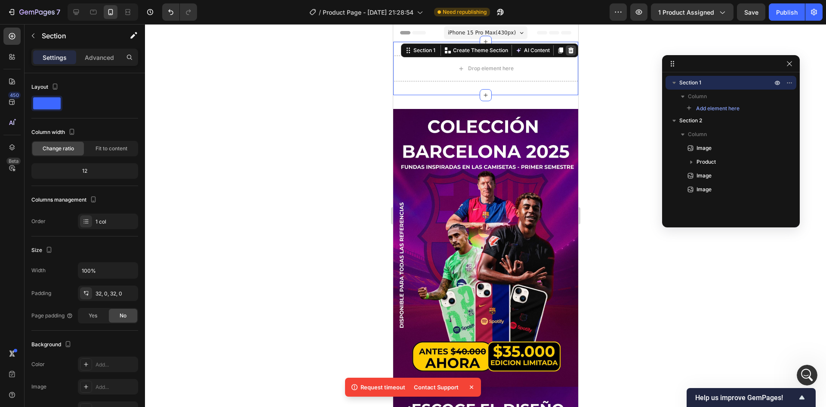
click at [568, 52] on icon at bounding box center [571, 50] width 6 height 6
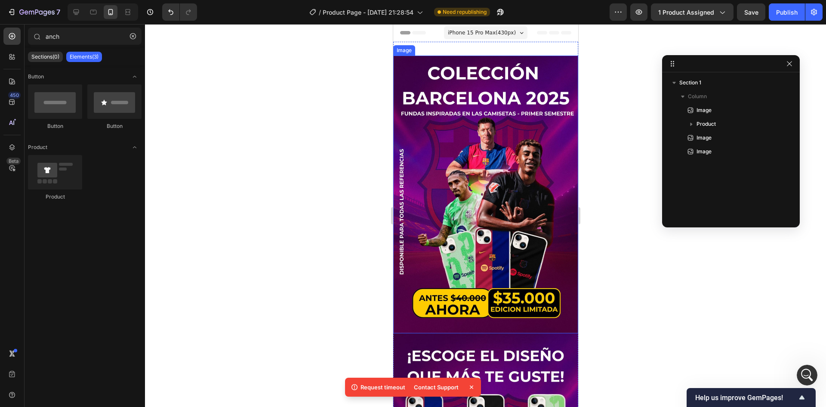
click at [461, 109] on img at bounding box center [485, 195] width 185 height 278
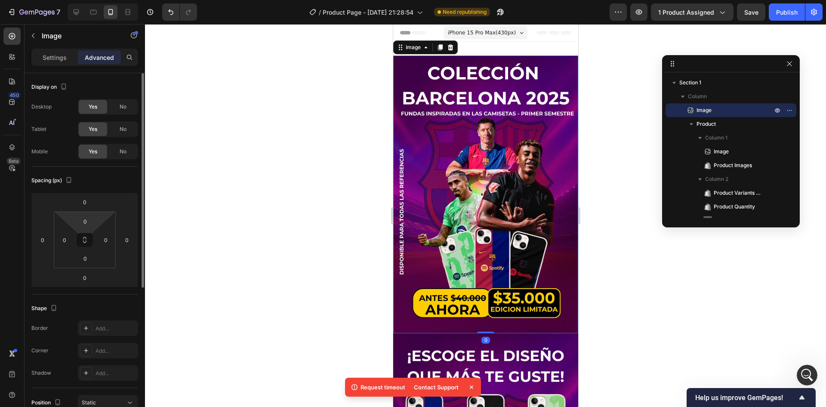
scroll to position [264, 0]
click at [104, 0] on html "7 / Product Page - [DATE] 21:28:54 Need republishing Preview 1 product assigned…" at bounding box center [413, 0] width 826 height 0
type input "5"
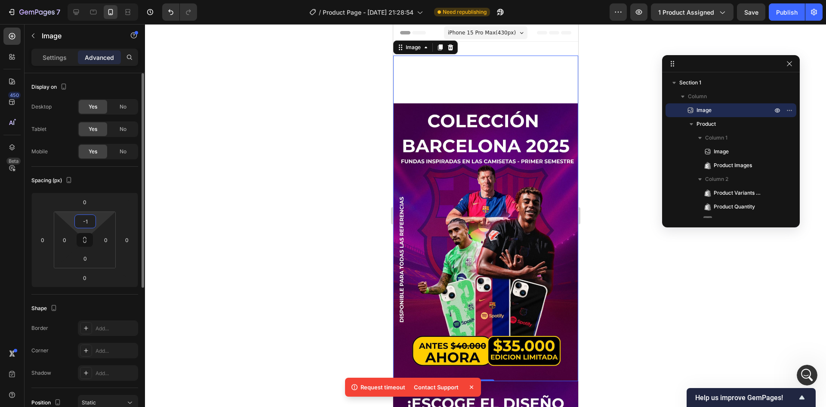
type input "-"
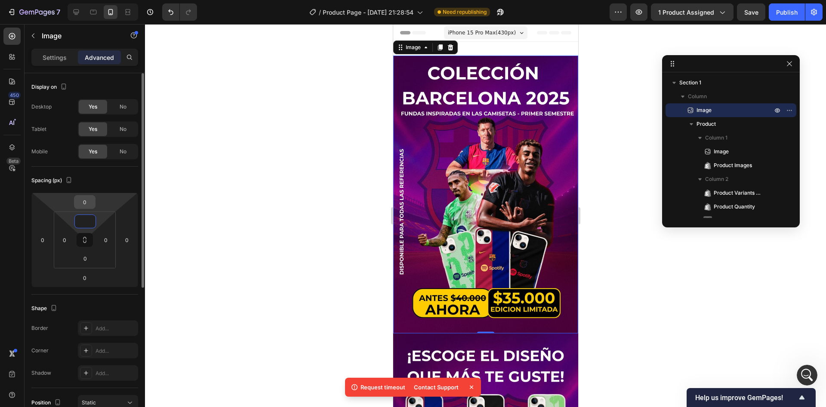
click at [86, 205] on input "0" at bounding box center [84, 201] width 17 height 13
type input "0"
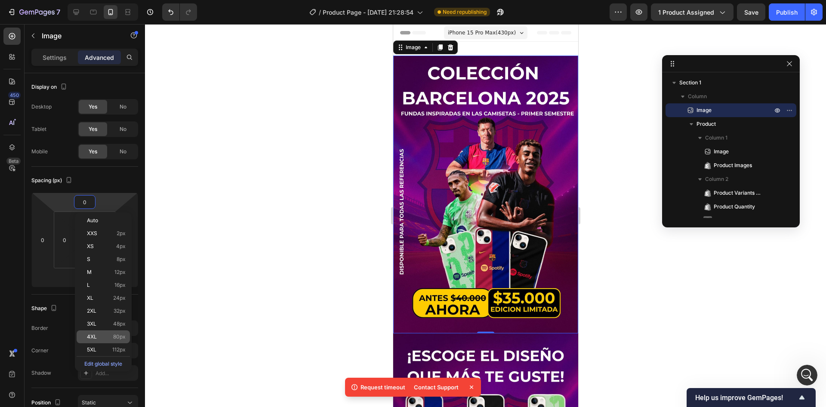
click at [96, 337] on span "4XL" at bounding box center [92, 337] width 10 height 6
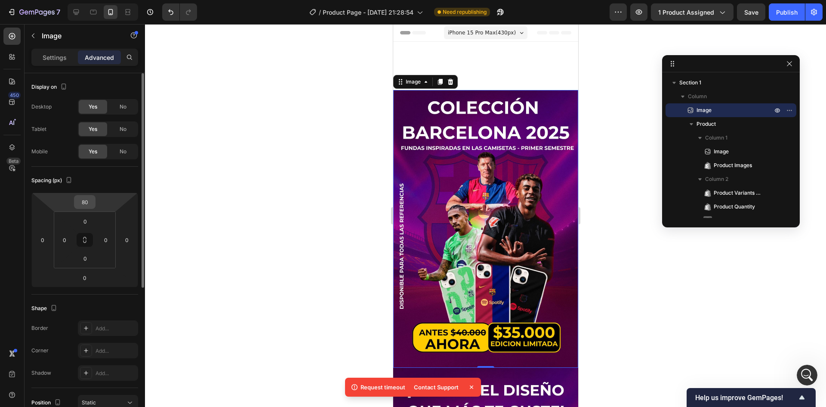
scroll to position [231, 0]
click at [89, 205] on input "80" at bounding box center [84, 201] width 17 height 13
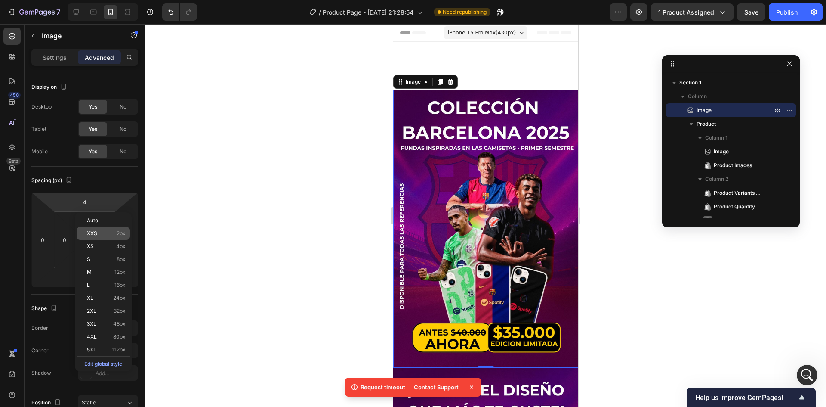
click at [98, 237] on div "XXS 2px" at bounding box center [103, 233] width 53 height 13
type input "2"
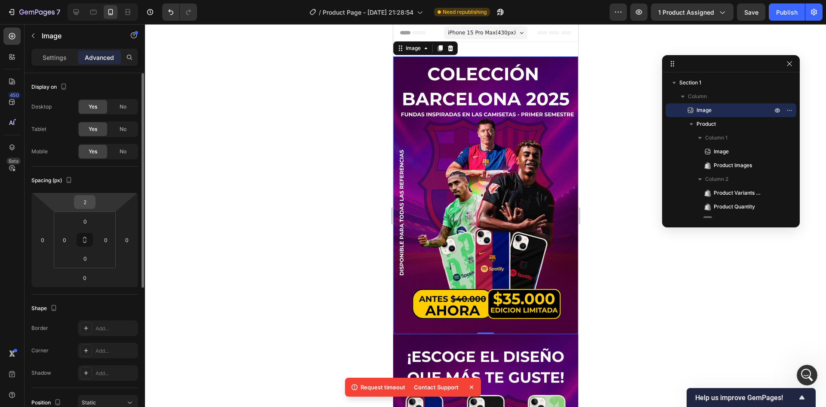
click at [87, 204] on input "2" at bounding box center [84, 201] width 17 height 13
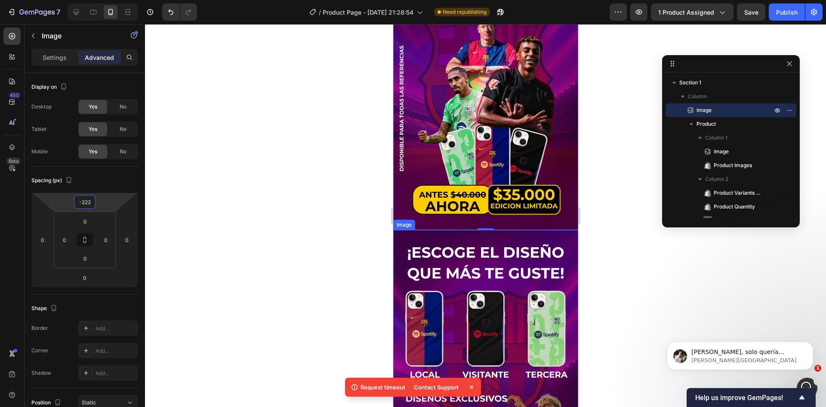
scroll to position [0, 0]
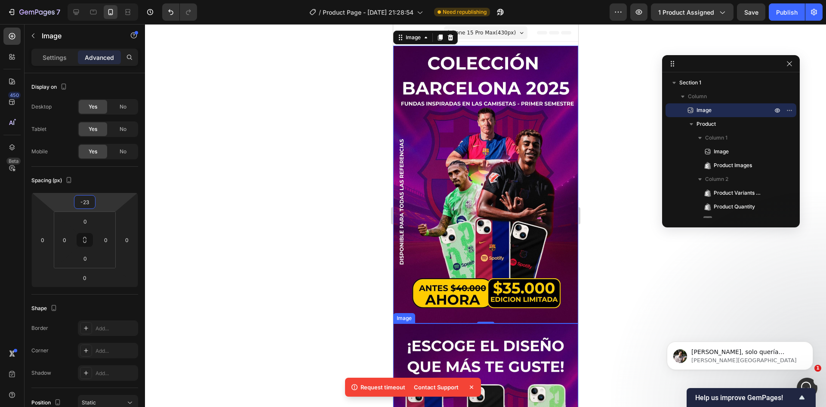
type input "-2"
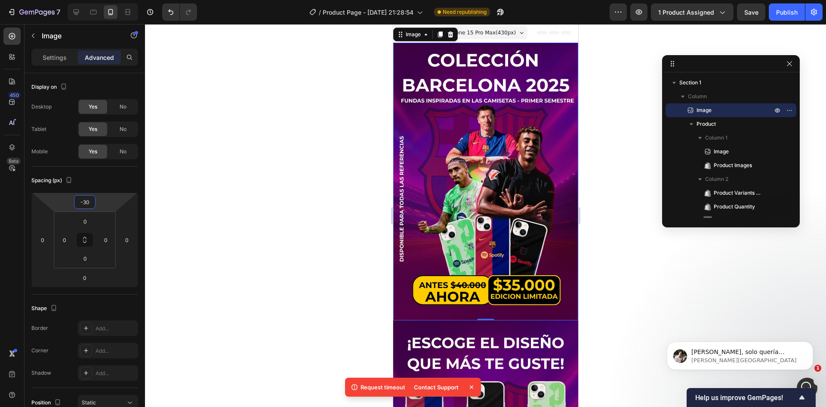
type input "-3"
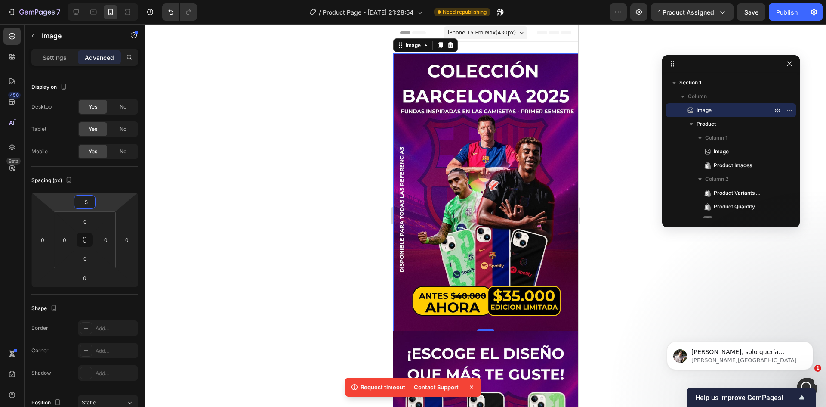
type input "-50"
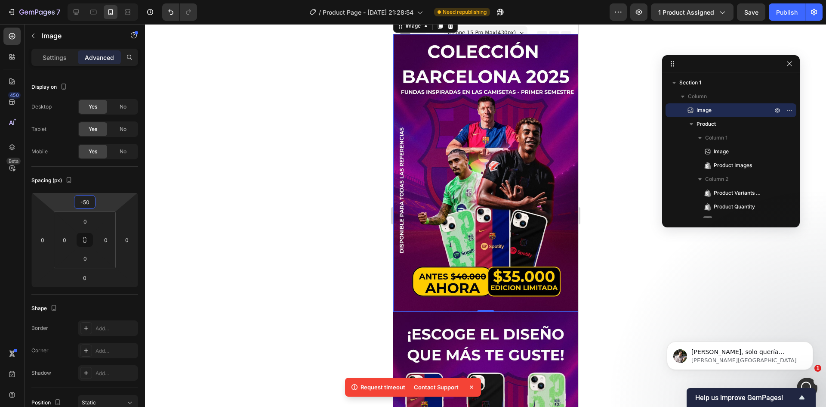
click at [324, 152] on div at bounding box center [485, 215] width 681 height 383
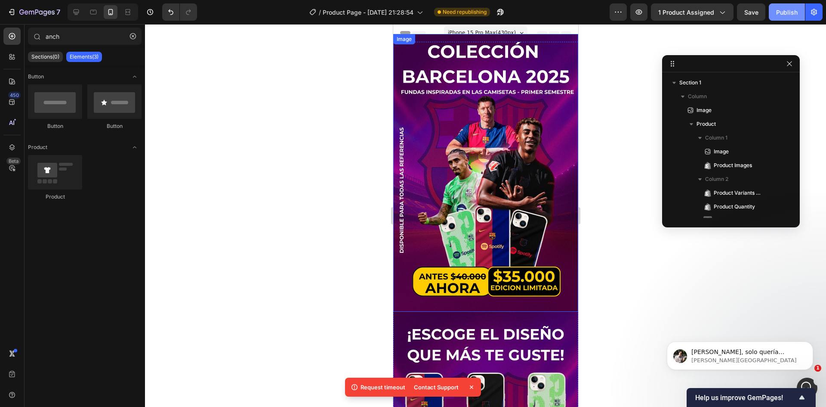
click at [783, 11] on div "Publish" at bounding box center [788, 12] width 22 height 9
click at [535, 77] on img at bounding box center [485, 173] width 185 height 278
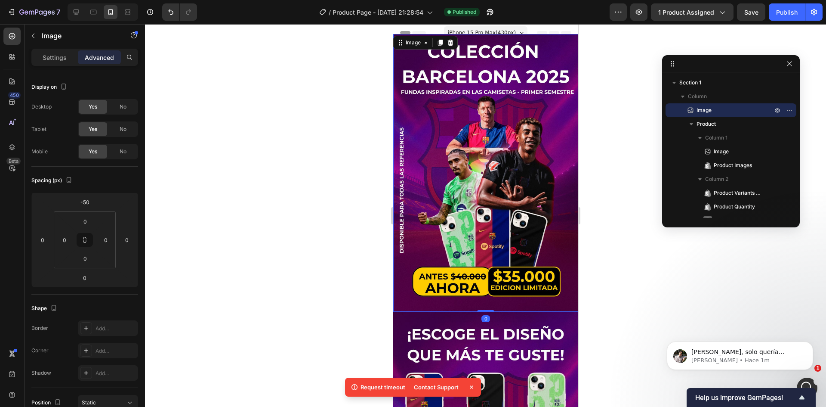
click at [542, 59] on img at bounding box center [485, 173] width 185 height 278
click at [85, 204] on input "-50" at bounding box center [84, 201] width 17 height 13
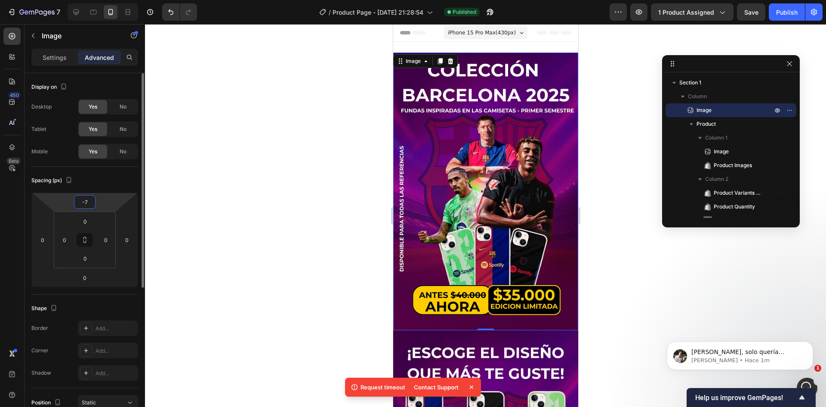
type input "-70"
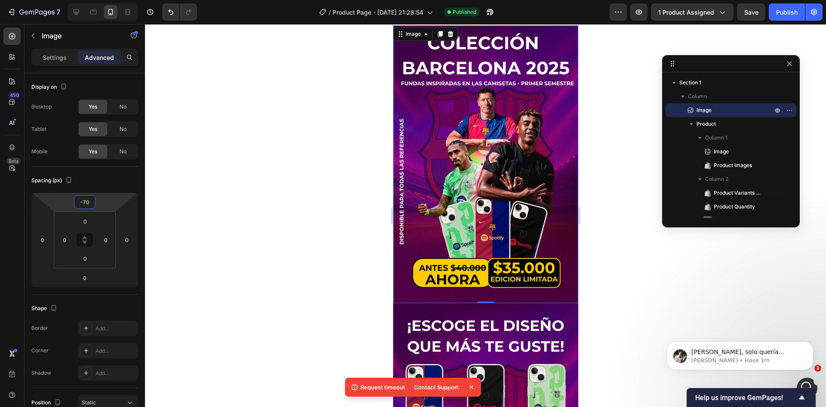
click at [345, 140] on div at bounding box center [485, 215] width 681 height 383
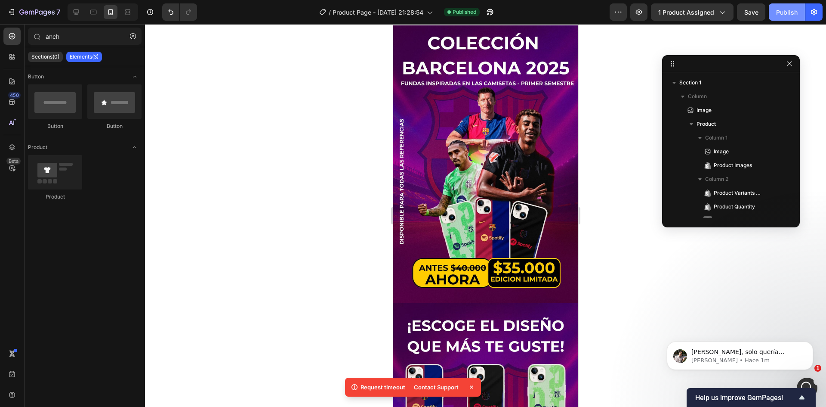
click at [789, 10] on div "Publish" at bounding box center [788, 12] width 22 height 9
click at [559, 114] on img at bounding box center [485, 164] width 185 height 278
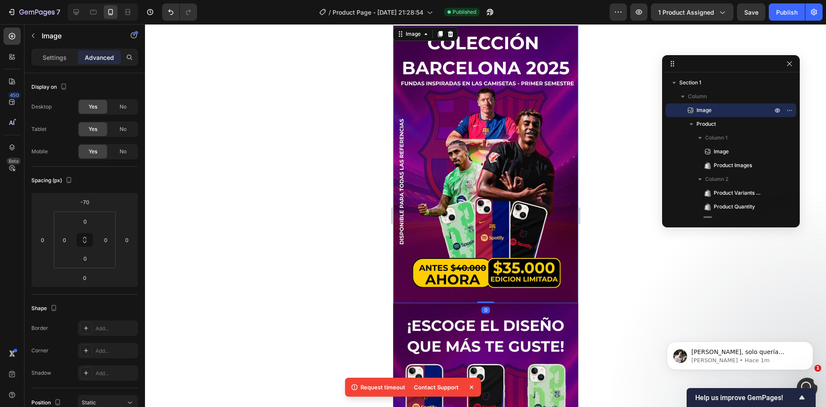
click at [546, 38] on img at bounding box center [485, 164] width 185 height 278
click at [550, 31] on img at bounding box center [485, 164] width 185 height 278
click at [89, 204] on input "-70" at bounding box center [84, 201] width 17 height 13
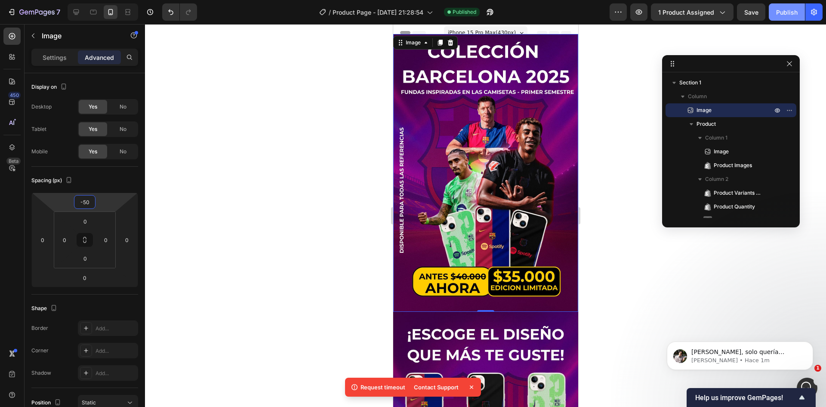
type input "-50"
click at [790, 17] on button "Publish" at bounding box center [787, 11] width 36 height 17
drag, startPoint x: 84, startPoint y: 203, endPoint x: 90, endPoint y: 204, distance: 7.1
click at [85, 203] on input "-50" at bounding box center [84, 201] width 17 height 13
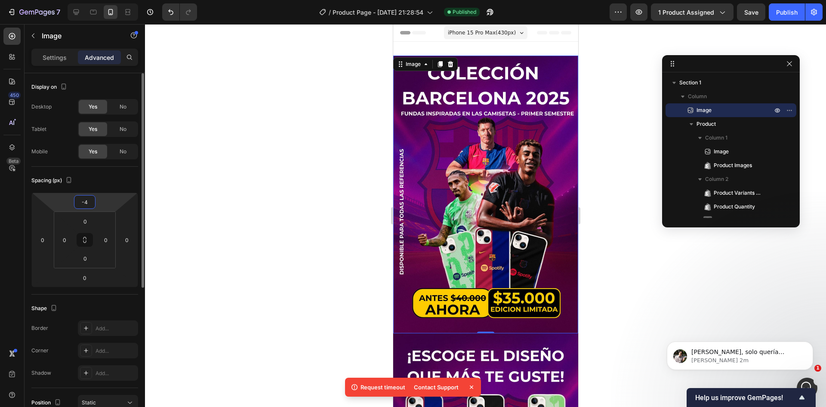
type input "-40"
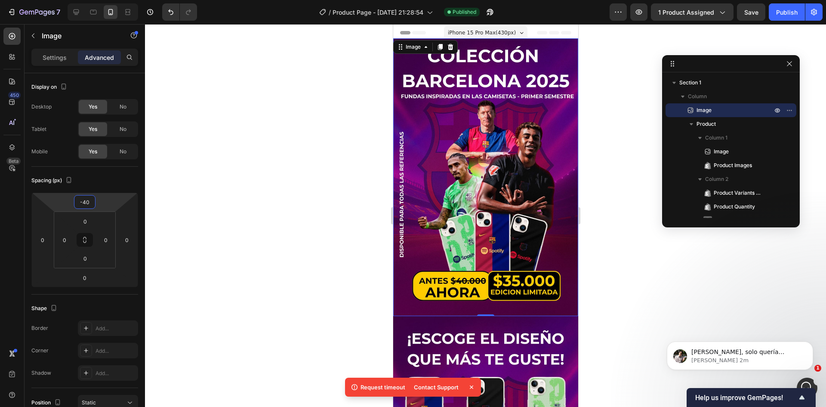
click at [288, 145] on div at bounding box center [485, 215] width 681 height 383
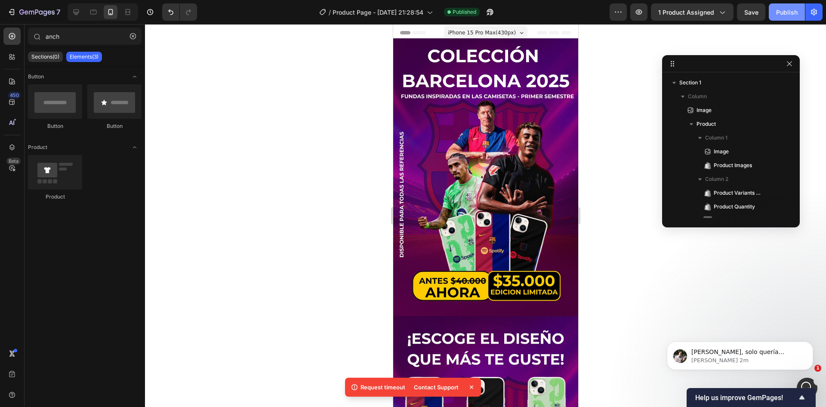
click at [797, 13] on div "Publish" at bounding box center [788, 12] width 22 height 9
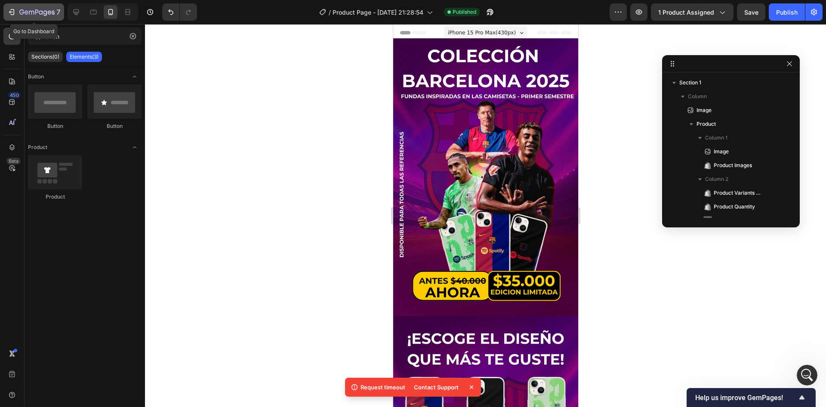
click at [25, 16] on div "7" at bounding box center [39, 12] width 41 height 10
